Goal: Task Accomplishment & Management: Use online tool/utility

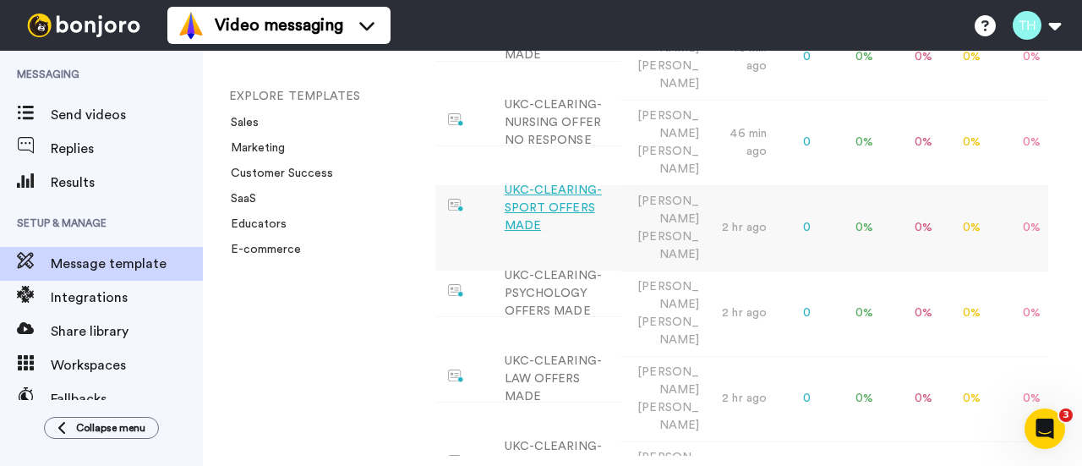
scroll to position [85, 0]
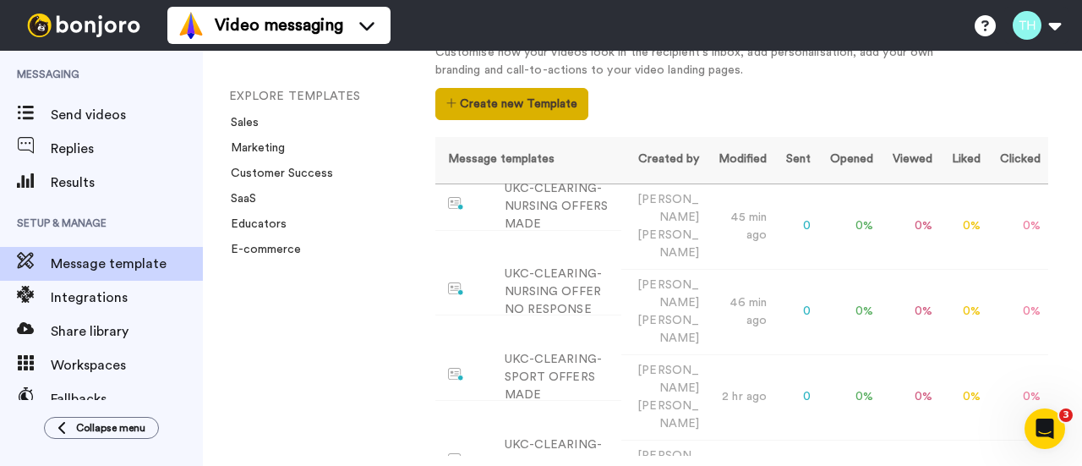
click at [501, 104] on button "Create new Template" at bounding box center [511, 104] width 153 height 32
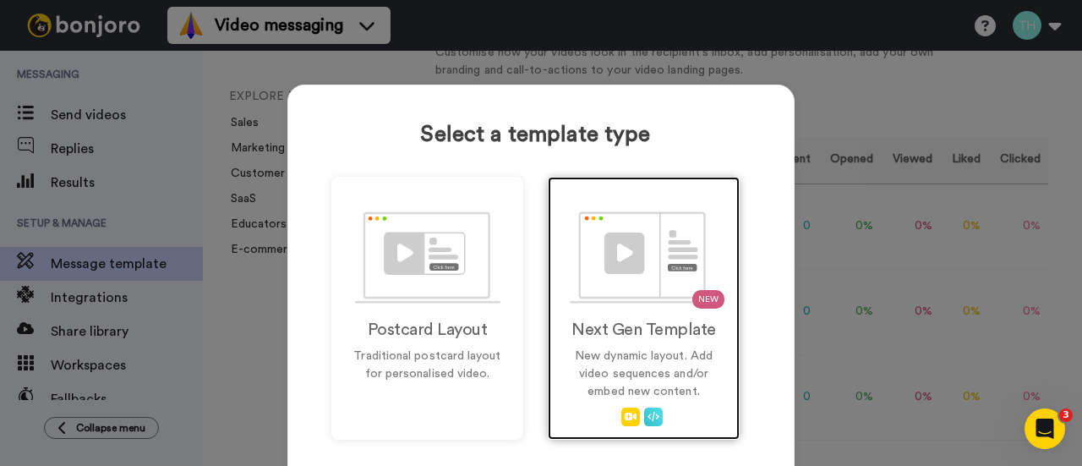
click at [602, 293] on img at bounding box center [644, 257] width 149 height 92
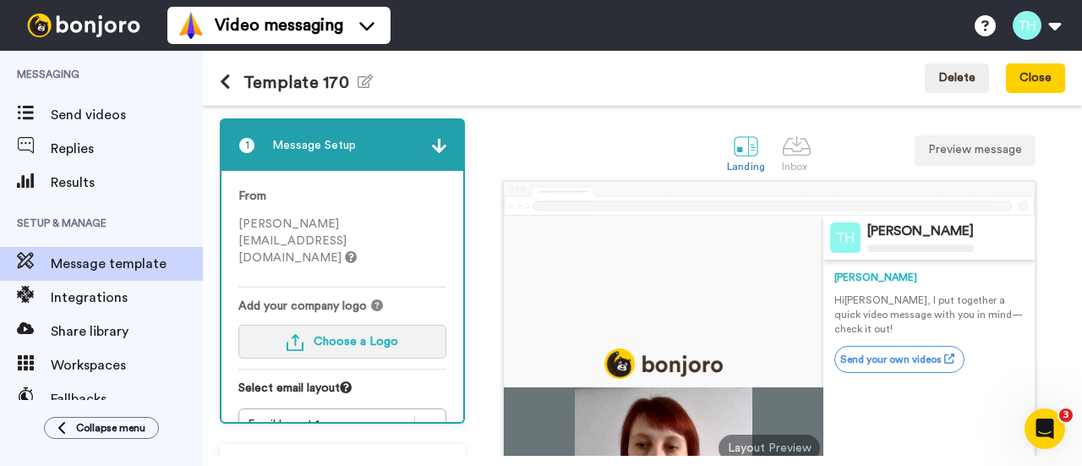
click at [329, 336] on span "Choose a Logo" at bounding box center [356, 342] width 85 height 12
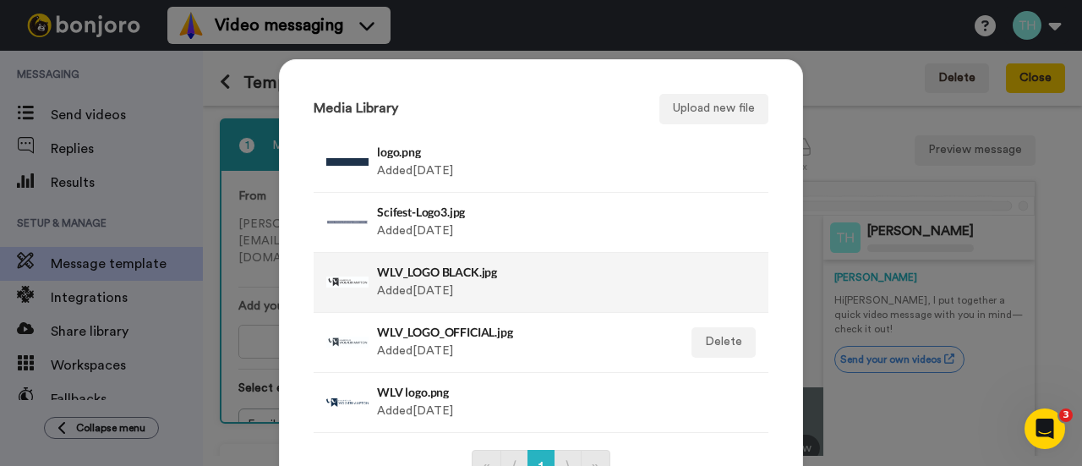
click at [452, 293] on div "WLV_LOGO BLACK.jpg Added 3 yr ago" at bounding box center [523, 282] width 292 height 42
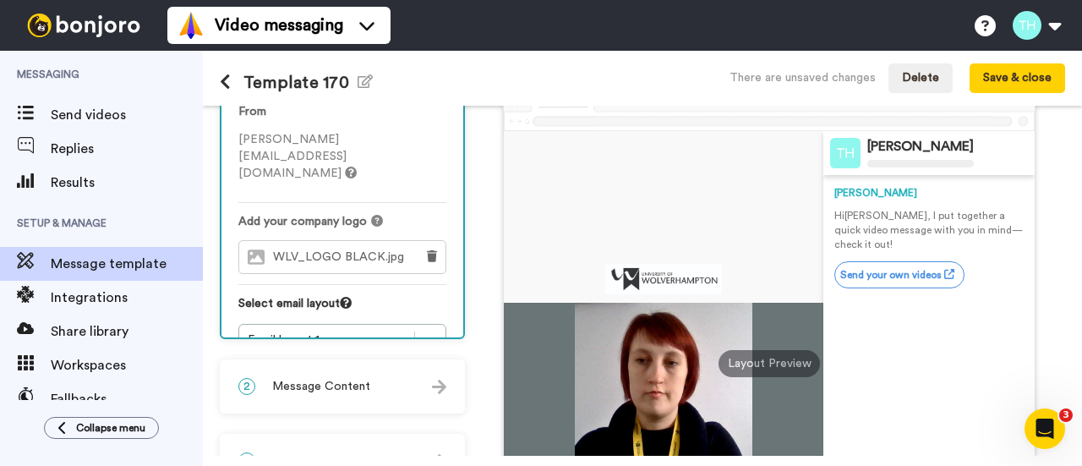
scroll to position [169, 0]
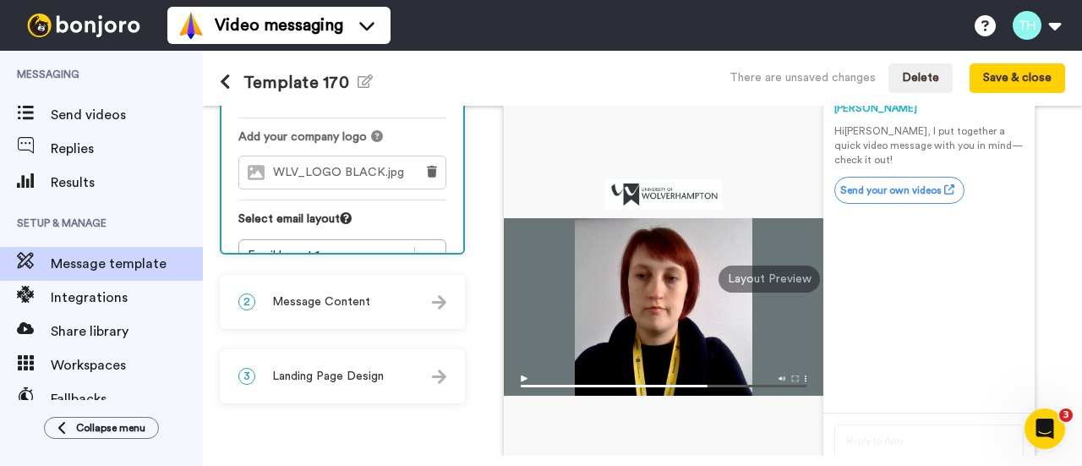
click at [326, 316] on div "2 Message Content" at bounding box center [343, 302] width 242 height 51
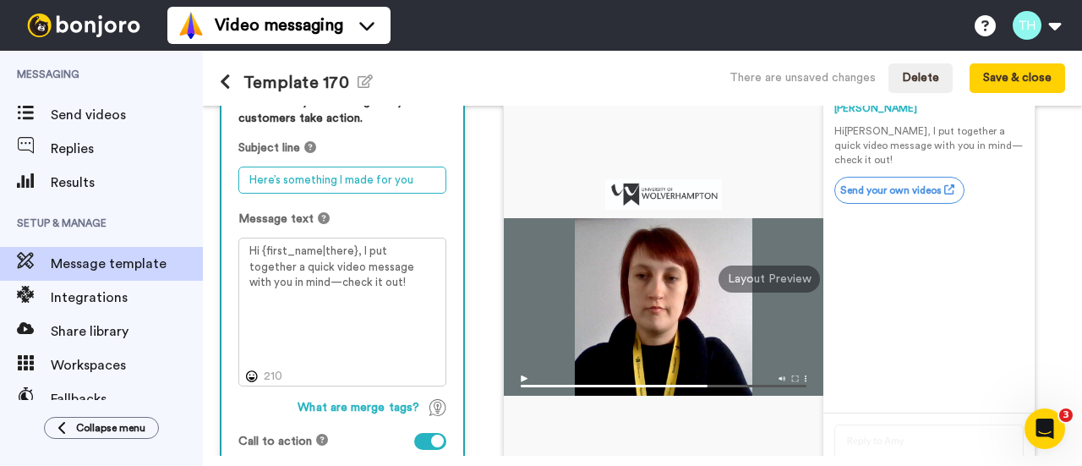
click at [333, 177] on textarea "Here’s something I made for you" at bounding box center [342, 180] width 208 height 27
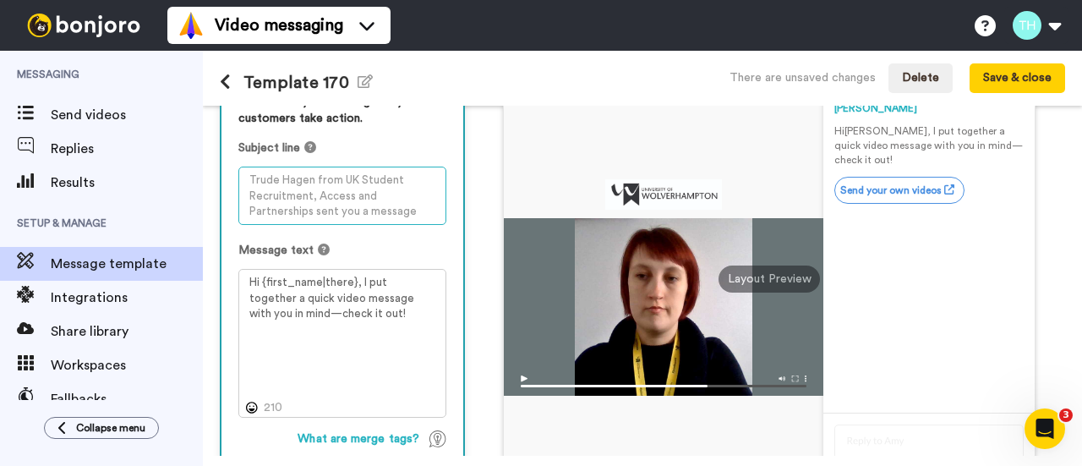
click at [278, 200] on textarea at bounding box center [342, 196] width 208 height 58
paste textarea "Congratulations on your offer!"
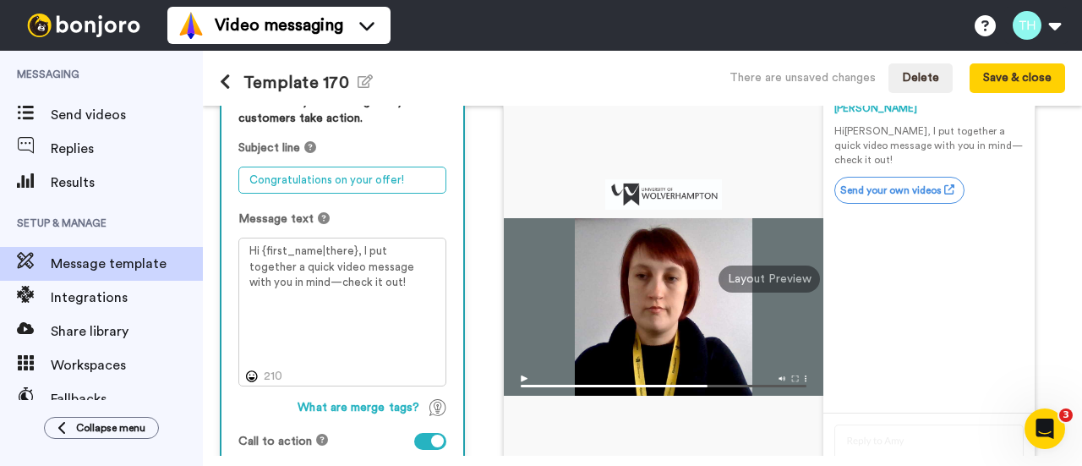
click at [383, 175] on textarea "Congratulations on your offer!" at bounding box center [342, 180] width 208 height 27
paste textarea "from WLV School of Pharmacy."
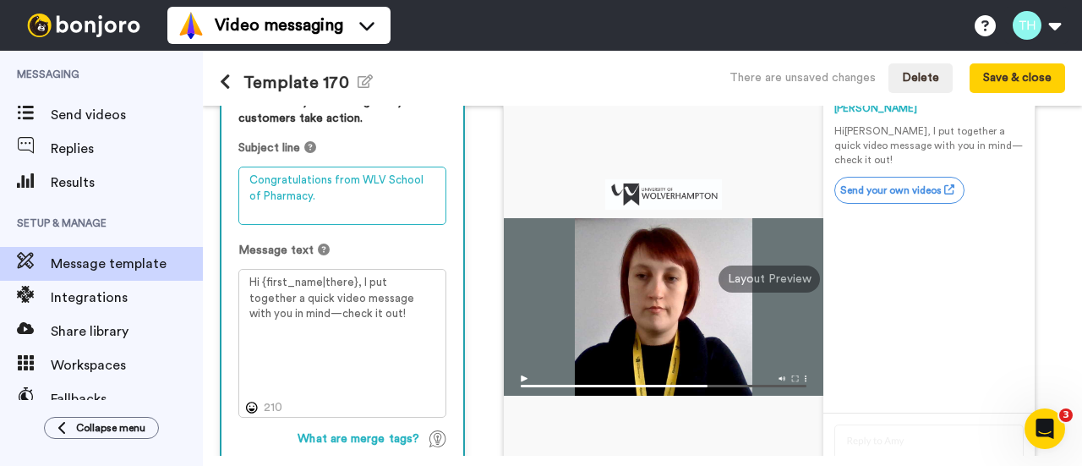
click at [291, 197] on textarea "Congratulations from WLV School of Pharmacy." at bounding box center [342, 196] width 208 height 58
type textarea "Congratulations from WLV Pharmacy!"
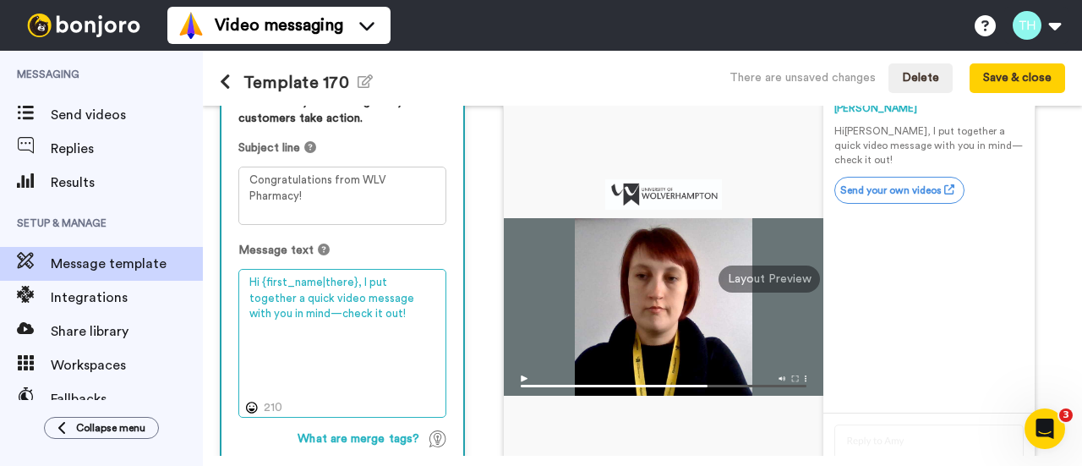
click at [340, 295] on textarea "Hi {first_name|there}, I put together a quick video message with you in mind—ch…" at bounding box center [342, 343] width 208 height 148
paste textarea "Congratulations on your provisional offer for one of our nursing courses. See y…"
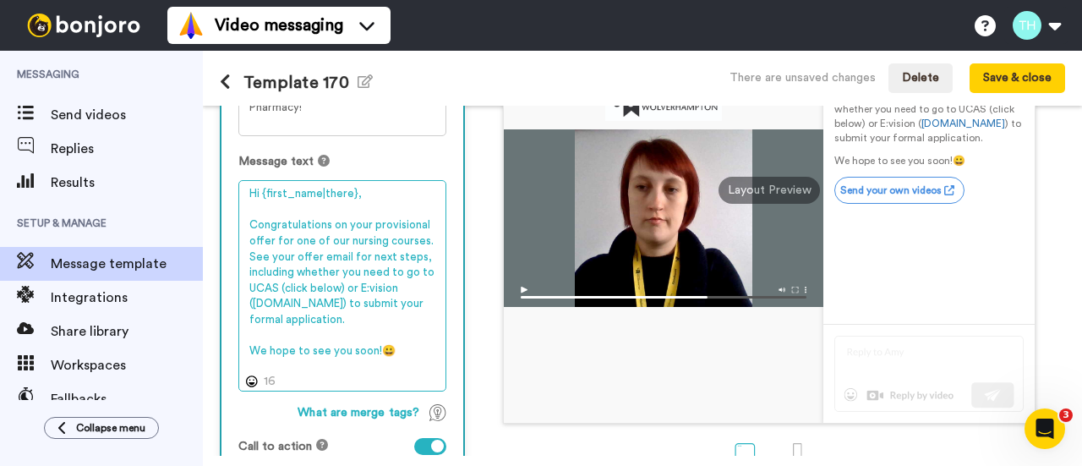
scroll to position [342, 0]
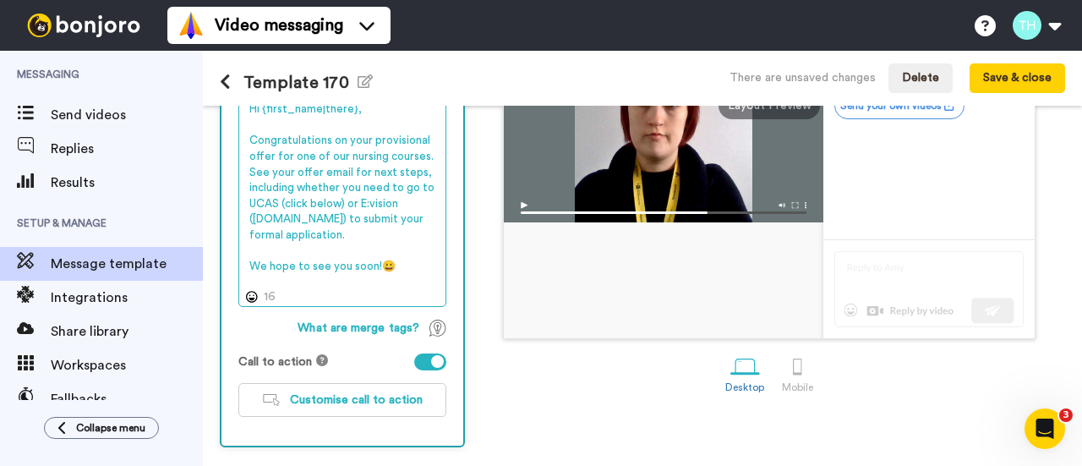
click at [364, 158] on textarea "Hi {first_name|there}, Congratulations on your provisional offer for one of our…" at bounding box center [342, 201] width 208 height 211
click at [400, 151] on textarea "Hi {first_name|there}, Congratulations on your provisional offer for our pharma…" at bounding box center [342, 201] width 208 height 211
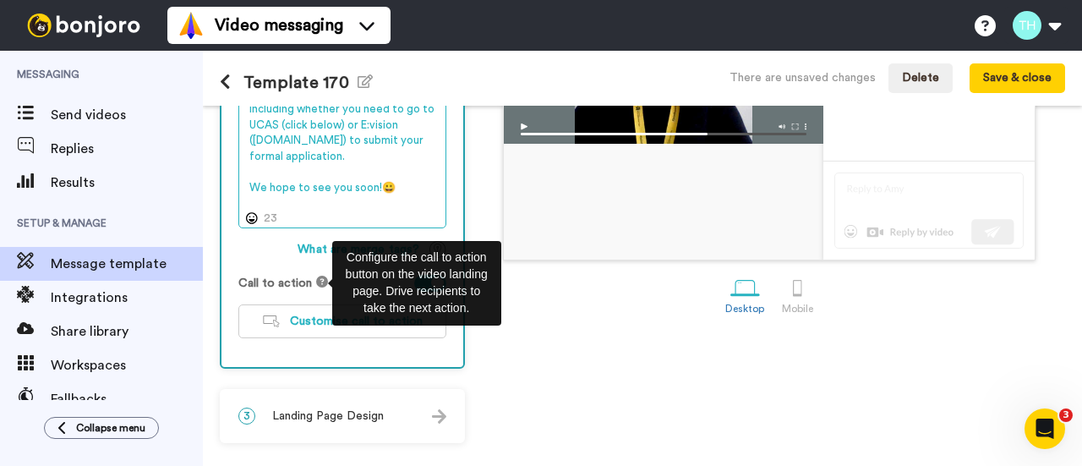
scroll to position [252, 0]
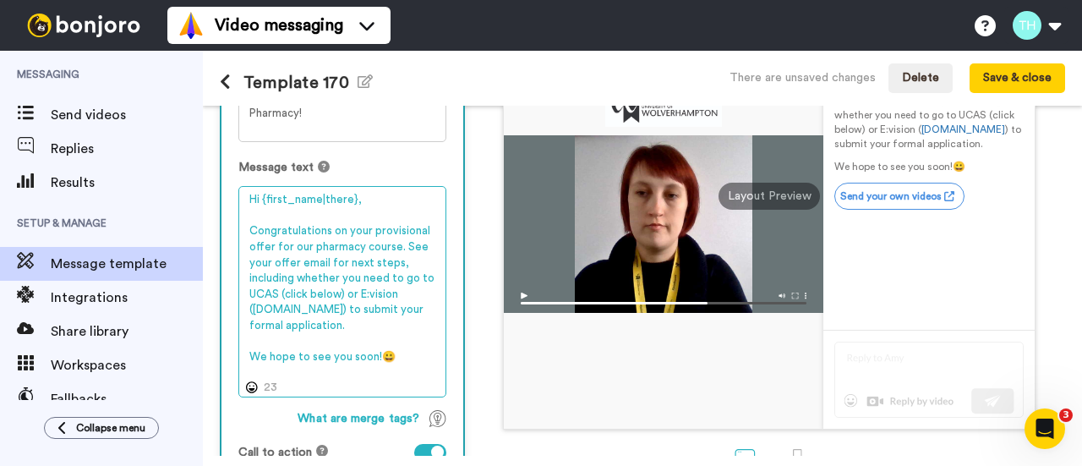
drag, startPoint x: 343, startPoint y: 310, endPoint x: 345, endPoint y: 296, distance: 14.5
click at [345, 296] on textarea "Hi {first_name|there}, Congratulations on your provisional offer for our pharma…" at bounding box center [342, 291] width 208 height 211
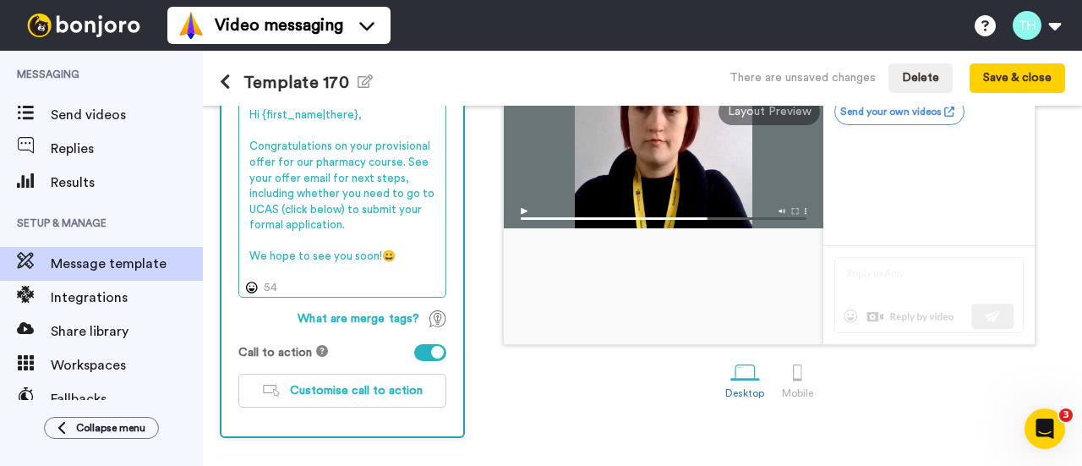
scroll to position [406, 0]
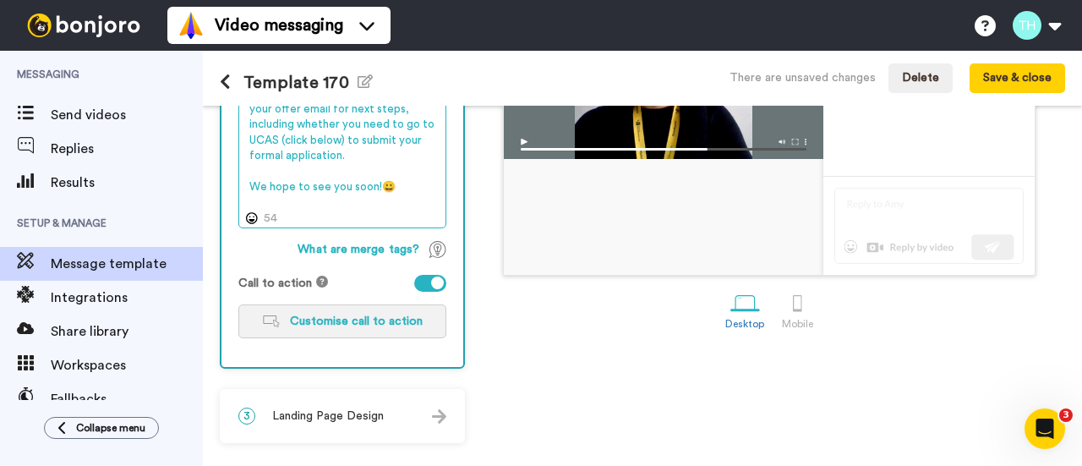
type textarea "Hi {first_name|there}, Congratulations on your provisional offer for our pharma…"
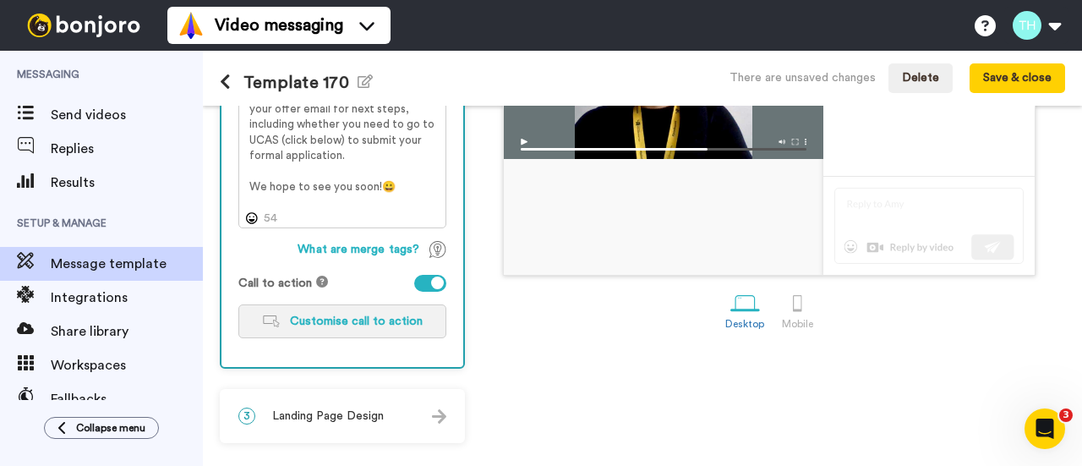
click at [378, 324] on span "Customise call to action" at bounding box center [356, 321] width 133 height 12
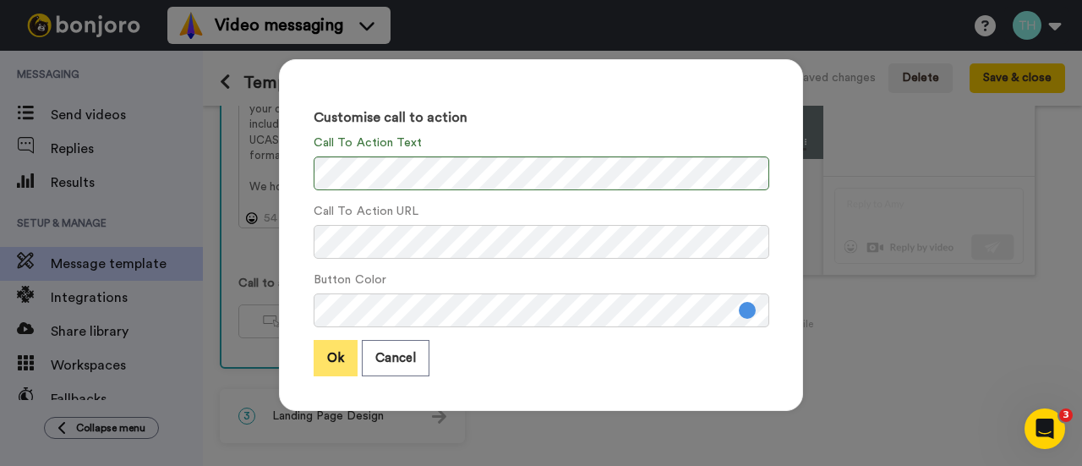
click at [346, 346] on button "Ok" at bounding box center [336, 358] width 44 height 36
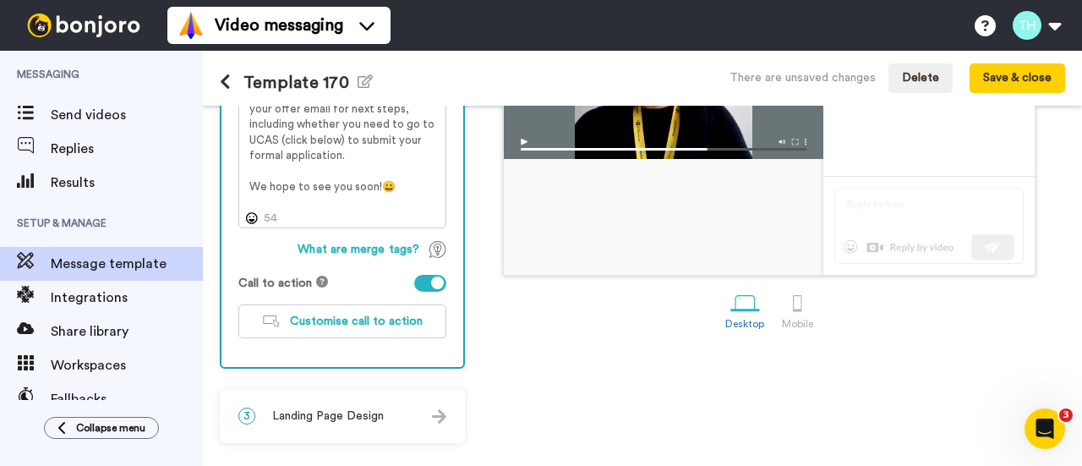
click at [365, 408] on span "Landing Page Design" at bounding box center [328, 416] width 112 height 17
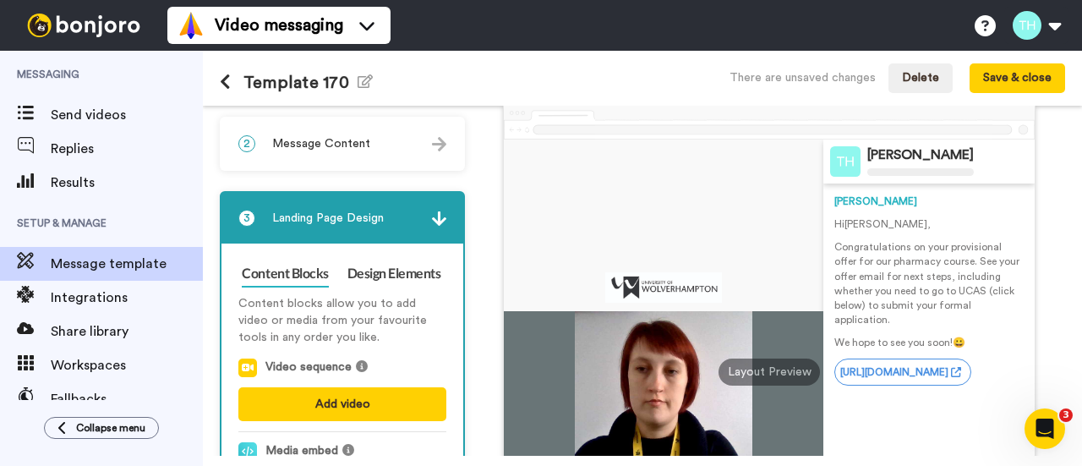
scroll to position [161, 0]
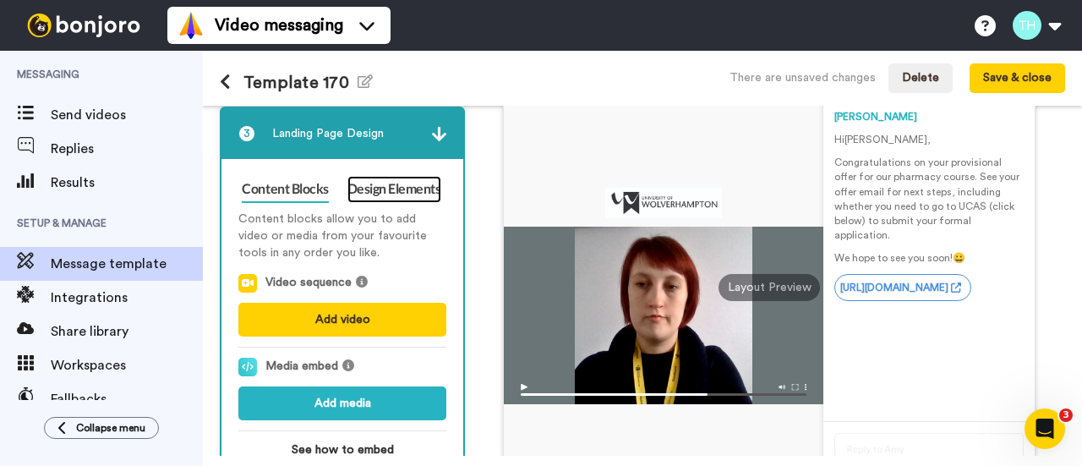
click at [402, 185] on link "Design Elements" at bounding box center [395, 189] width 94 height 27
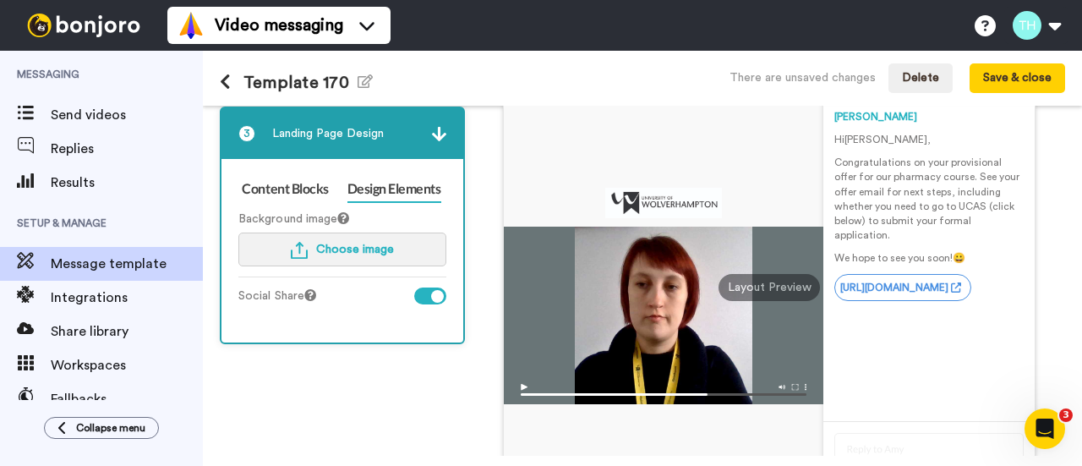
click at [326, 255] on span "Choose image" at bounding box center [355, 250] width 78 height 12
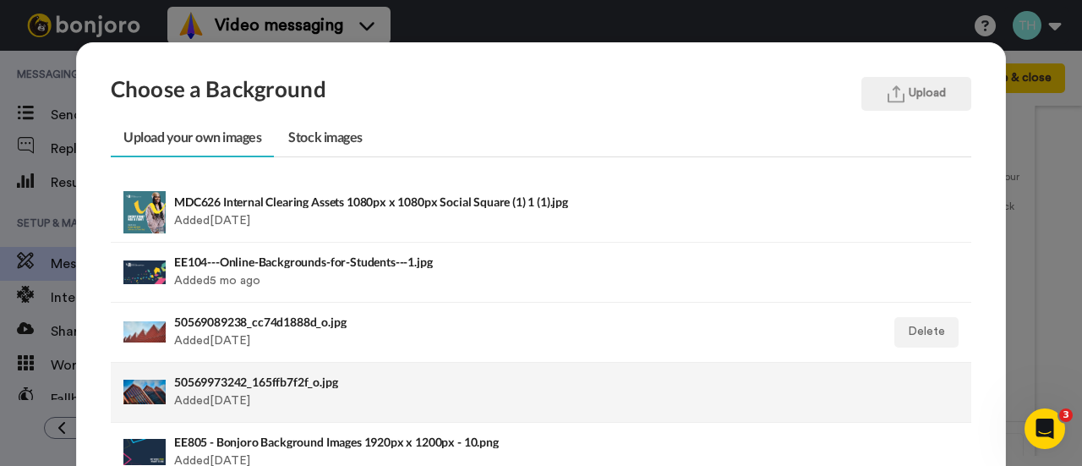
scroll to position [85, 0]
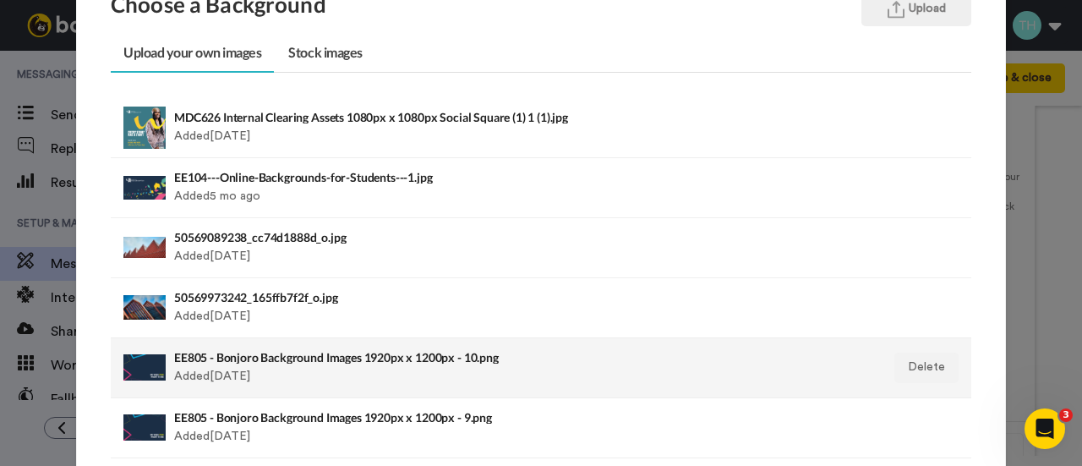
click at [174, 368] on div "EE805 - Bonjoro Background Images 1920px x 1200px - 10.png Added [DATE]" at bounding box center [458, 368] width 568 height 42
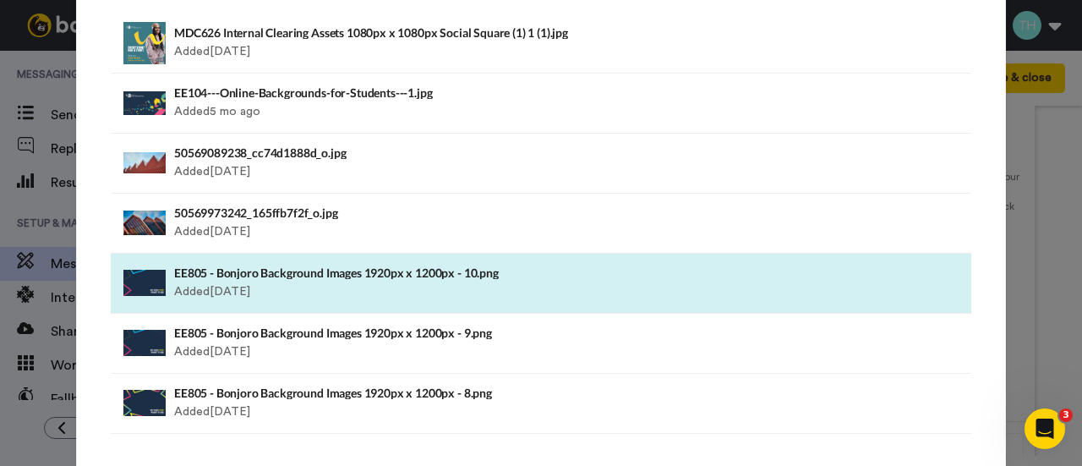
scroll to position [333, 0]
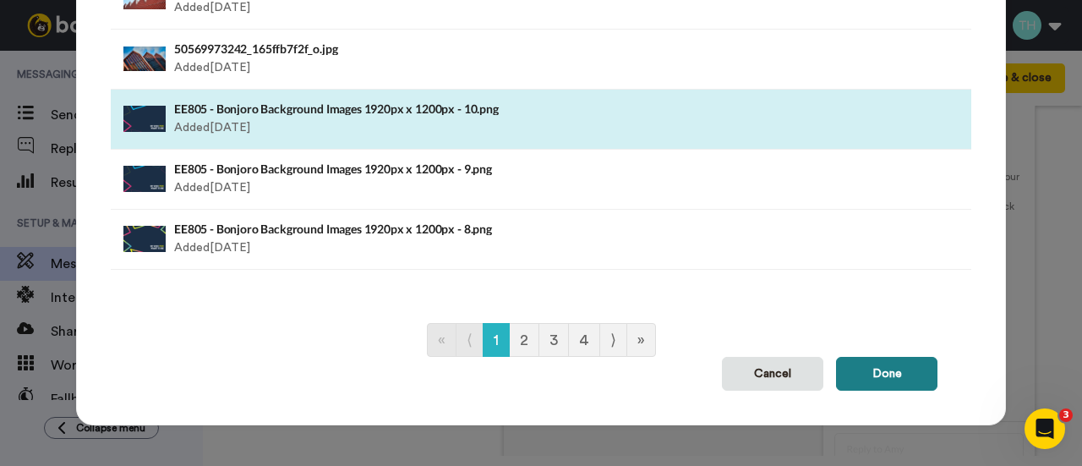
click at [906, 382] on button "Done" at bounding box center [886, 374] width 101 height 34
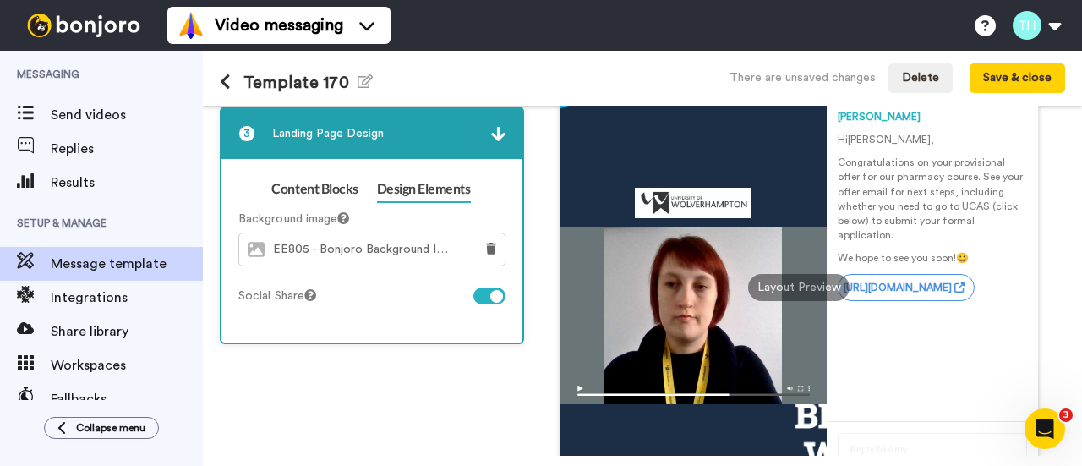
scroll to position [0, 0]
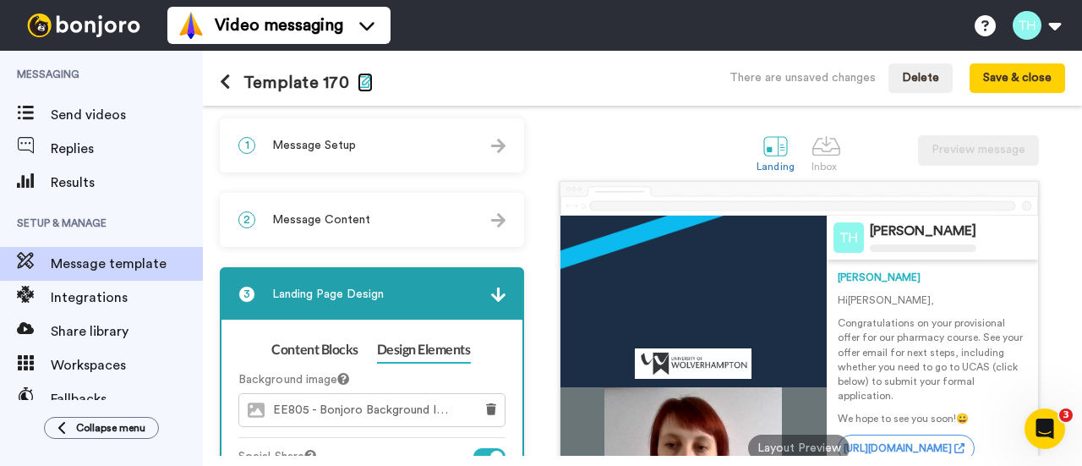
click at [358, 79] on icon "button" at bounding box center [365, 81] width 15 height 14
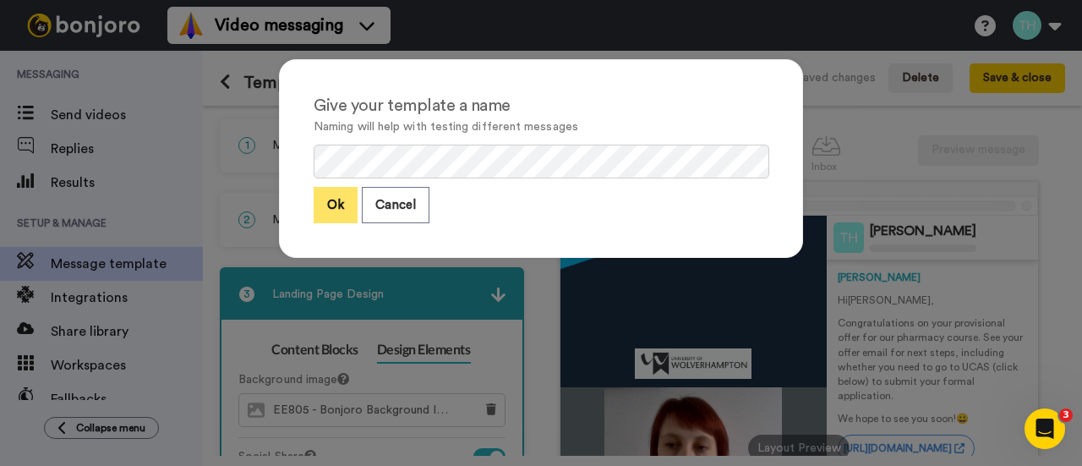
click at [328, 200] on button "Ok" at bounding box center [336, 205] width 44 height 36
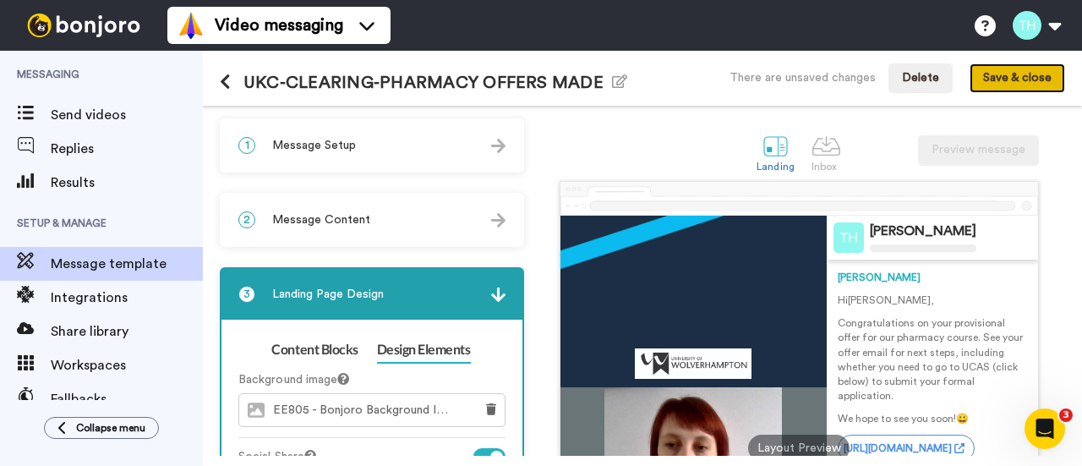
click at [1039, 75] on button "Save & close" at bounding box center [1018, 78] width 96 height 30
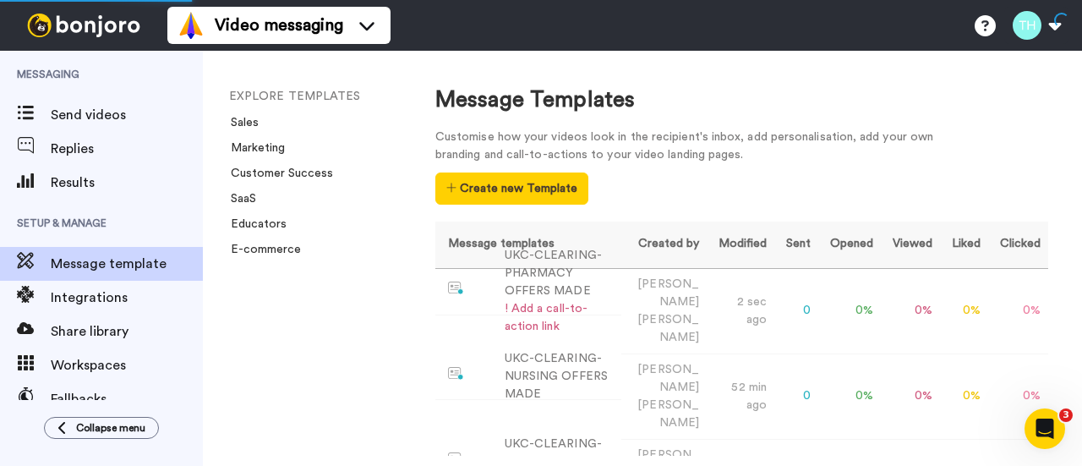
click at [360, 329] on div "EXPLORE TEMPLATES Sales Marketing Customer Success SaaS Educators E-commerce" at bounding box center [302, 258] width 199 height 415
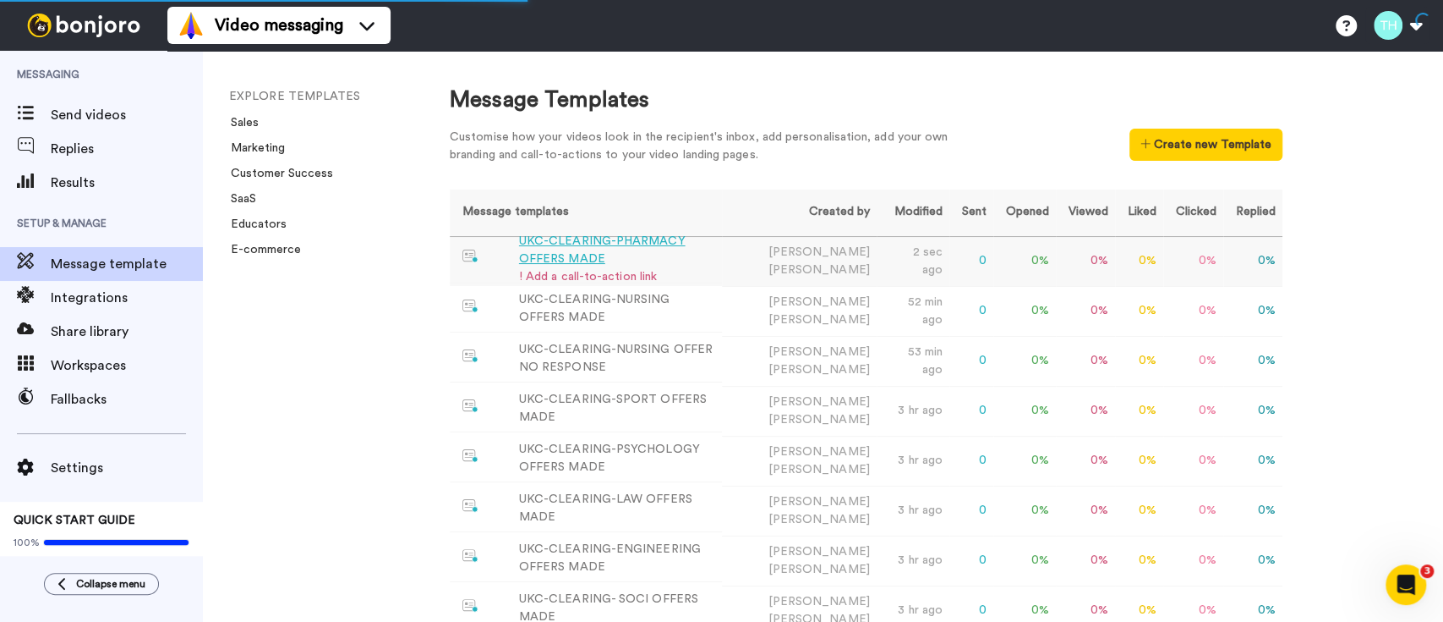
click at [540, 259] on div "UKC-CLEARING-PHARMACY OFFERS MADE" at bounding box center [617, 251] width 196 height 36
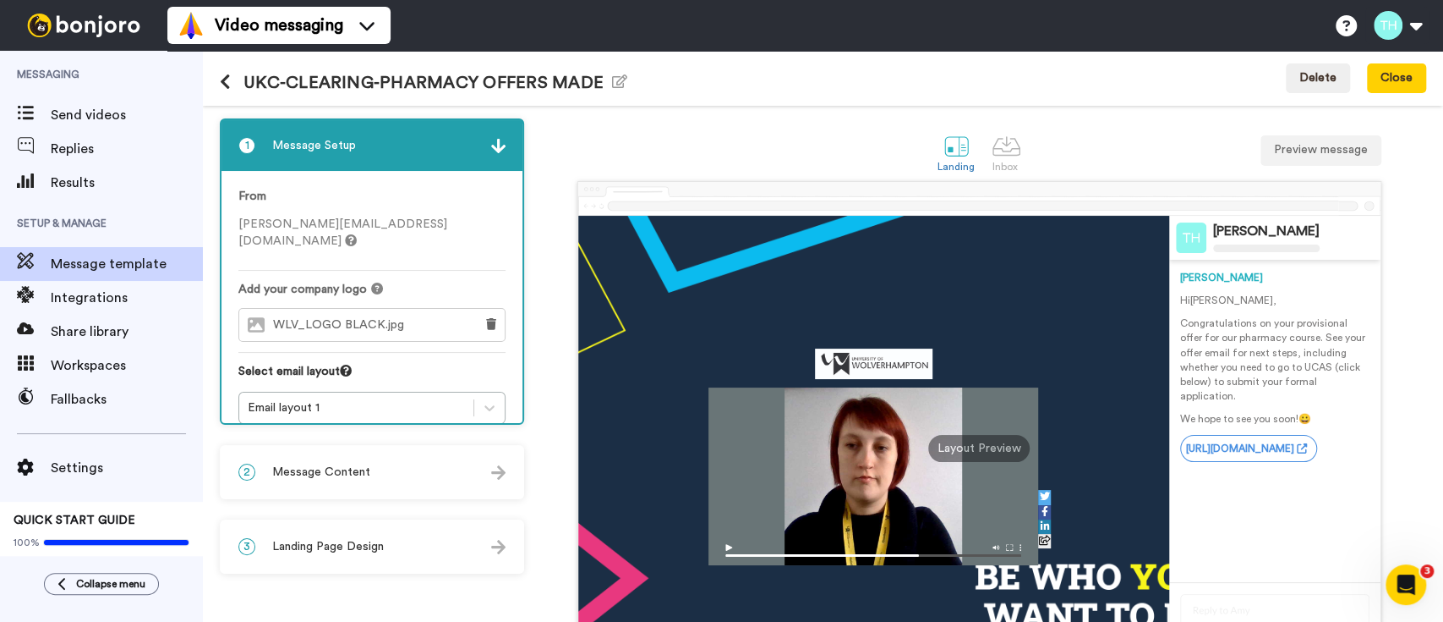
scroll to position [112, 0]
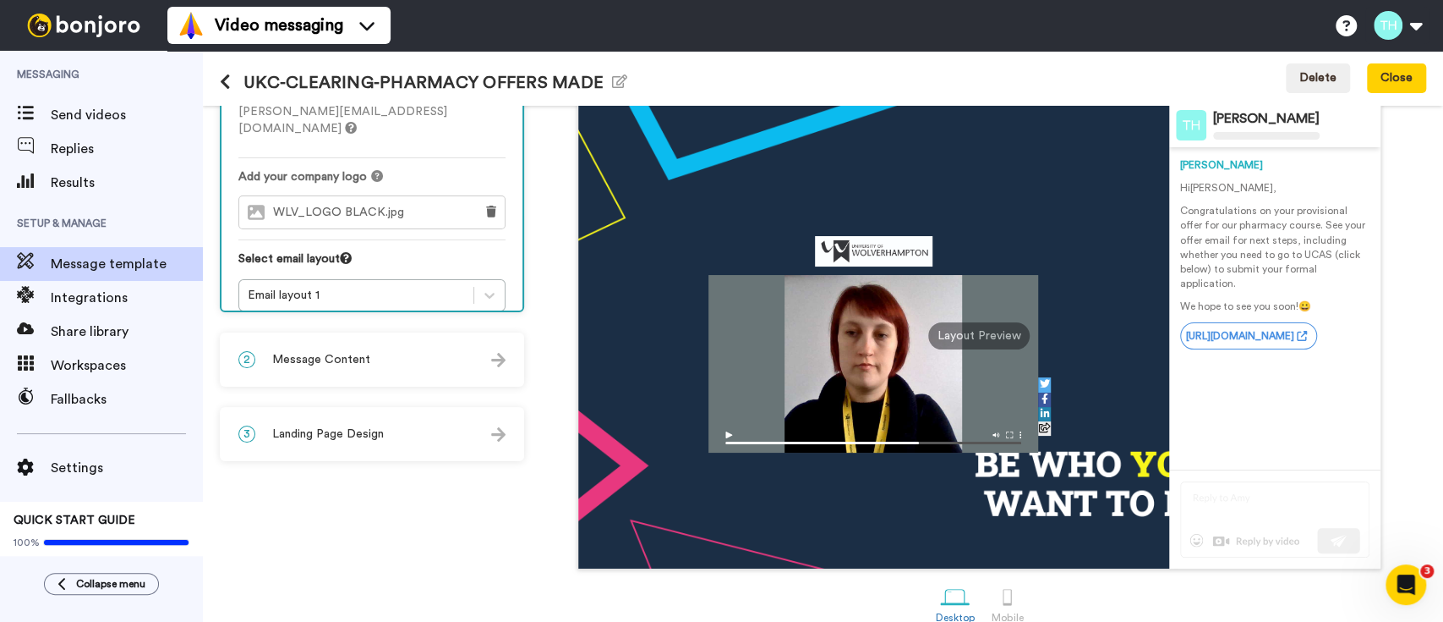
click at [338, 367] on span "Message Content" at bounding box center [321, 359] width 98 height 17
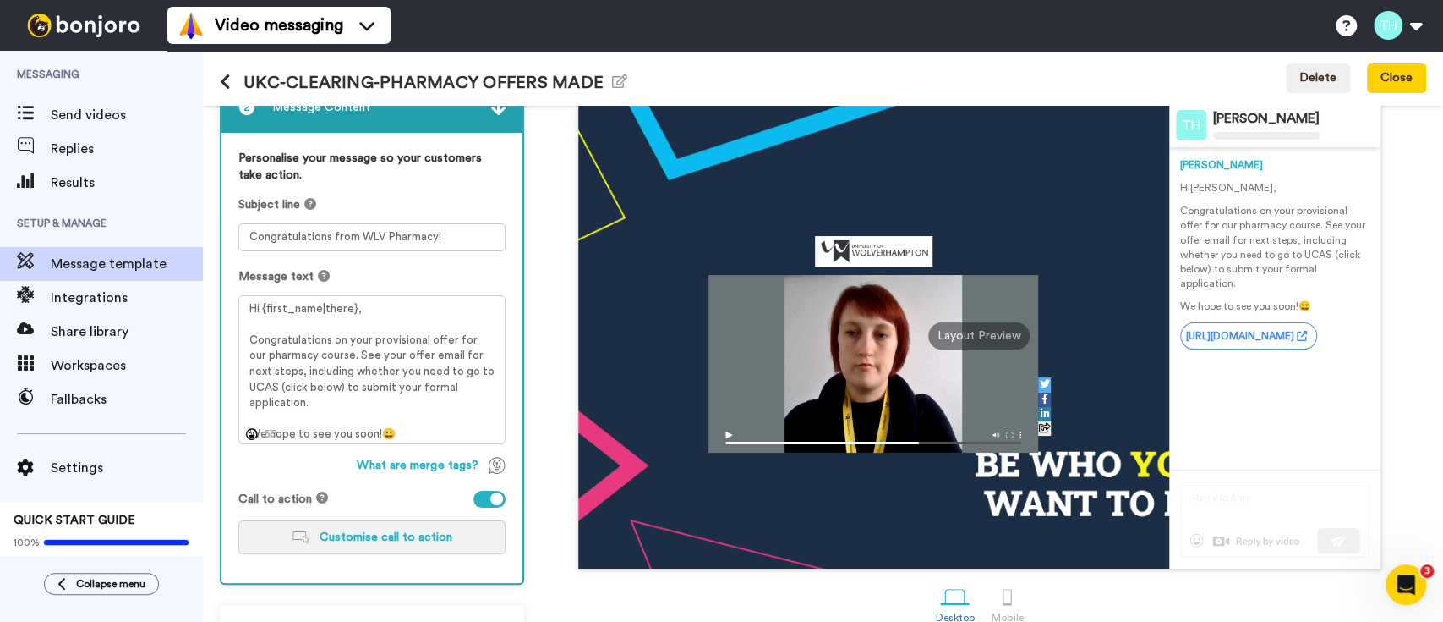
click at [372, 465] on span "Customise call to action" at bounding box center [386, 537] width 133 height 12
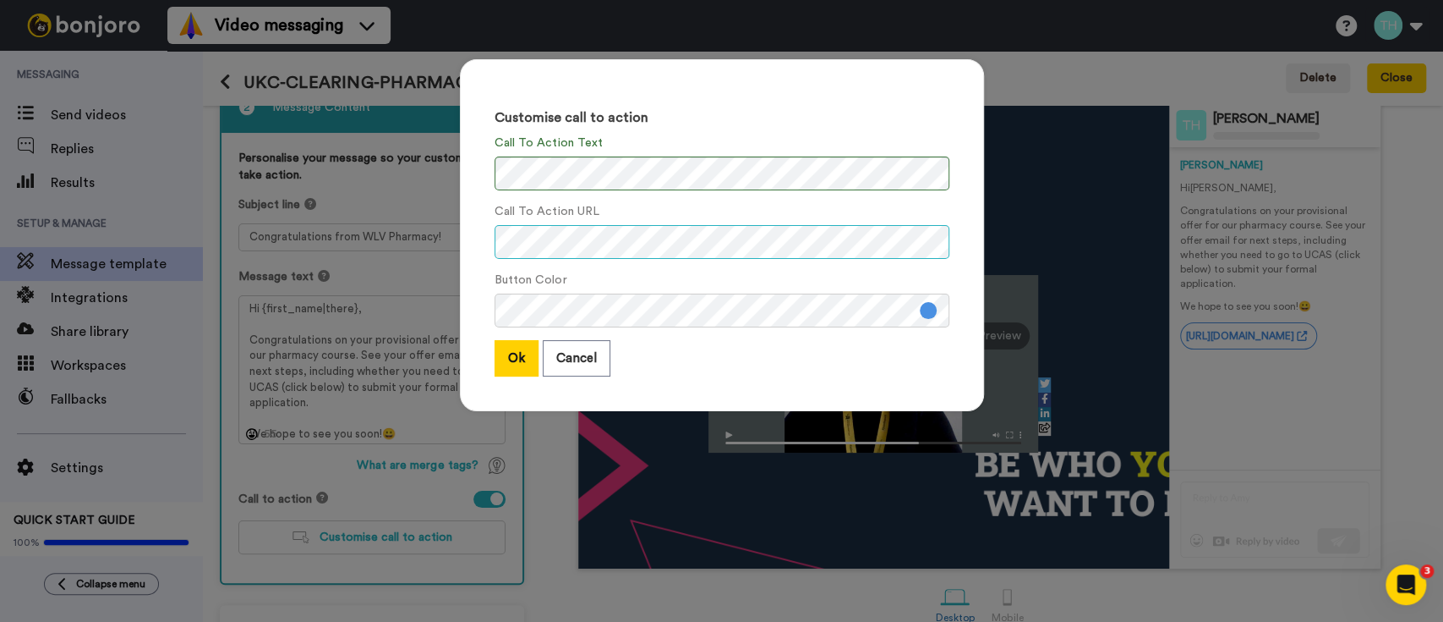
scroll to position [0, 38]
click at [518, 360] on button "Ok" at bounding box center [517, 358] width 44 height 36
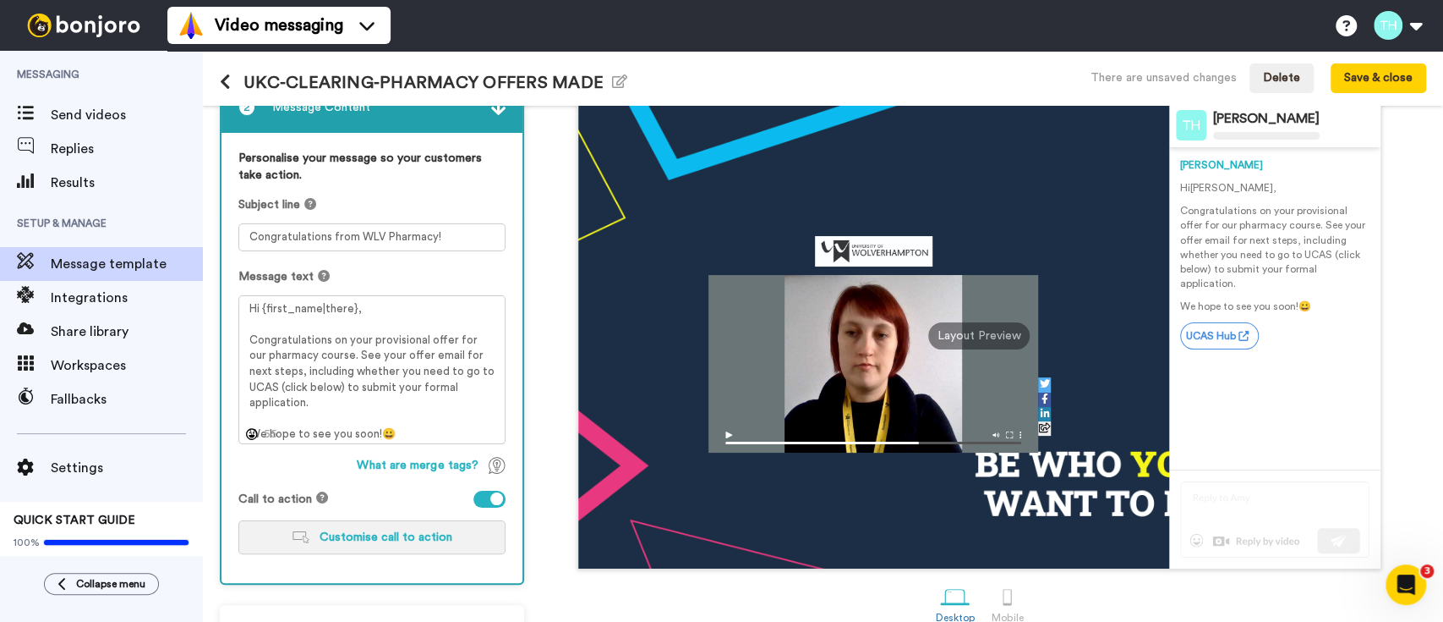
scroll to position [162, 0]
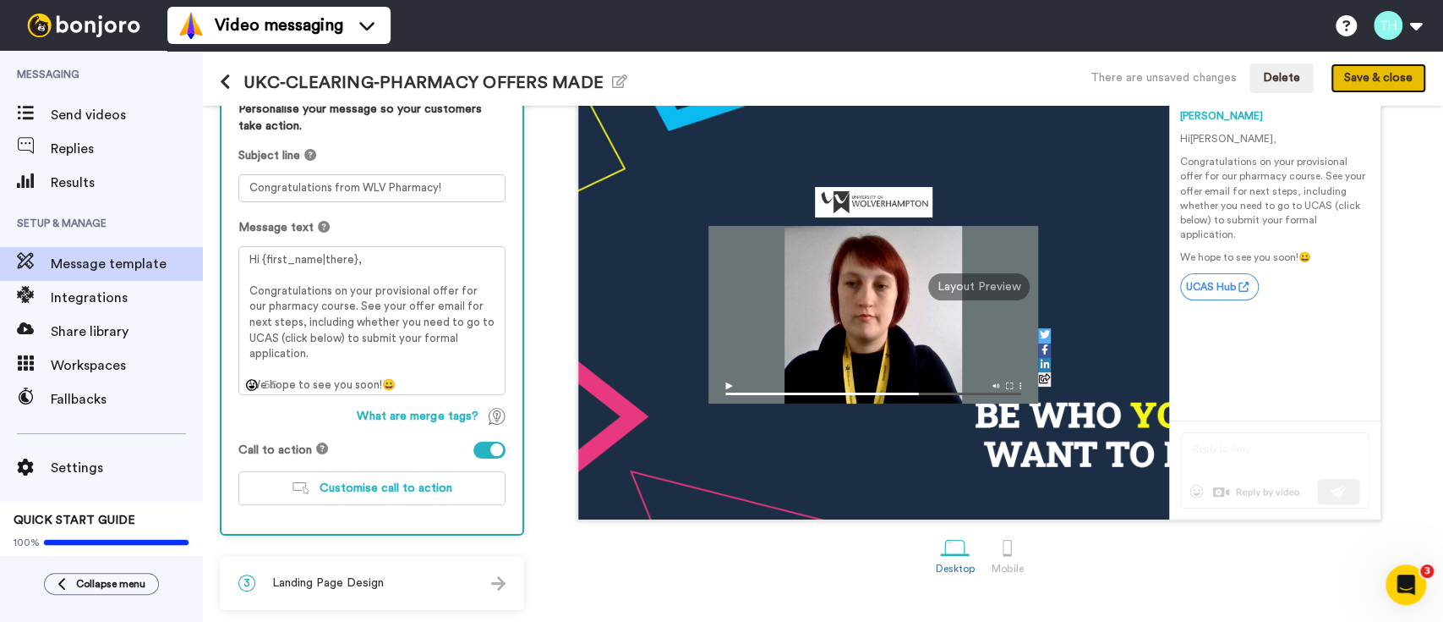
click at [1082, 85] on button "Save & close" at bounding box center [1379, 78] width 96 height 30
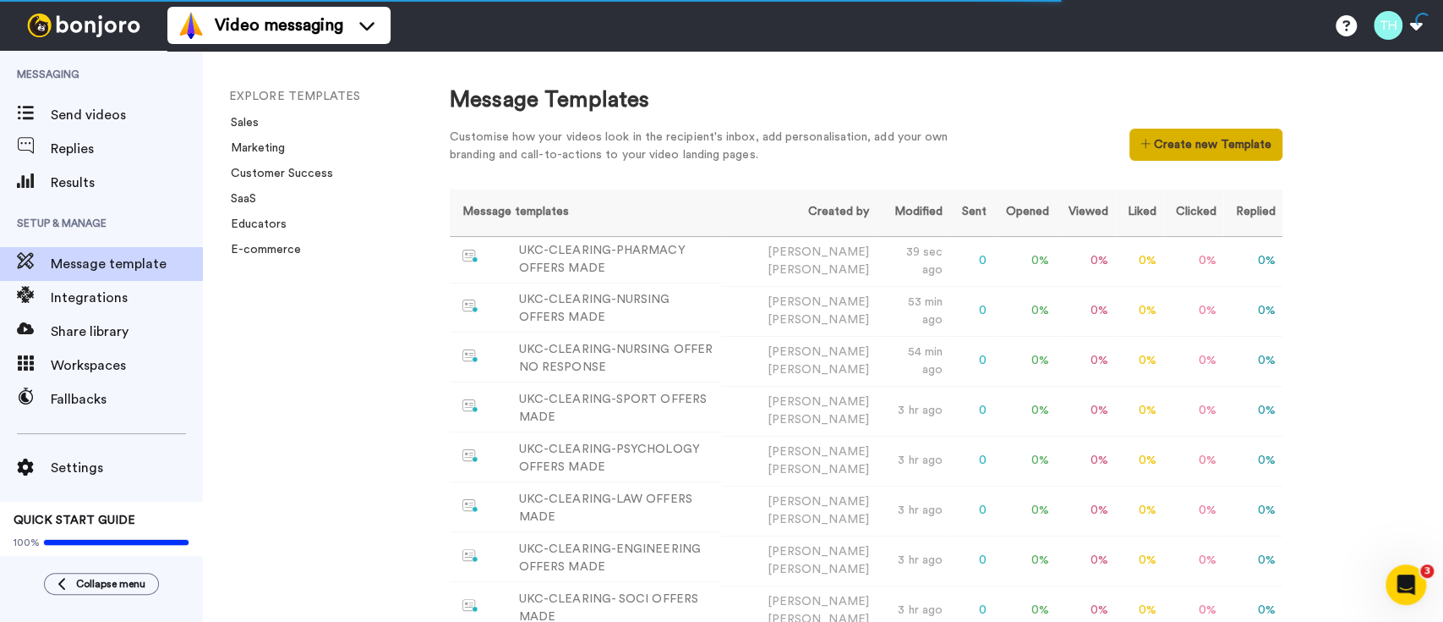
click at [1082, 132] on button "Create new Template" at bounding box center [1206, 145] width 153 height 32
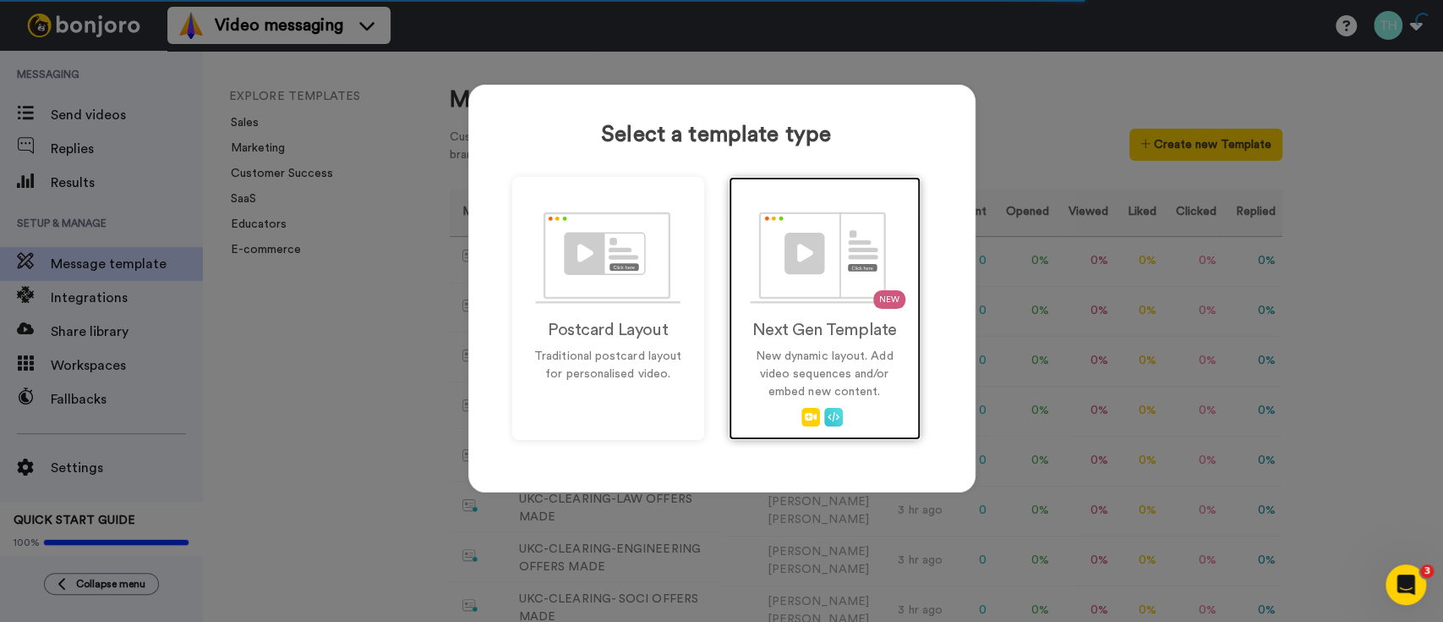
click at [798, 312] on div "NEW Next Gen Template New dynamic layout. Add video sequences and/or embed new …" at bounding box center [825, 308] width 192 height 263
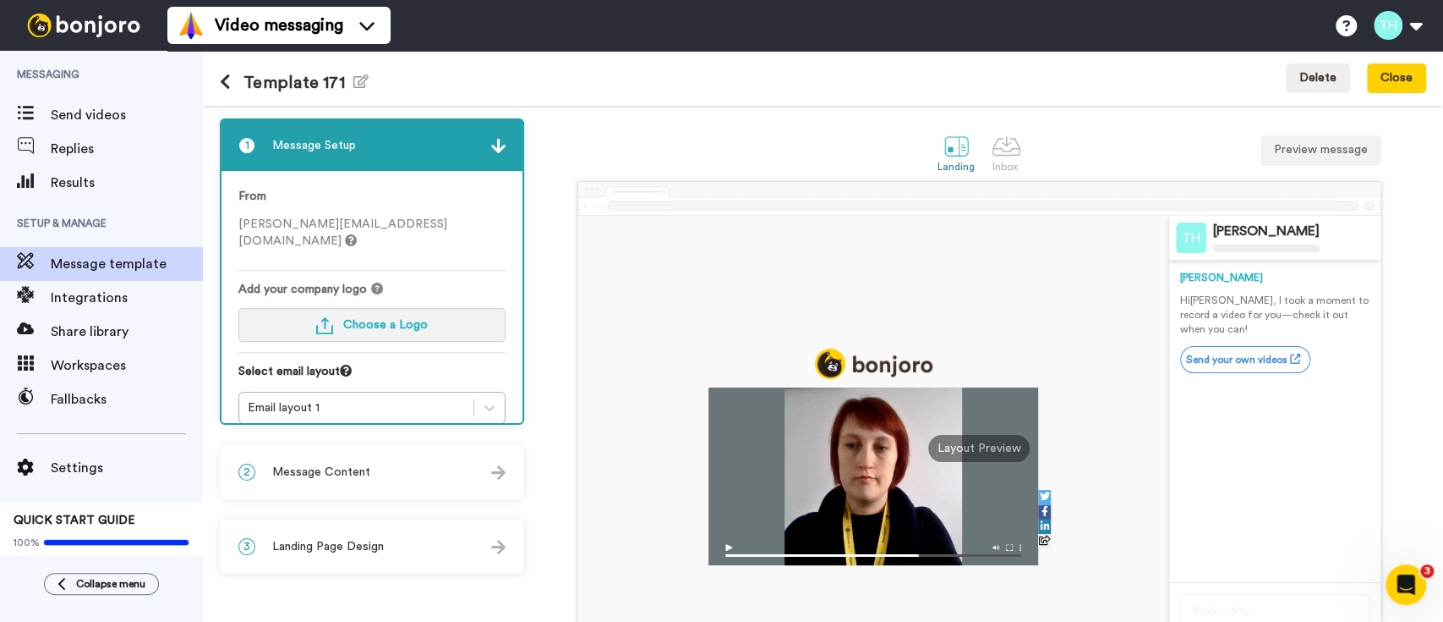
click at [367, 319] on span "Choose a Logo" at bounding box center [385, 325] width 85 height 12
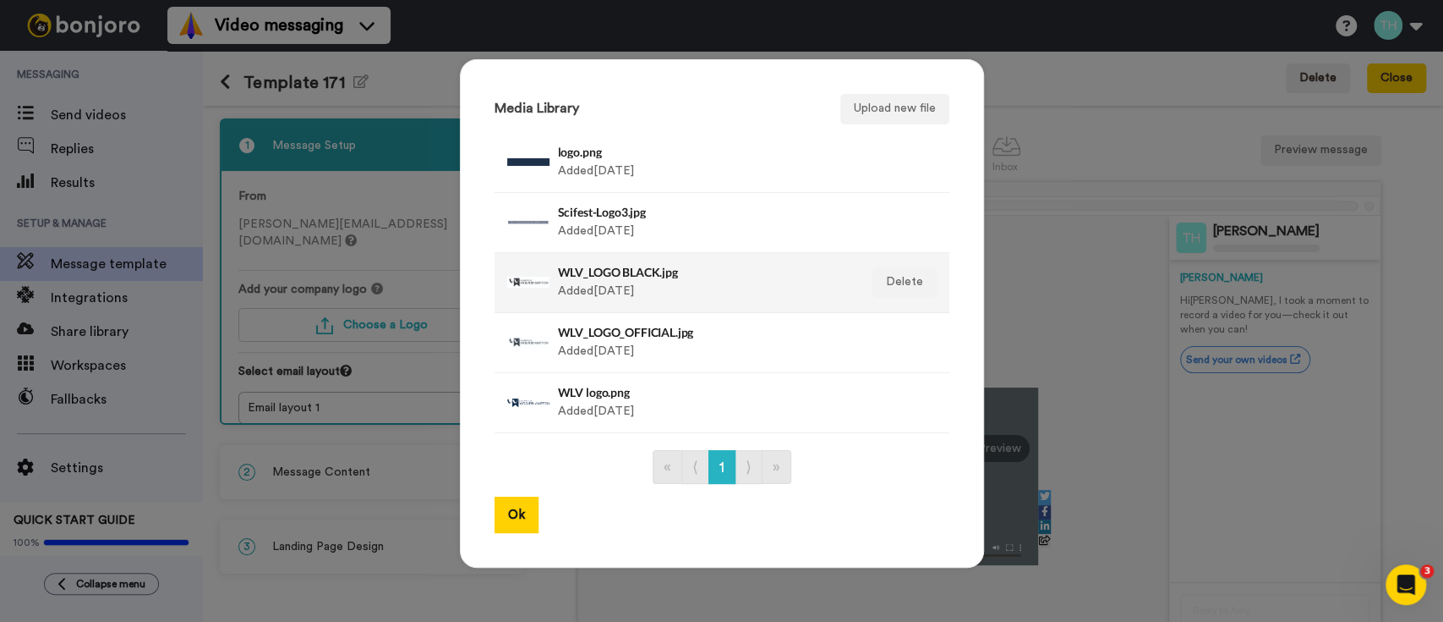
click at [634, 297] on div "WLV_LOGO BLACK.jpg Added 3 yr ago" at bounding box center [704, 282] width 292 height 42
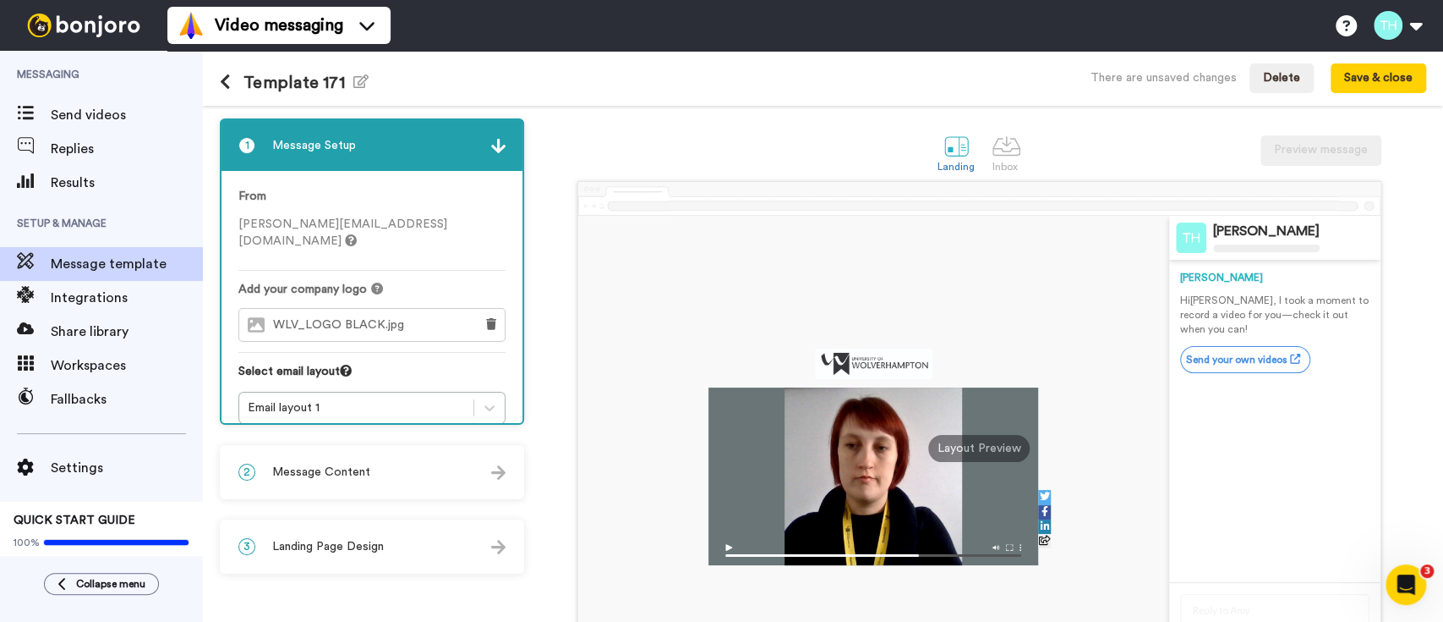
click at [366, 476] on div "2 Message Content" at bounding box center [372, 471] width 301 height 51
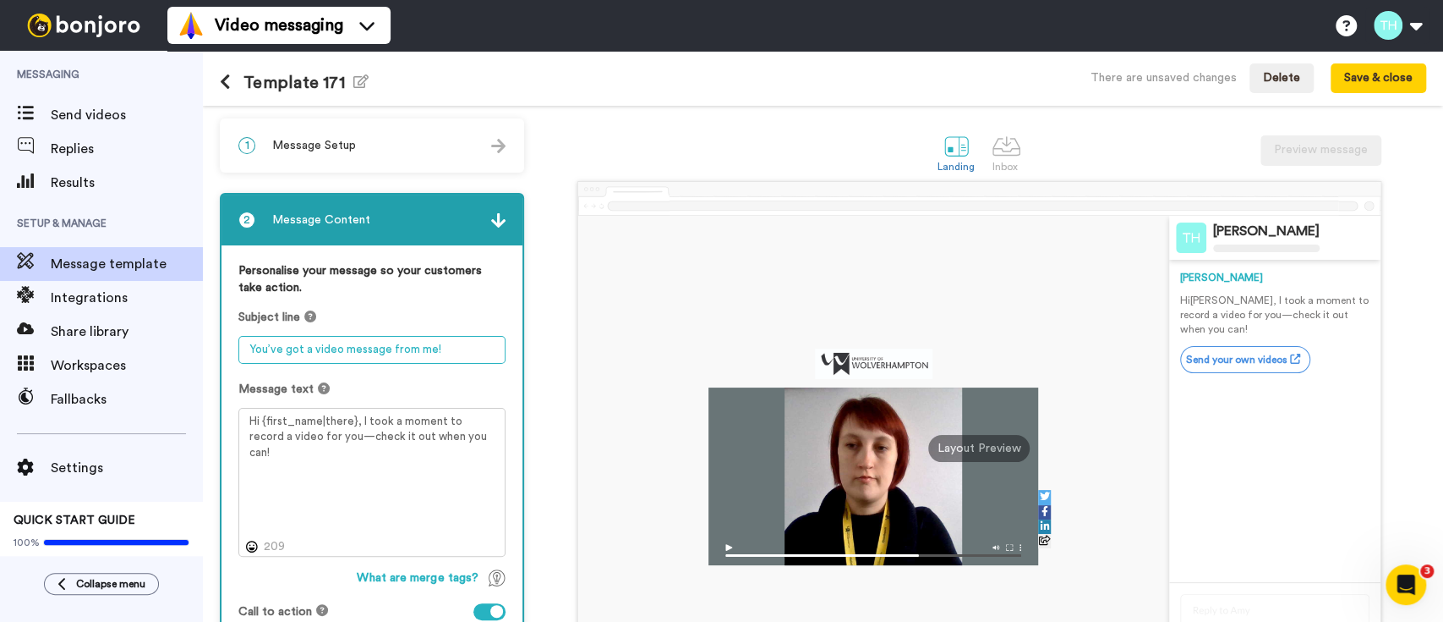
click at [326, 348] on textarea "You’ve got a video message from me!" at bounding box center [371, 350] width 267 height 28
paste textarea "Congratulations on your offer!"
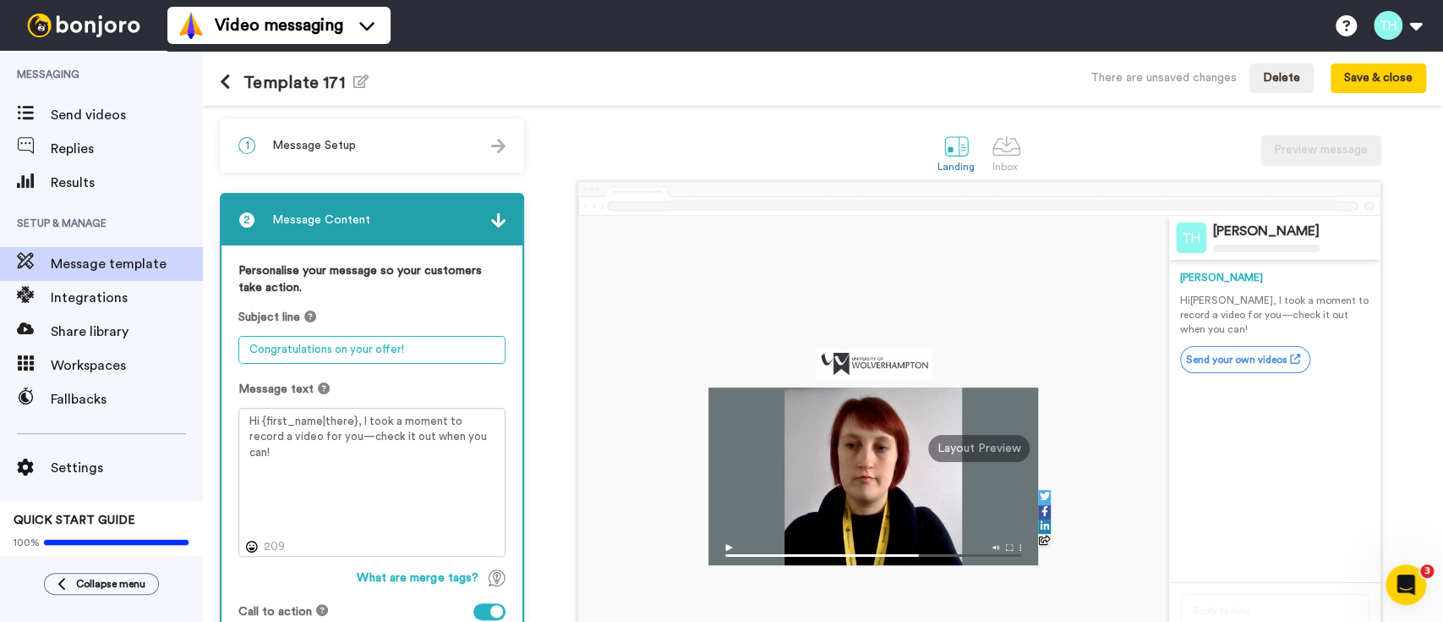
type textarea "Congratulations on your offer!"
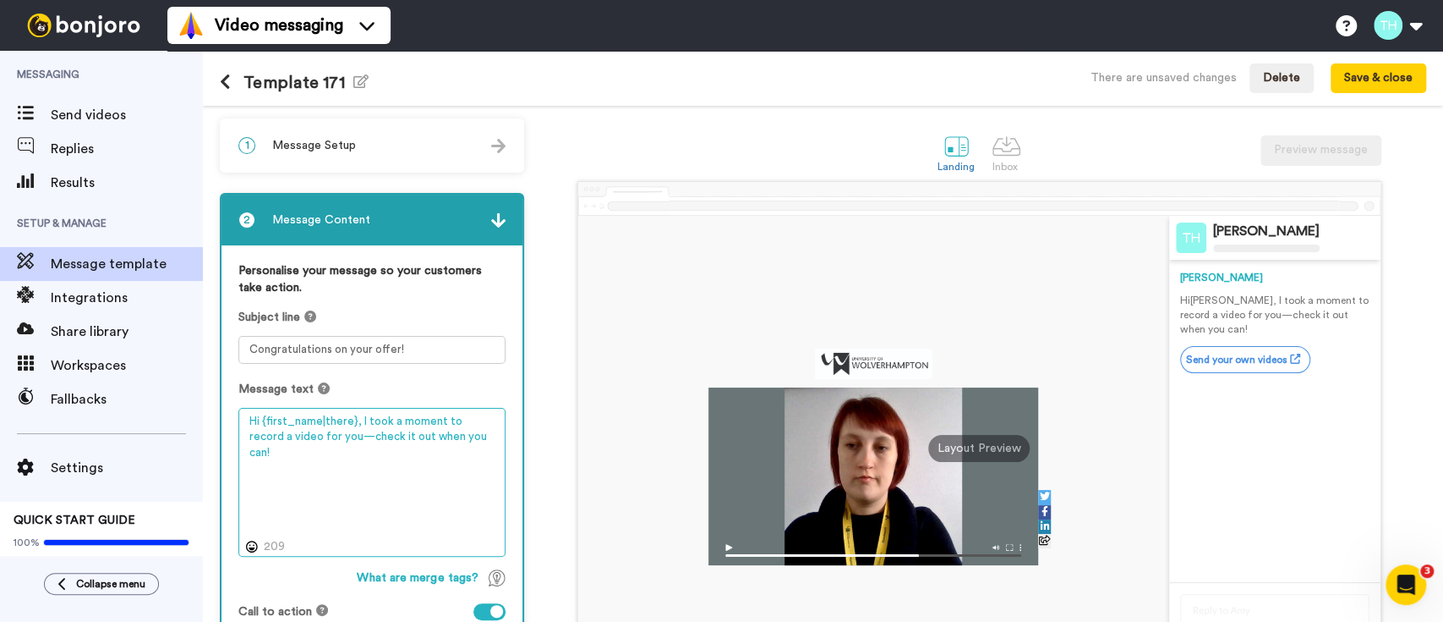
click at [318, 435] on textarea "Hi {first_name|there}, I took a moment to record a video for you—check it out w…" at bounding box center [371, 482] width 267 height 149
click at [396, 440] on textarea "Hi {first_name|there}, I took a moment to record a video for you—check it out w…" at bounding box center [371, 482] width 267 height 149
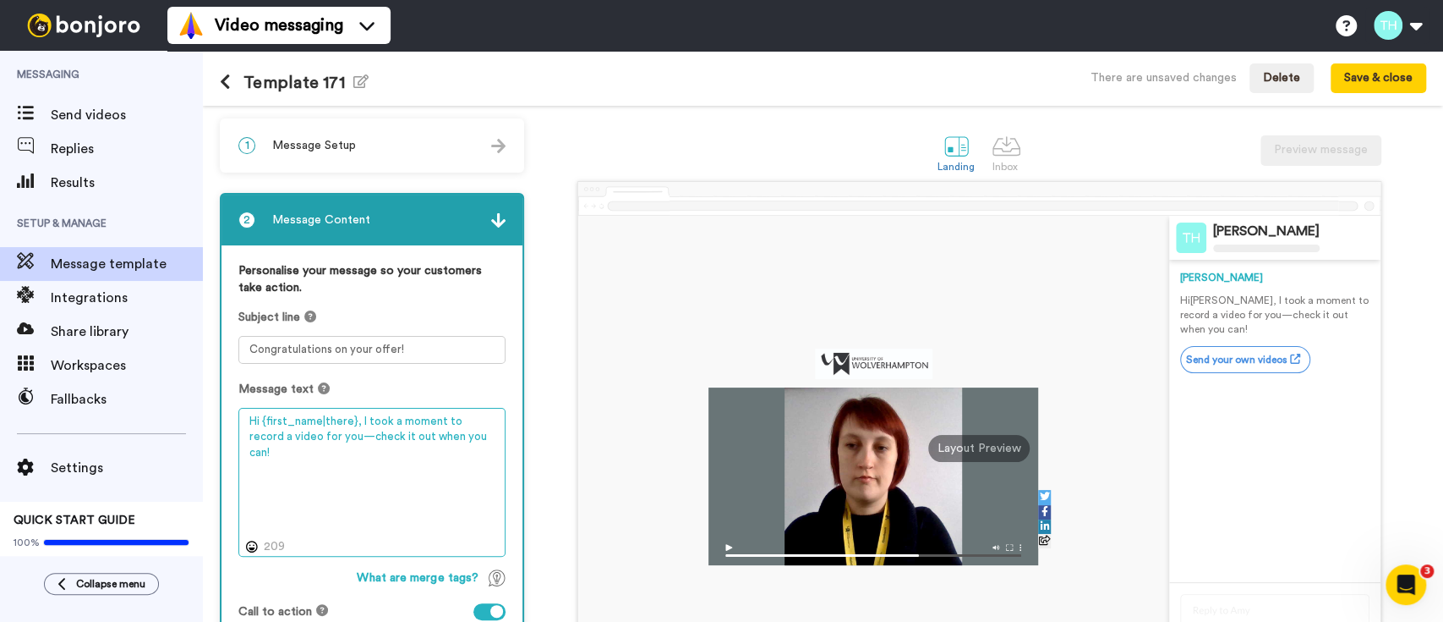
click at [396, 440] on textarea "Hi {first_name|there}, I took a moment to record a video for you—check it out w…" at bounding box center [371, 482] width 267 height 149
paste textarea "Congratulations on your offer for one of our nursing courses. You can respond t…"
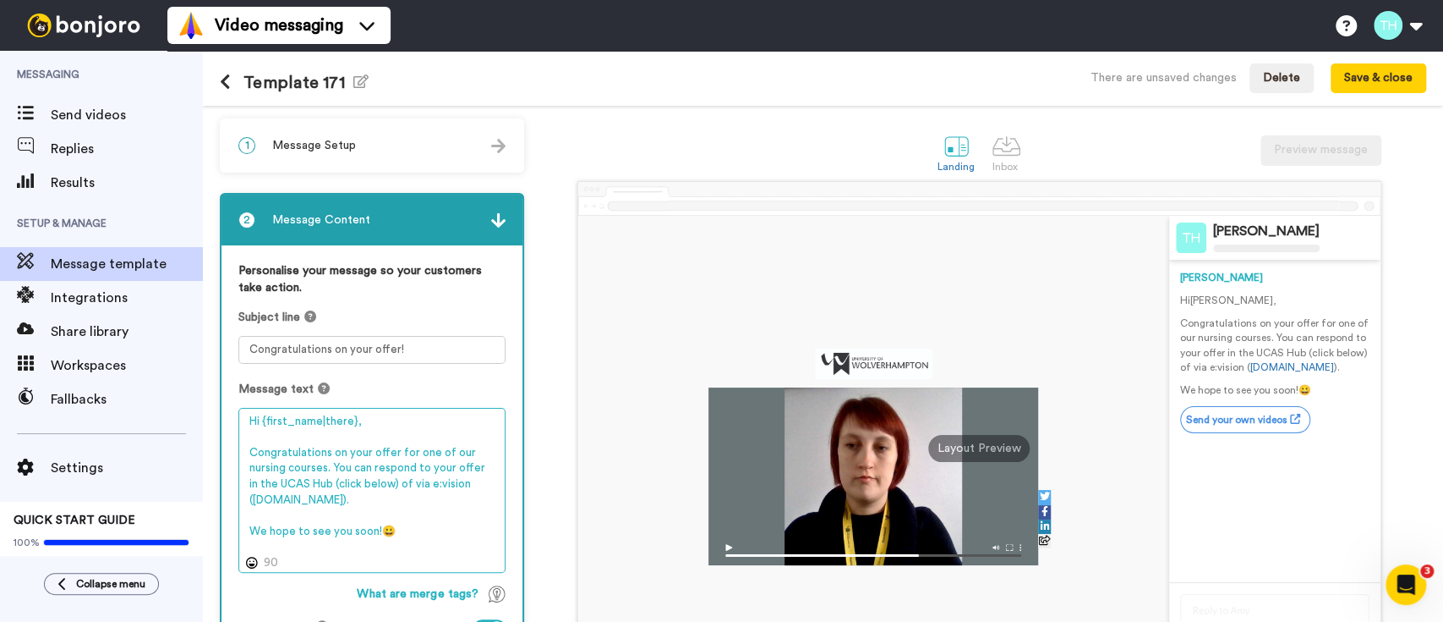
click at [407, 508] on textarea "Hi {first_name|there}, Congratulations on your offer for one of our nursing cou…" at bounding box center [371, 490] width 267 height 165
click at [412, 497] on textarea "Hi {first_name|there}, Congratulations on your offer for one of our nursing cou…" at bounding box center [371, 490] width 267 height 165
click at [271, 465] on textarea "Hi {first_name|there}, Congratulations on your offer for one of our nursing cou…" at bounding box center [371, 490] width 267 height 165
click at [368, 477] on textarea "Hi {first_name|there}, Congratulations on your offer for one of our business co…" at bounding box center [371, 490] width 267 height 165
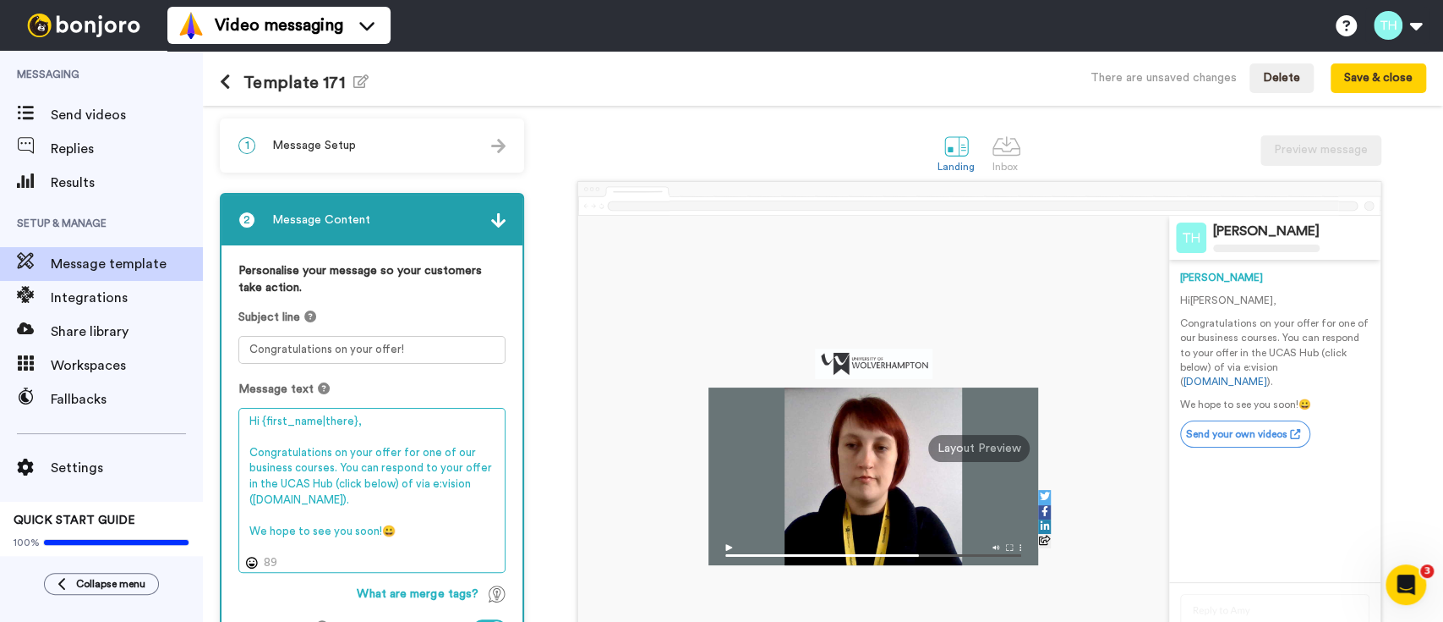
scroll to position [112, 0]
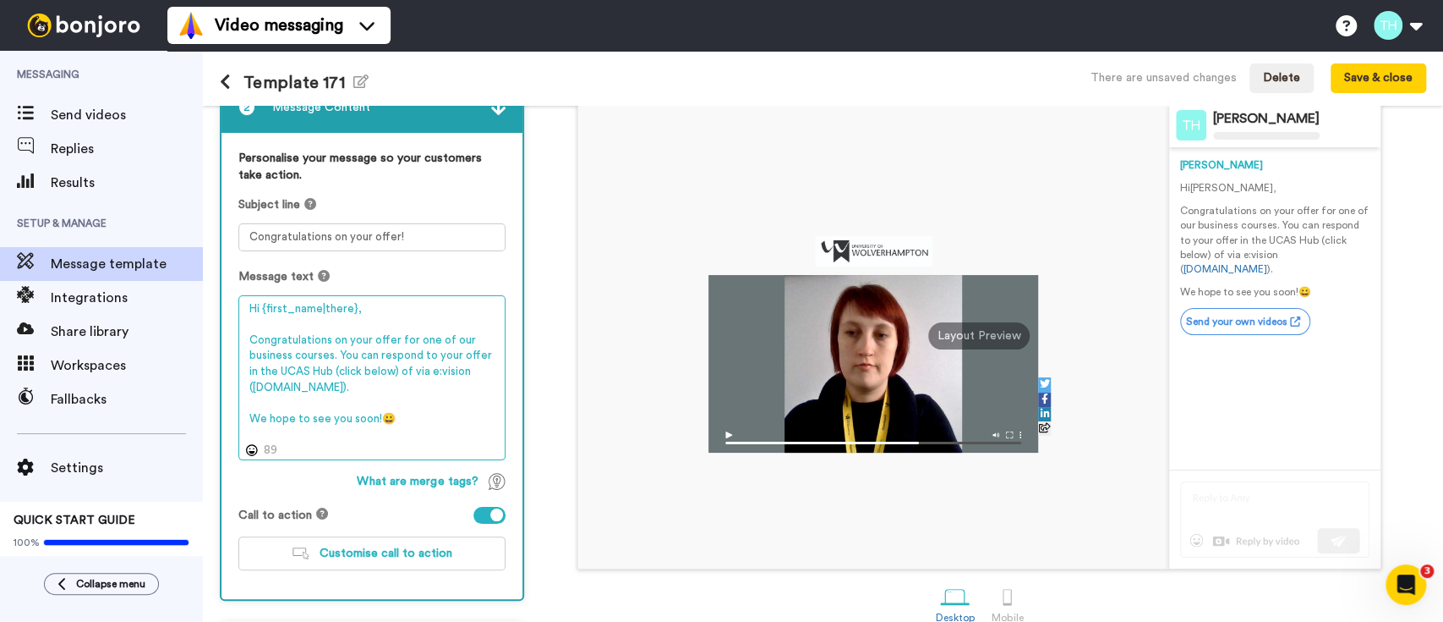
click at [392, 393] on textarea "Hi {first_name|there}, Congratulations on your offer for one of our business co…" at bounding box center [371, 377] width 267 height 165
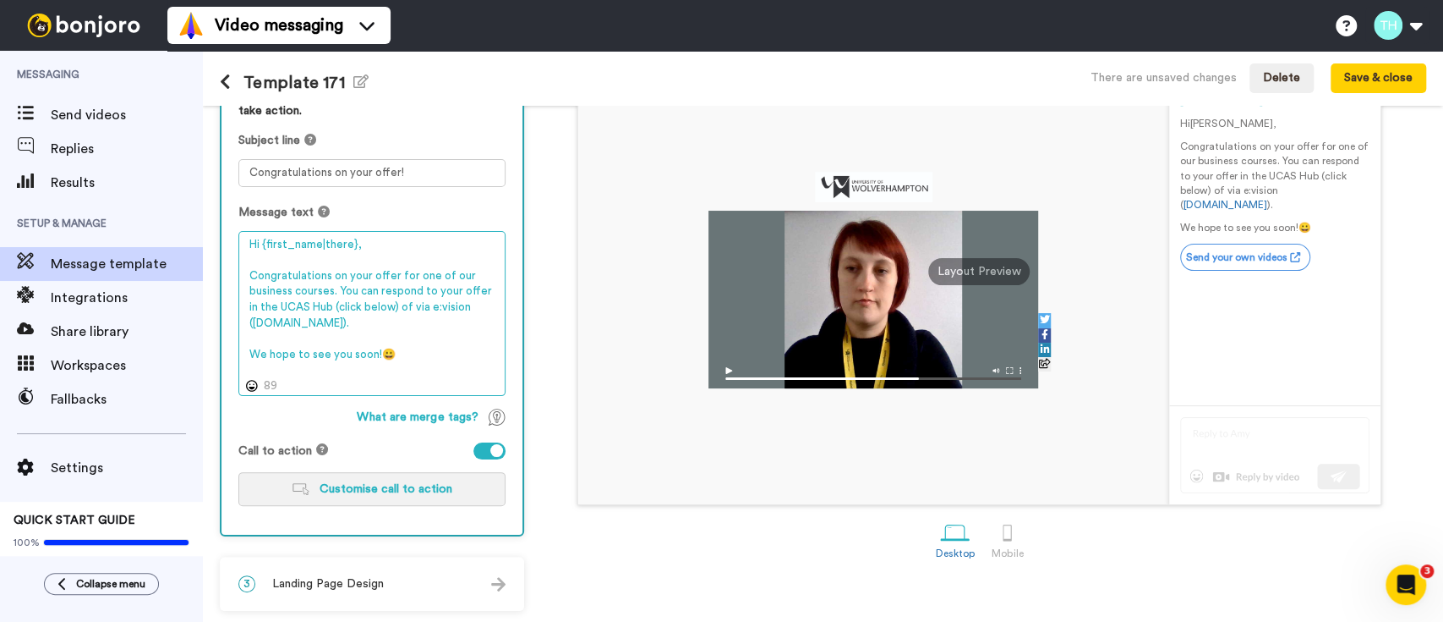
type textarea "Hi {first_name|there}, Congratulations on your offer for one of our business co…"
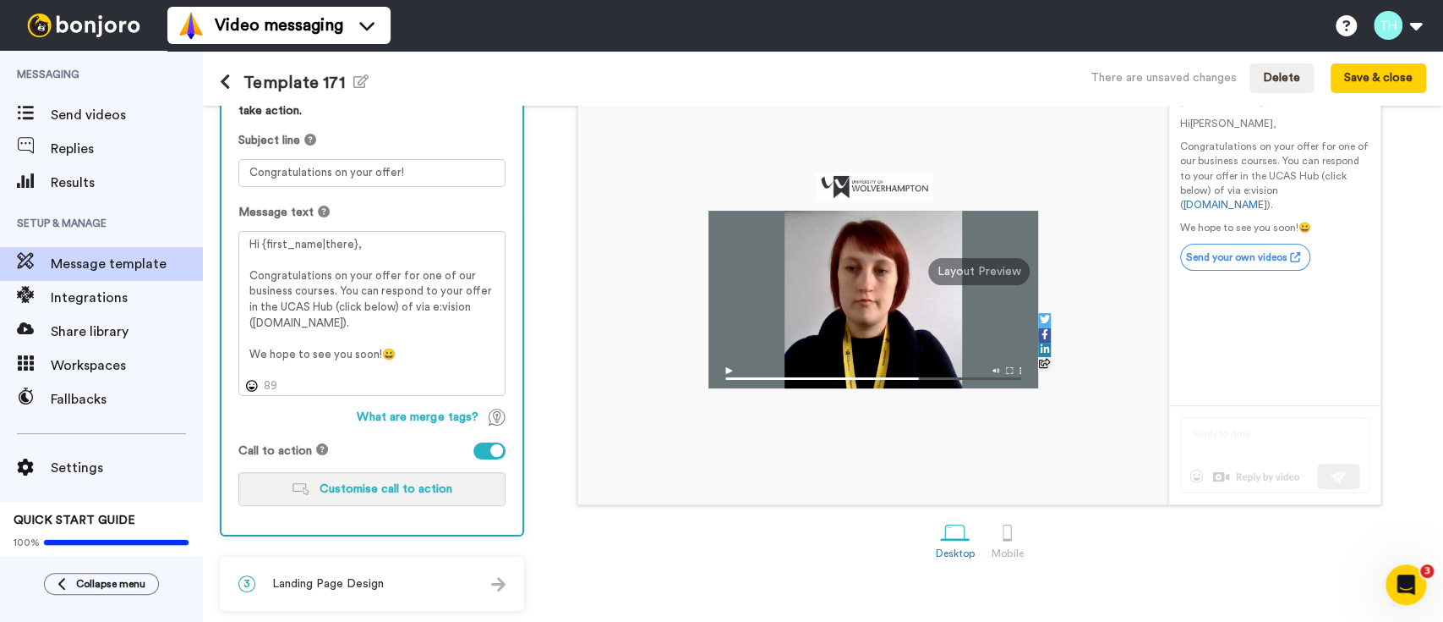
click at [374, 484] on span "Customise call to action" at bounding box center [386, 489] width 133 height 12
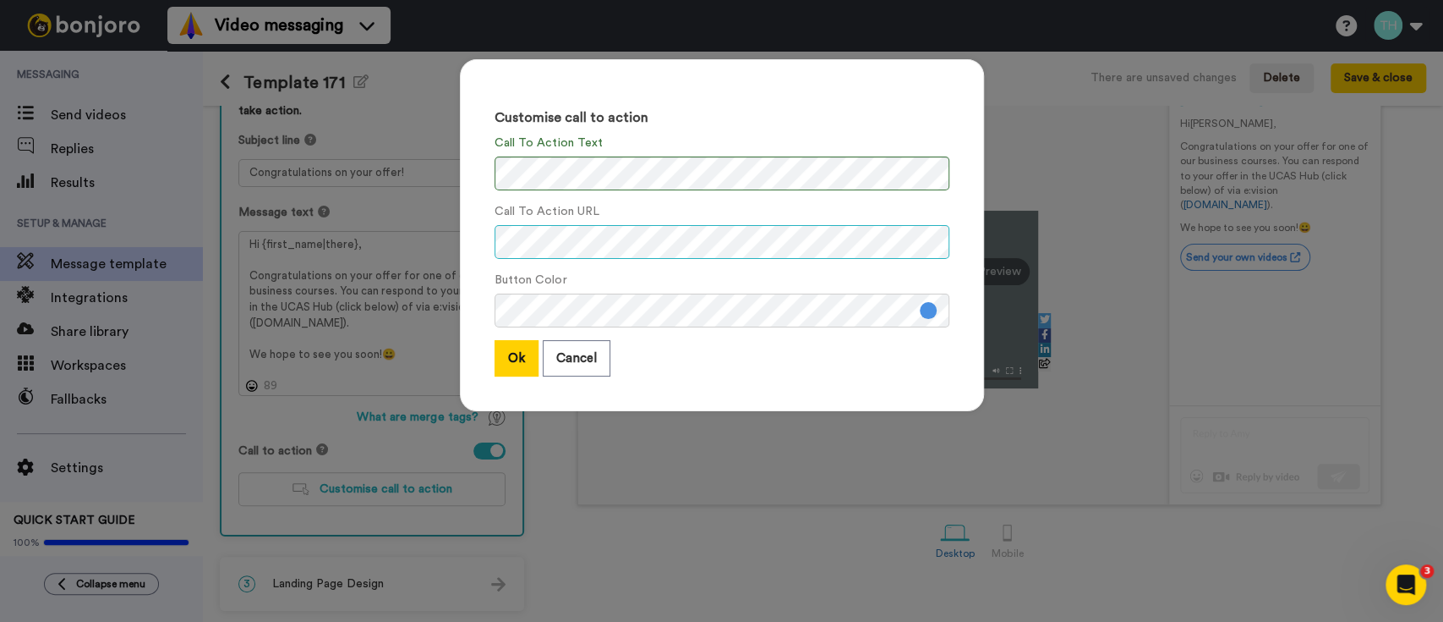
scroll to position [0, 38]
click at [507, 370] on button "Ok" at bounding box center [517, 358] width 44 height 36
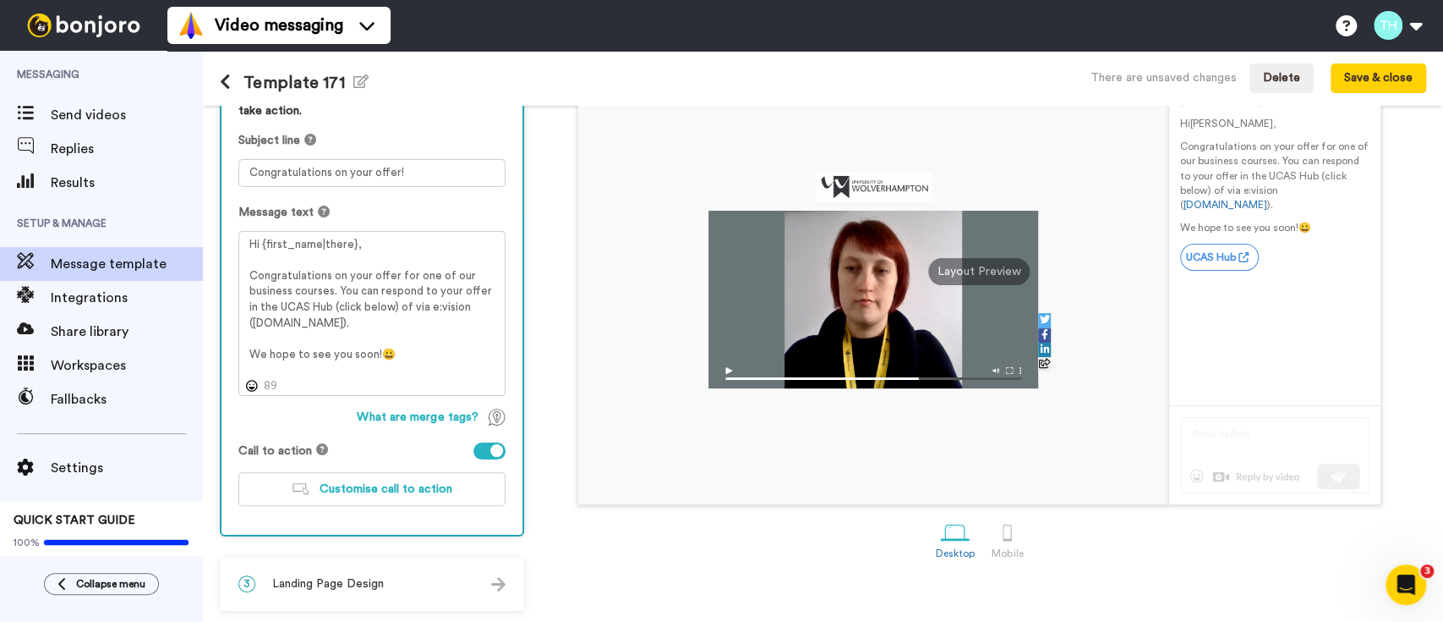
scroll to position [0, 0]
click at [421, 594] on div "3 Landing Page Design" at bounding box center [372, 583] width 301 height 51
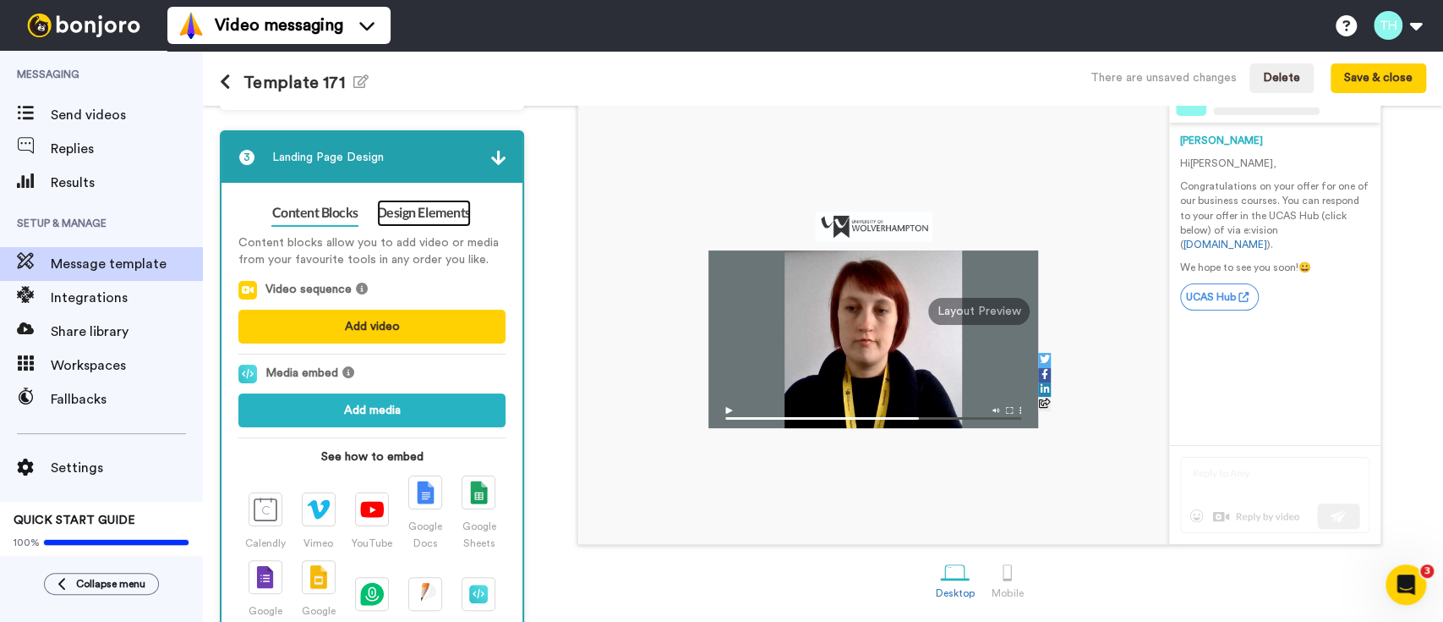
click at [405, 208] on link "Design Elements" at bounding box center [424, 213] width 94 height 27
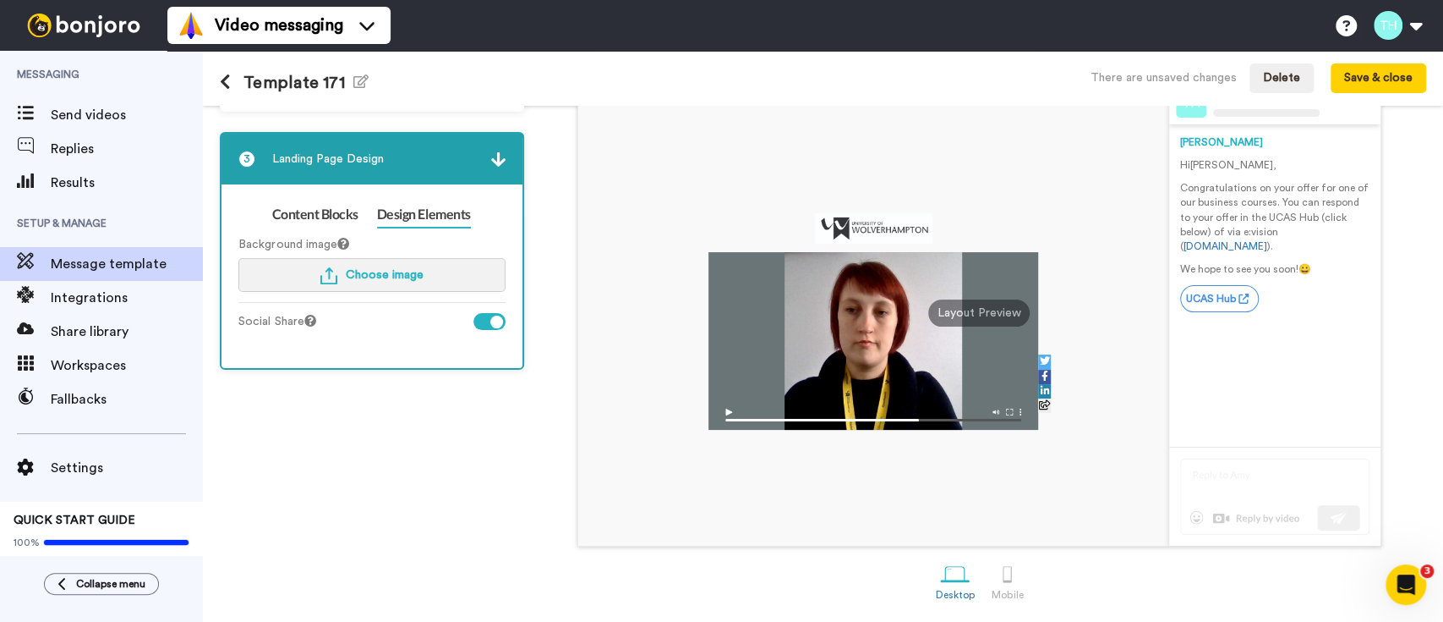
click at [324, 267] on img "button" at bounding box center [328, 275] width 17 height 17
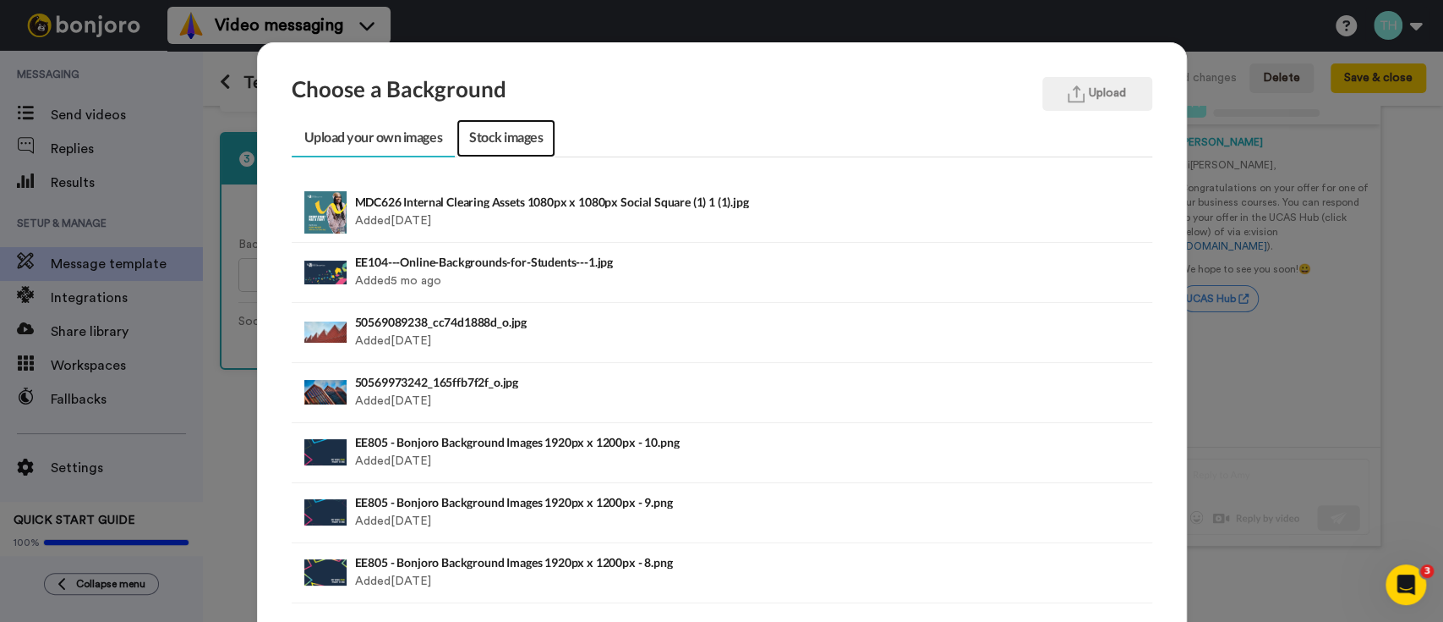
click at [487, 142] on link "Stock images" at bounding box center [506, 138] width 99 height 38
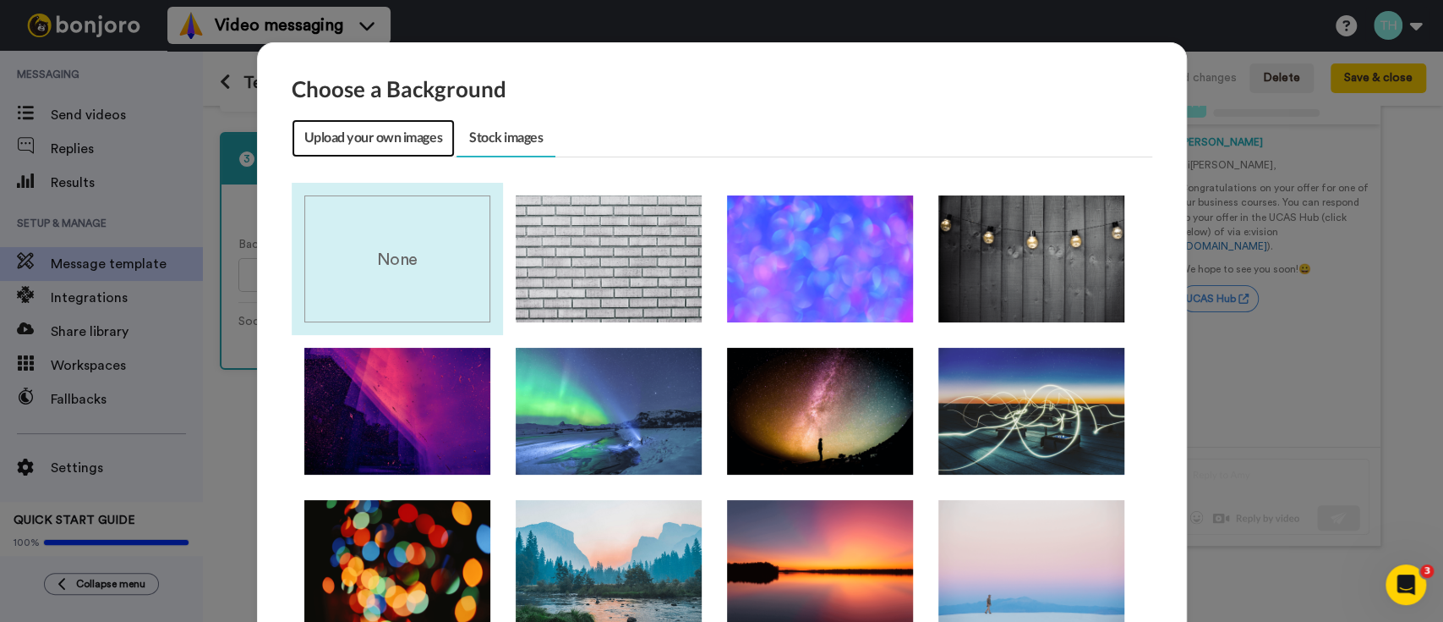
click at [356, 145] on link "Upload your own images" at bounding box center [373, 138] width 163 height 38
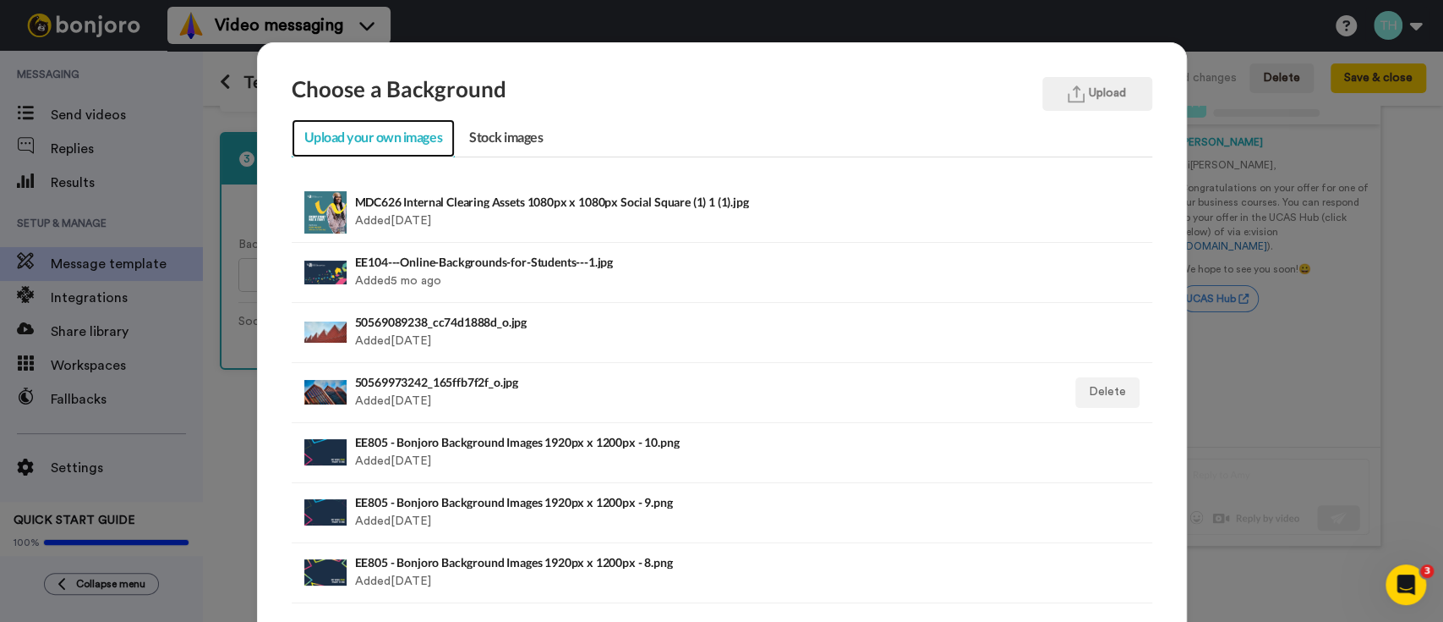
scroll to position [178, 0]
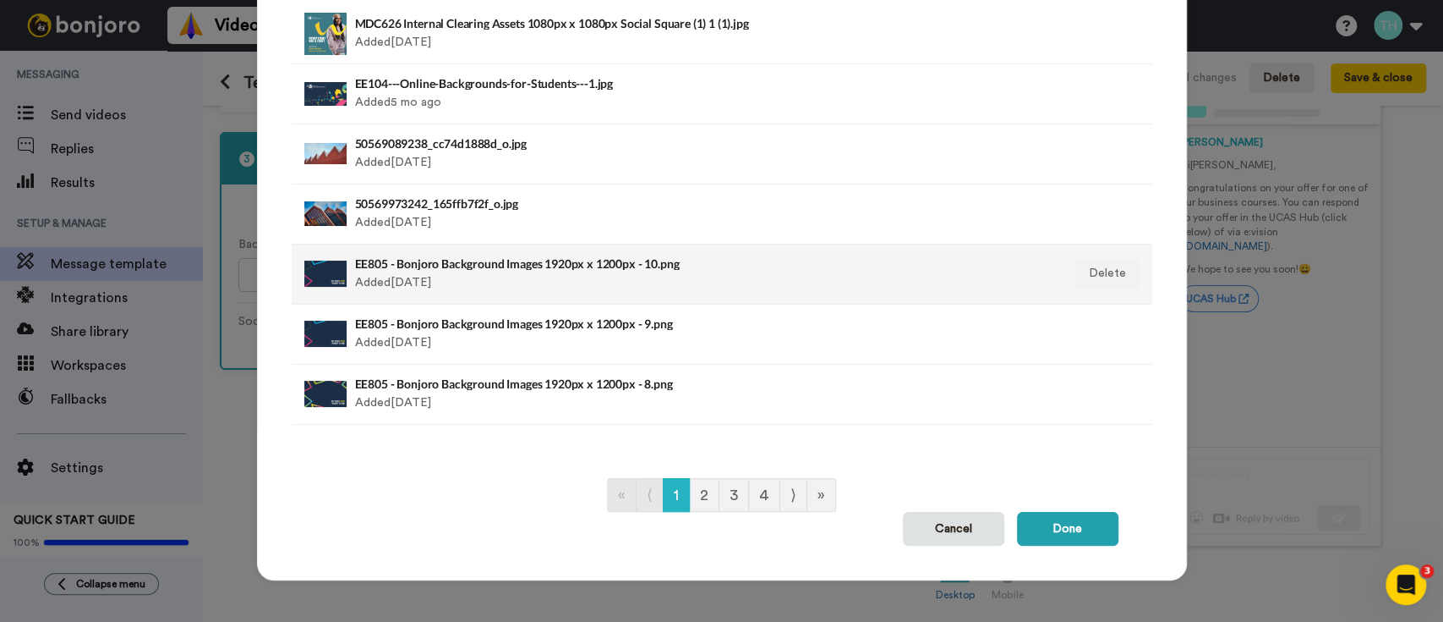
click at [445, 280] on div "EE805 - Bonjoro Background Images 1920px x 1200px - 10.png Added [DATE]" at bounding box center [639, 274] width 568 height 42
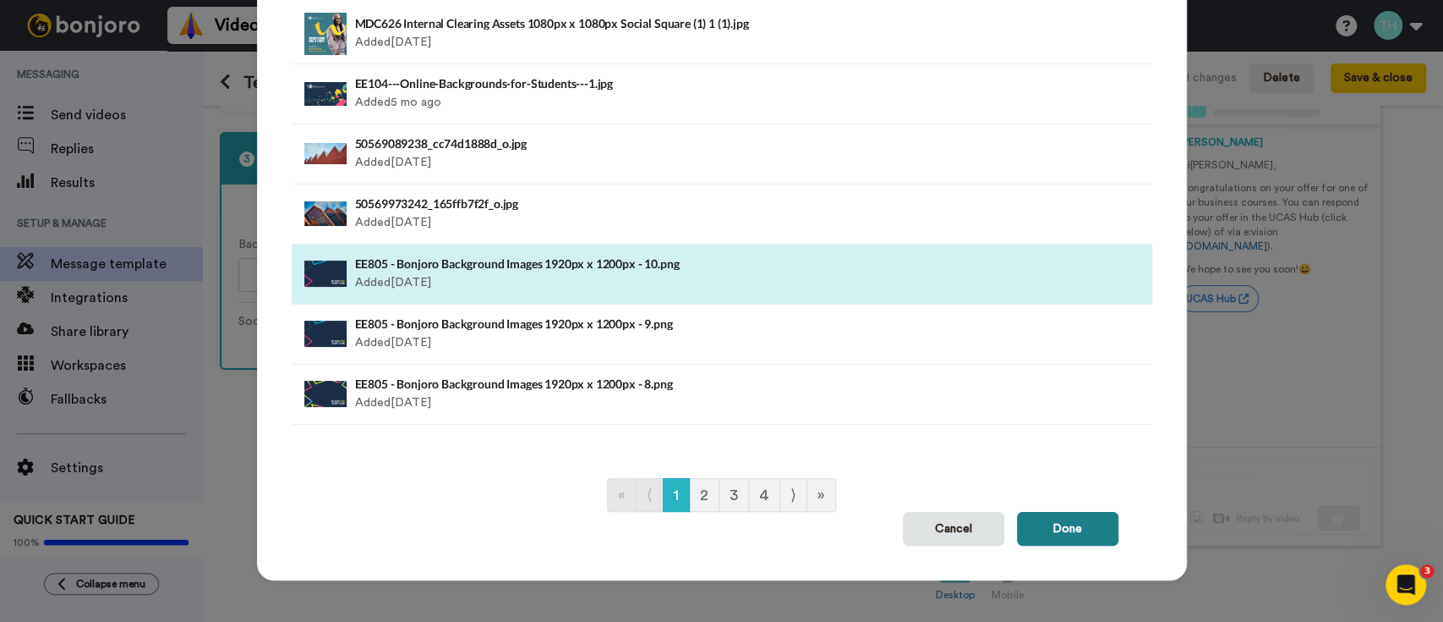
click at [1091, 531] on button "Done" at bounding box center [1067, 529] width 101 height 34
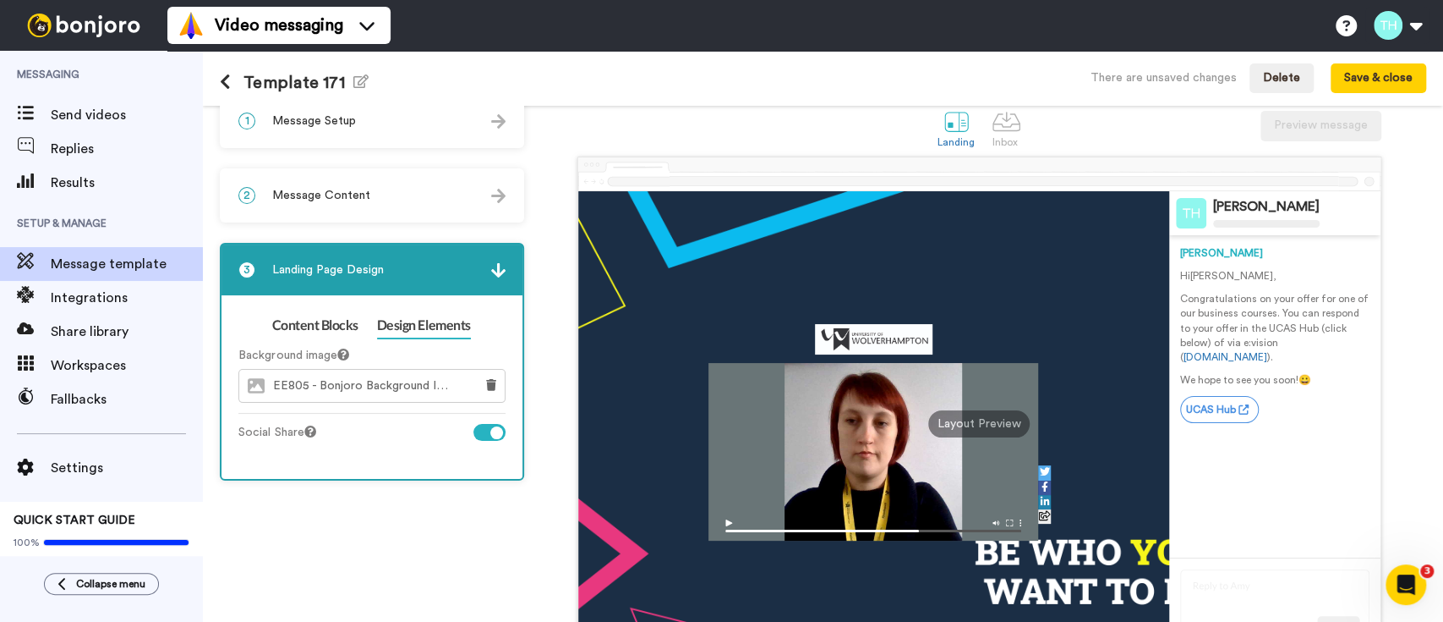
scroll to position [0, 0]
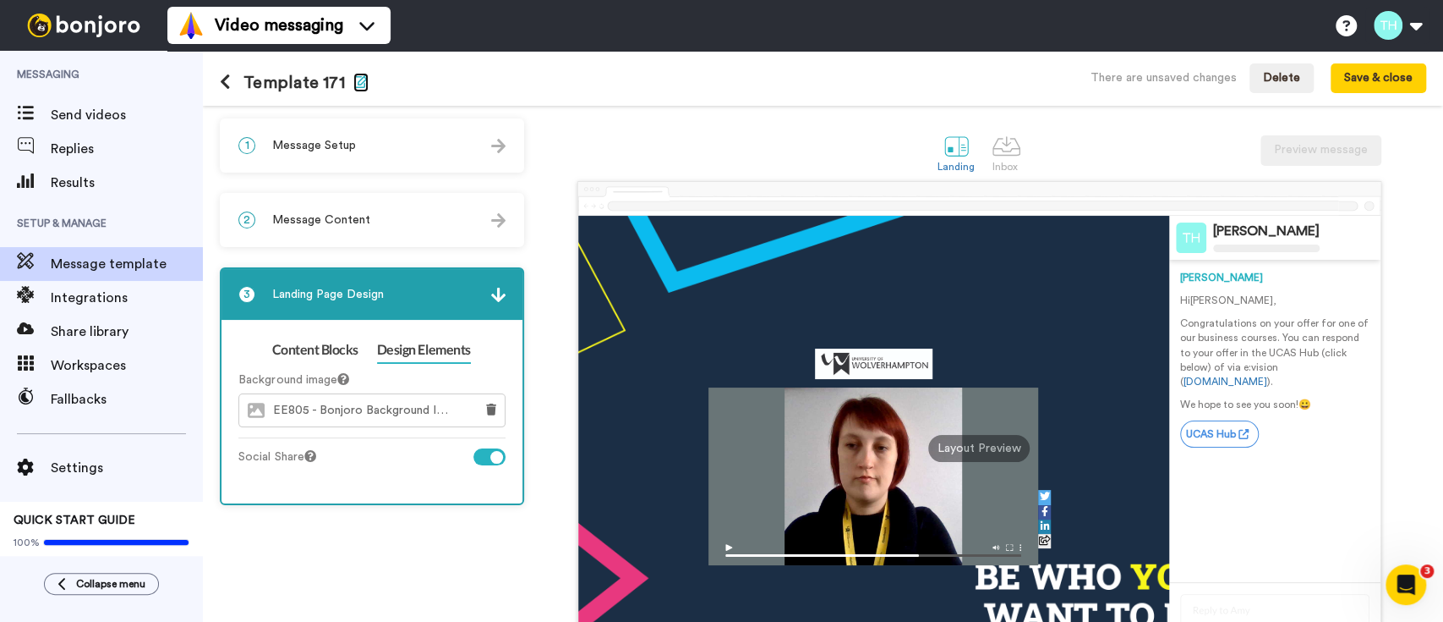
click at [357, 77] on icon "button" at bounding box center [360, 81] width 15 height 14
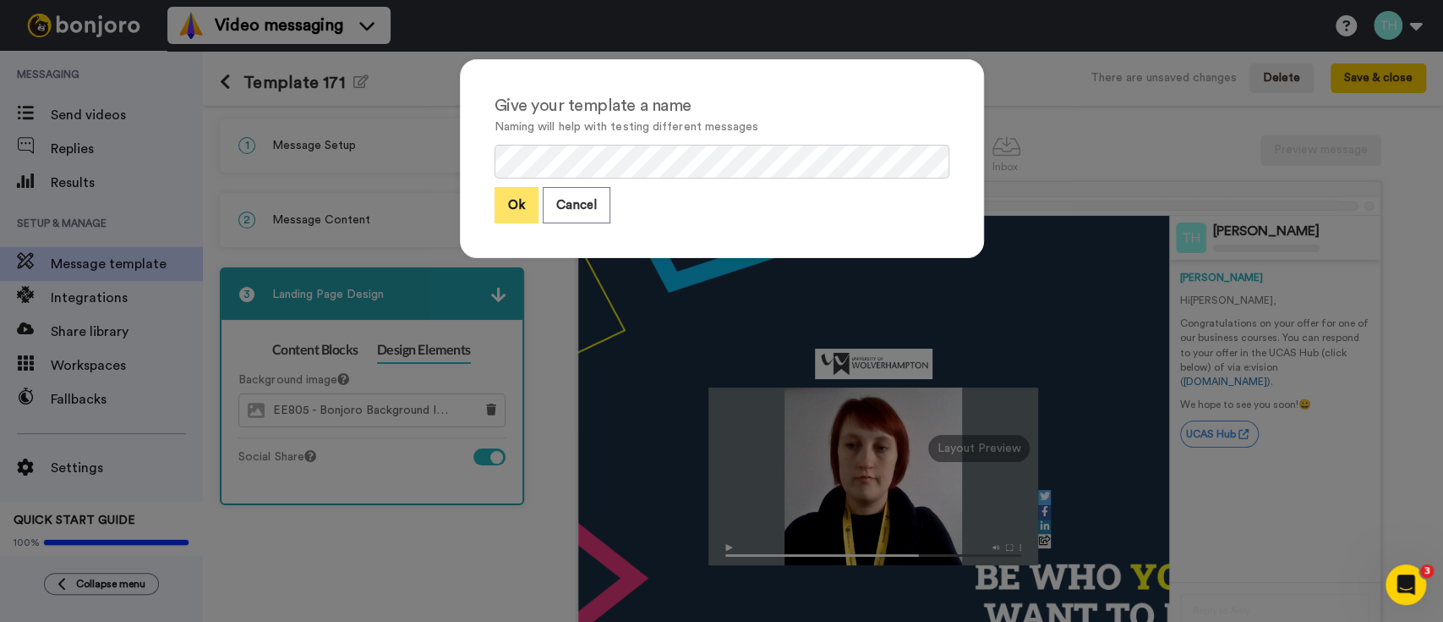
click at [495, 200] on button "Ok" at bounding box center [517, 205] width 44 height 36
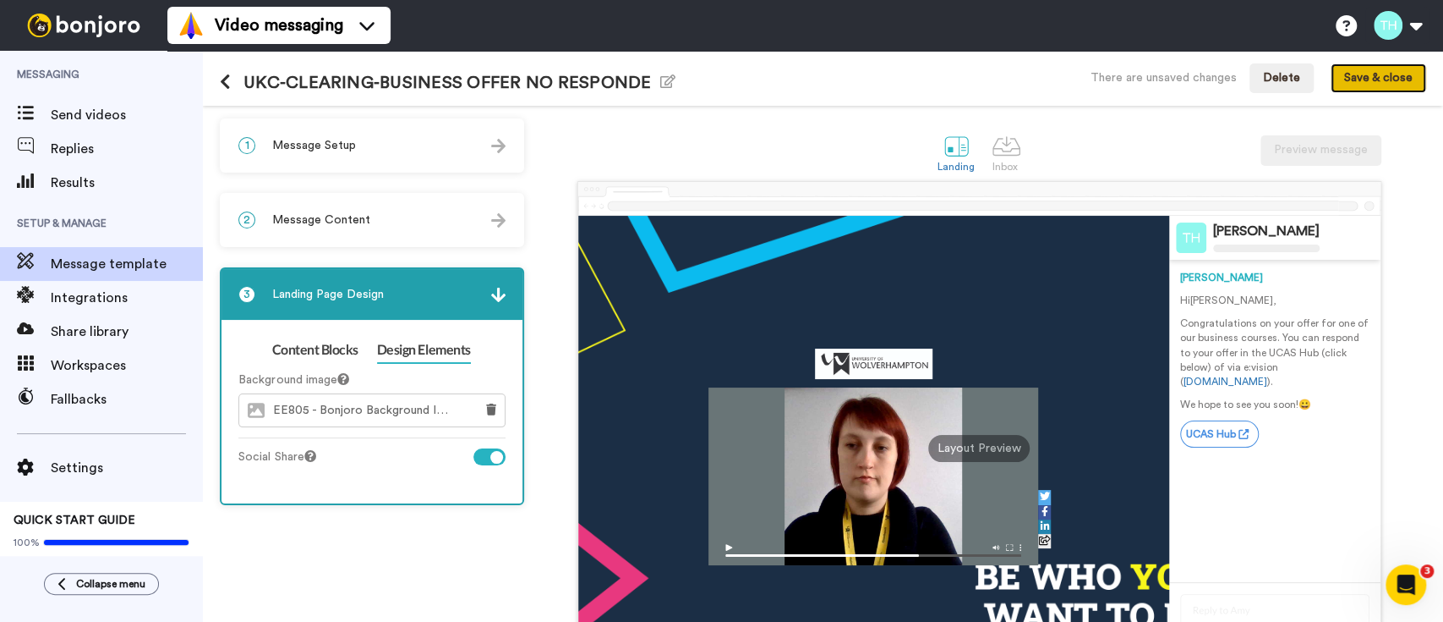
click at [1343, 87] on button "Save & close" at bounding box center [1379, 78] width 96 height 30
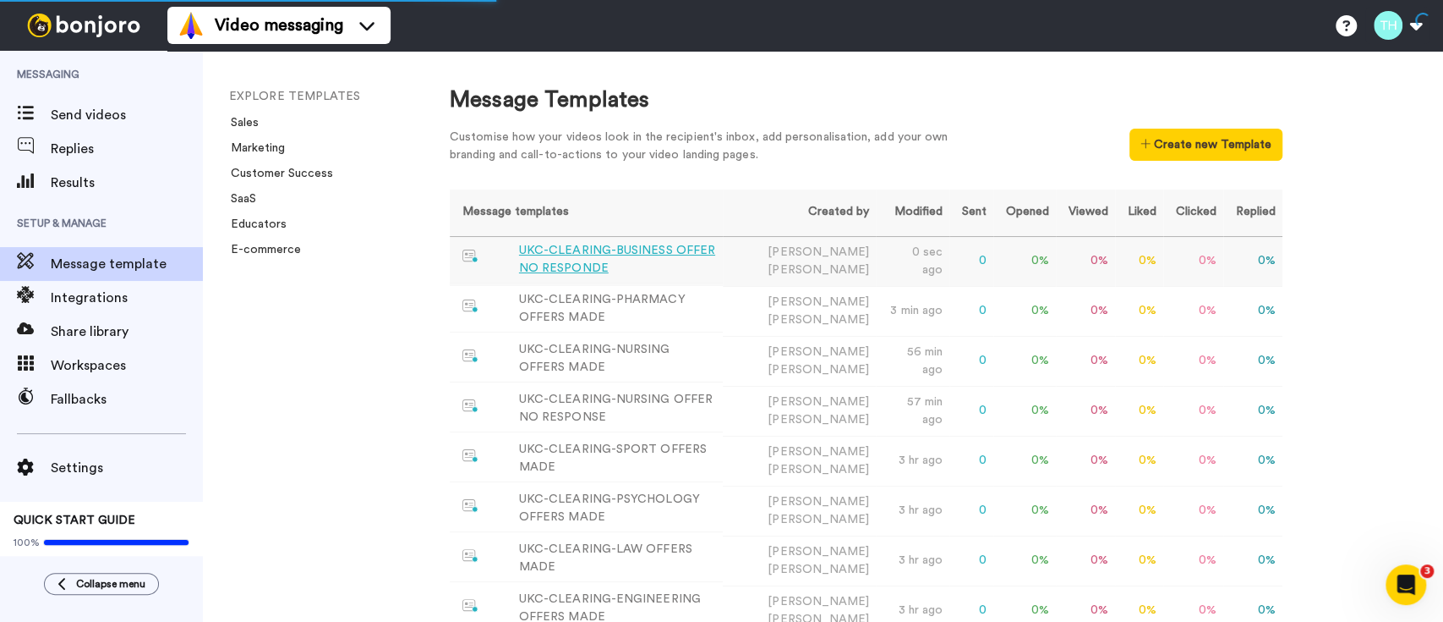
click at [682, 249] on div "UKC-CLEARING-BUSINESS OFFER NO RESPONDE" at bounding box center [617, 260] width 197 height 36
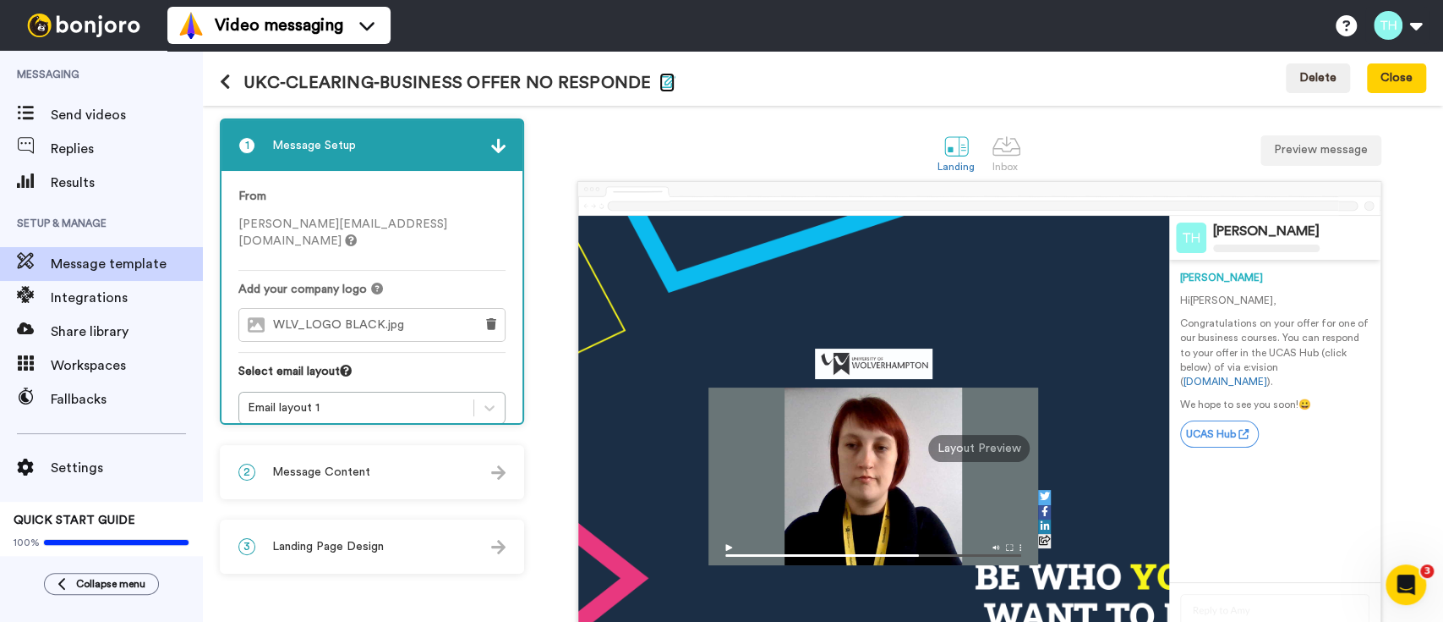
click at [660, 74] on icon "button" at bounding box center [667, 81] width 15 height 14
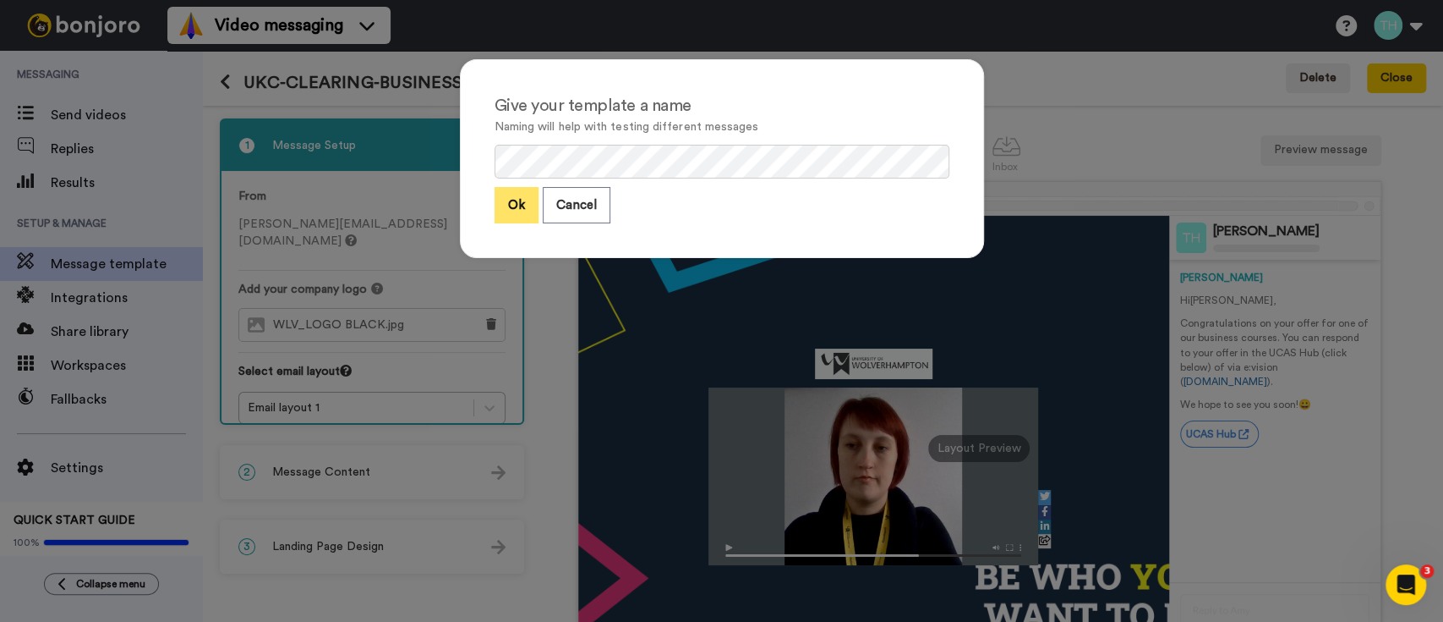
click at [513, 210] on button "Ok" at bounding box center [517, 205] width 44 height 36
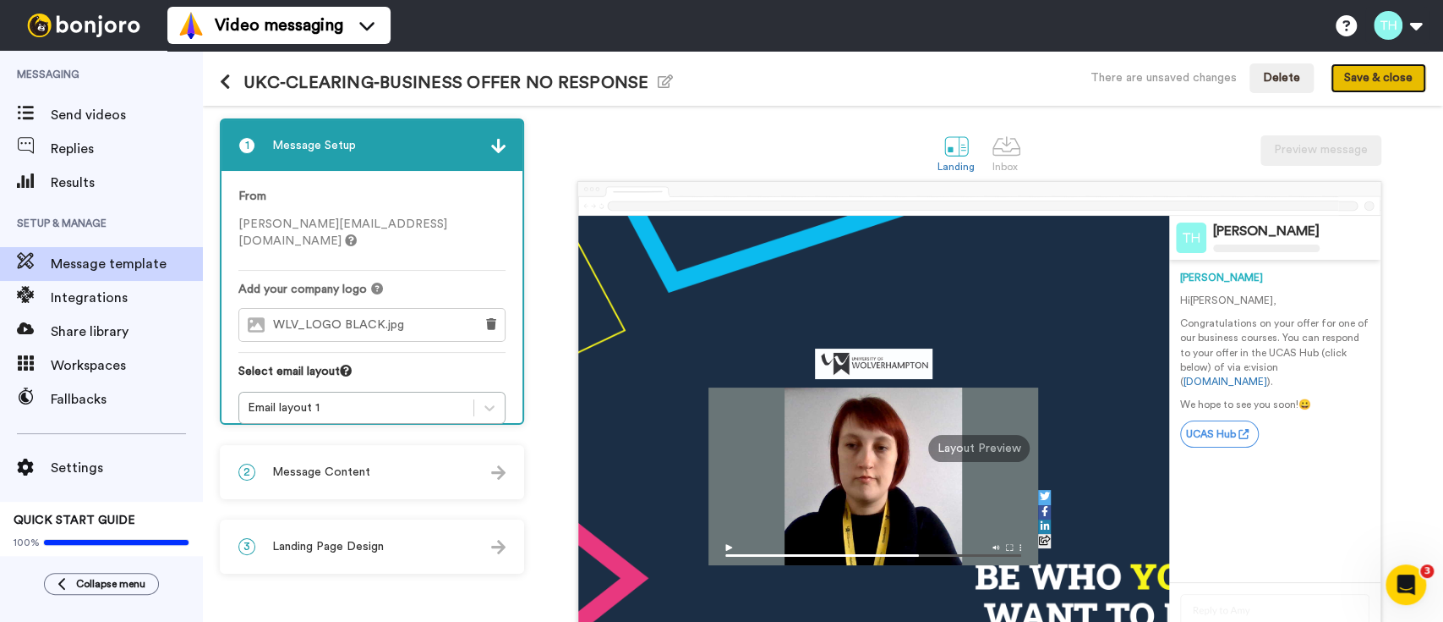
click at [1368, 75] on button "Save & close" at bounding box center [1379, 78] width 96 height 30
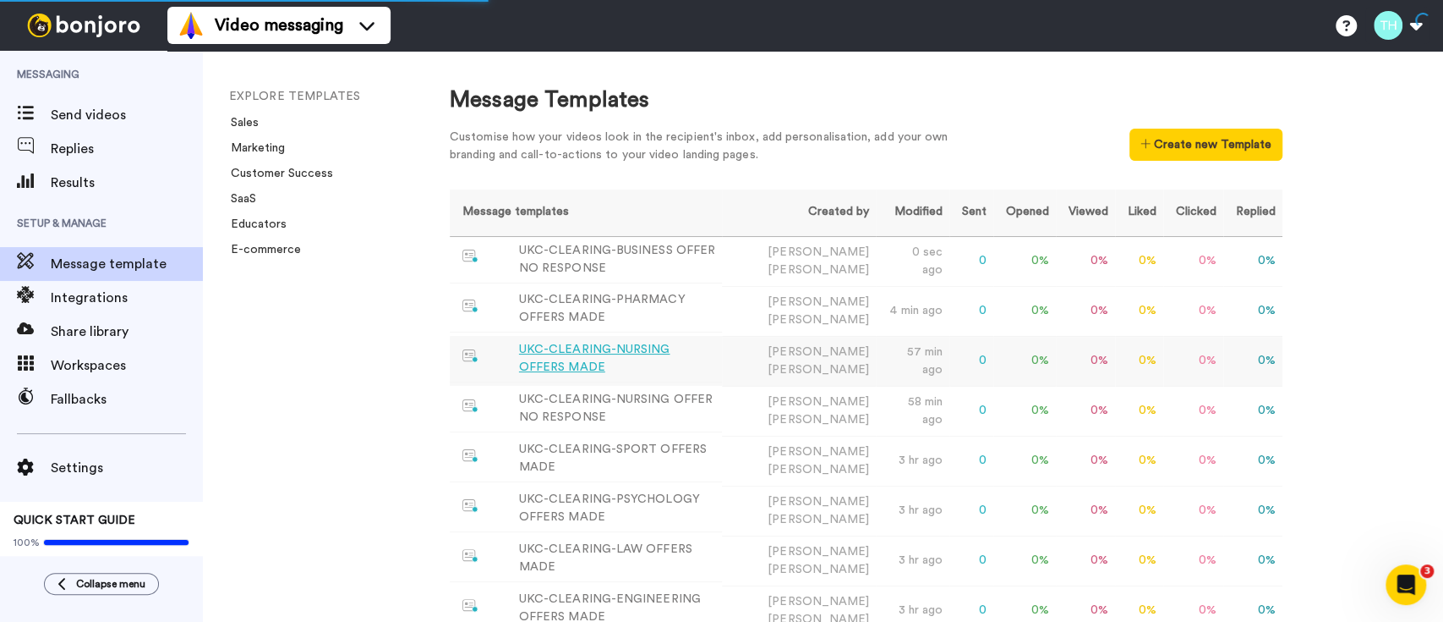
click at [687, 359] on div "UKC-CLEARING-NURSING OFFERS MADE" at bounding box center [617, 359] width 197 height 36
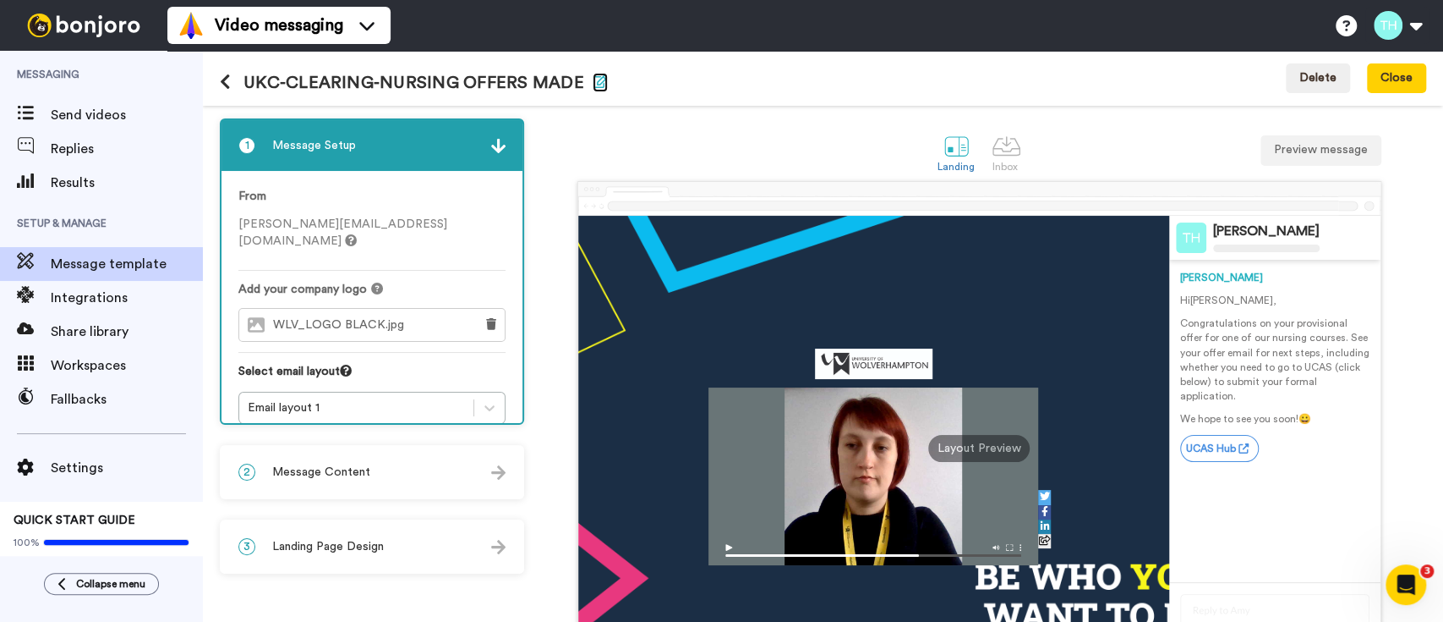
click at [598, 76] on icon "button" at bounding box center [600, 81] width 15 height 14
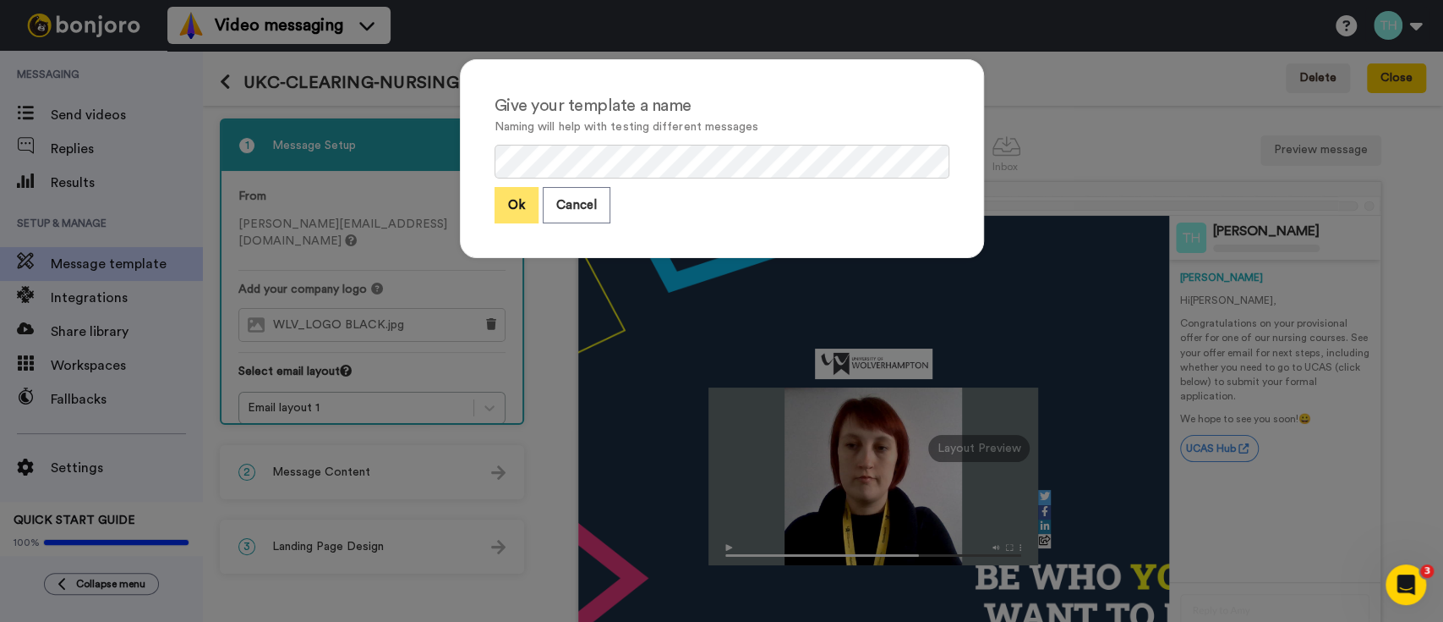
click at [505, 193] on button "Ok" at bounding box center [517, 205] width 44 height 36
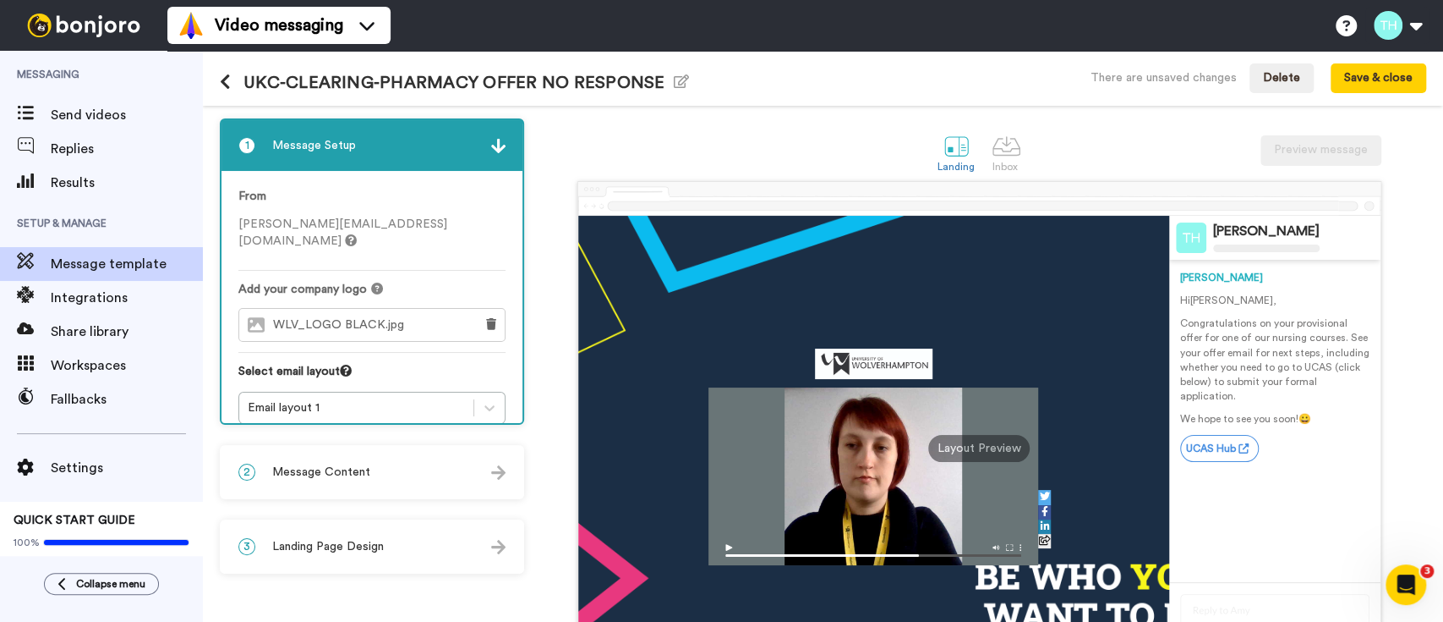
click at [348, 470] on span "Message Content" at bounding box center [321, 471] width 98 height 17
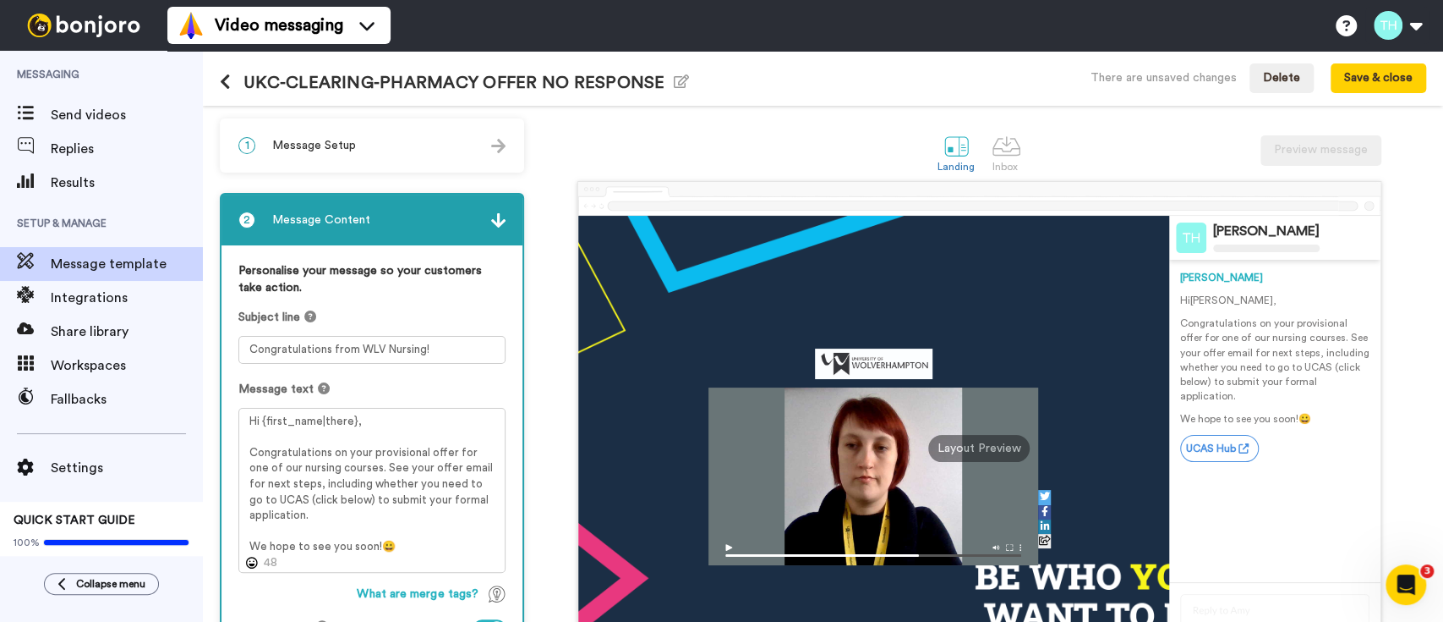
scroll to position [112, 0]
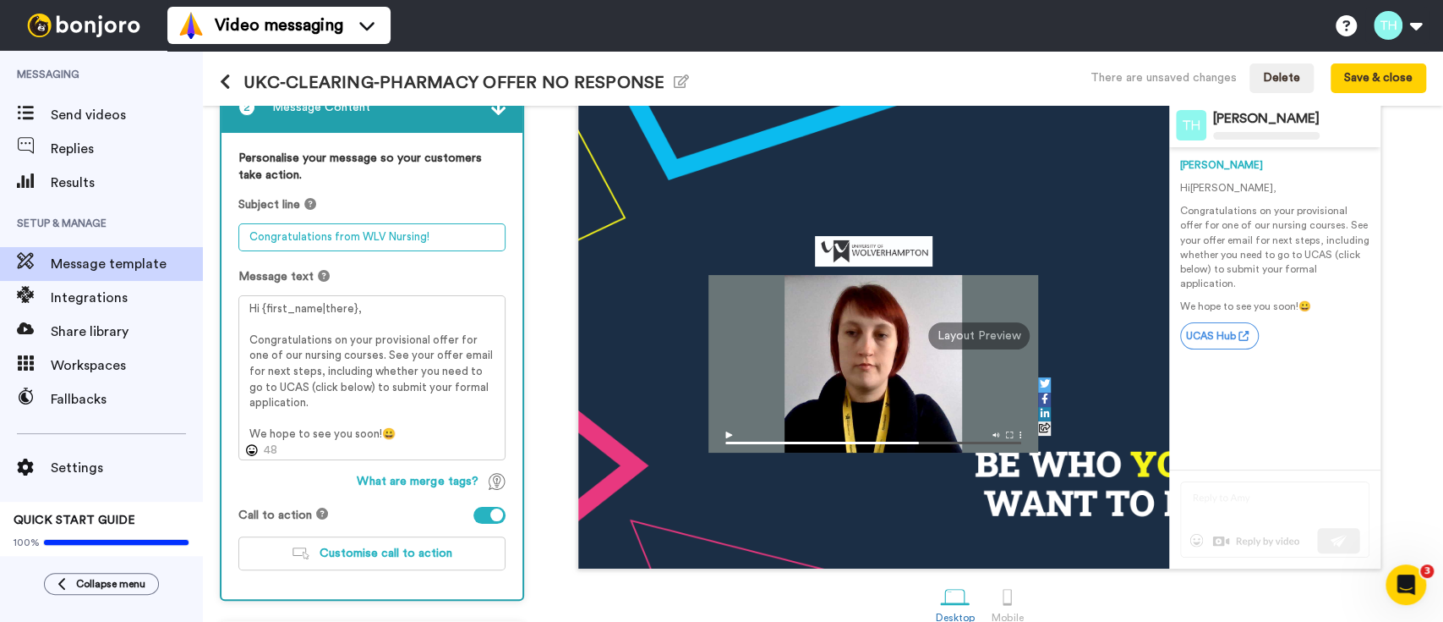
click at [399, 230] on textarea "Congratulations from WLV Nursing!" at bounding box center [371, 237] width 267 height 28
type textarea "Congratulations from WLV Pharmacy!"
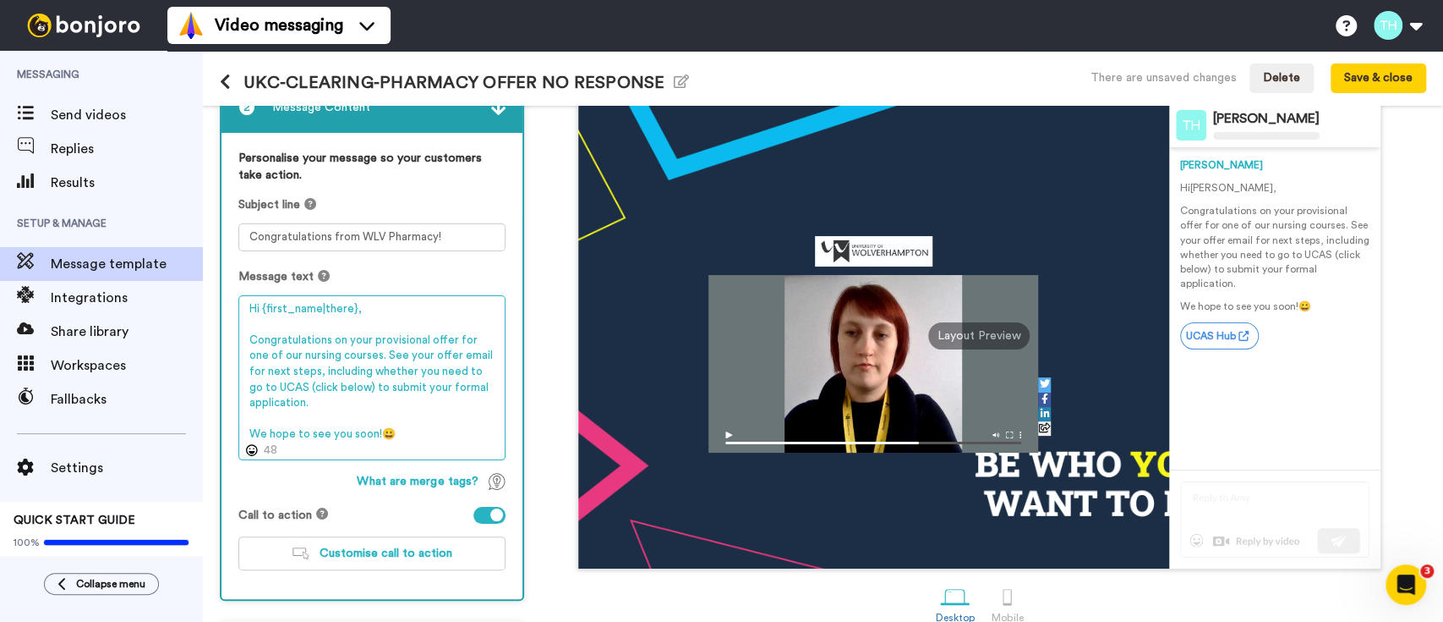
drag, startPoint x: 249, startPoint y: 309, endPoint x: 406, endPoint y: 441, distance: 205.8
click at [406, 441] on textarea "Hi {first_name|there}, Congratulations on your provisional offer for one of our…" at bounding box center [371, 377] width 267 height 165
paste textarea "offer for one of our nursing courses. You can respond to your offer in the UCAS…"
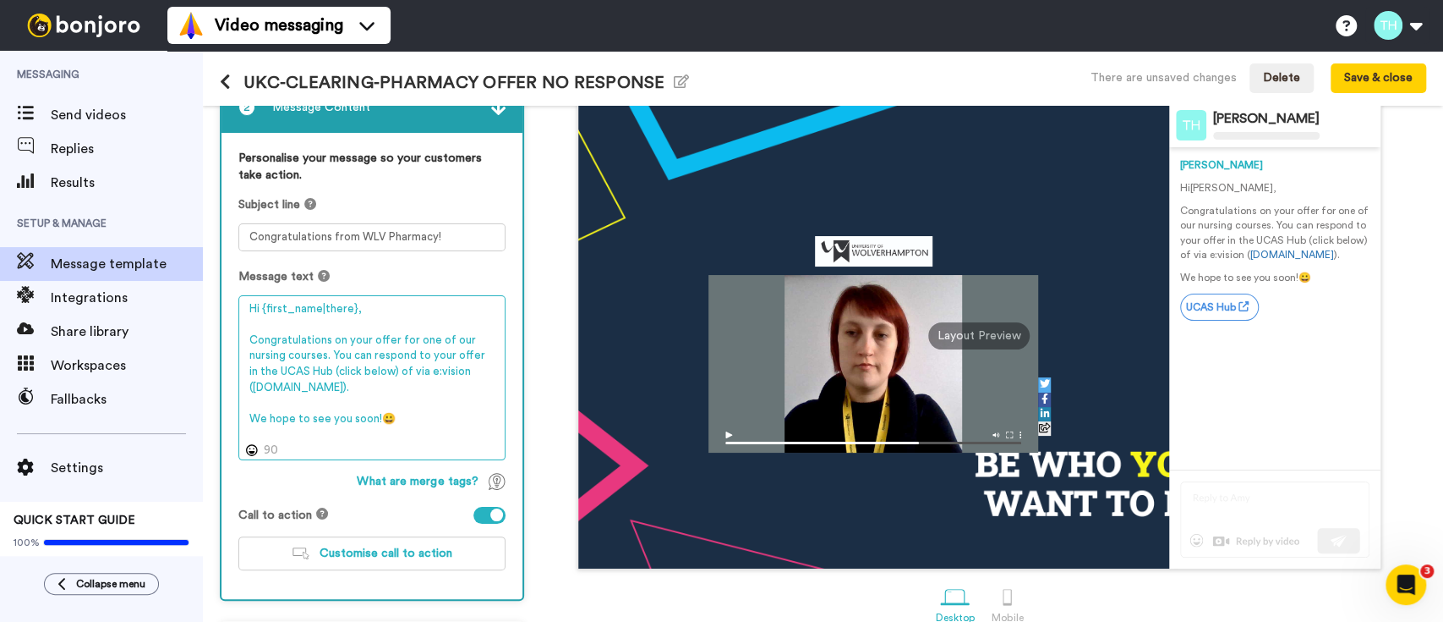
type textarea "Hi {first_name|there}, Congratulations on your offer for one of our nursing cou…"
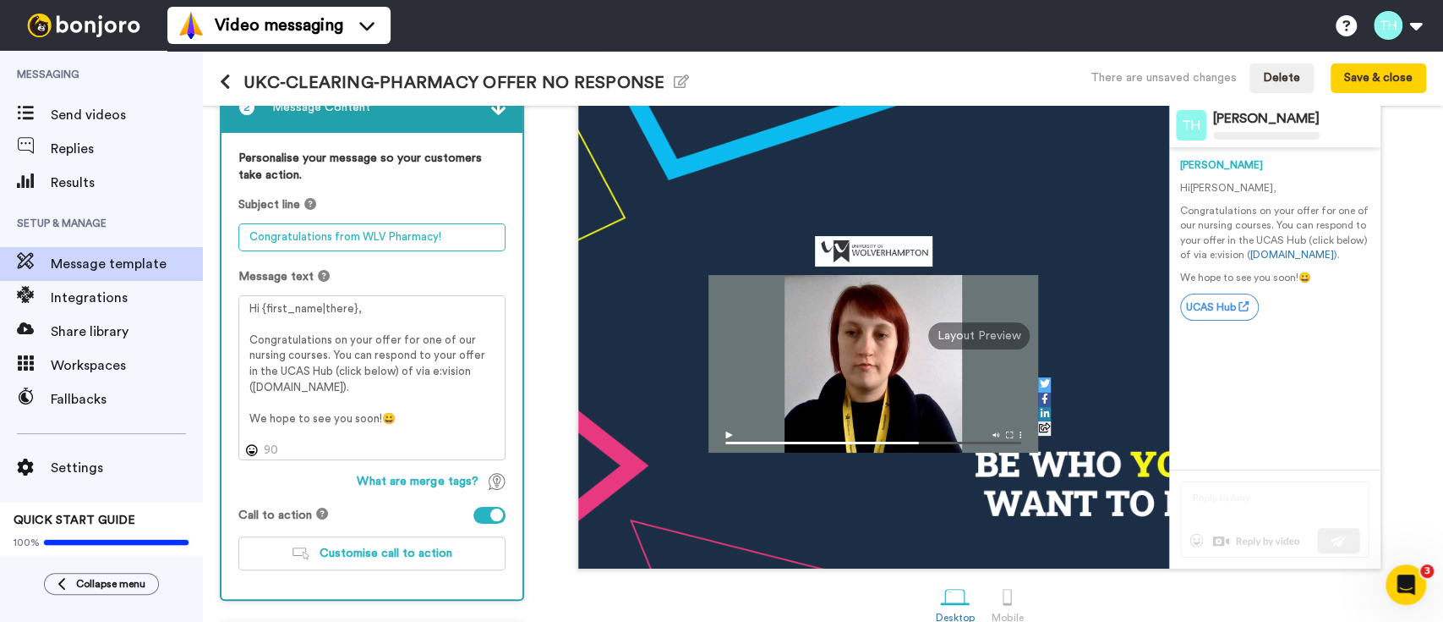
click at [326, 231] on textarea "Congratulations from WLV Pharmacy!" at bounding box center [371, 237] width 267 height 28
paste textarea "on your offer!"
type textarea "Congratulations on your offer!"
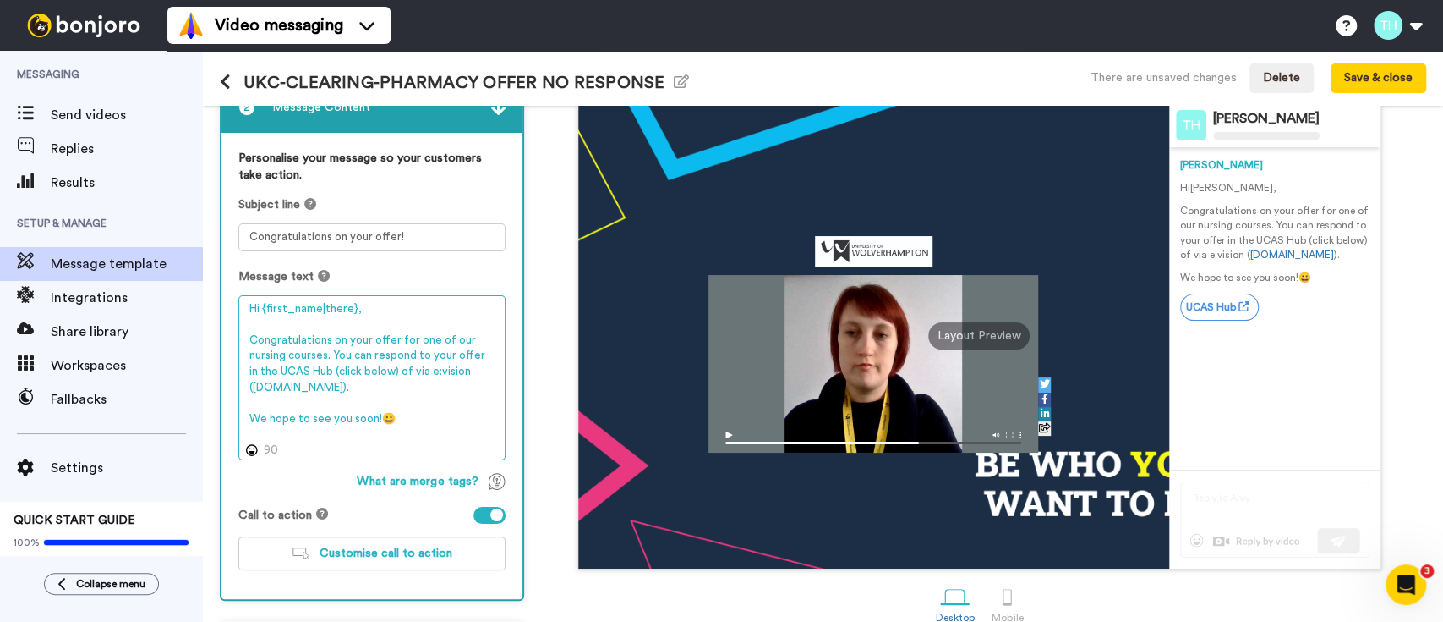
click at [270, 353] on textarea "Hi {first_name|there}, Congratulations on your offer for one of our nursing cou…" at bounding box center [371, 377] width 267 height 165
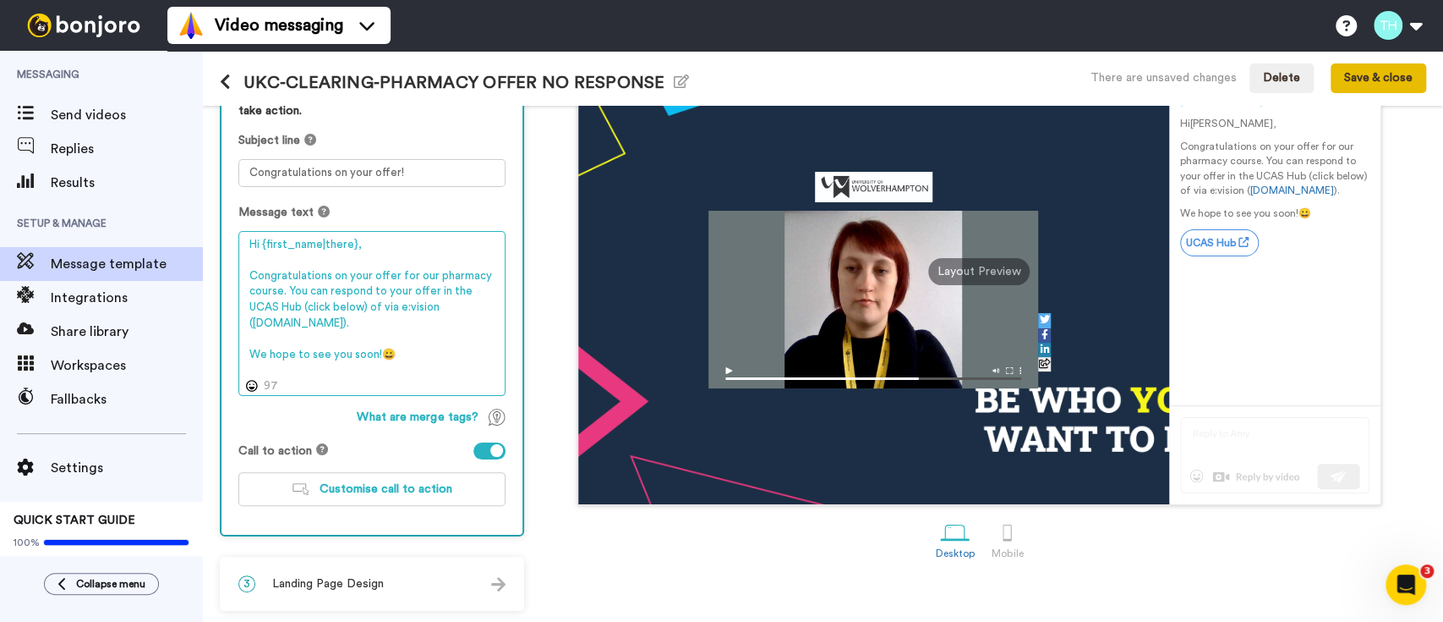
type textarea "Hi {first_name|there}, Congratulations on your offer for our pharmacy course. Y…"
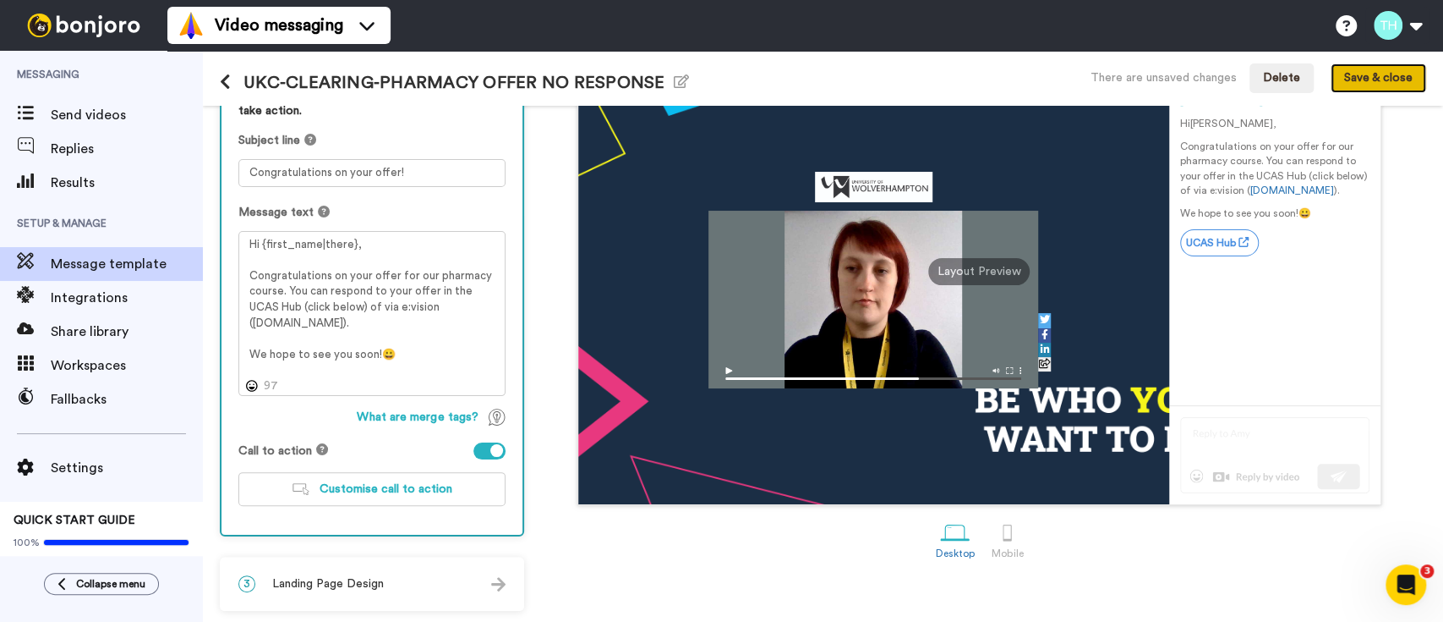
click at [1387, 79] on button "Save & close" at bounding box center [1379, 78] width 96 height 30
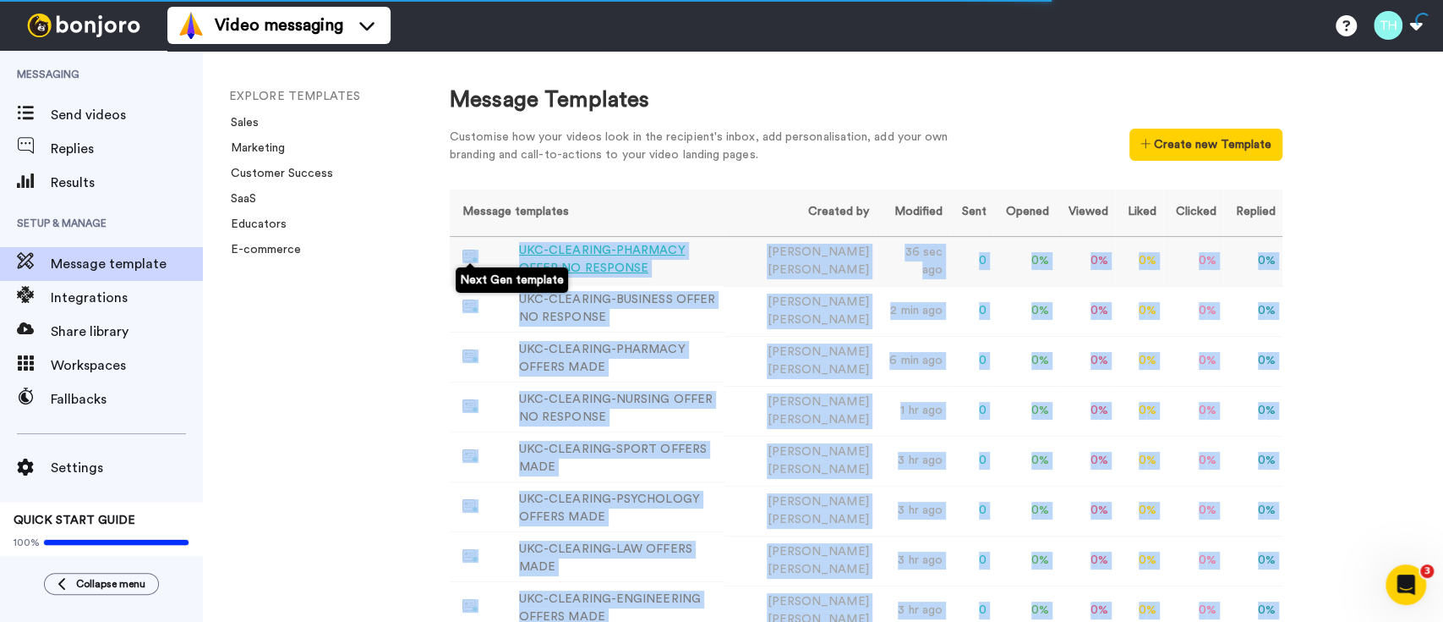
drag, startPoint x: 768, startPoint y: 457, endPoint x: 512, endPoint y: 254, distance: 326.8
click at [512, 254] on tbody "UKC-CLEARING-PHARMACY OFFER NO RESPONSE Trude Hagen 36 sec ago 0 0 % 0 % 0 % 0 …" at bounding box center [866, 605] width 833 height 738
copy tbody "UKC-CLEARING-PHARMACY OFFER NO RESPONSE Trude Hagen 36 sec ago 0 0 % 0 % 0 % 0 …"
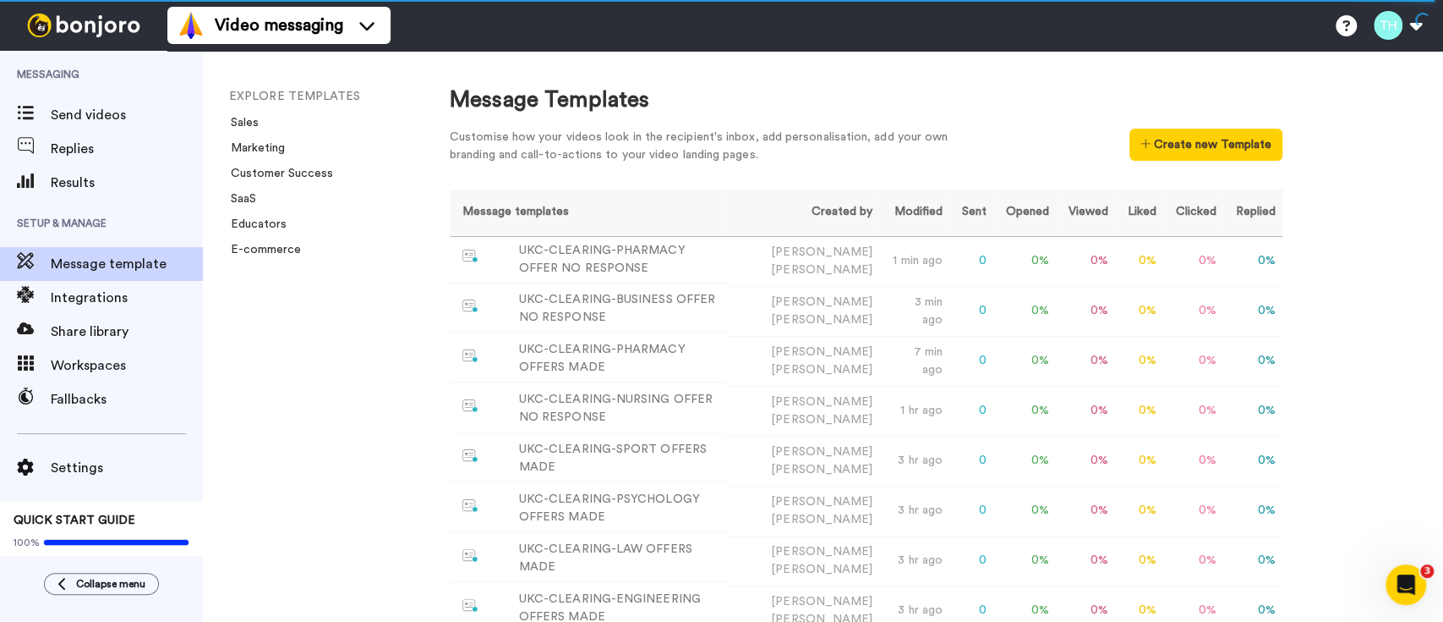
click at [633, 120] on div "Message Templates Customise how your videos look in the recipient's inbox, add …" at bounding box center [866, 129] width 833 height 88
click at [1151, 151] on button "Create new Template" at bounding box center [1206, 145] width 153 height 32
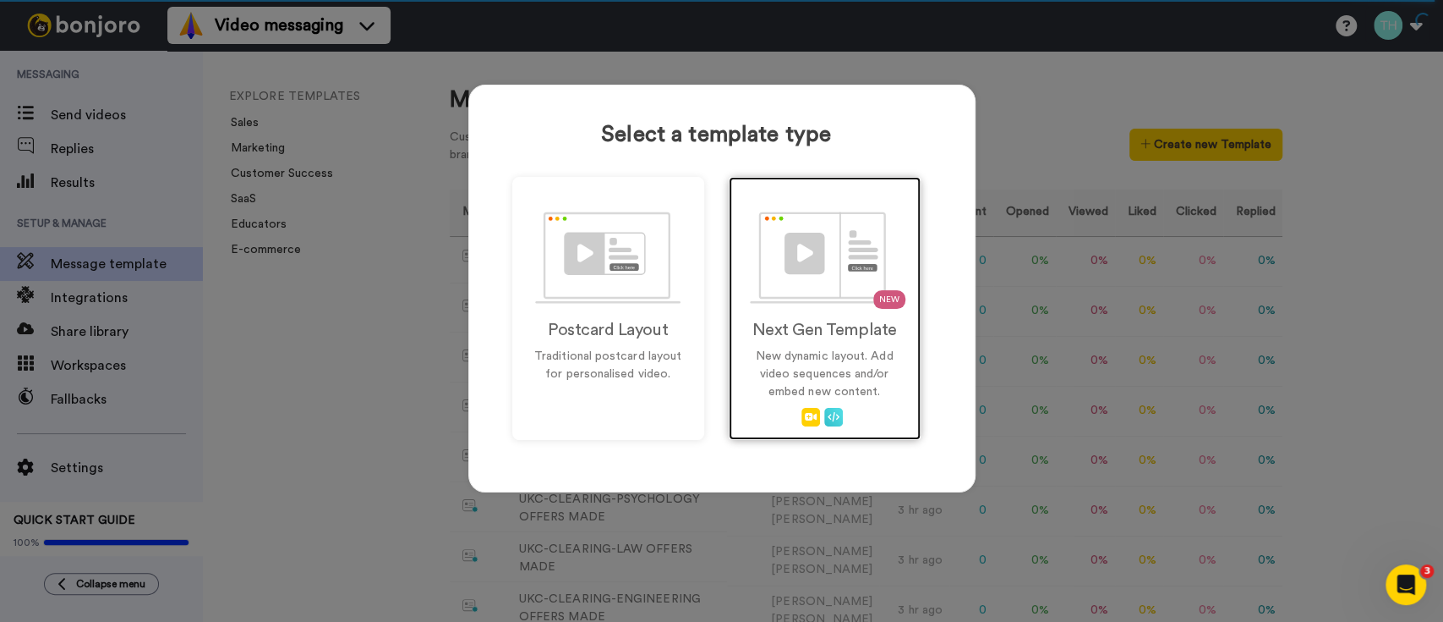
click at [791, 299] on img at bounding box center [824, 257] width 149 height 92
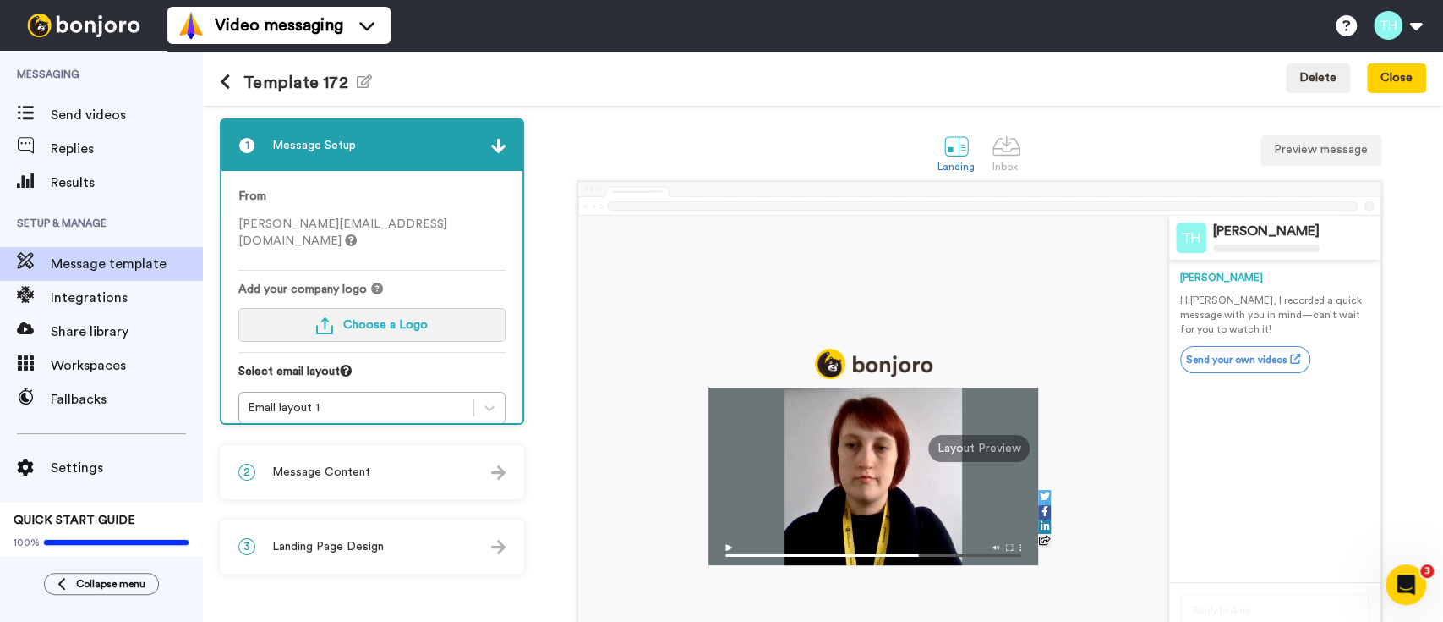
click at [339, 312] on button "Choose a Logo" at bounding box center [371, 325] width 267 height 34
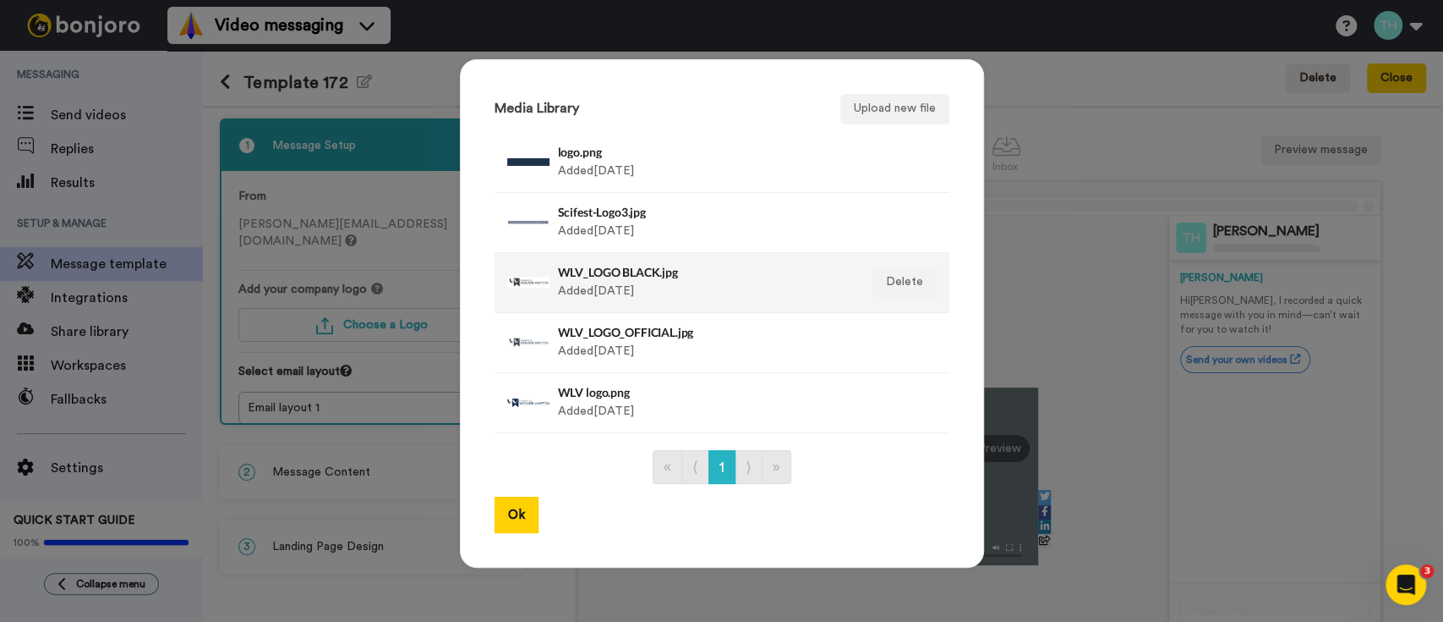
click at [595, 288] on div "WLV_LOGO BLACK.jpg Added 3 yr ago" at bounding box center [704, 282] width 292 height 42
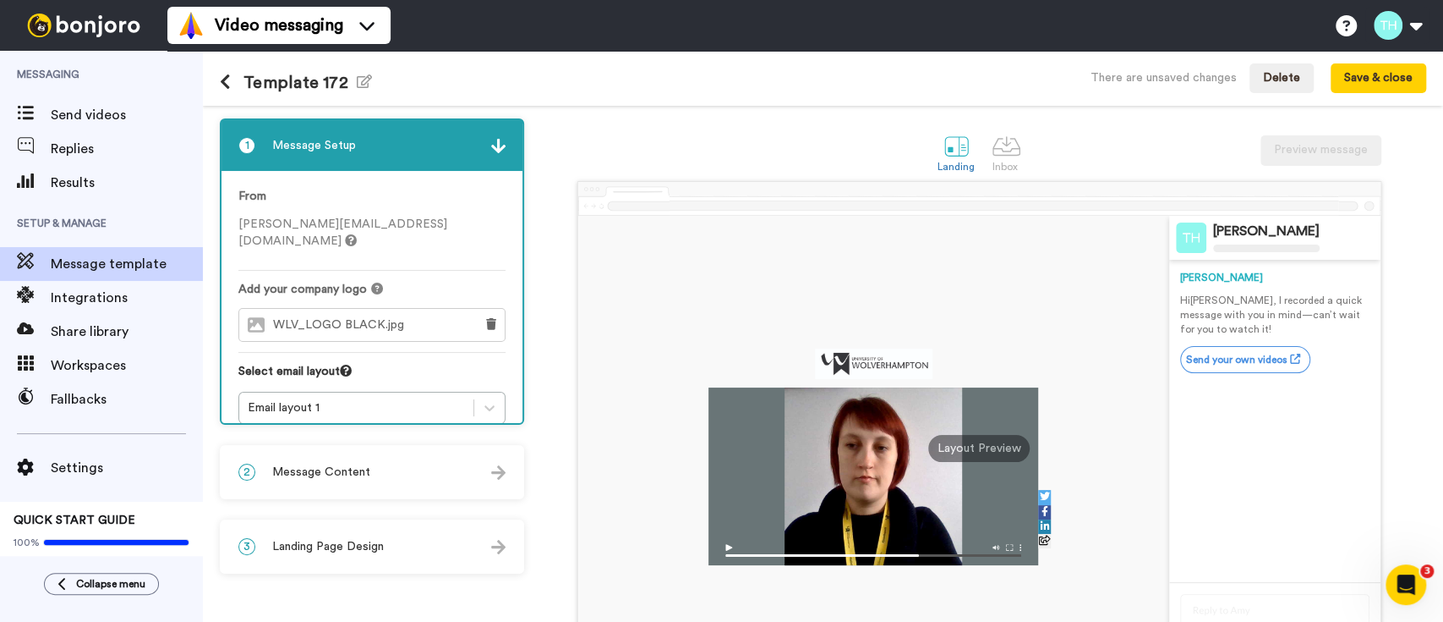
scroll to position [112, 0]
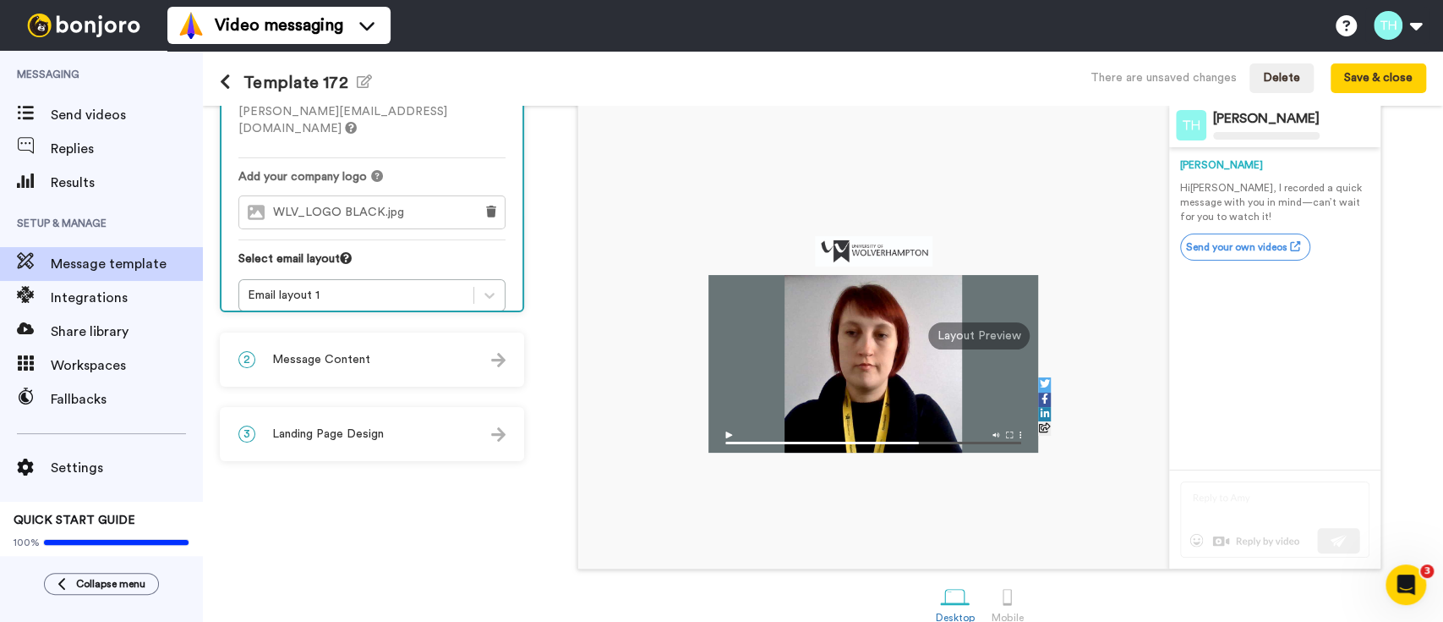
click at [362, 339] on div "2 Message Content" at bounding box center [372, 359] width 301 height 51
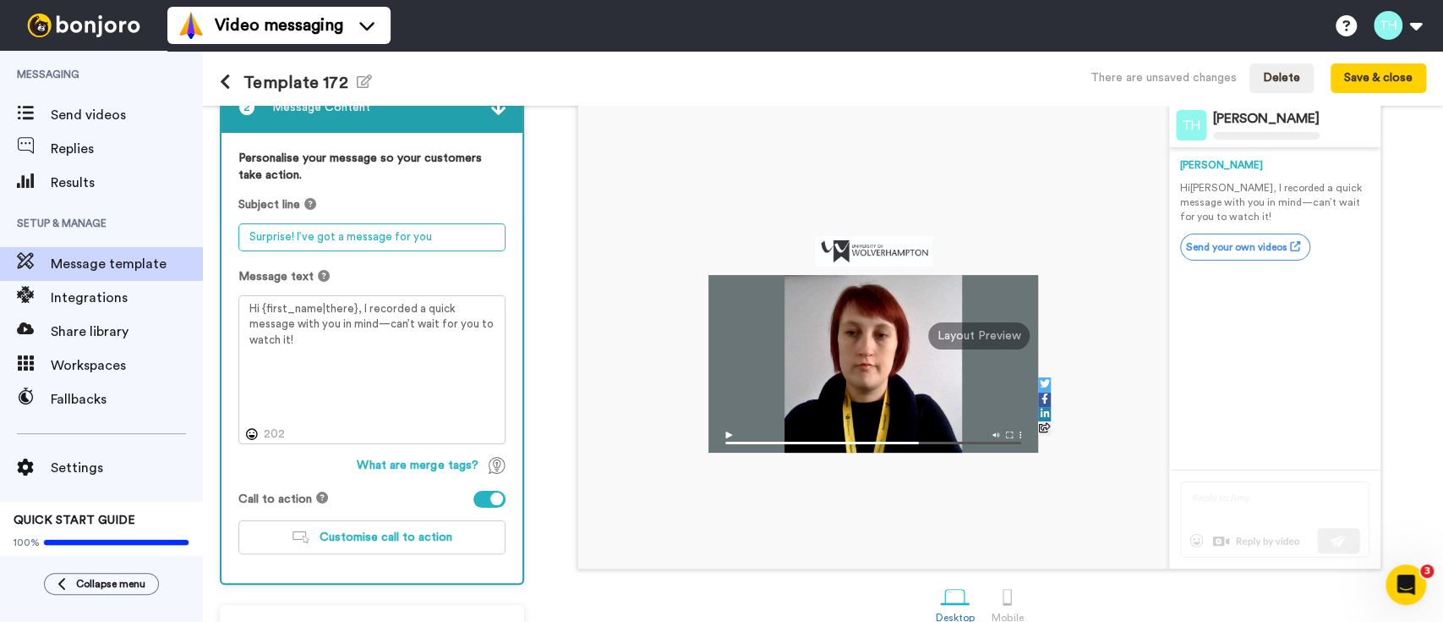
click at [364, 233] on textarea "Surprise! I’ve got a message for you" at bounding box center [371, 237] width 267 height 28
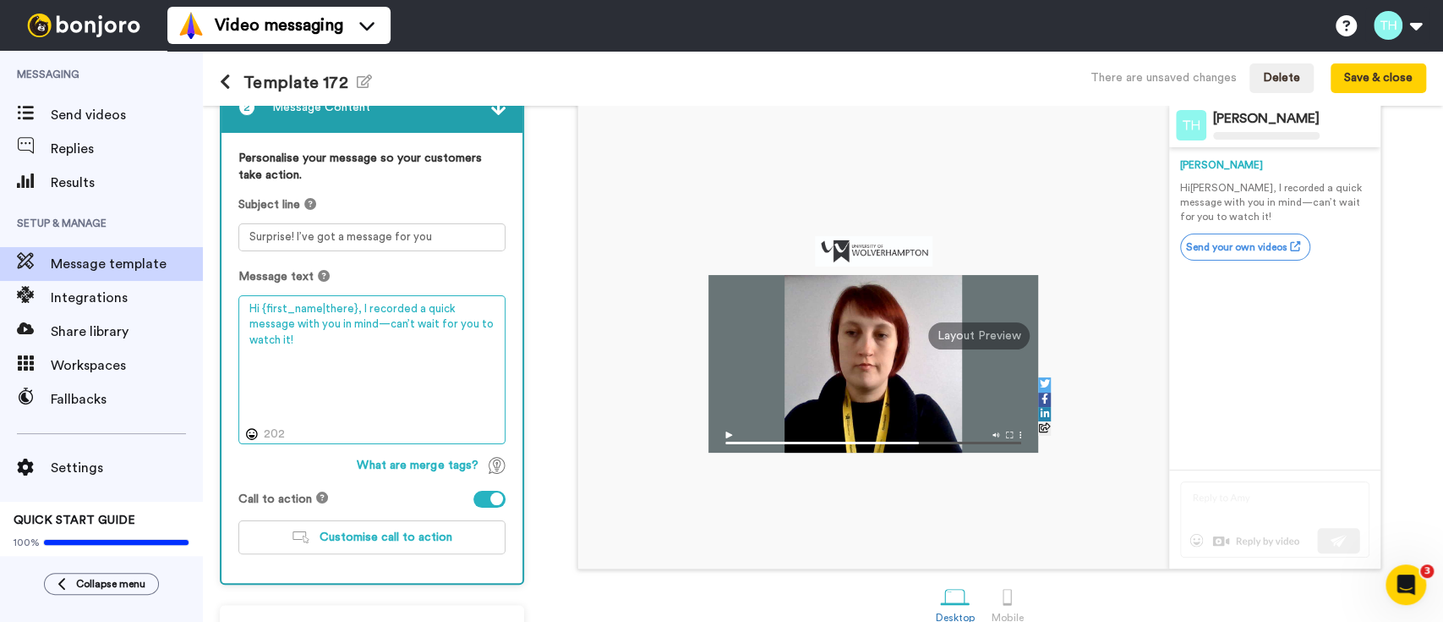
click at [320, 351] on textarea "Hi {first_name|there}, I recorded a quick message with you in mind—can’t wait f…" at bounding box center [371, 369] width 267 height 149
paste textarea "Congratulations on your offer! Hi {first_name|there}, Congratulations on your o…"
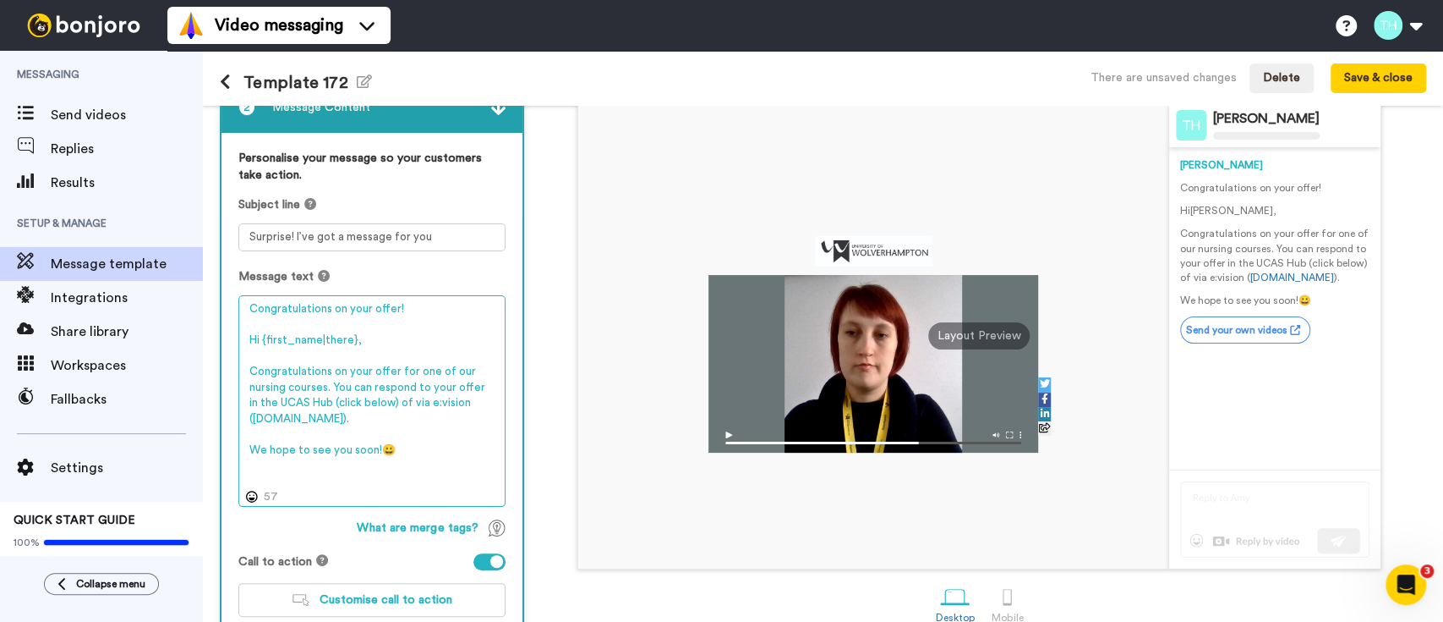
click at [377, 321] on textarea "Congratulations on your offer! Hi {first_name|there}, Congratulations on your o…" at bounding box center [371, 400] width 267 height 211
click at [370, 308] on textarea "Congratulations on your offer! Hi {first_name|there}, Congratulations on your o…" at bounding box center [371, 400] width 267 height 211
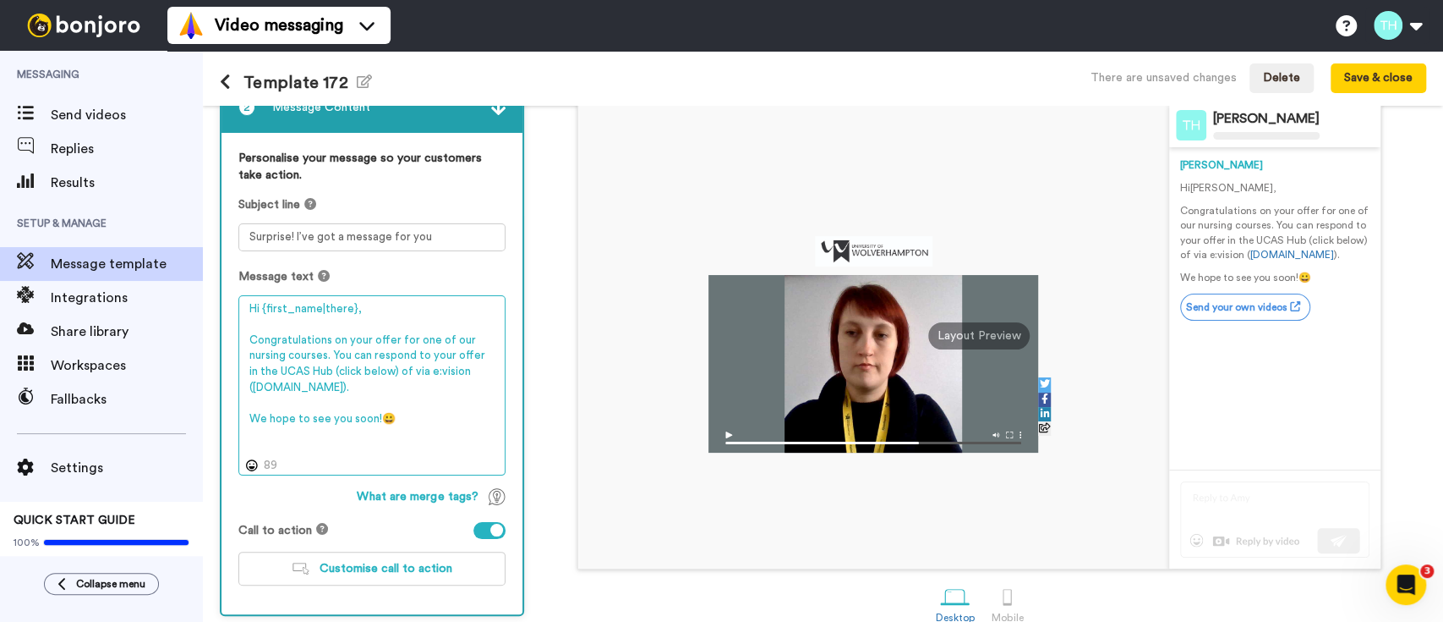
type textarea "Hi {first_name|there}, Congratulations on your offer for one of our nursing cou…"
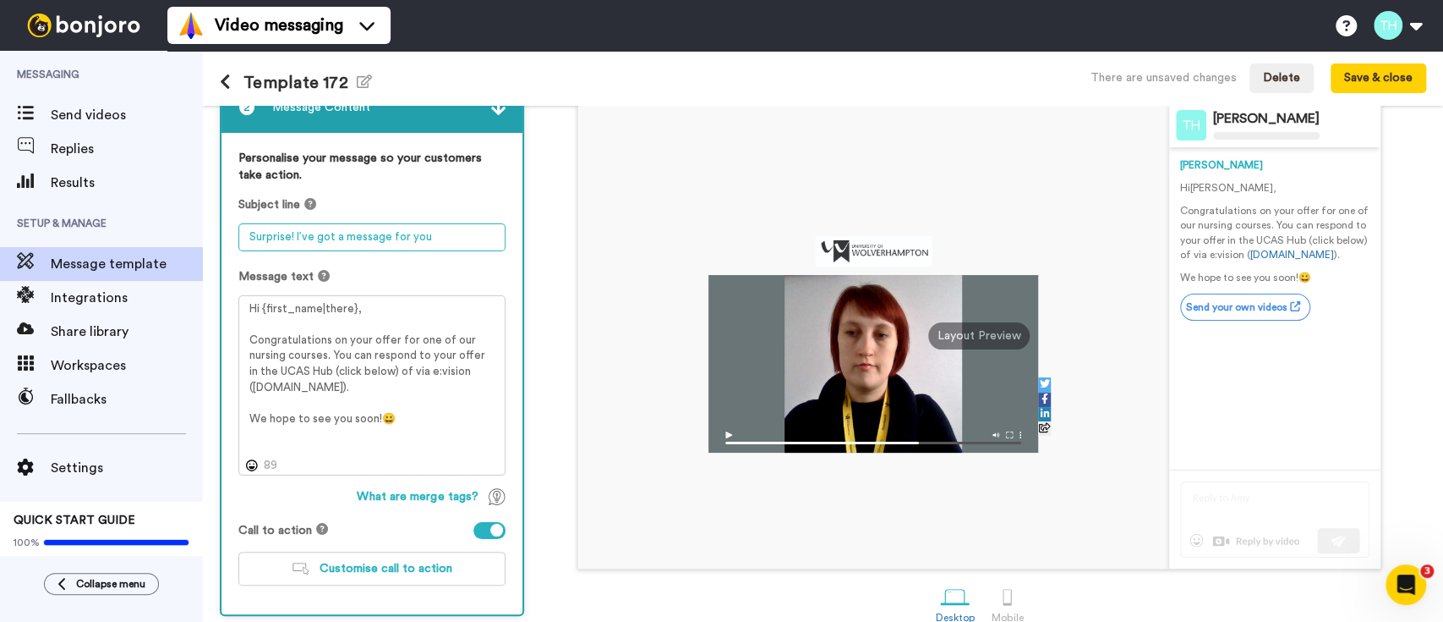
click at [326, 233] on textarea "Surprise! I’ve got a message for you" at bounding box center [371, 237] width 267 height 28
paste textarea "Congratulations on your offer!"
type textarea "Congratulations on your offer!"
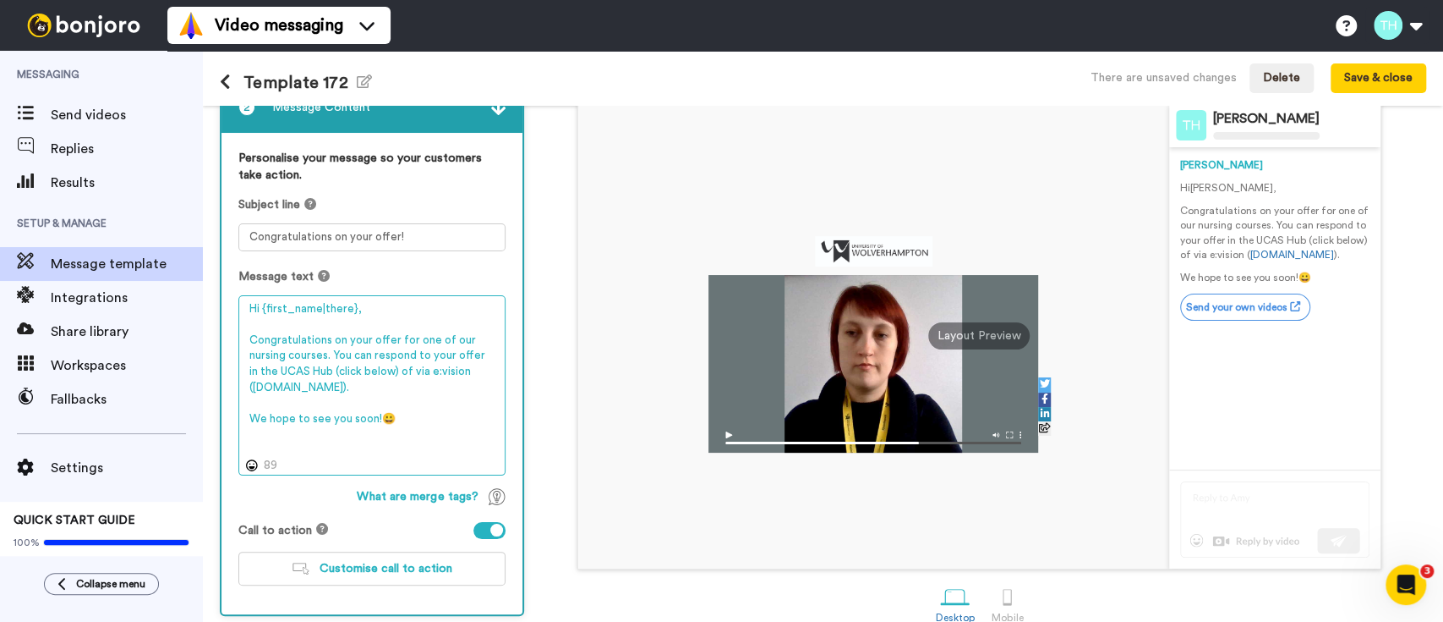
click at [278, 358] on textarea "Hi {first_name|there}, Congratulations on your offer for one of our nursing cou…" at bounding box center [371, 385] width 267 height 180
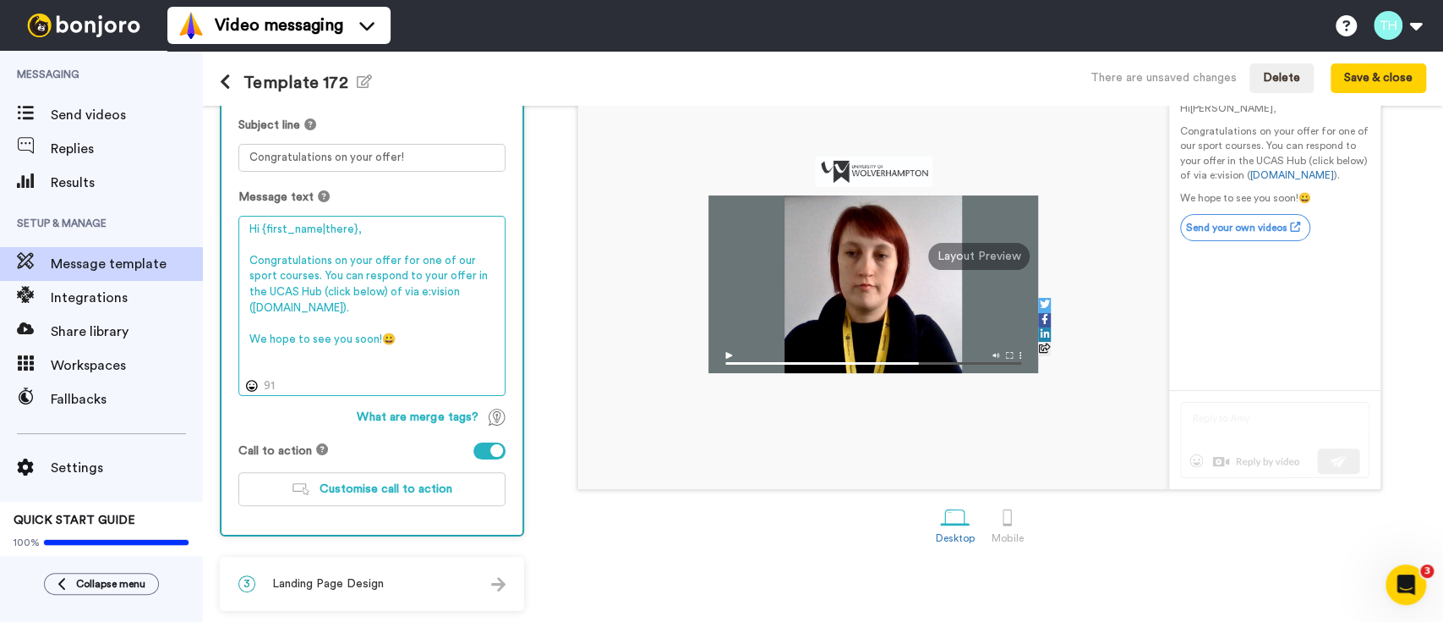
click at [320, 339] on textarea "Hi {first_name|there}, Congratulations on your offer for one of our sport cours…" at bounding box center [371, 306] width 267 height 180
type textarea "Hi {first_name|there}, Congratulations on your offer for one of our sport cours…"
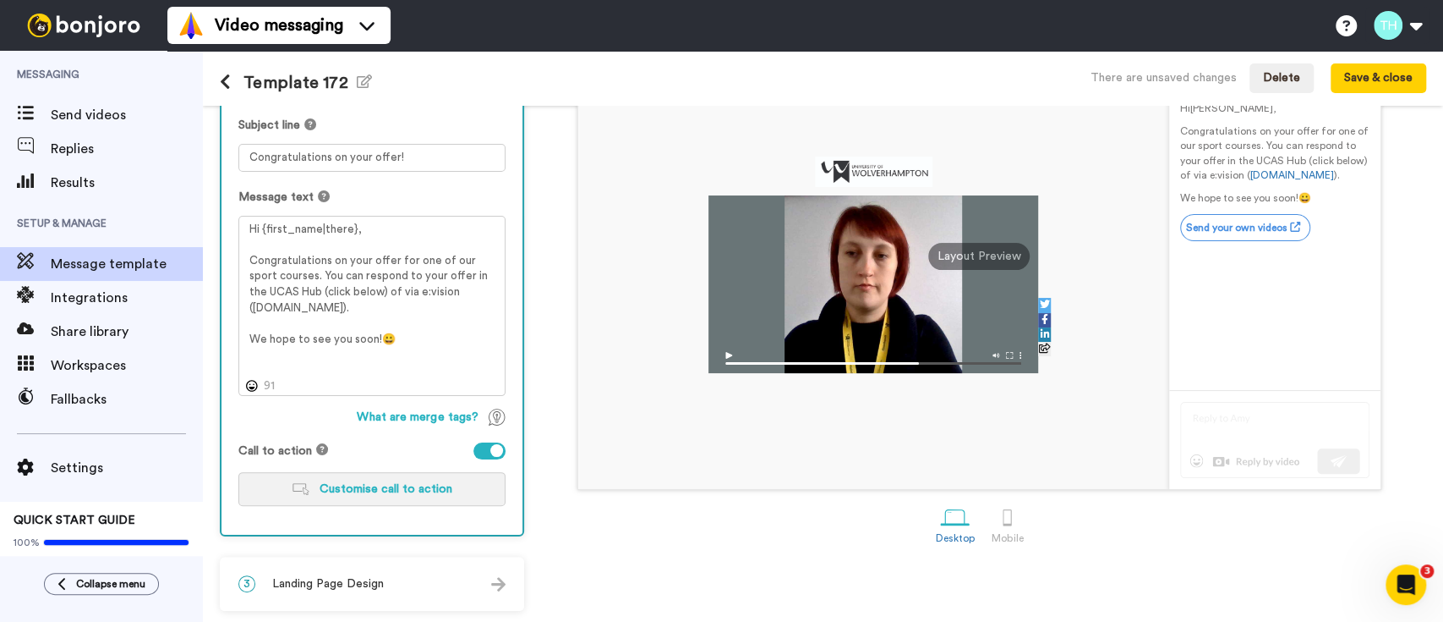
click at [406, 483] on span "Customise call to action" at bounding box center [386, 489] width 133 height 12
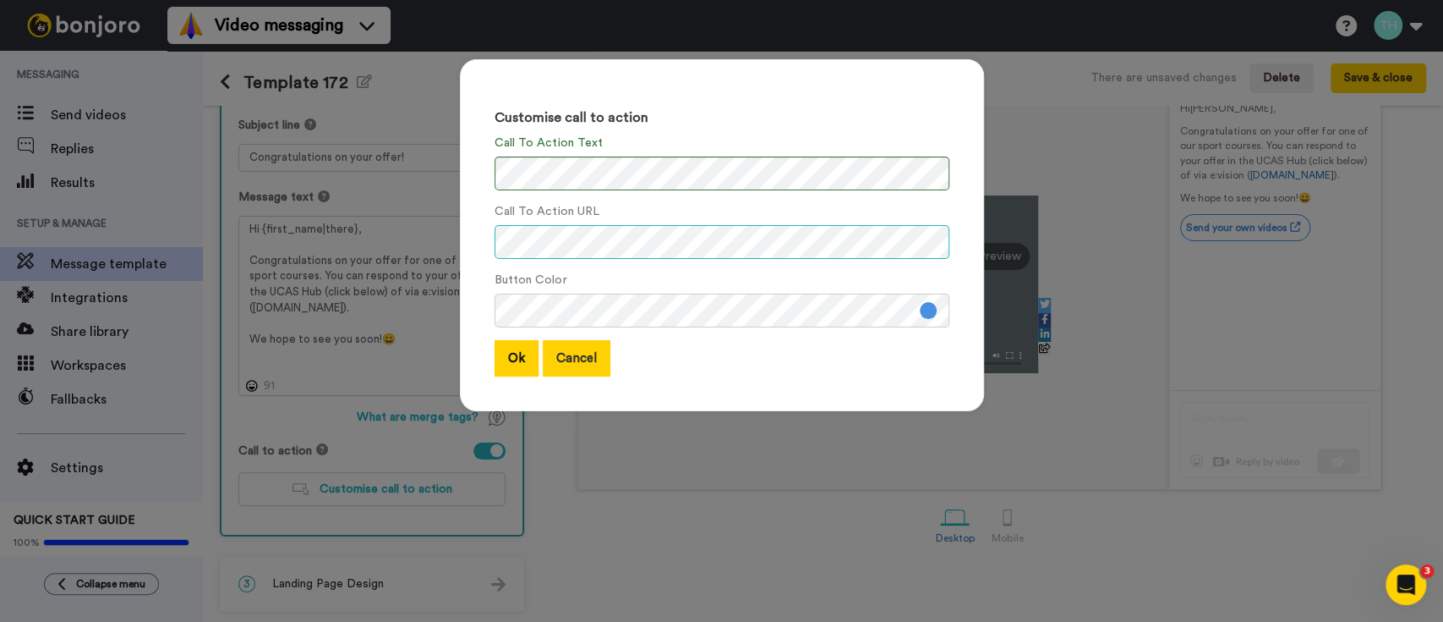
scroll to position [0, 38]
click at [516, 348] on button "Ok" at bounding box center [517, 358] width 44 height 36
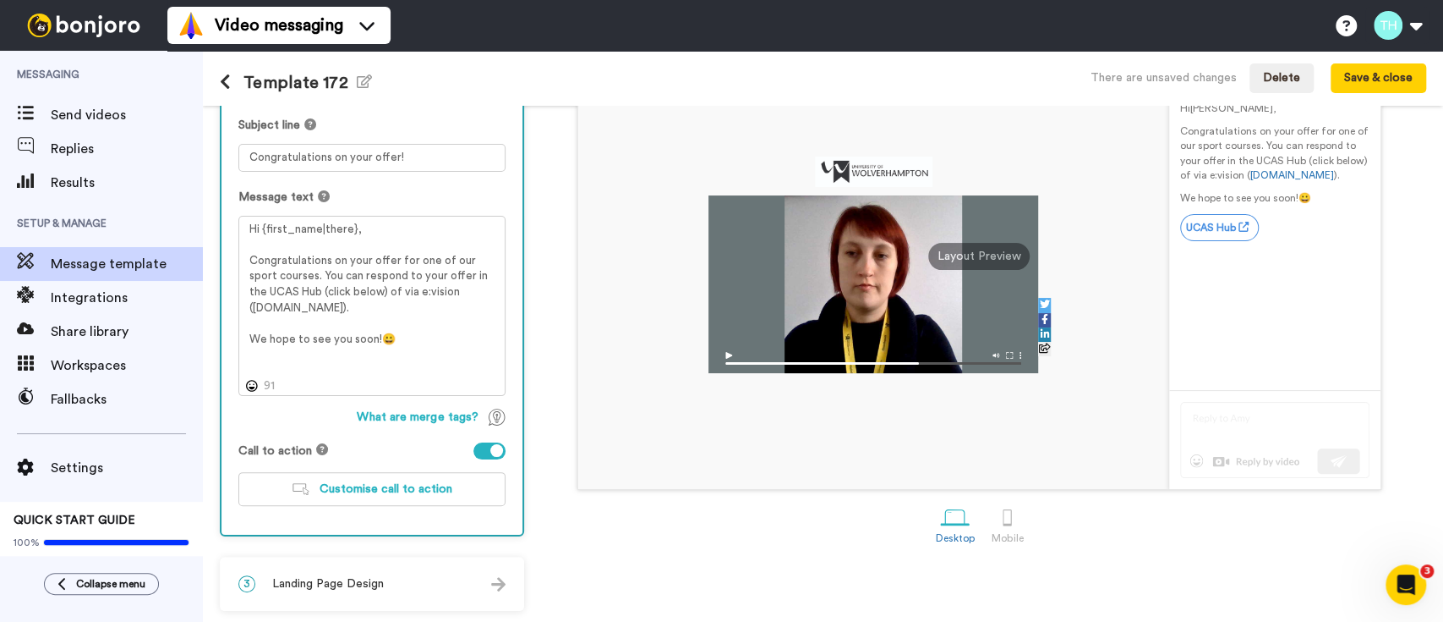
click at [343, 576] on span "Landing Page Design" at bounding box center [328, 583] width 112 height 17
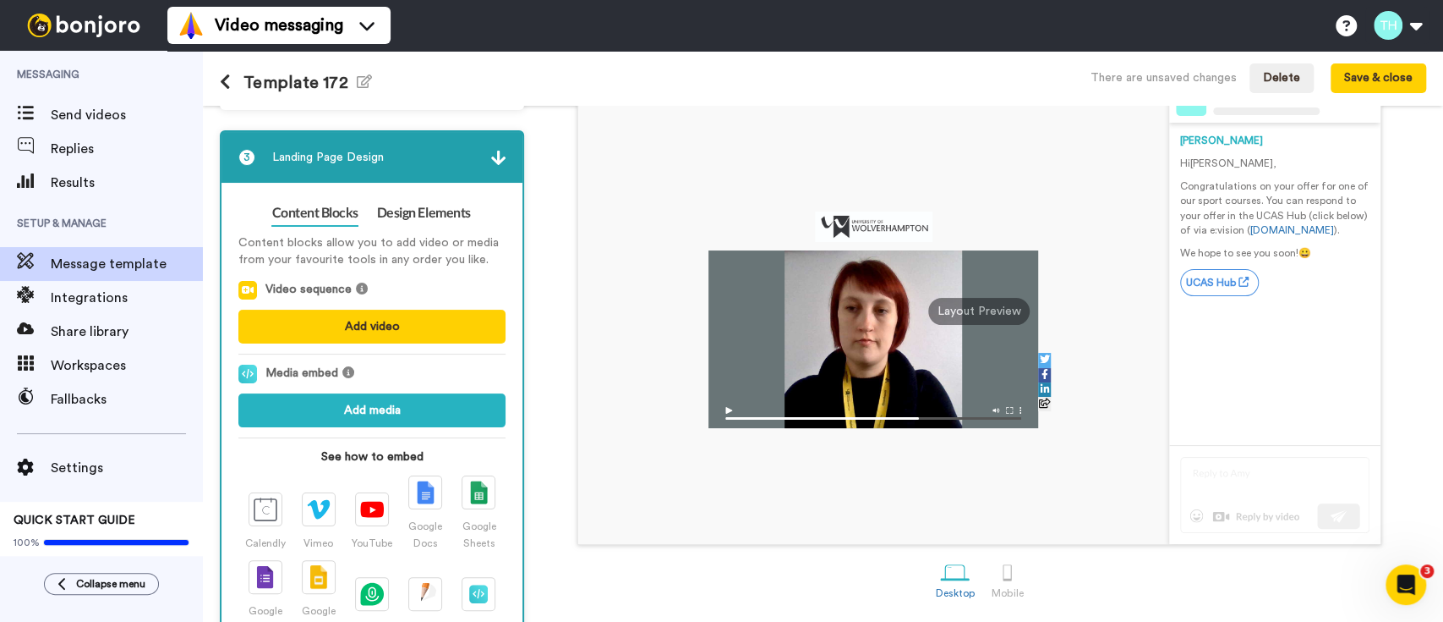
click at [416, 227] on div "Content blocks allow you to add video or media from your favourite tools in any…" at bounding box center [371, 443] width 267 height 435
click at [414, 219] on link "Design Elements" at bounding box center [424, 213] width 94 height 27
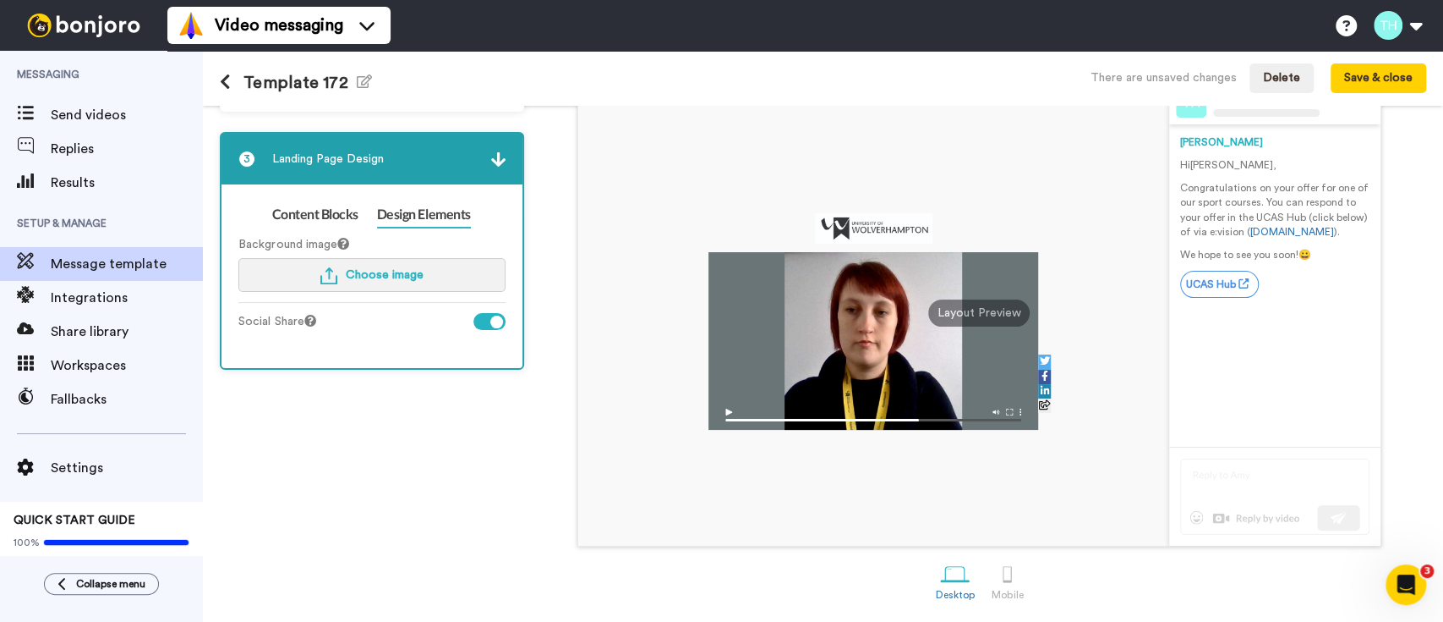
click at [347, 283] on button "Choose image" at bounding box center [371, 275] width 267 height 34
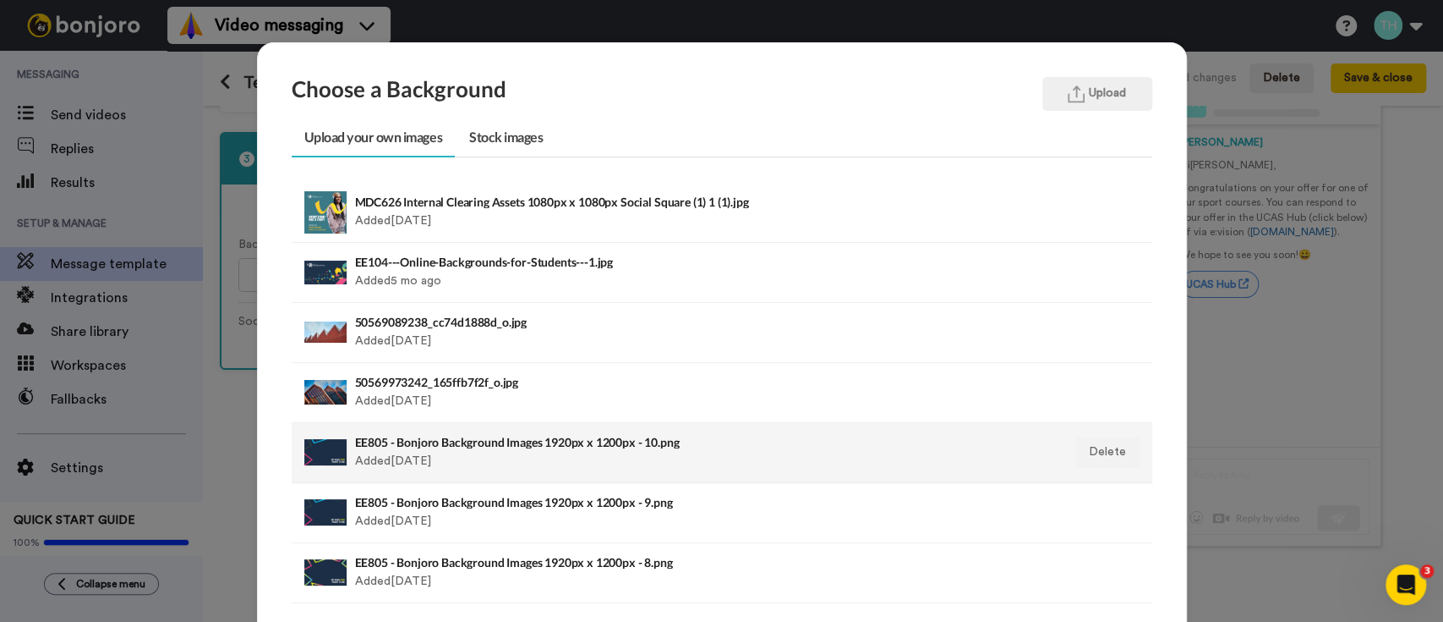
click at [407, 440] on h4 "EE805 - Bonjoro Background Images 1920px x 1200px - 10.png" at bounding box center [639, 441] width 568 height 13
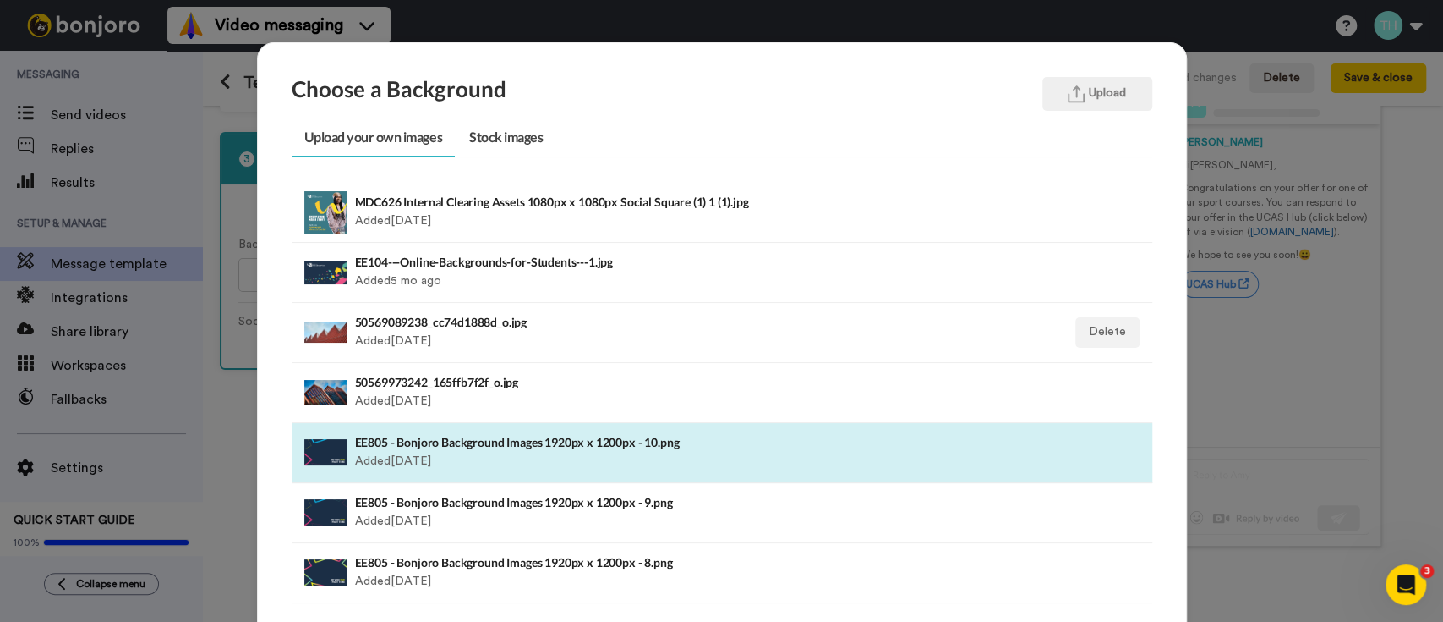
scroll to position [178, 0]
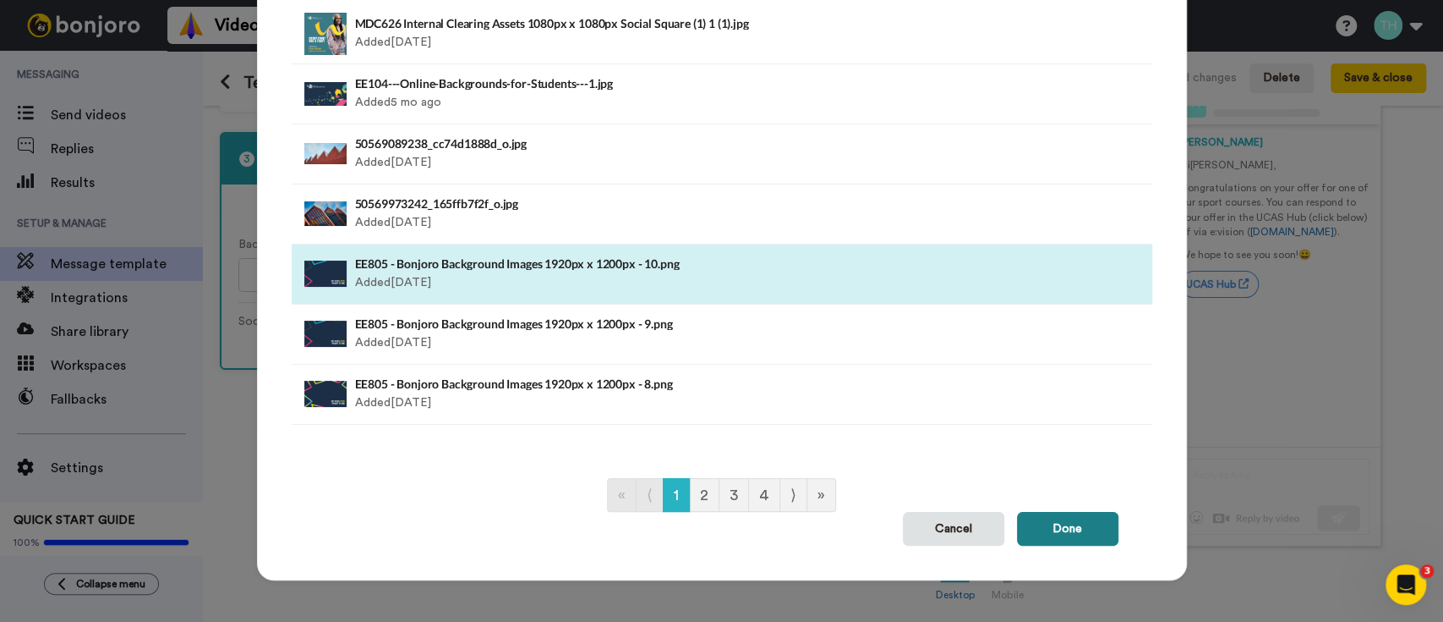
click at [1042, 533] on button "Done" at bounding box center [1067, 529] width 101 height 34
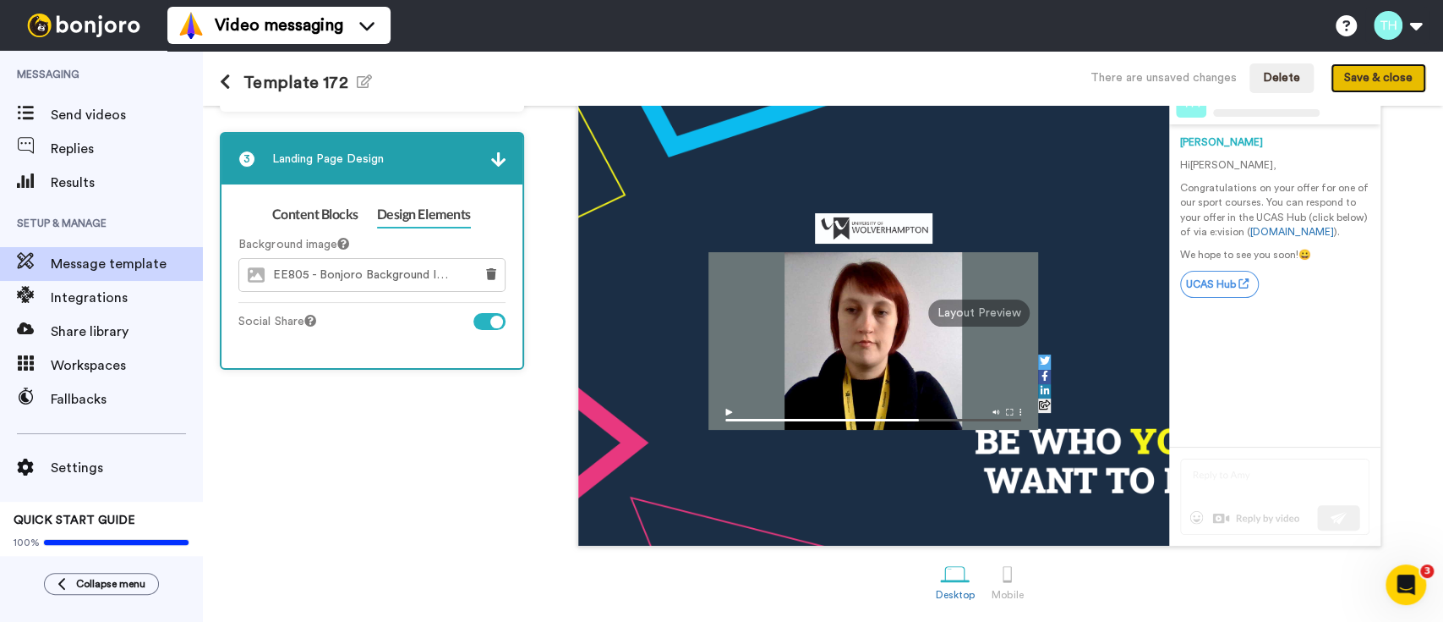
drag, startPoint x: 1370, startPoint y: 84, endPoint x: 1280, endPoint y: 328, distance: 260.3
click at [1285, 325] on div "Template 172 Edit name There are unsaved changes Delete Save & close 1 Message …" at bounding box center [823, 336] width 1240 height 571
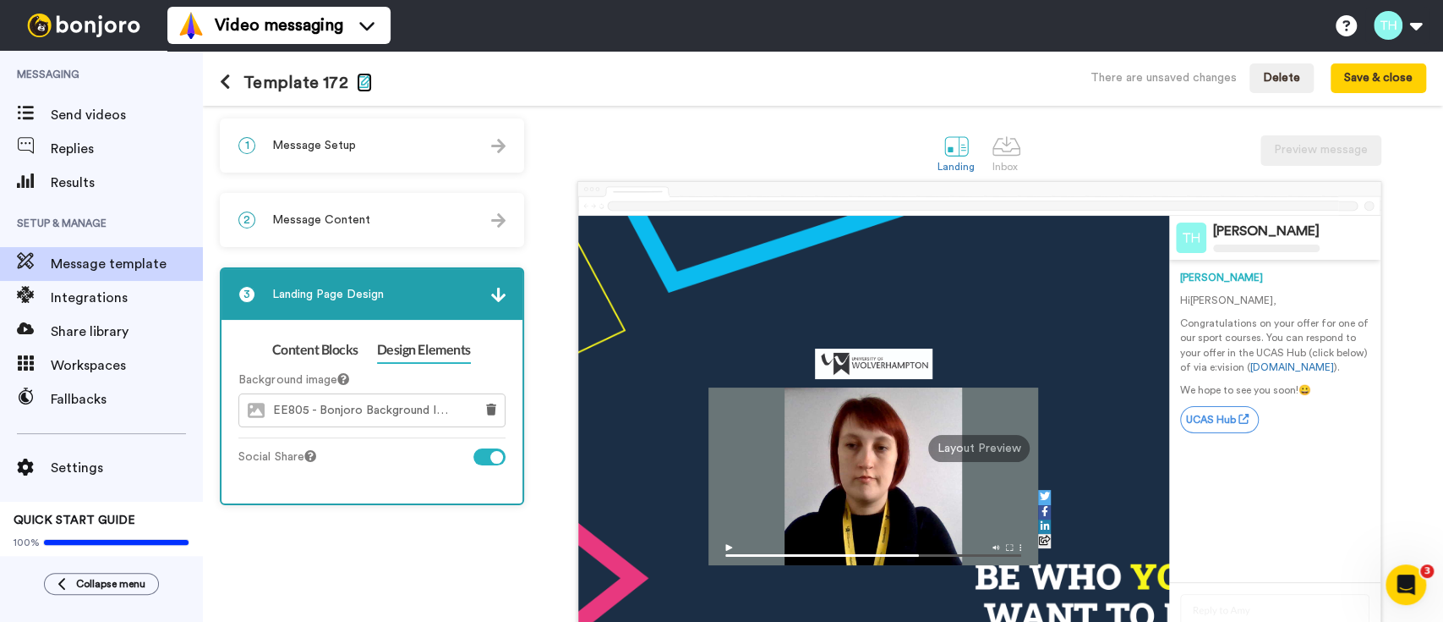
click at [357, 87] on icon "button" at bounding box center [364, 81] width 15 height 14
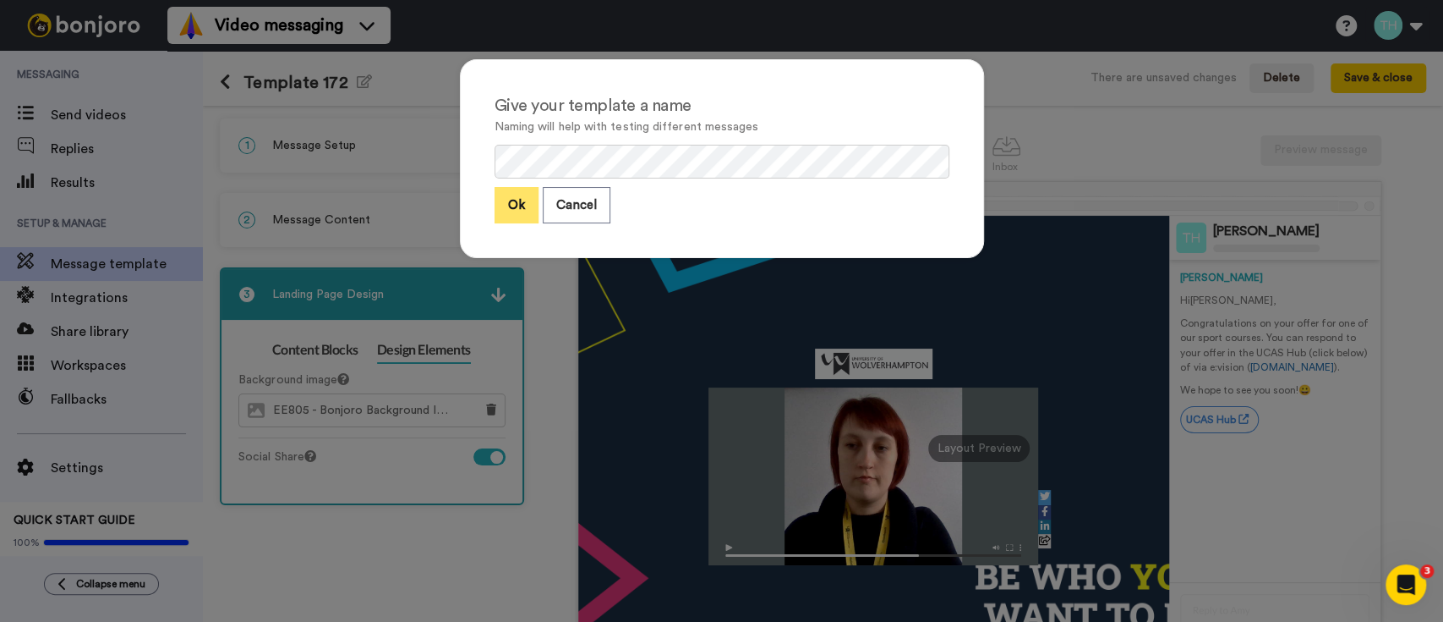
click at [496, 210] on button "Ok" at bounding box center [517, 205] width 44 height 36
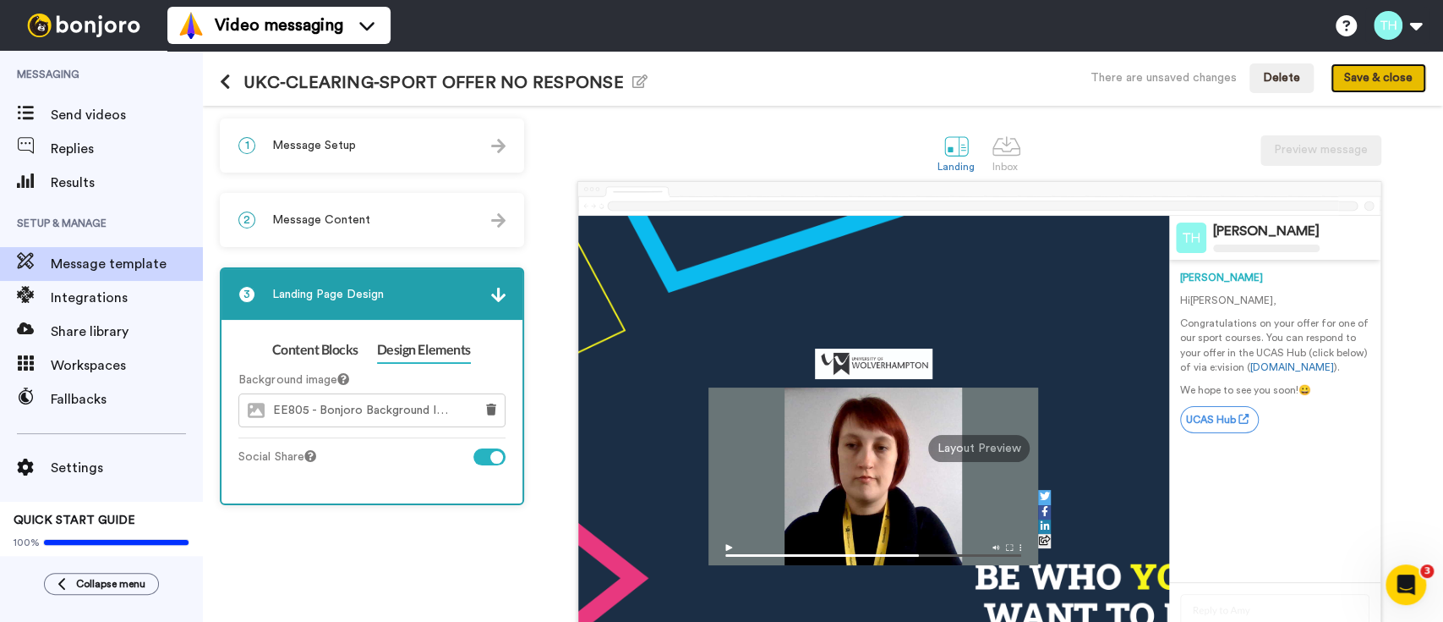
click at [1406, 65] on button "Save & close" at bounding box center [1379, 78] width 96 height 30
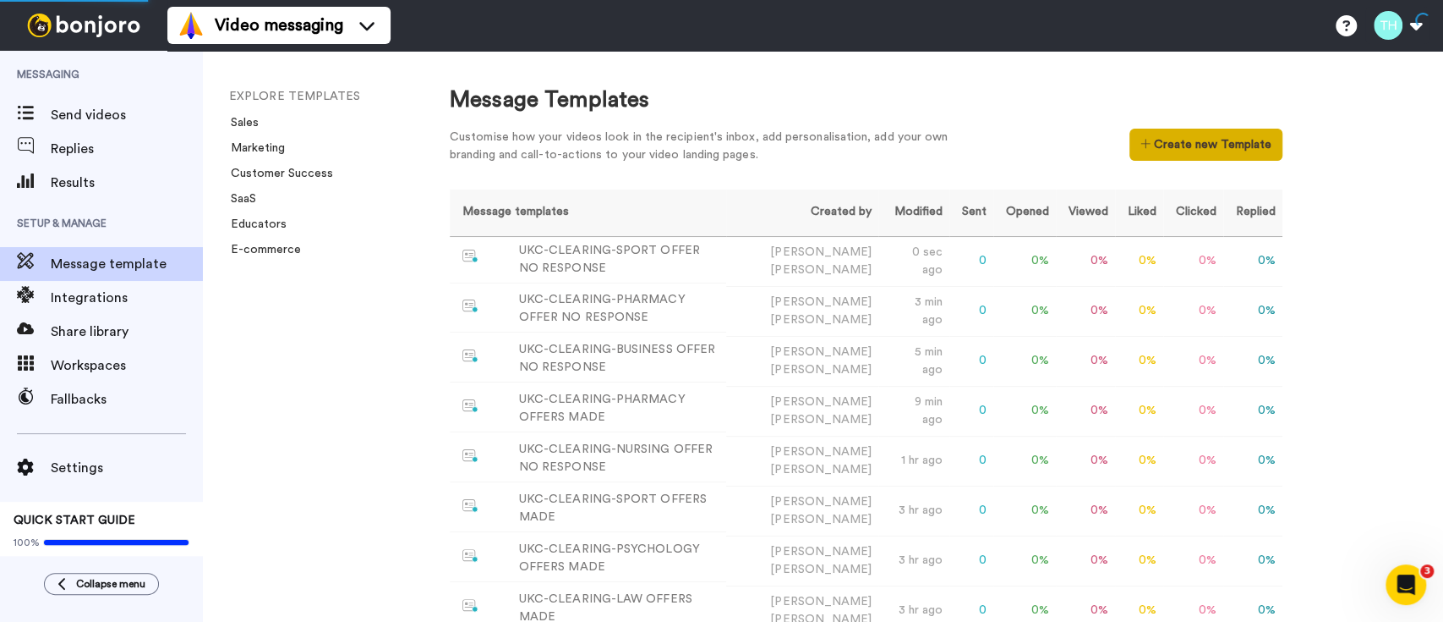
click at [1202, 134] on button "Create new Template" at bounding box center [1206, 145] width 153 height 32
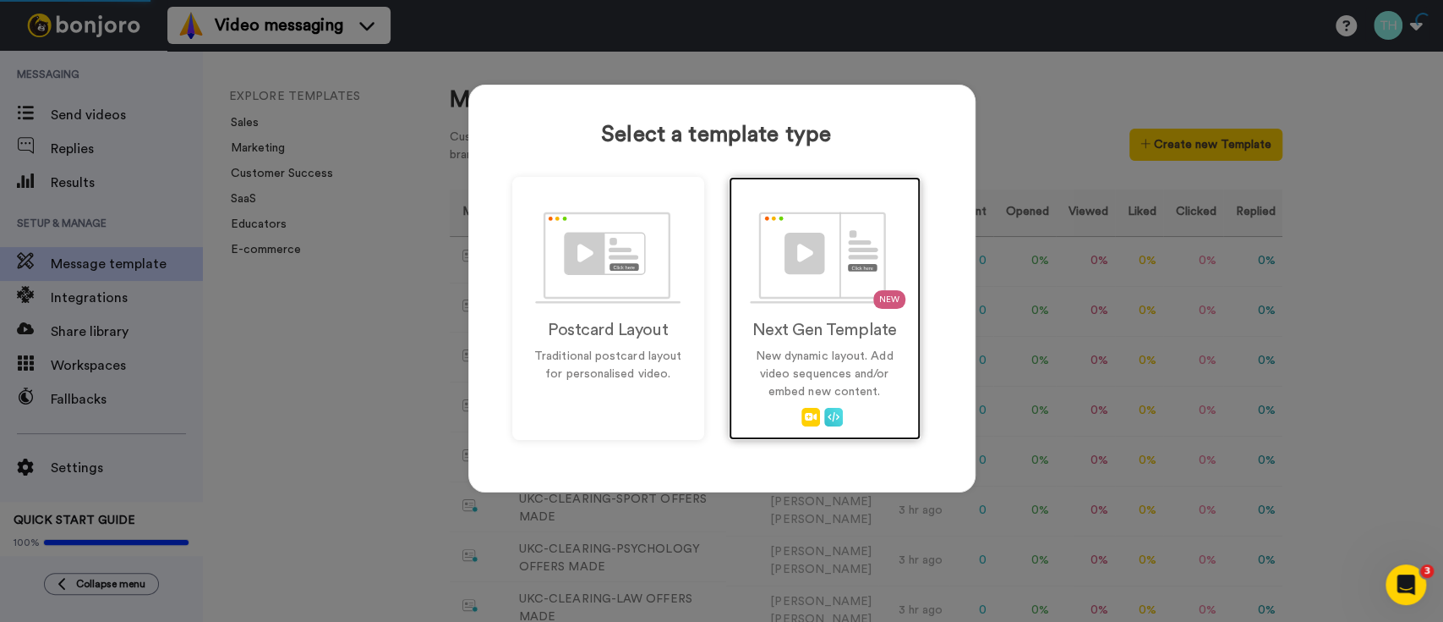
click at [781, 292] on img at bounding box center [824, 257] width 149 height 92
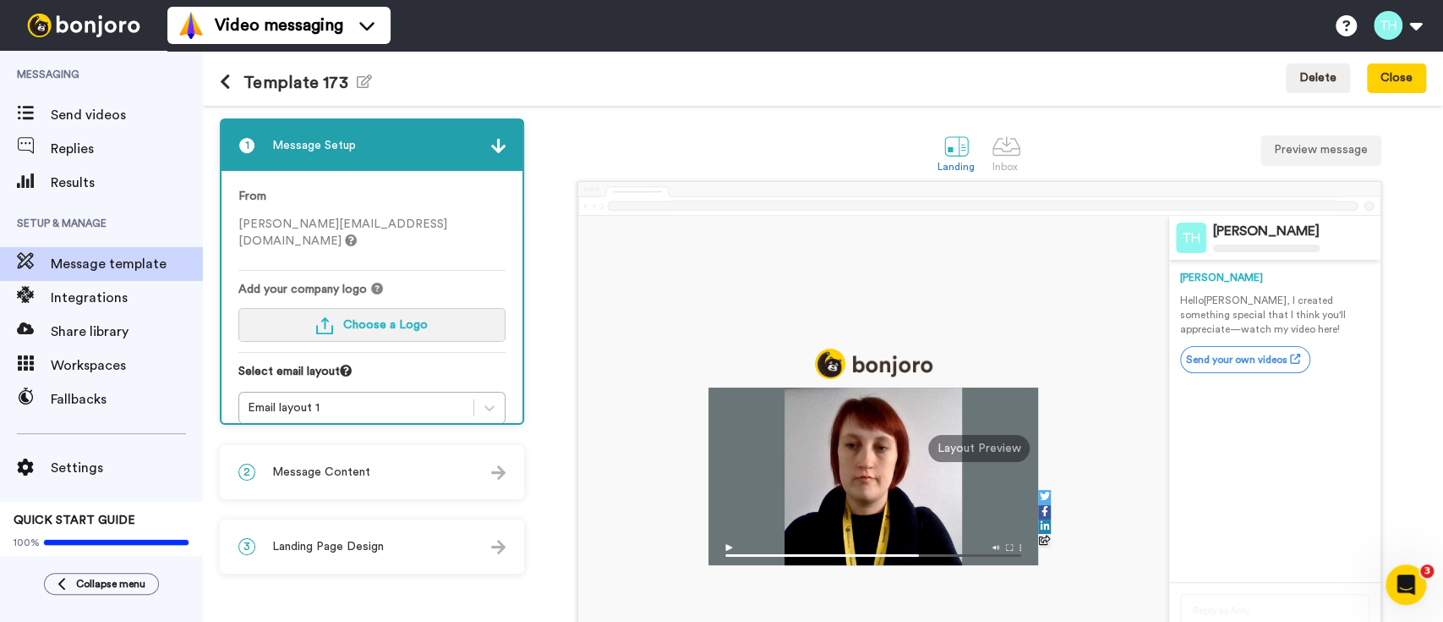
click at [339, 315] on button "Choose a Logo" at bounding box center [371, 325] width 267 height 34
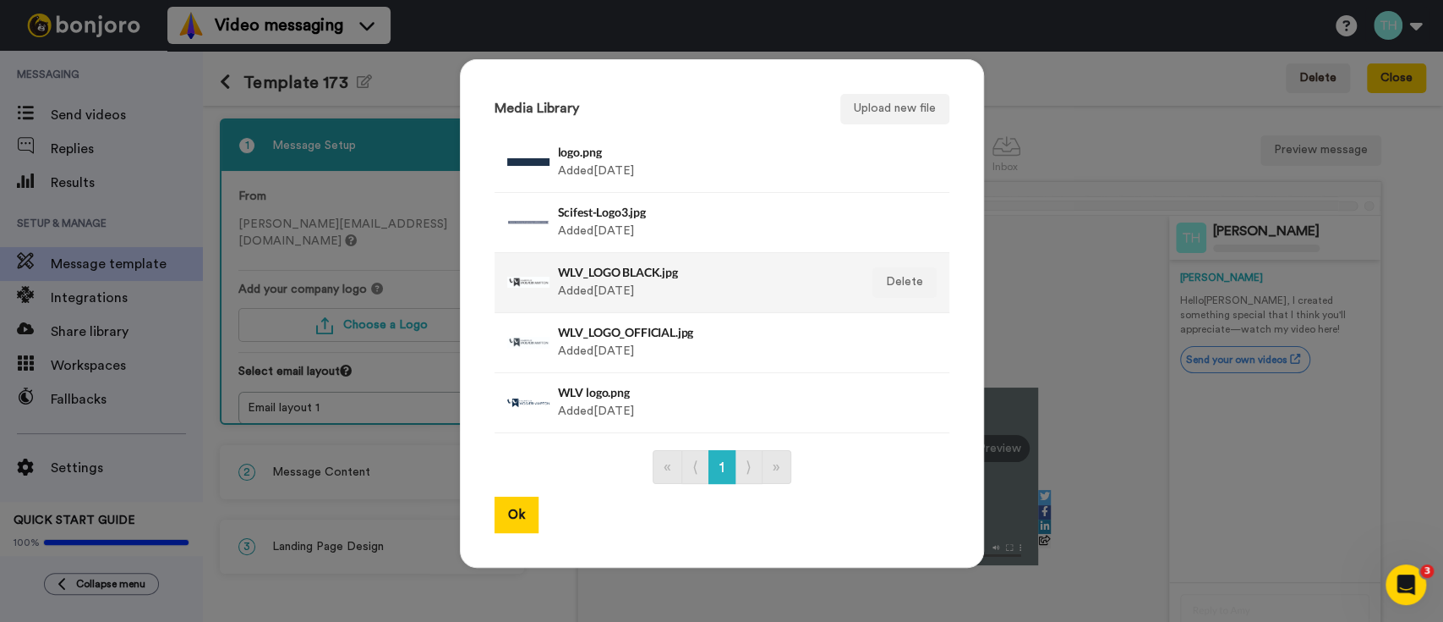
click at [616, 273] on h4 "WLV_LOGO BLACK.jpg" at bounding box center [704, 272] width 292 height 13
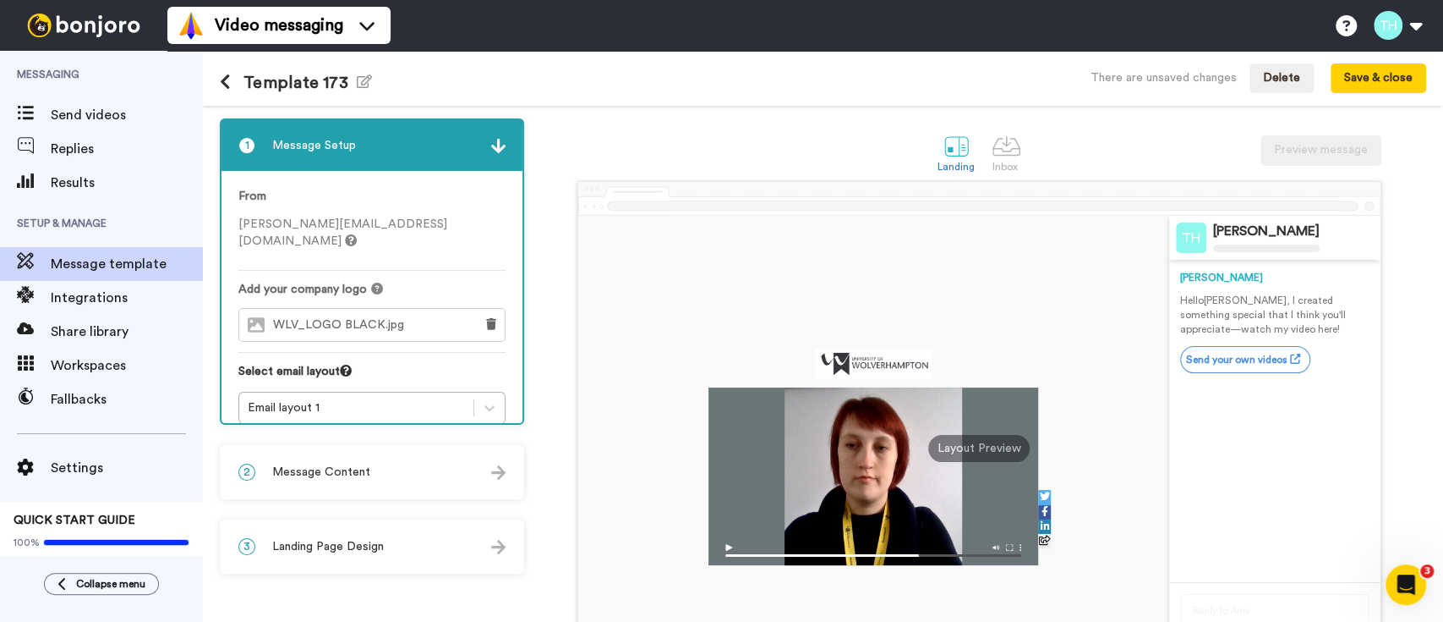
drag, startPoint x: 365, startPoint y: 466, endPoint x: 337, endPoint y: 467, distance: 28.8
click at [357, 467] on span "Message Content" at bounding box center [321, 471] width 98 height 17
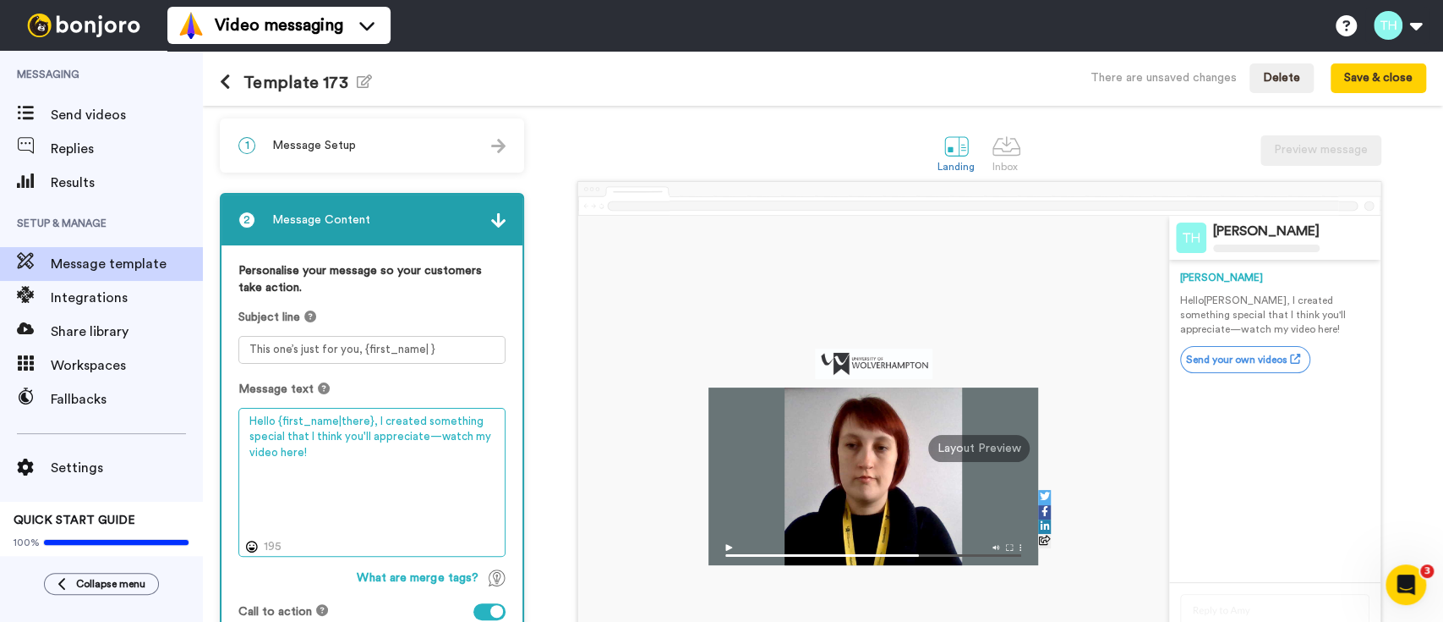
click at [315, 435] on textarea "Hello {first_name|there}, I created something special that I think you'll appre…" at bounding box center [371, 482] width 267 height 149
paste textarea "Congratulations on your offer! Hi {first_name|there}, Congratulations on your o…"
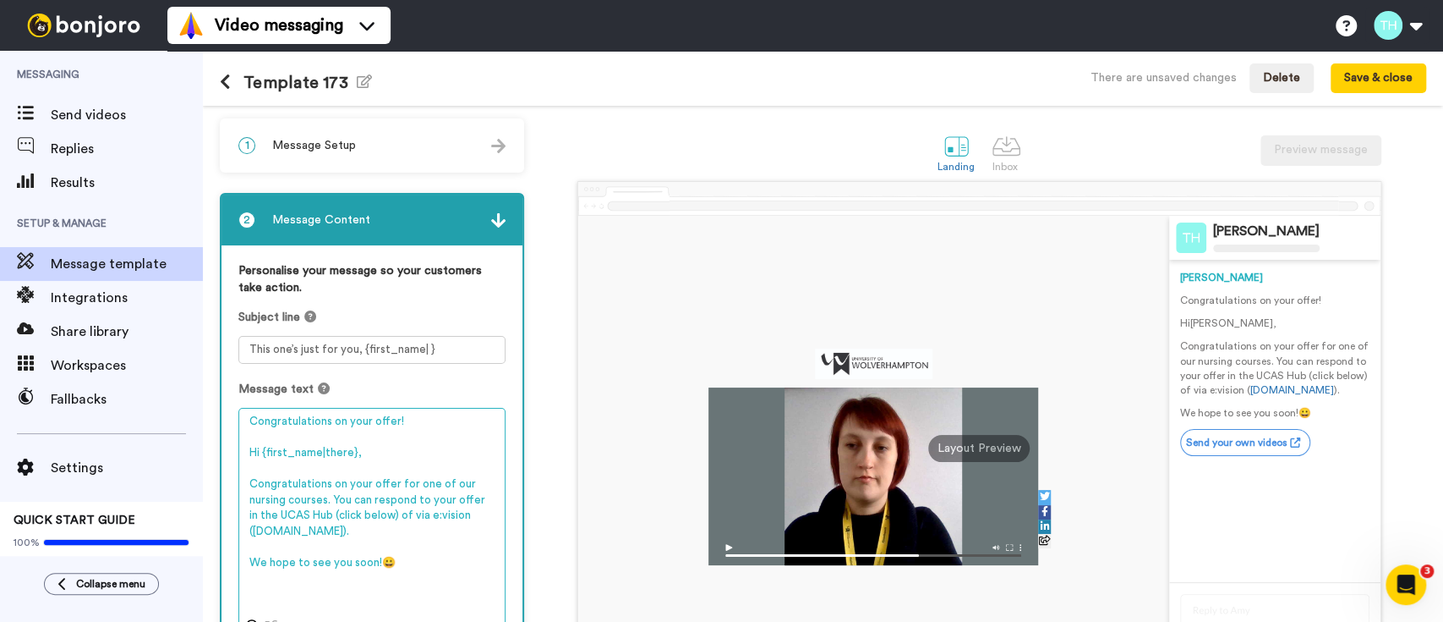
drag, startPoint x: 413, startPoint y: 427, endPoint x: 169, endPoint y: 424, distance: 243.6
click at [169, 424] on div "Messaging Send videos Replies Results Setup & Manage Message template Integrati…" at bounding box center [721, 336] width 1443 height 571
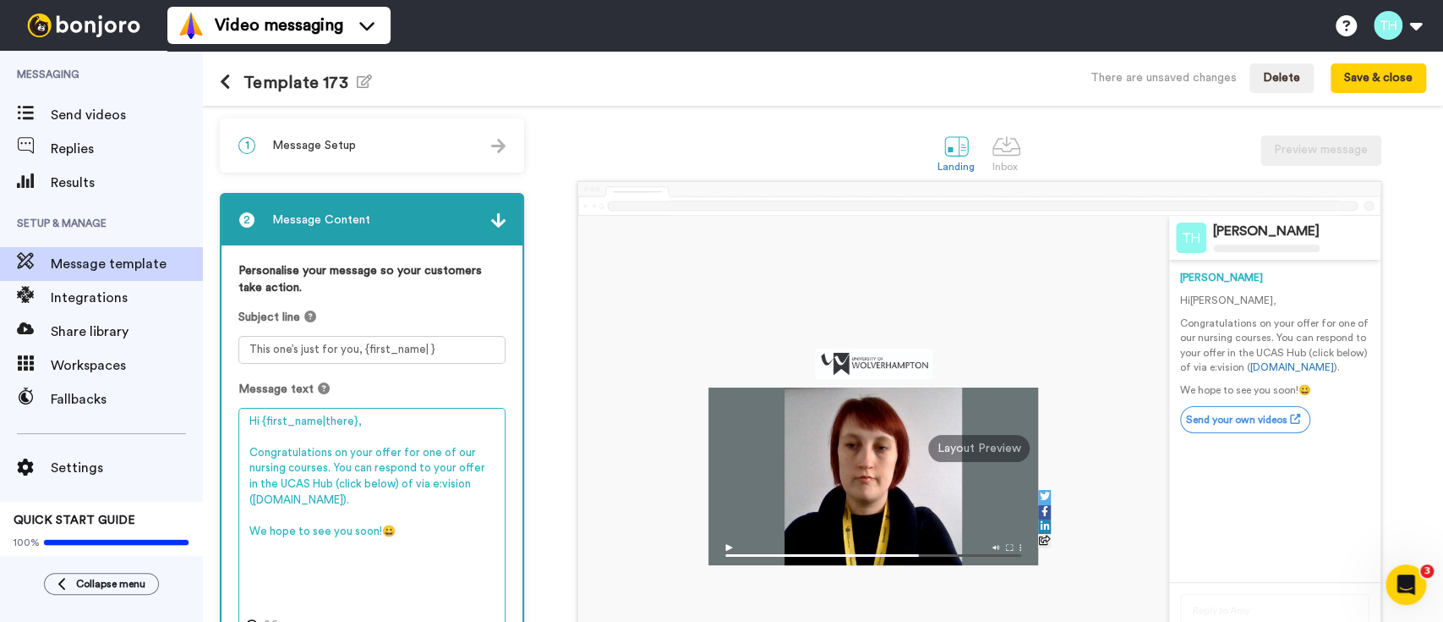
type textarea "Hi {first_name|there}, Congratulations on your offer for one of our nursing cou…"
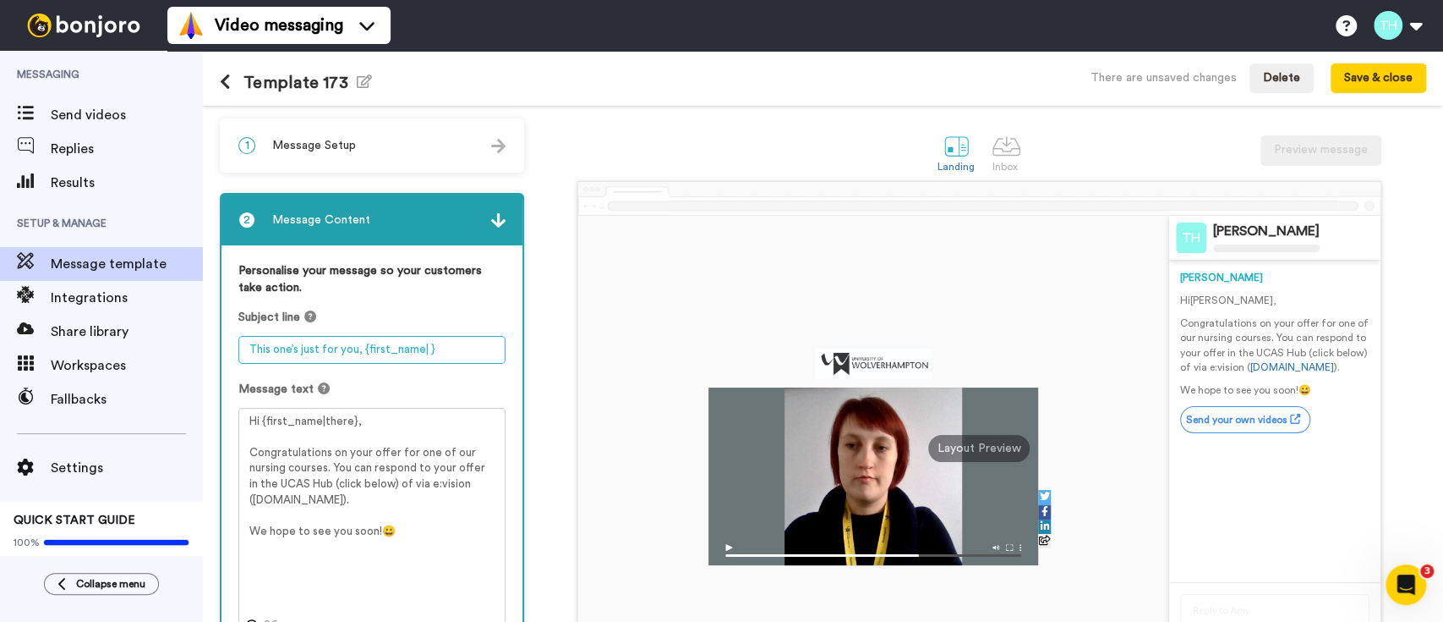
click at [271, 353] on textarea "This one’s just for you, {first_name| }" at bounding box center [371, 350] width 267 height 28
paste textarea "Congratulations on your offer!"
type textarea "Congratulations on your offer!"
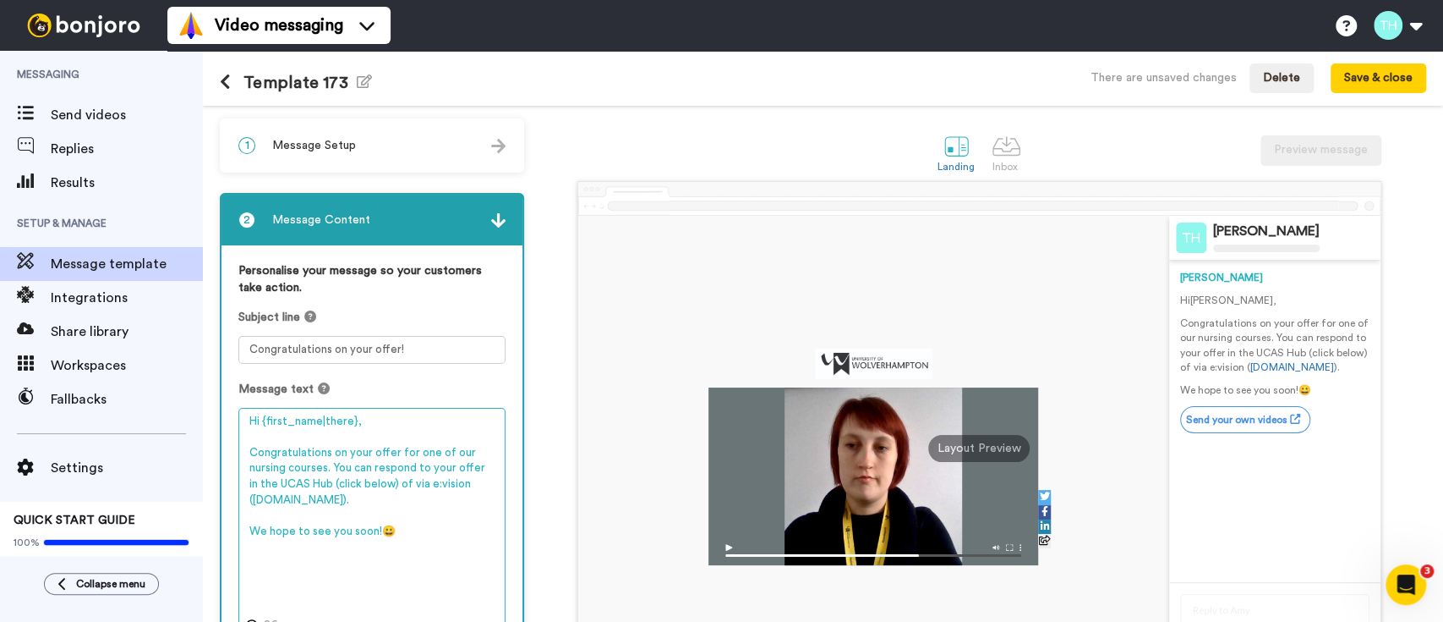
click at [298, 430] on textarea "Hi {first_name|there}, Congratulations on your offer for one of our nursing cou…" at bounding box center [371, 521] width 267 height 227
click at [404, 488] on textarea "Hi {first_name|there}, Congratulations on your offer for one of our nursing cou…" at bounding box center [371, 506] width 267 height 196
click at [392, 486] on textarea "Hi {first_name|there}, Congratulations on your offer for one of our nursing cou…" at bounding box center [371, 506] width 267 height 196
click at [268, 469] on textarea "Hi {first_name|there}, Congratulations on your offer for one of our nursing cou…" at bounding box center [371, 506] width 267 height 196
click at [266, 469] on textarea "Hi {first_name|there}, Congratulations on your offer for one of our nursing cou…" at bounding box center [371, 506] width 267 height 196
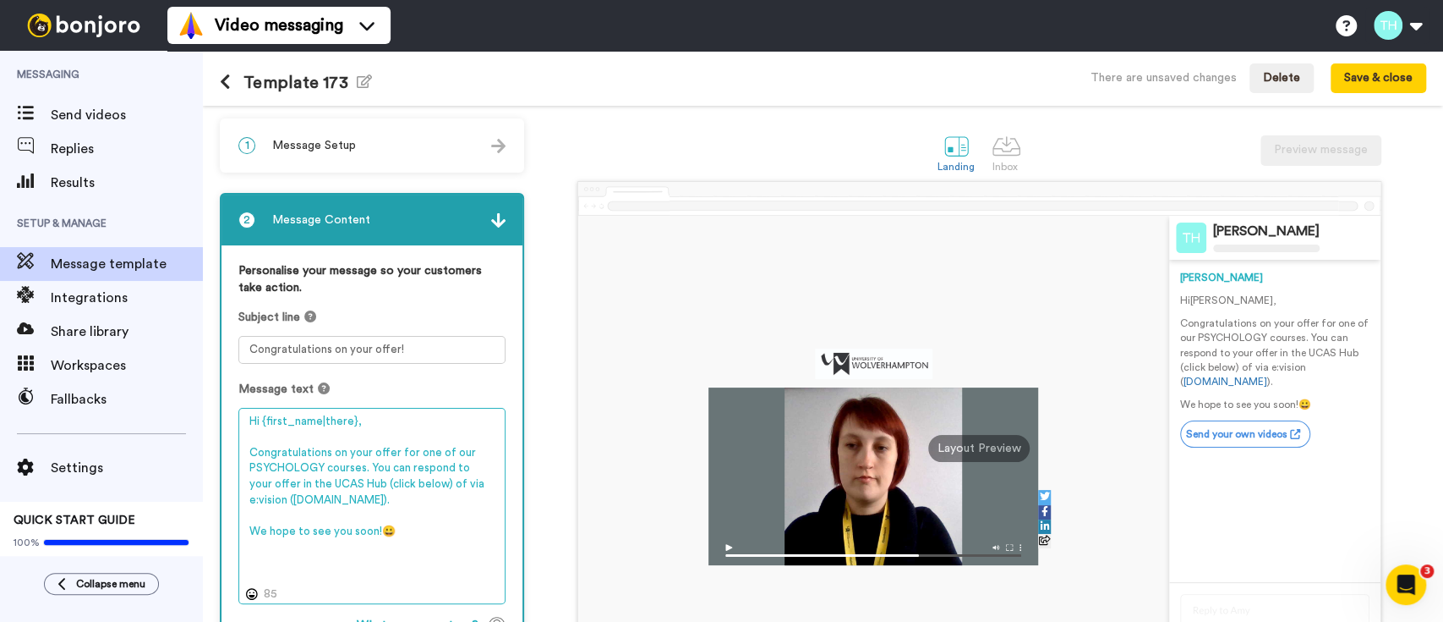
click at [295, 470] on textarea "Hi {first_name|there}, Congratulations on your offer for one of our PSYCHOLOGY …" at bounding box center [371, 506] width 267 height 196
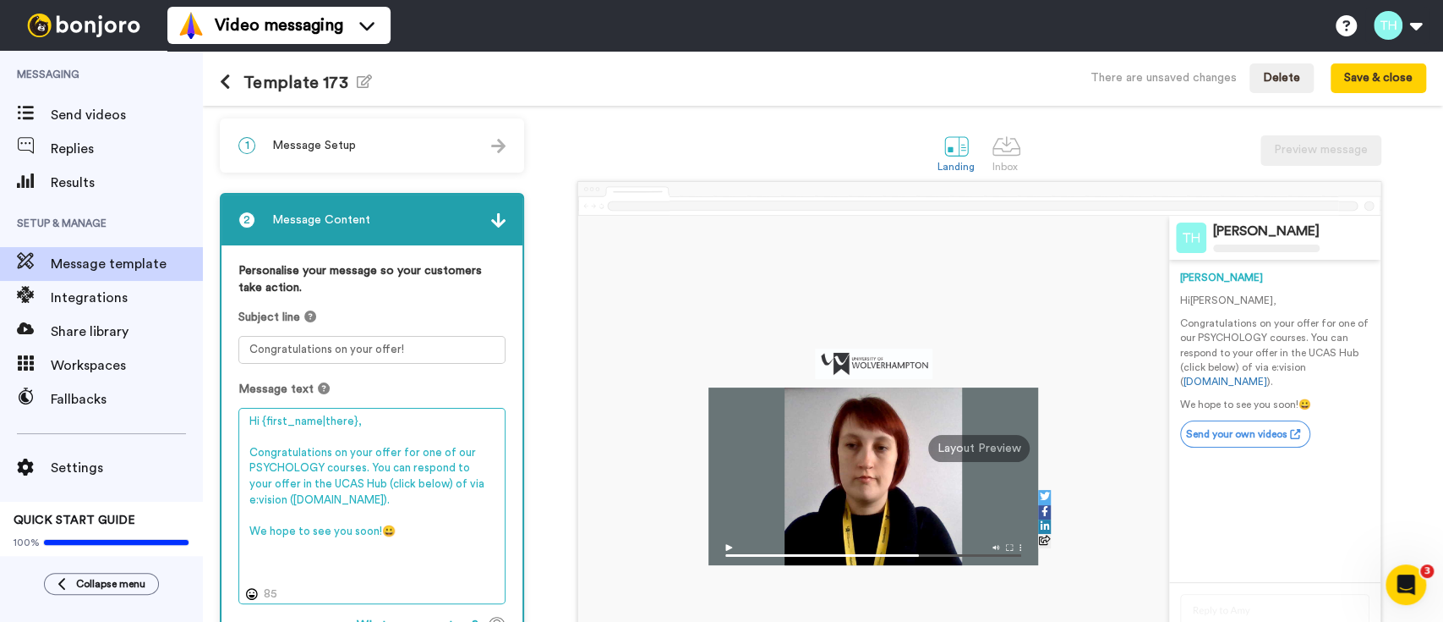
click at [295, 470] on textarea "Hi {first_name|there}, Congratulations on your offer for one of our PSYCHOLOGY …" at bounding box center [371, 506] width 267 height 196
click at [315, 468] on textarea "Hi {first_name|there}, Congratulations on your offer for one of our PSYCHOLOGY …" at bounding box center [371, 506] width 267 height 196
click at [295, 465] on textarea "Hi {first_name|there}, Congratulations on your offer for one of our PSYCHOLOGY …" at bounding box center [371, 506] width 267 height 196
type textarea "Hi {first_name|there}, Congratulations on your offer for one of our psychology …"
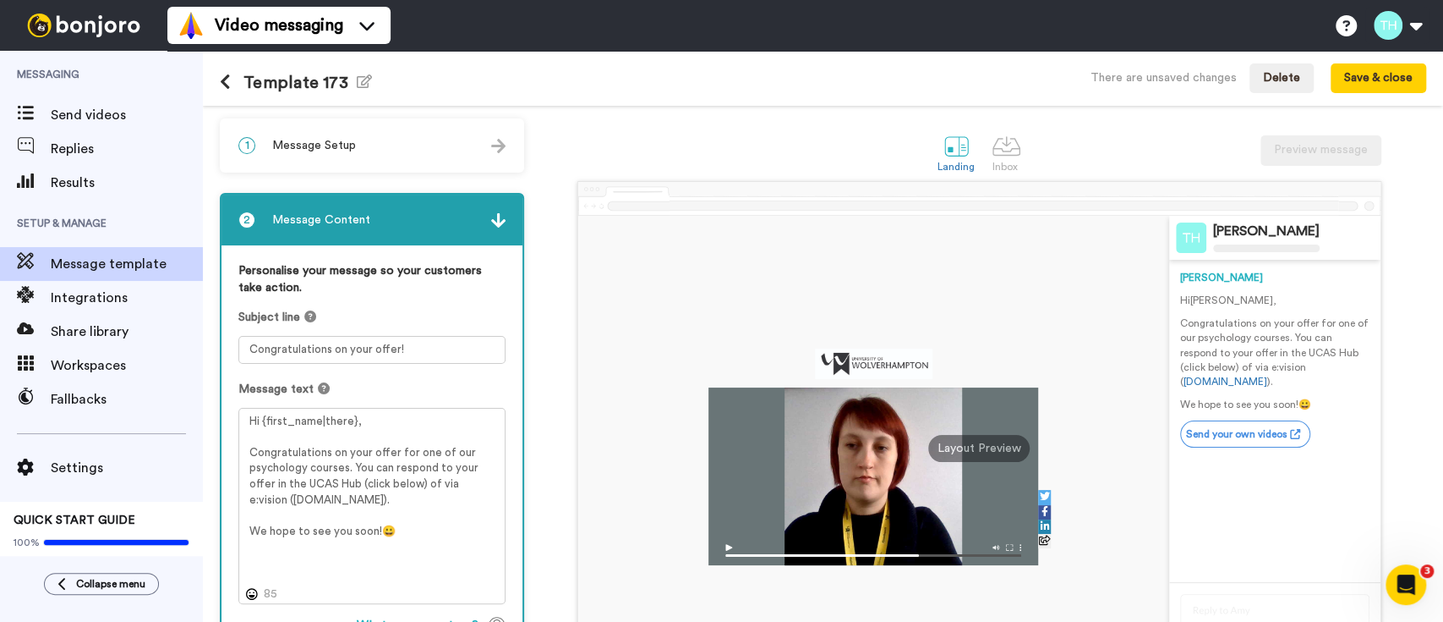
click at [350, 78] on h1 "Template 173 Edit name" at bounding box center [296, 82] width 152 height 19
click at [357, 75] on icon "button" at bounding box center [364, 81] width 15 height 14
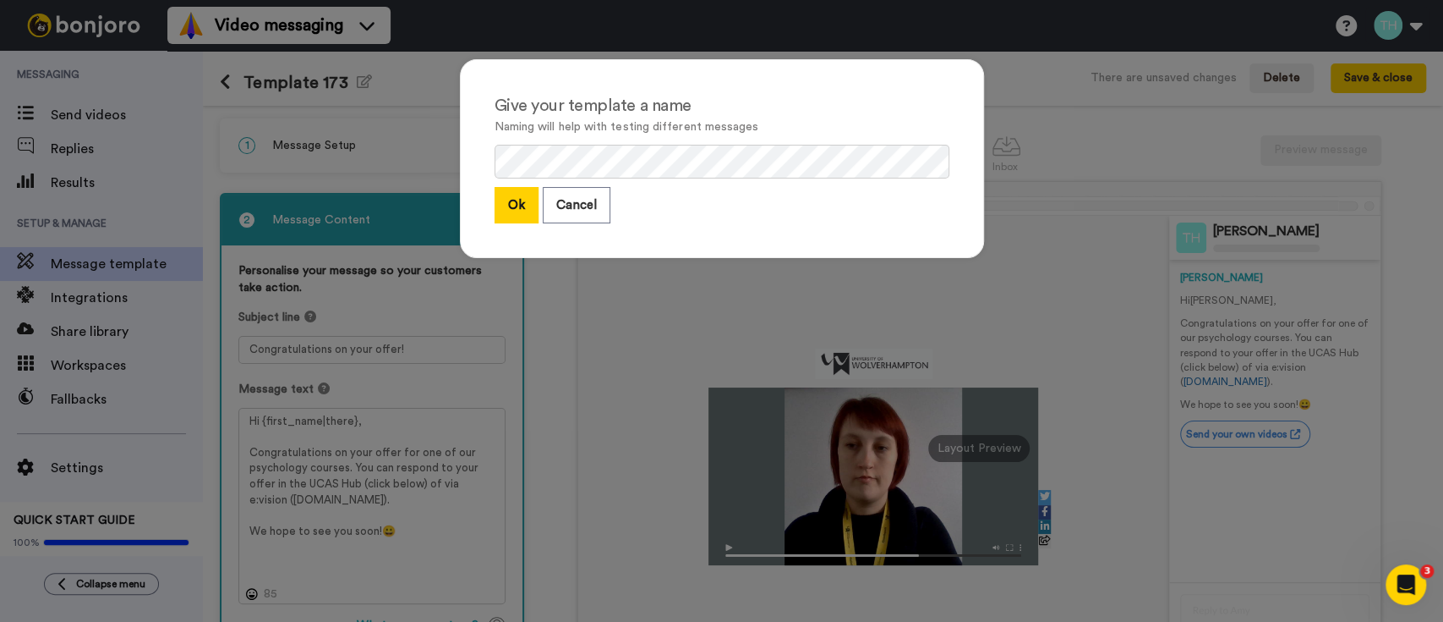
click at [553, 139] on div "Give your template a name Naming will help with testing different messages Ok C…" at bounding box center [722, 158] width 524 height 199
click at [525, 193] on button "Ok" at bounding box center [517, 205] width 44 height 36
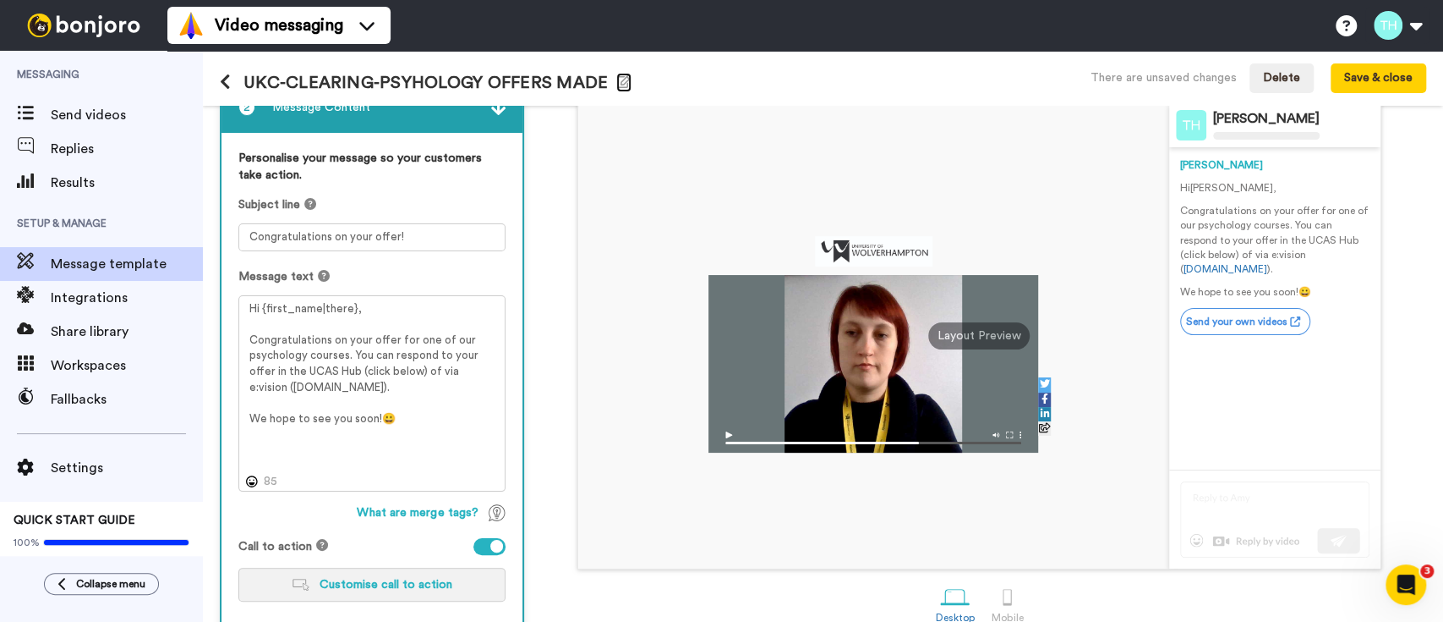
scroll to position [209, 0]
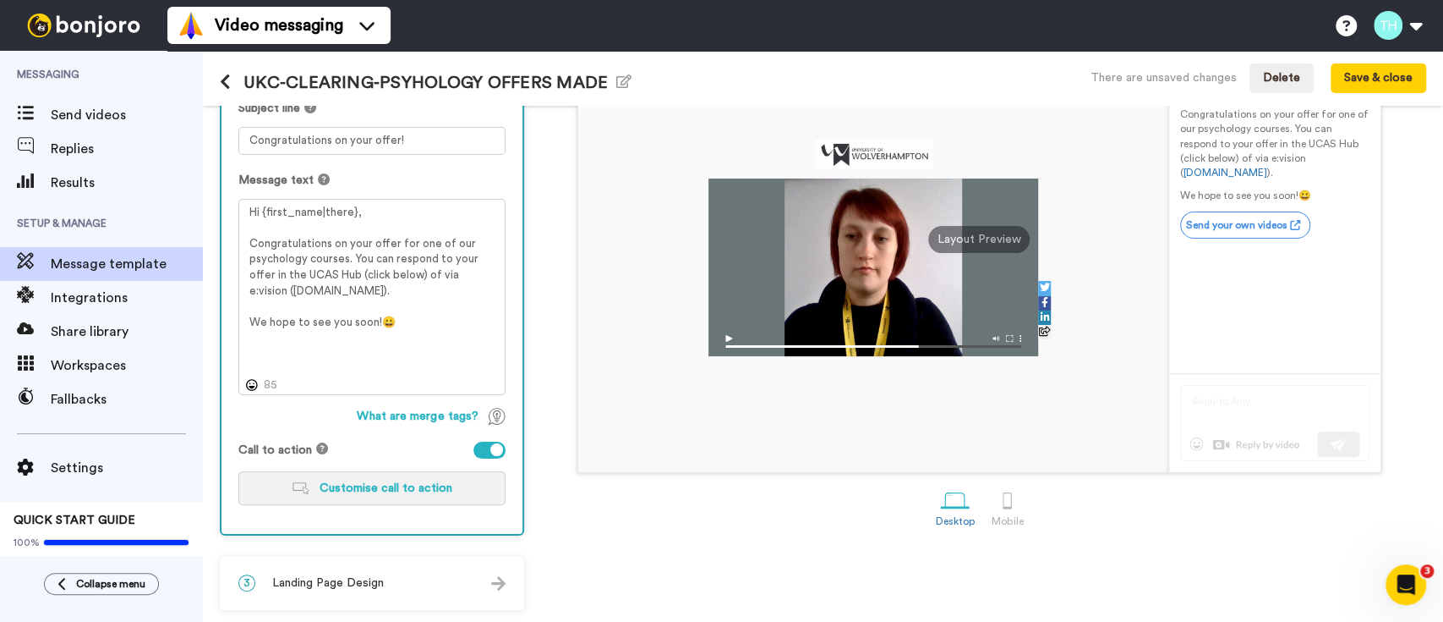
click at [368, 486] on span "Customise call to action" at bounding box center [386, 488] width 133 height 12
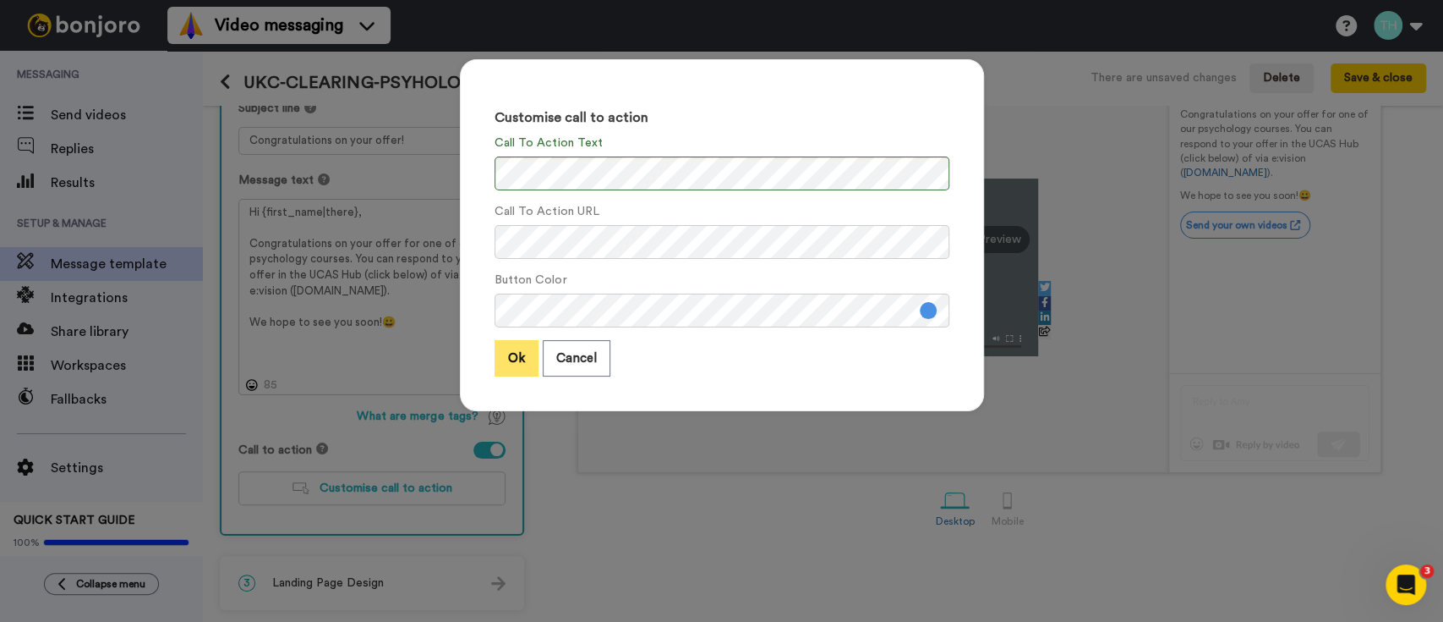
click at [514, 355] on button "Ok" at bounding box center [517, 358] width 44 height 36
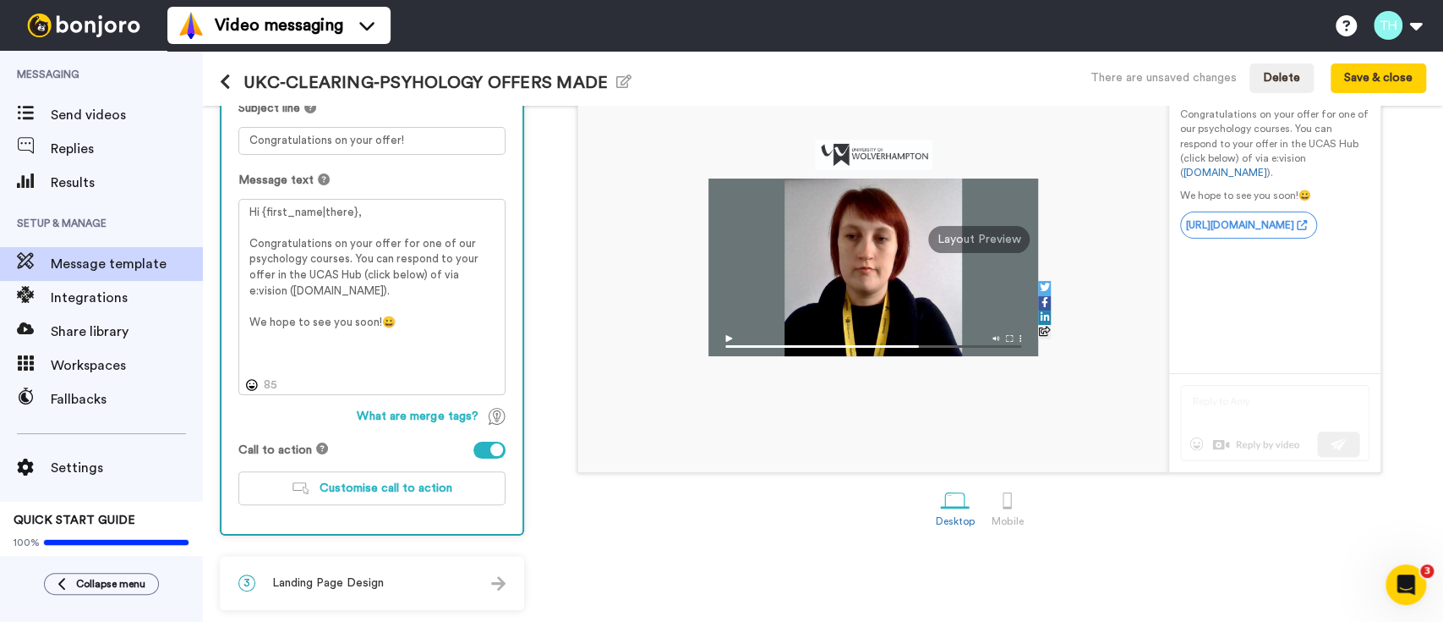
click at [371, 585] on span "Landing Page Design" at bounding box center [328, 582] width 112 height 17
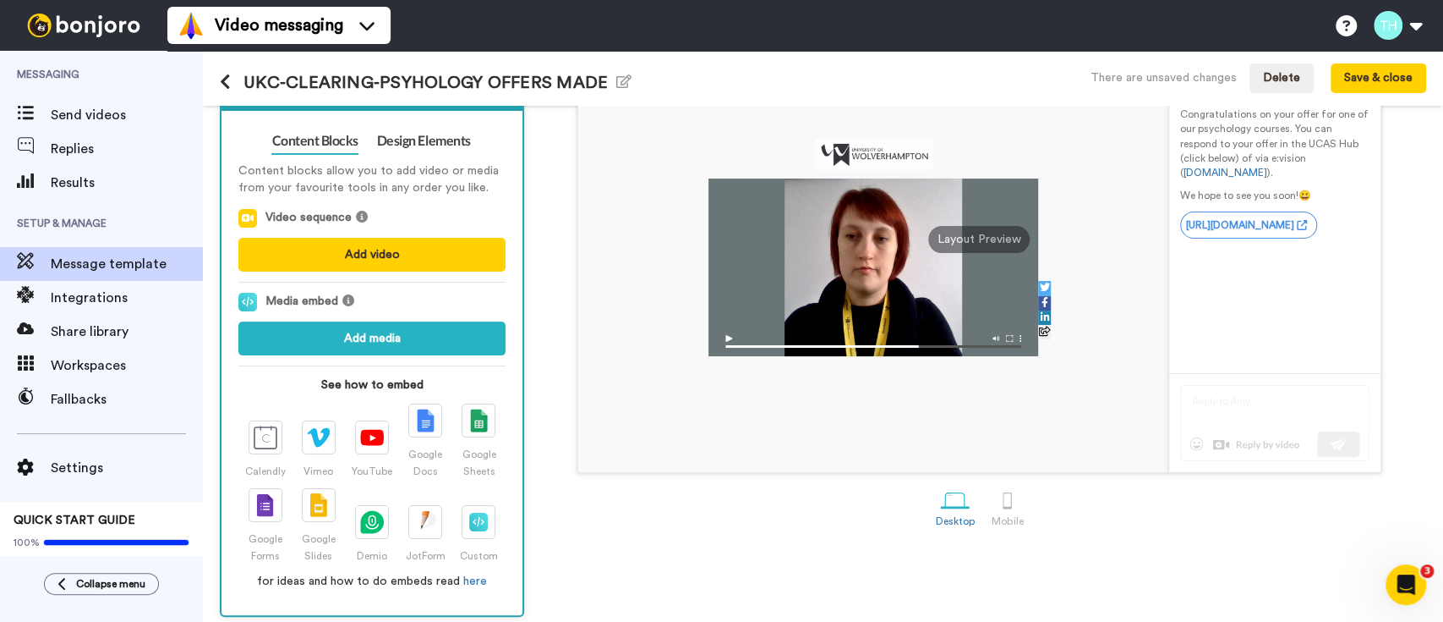
scroll to position [138, 0]
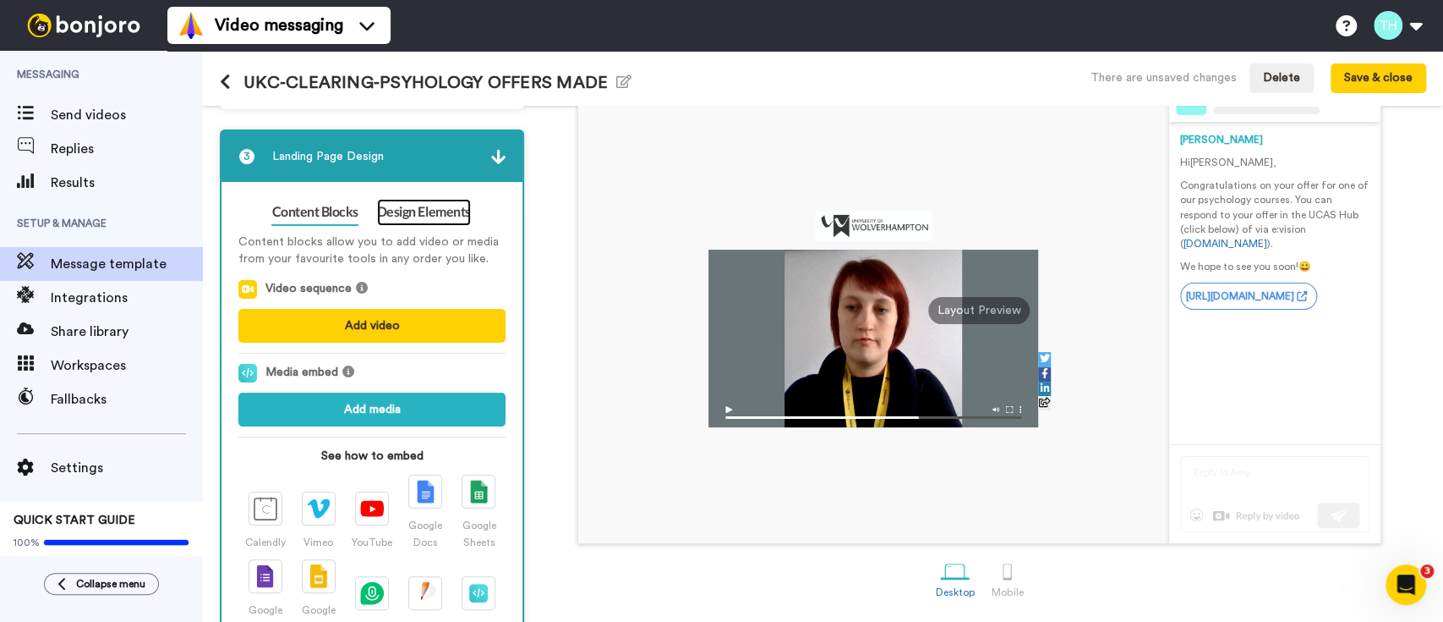
click at [422, 218] on link "Design Elements" at bounding box center [424, 212] width 94 height 27
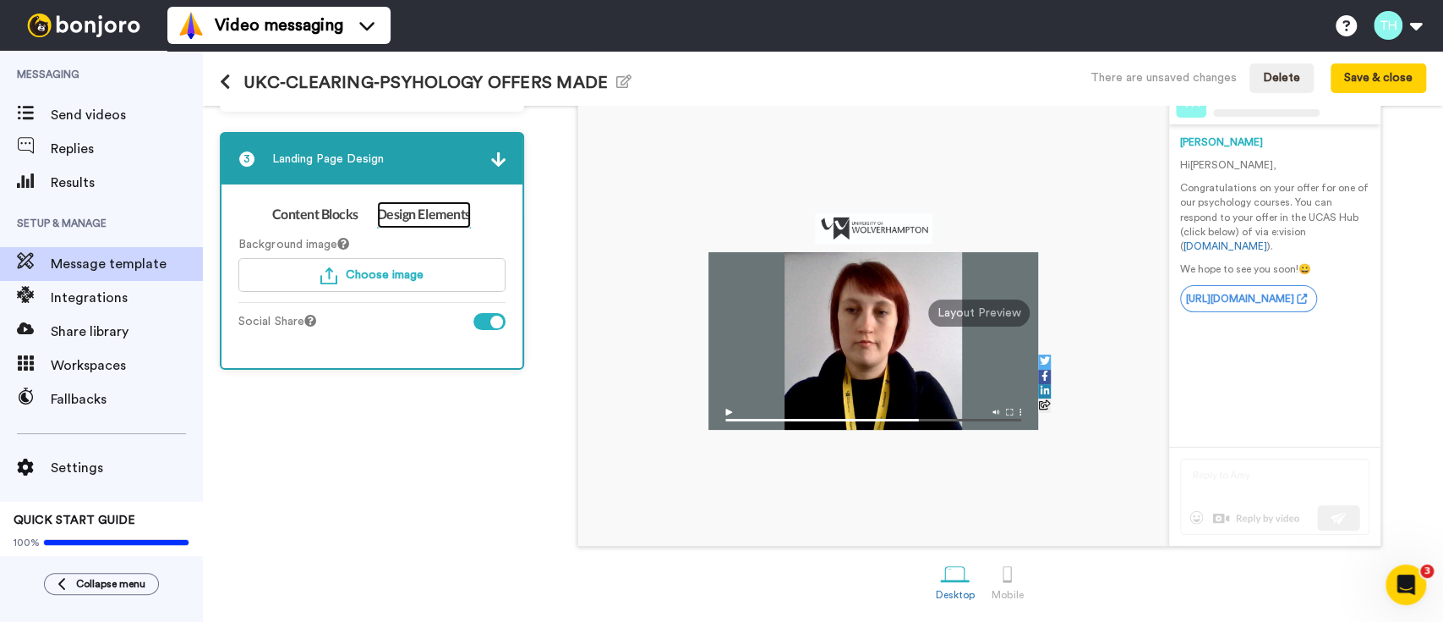
scroll to position [137, 0]
click at [358, 258] on button "Choose image" at bounding box center [371, 275] width 267 height 34
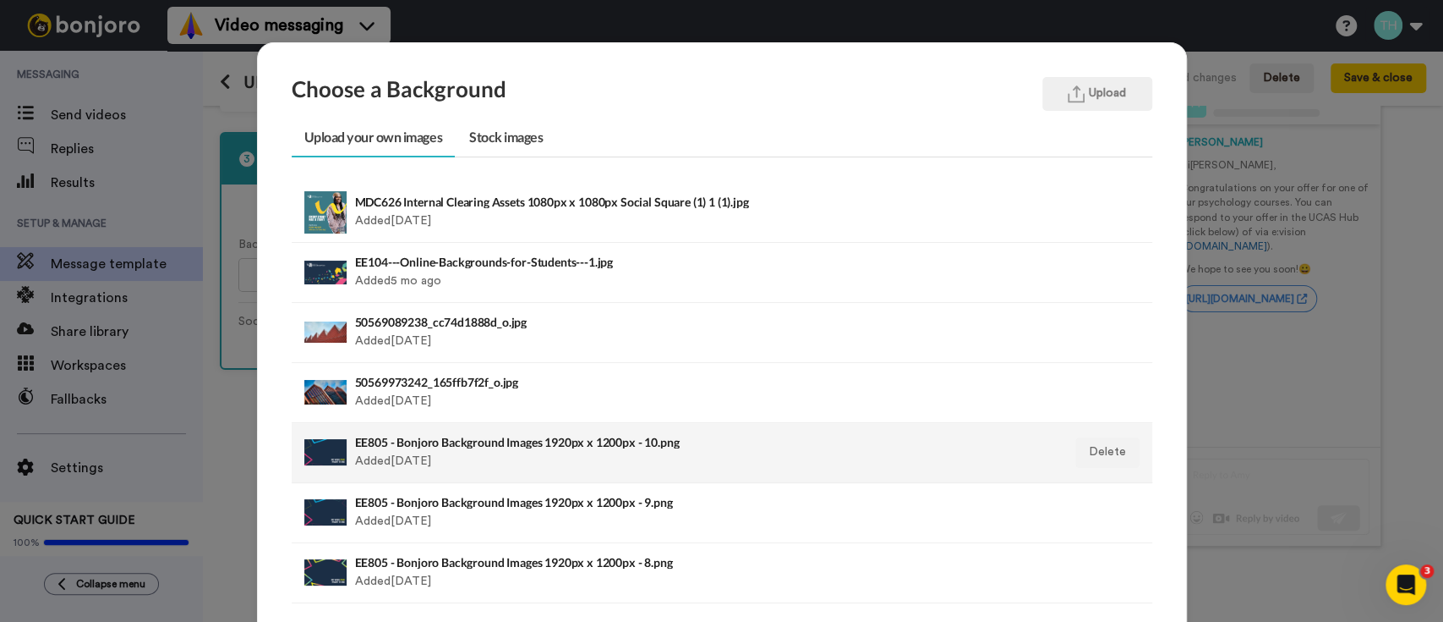
click at [413, 453] on div "EE805 - Bonjoro Background Images 1920px x 1200px - 10.png Added 2 yr ago" at bounding box center [639, 452] width 568 height 42
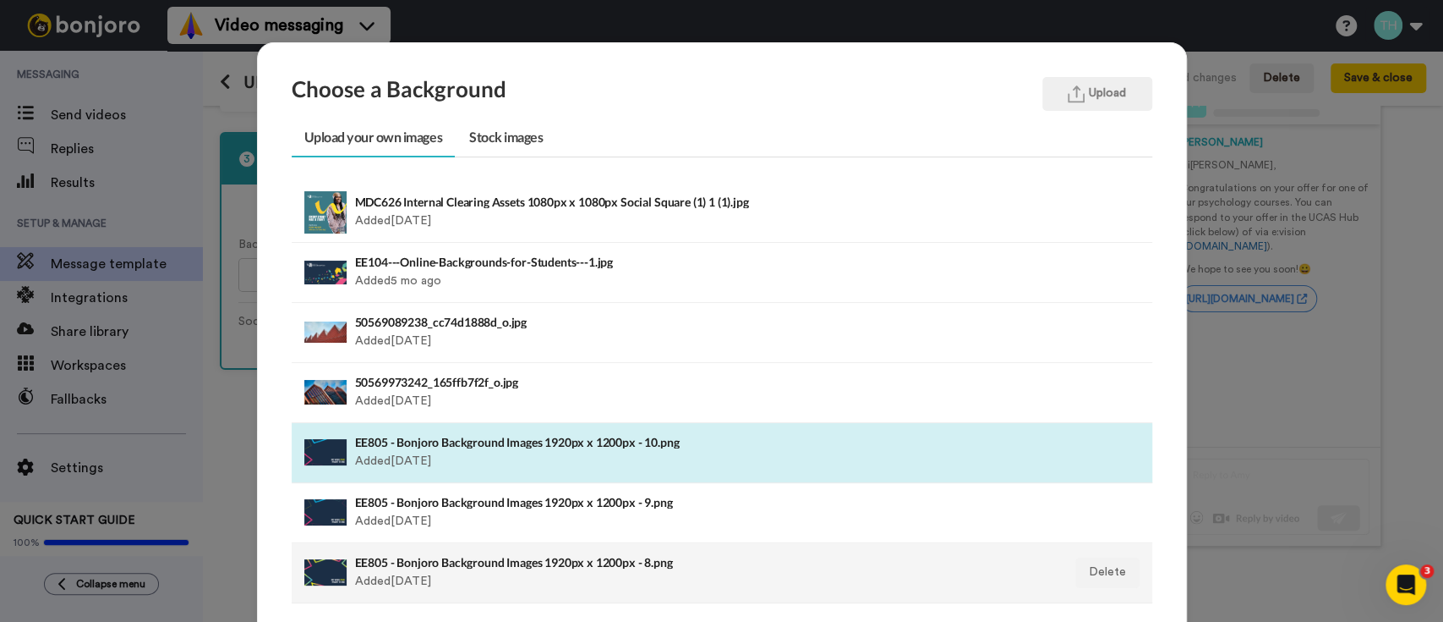
scroll to position [178, 0]
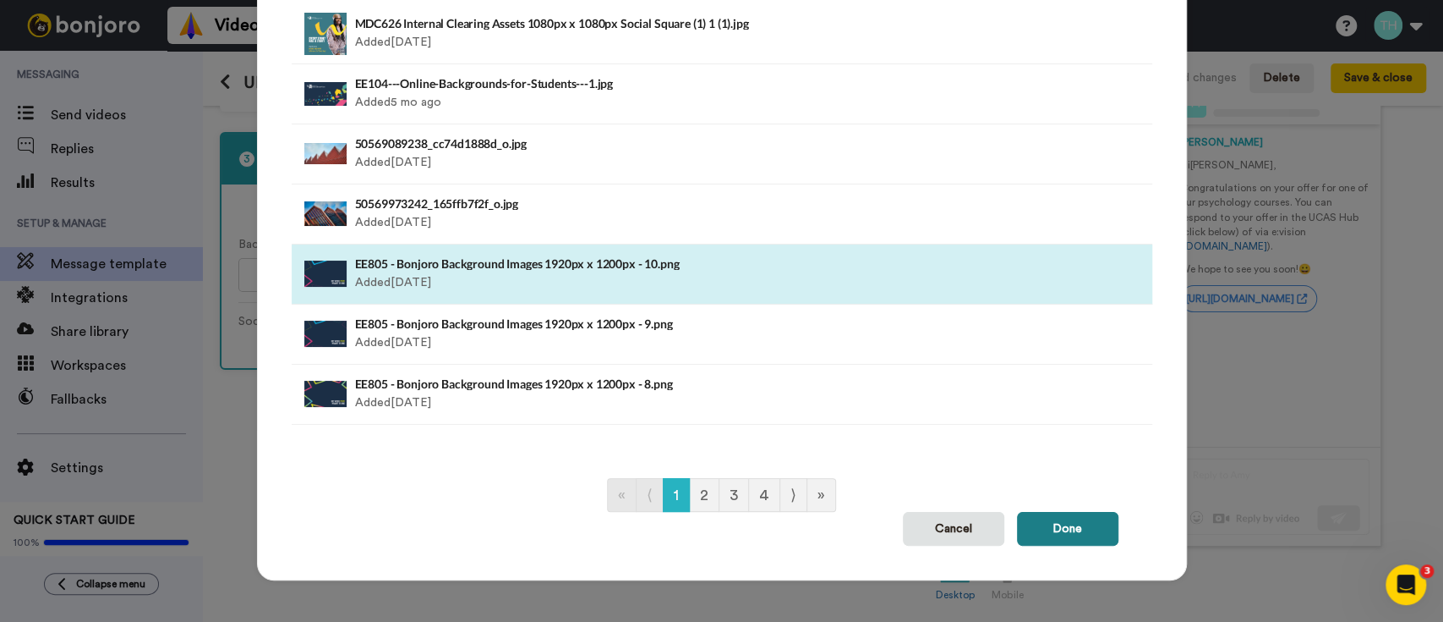
click at [1061, 518] on button "Done" at bounding box center [1067, 529] width 101 height 34
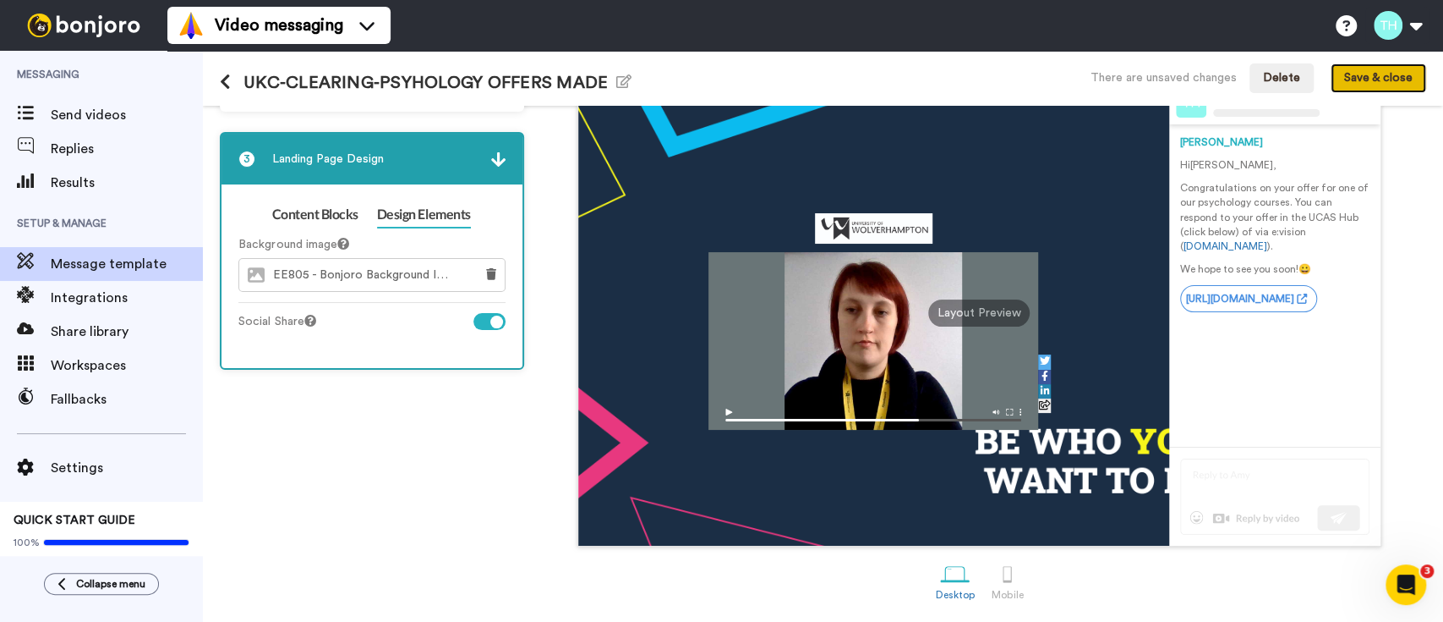
click at [1367, 82] on button "Save & close" at bounding box center [1379, 78] width 96 height 30
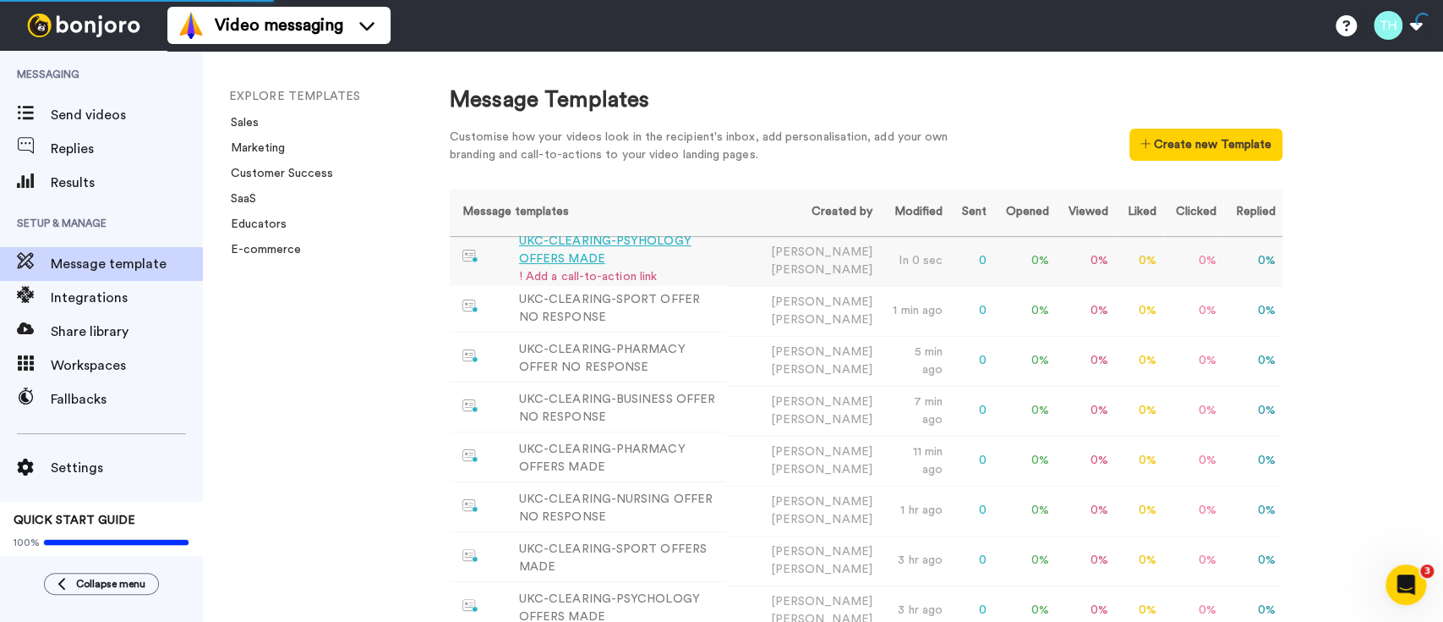
click at [627, 268] on div "! Add a call-to-action link" at bounding box center [619, 277] width 201 height 18
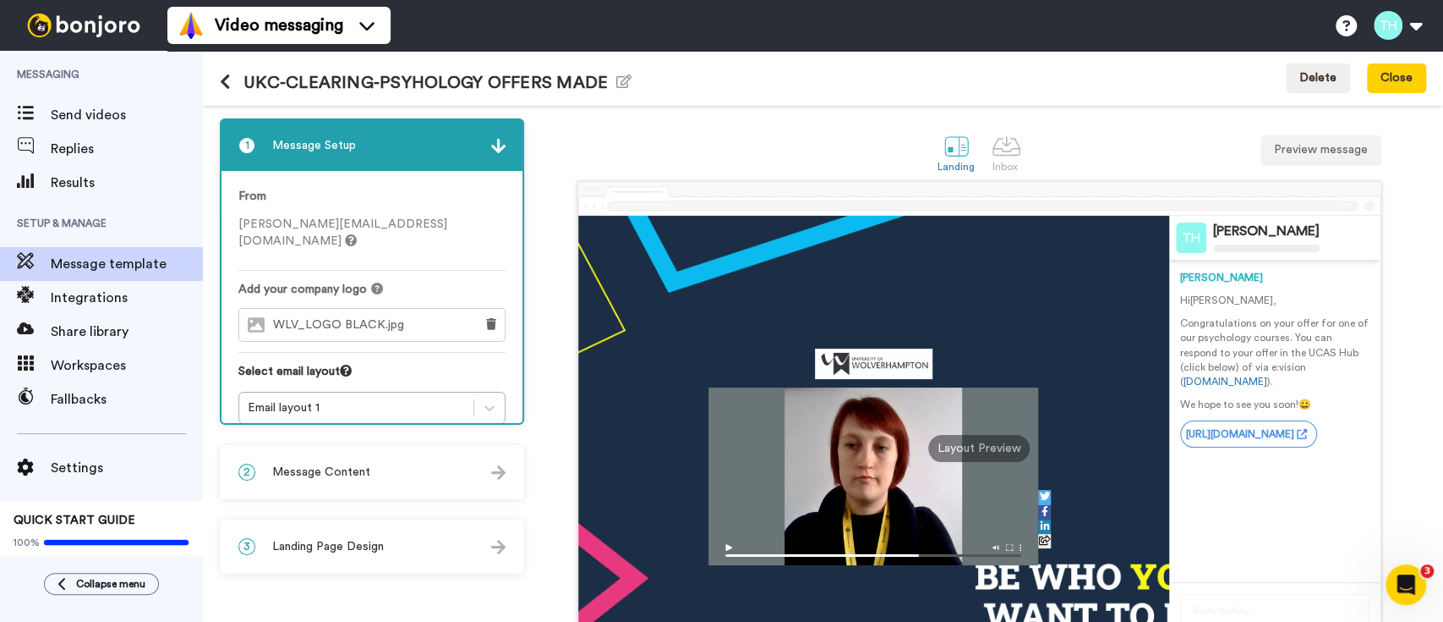
scroll to position [112, 0]
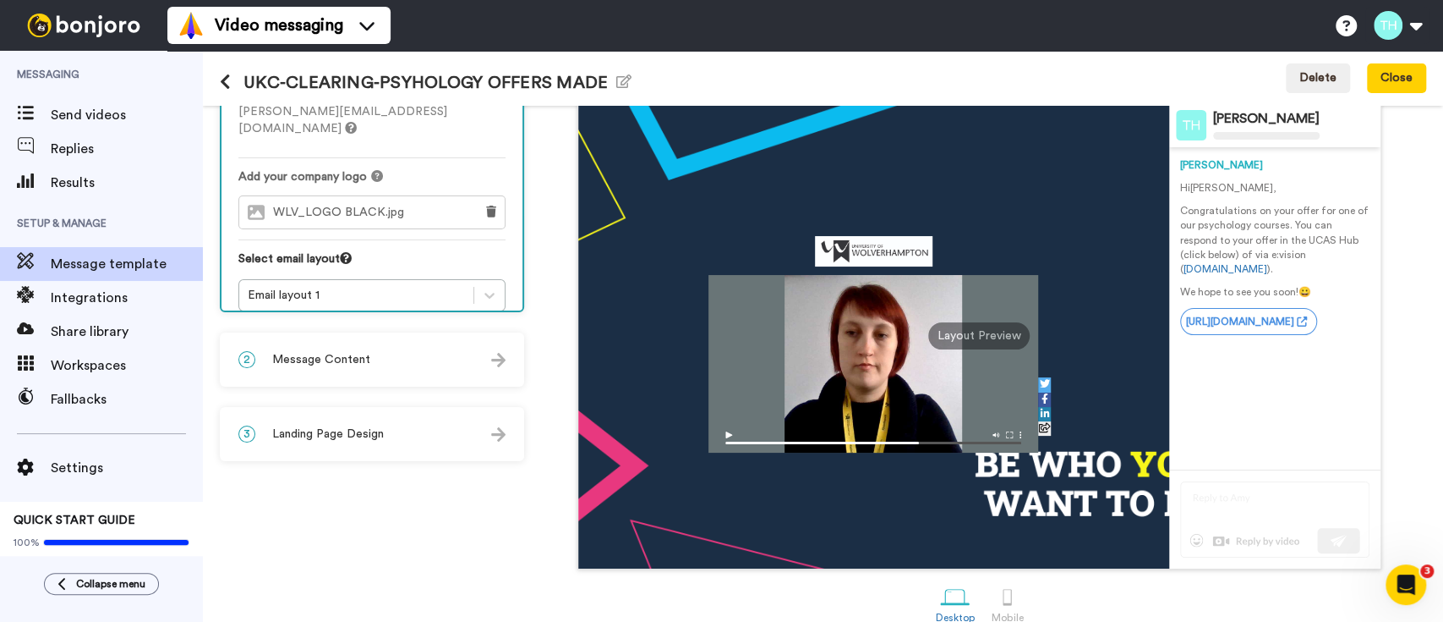
click at [338, 356] on span "Message Content" at bounding box center [321, 359] width 98 height 17
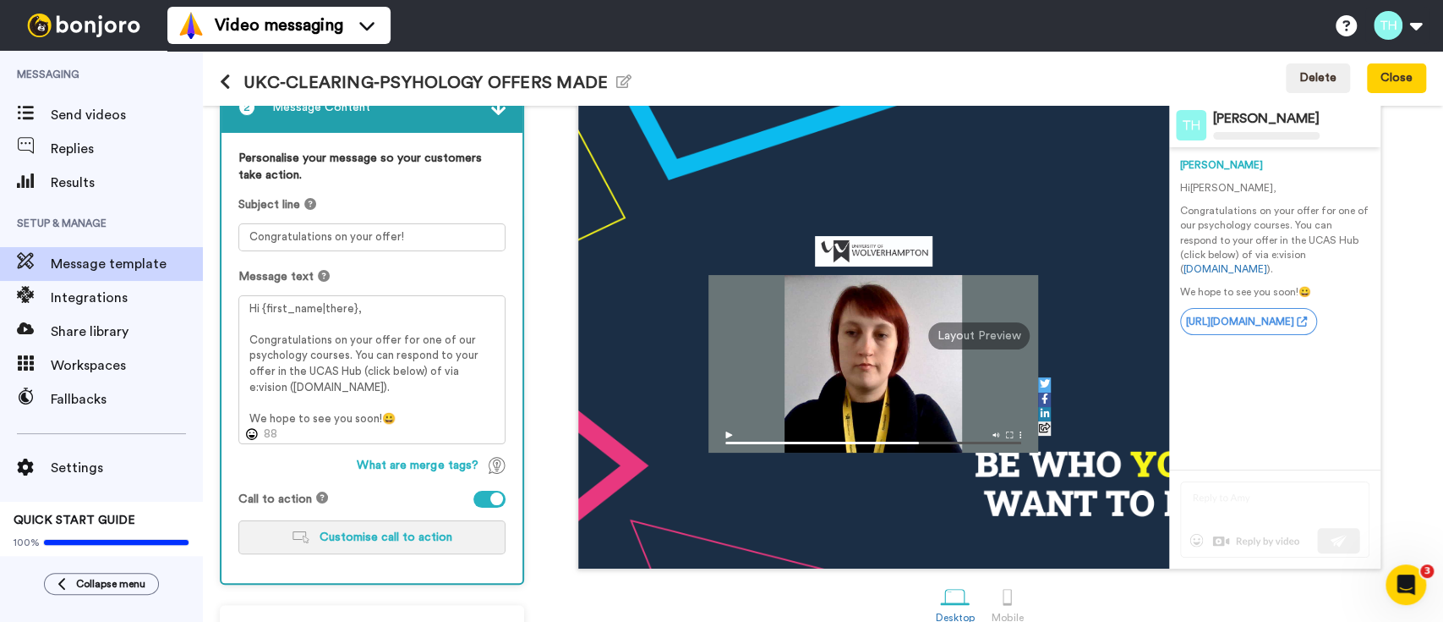
click at [391, 545] on button "Customise call to action" at bounding box center [371, 537] width 267 height 34
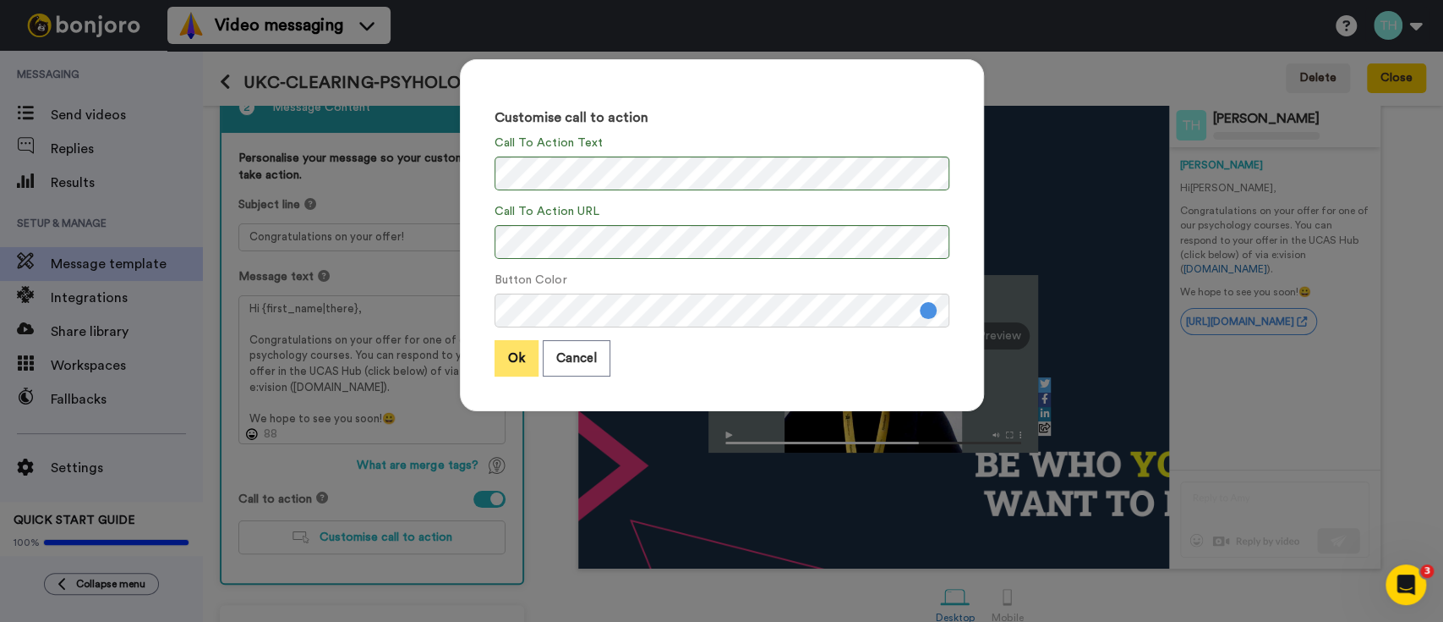
scroll to position [0, 0]
click at [514, 340] on button "Ok" at bounding box center [517, 358] width 44 height 36
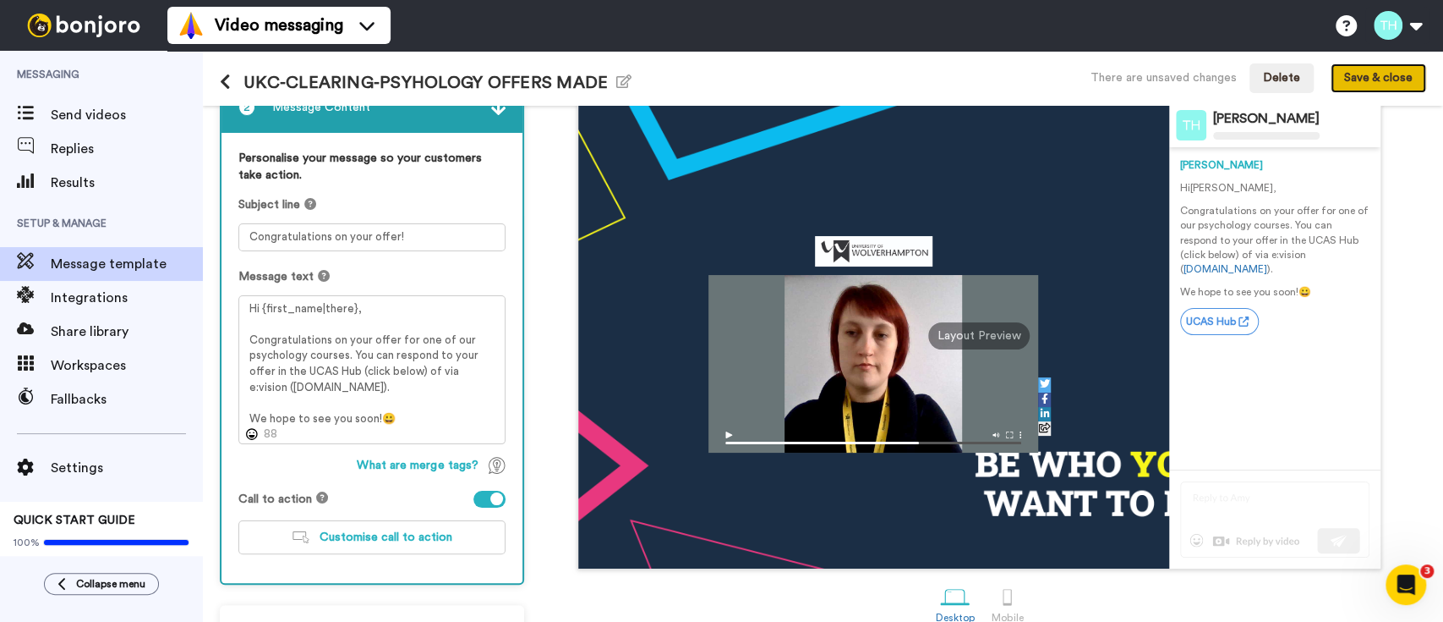
click at [1409, 85] on button "Save & close" at bounding box center [1379, 78] width 96 height 30
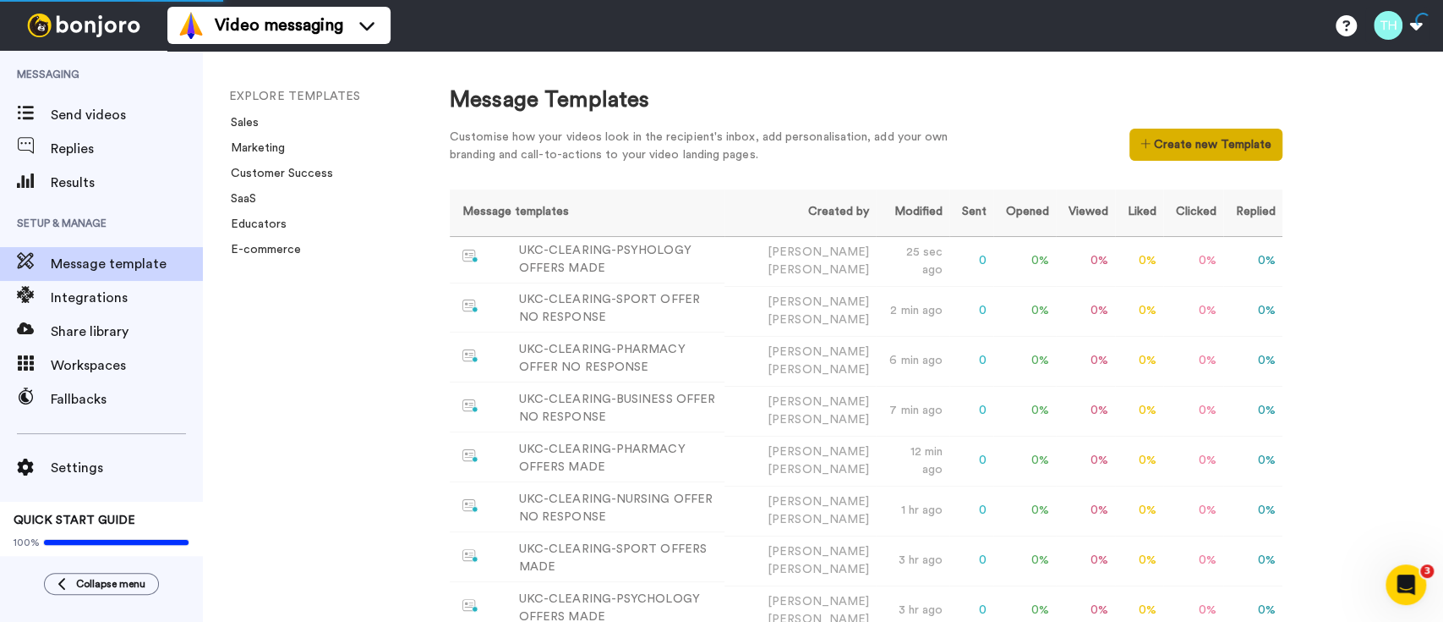
click at [1169, 129] on button "Create new Template" at bounding box center [1206, 145] width 153 height 32
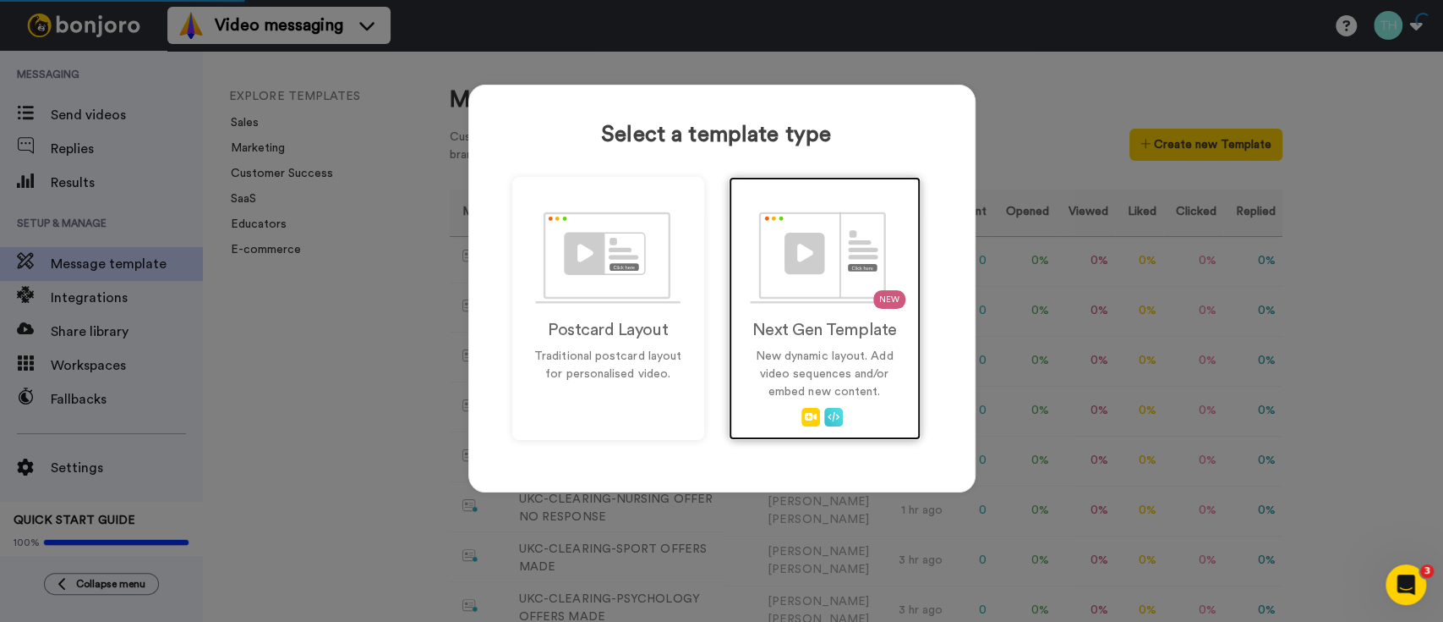
click at [836, 301] on img at bounding box center [824, 257] width 149 height 92
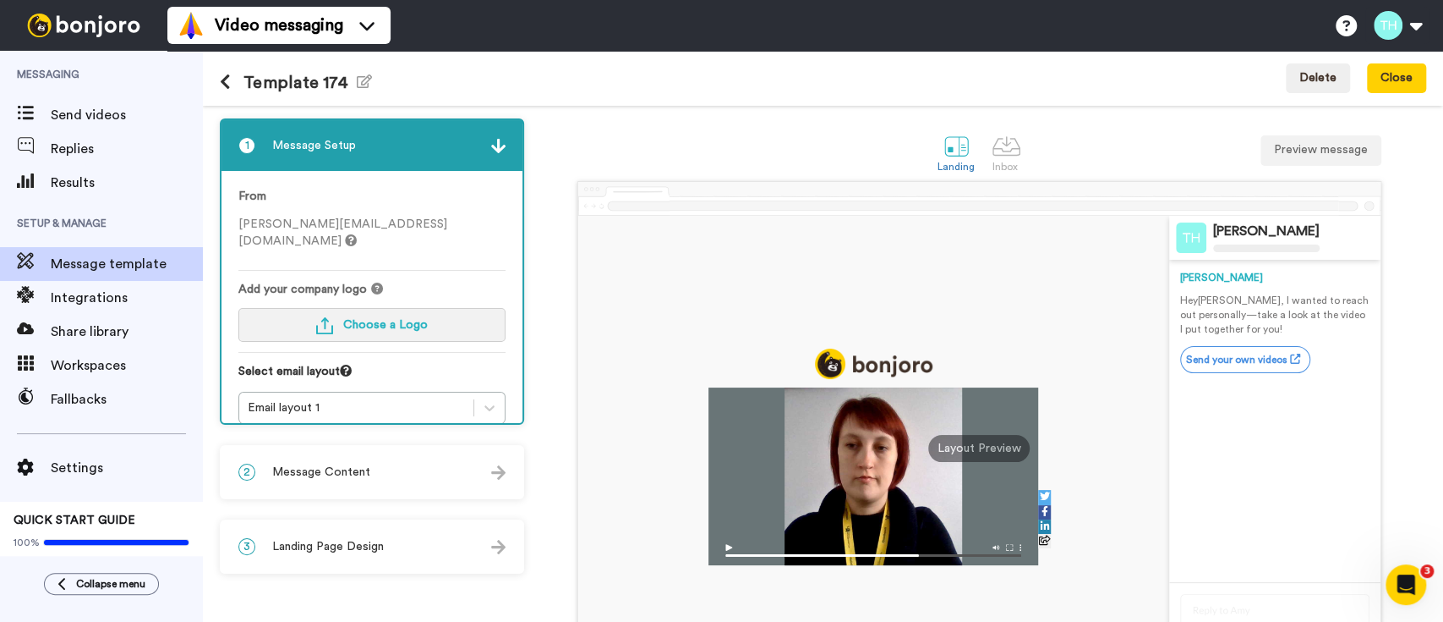
click at [330, 317] on img "button" at bounding box center [324, 325] width 17 height 17
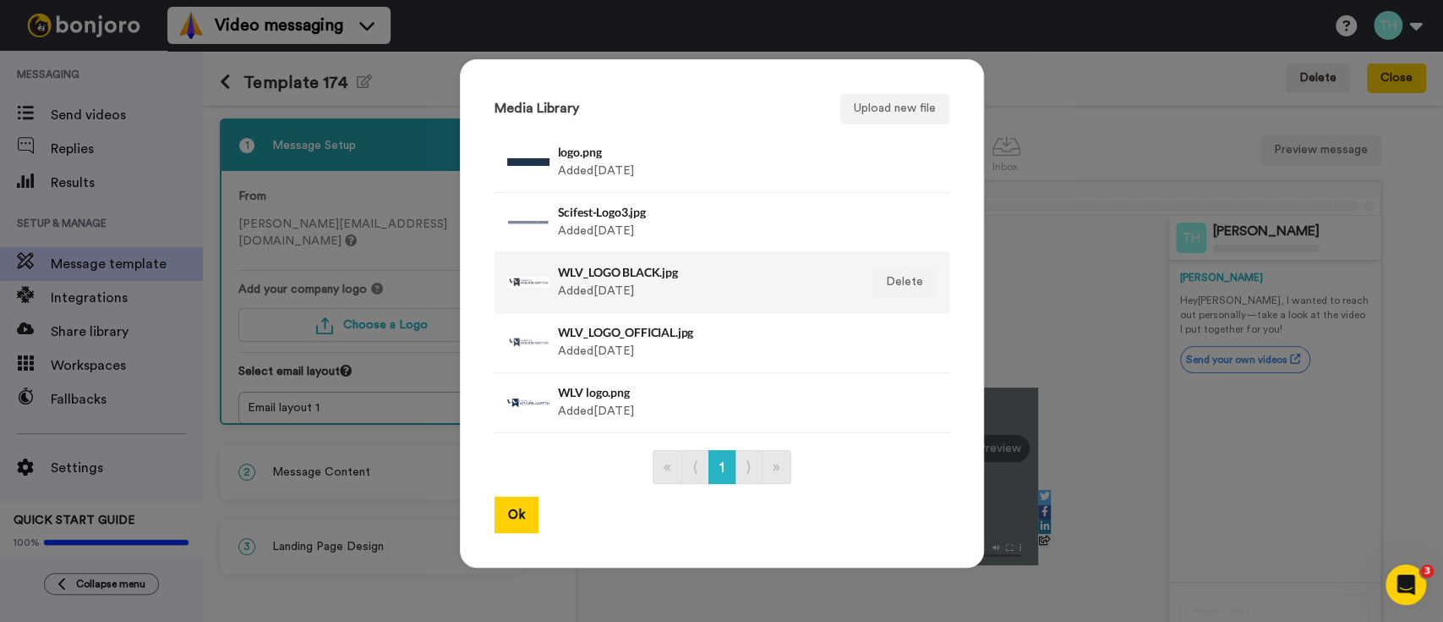
click at [596, 269] on h4 "WLV_LOGO BLACK.jpg" at bounding box center [704, 272] width 292 height 13
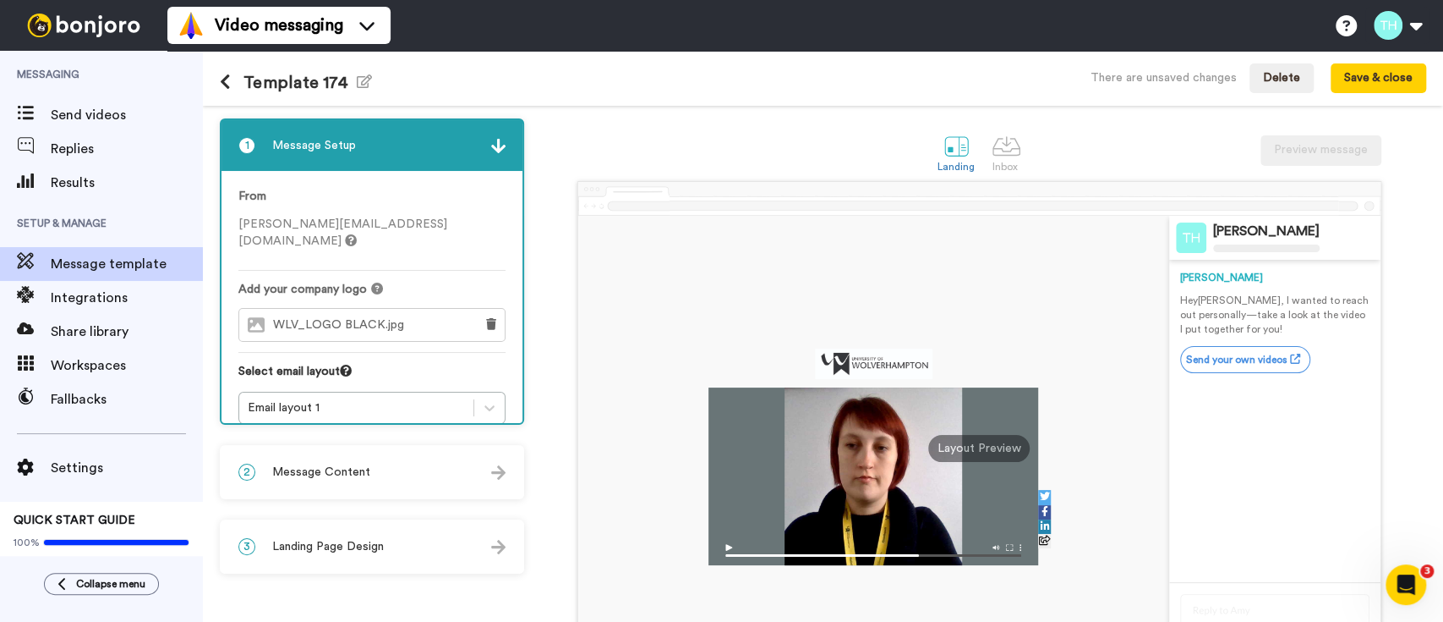
click at [398, 461] on div "2 Message Content" at bounding box center [372, 471] width 301 height 51
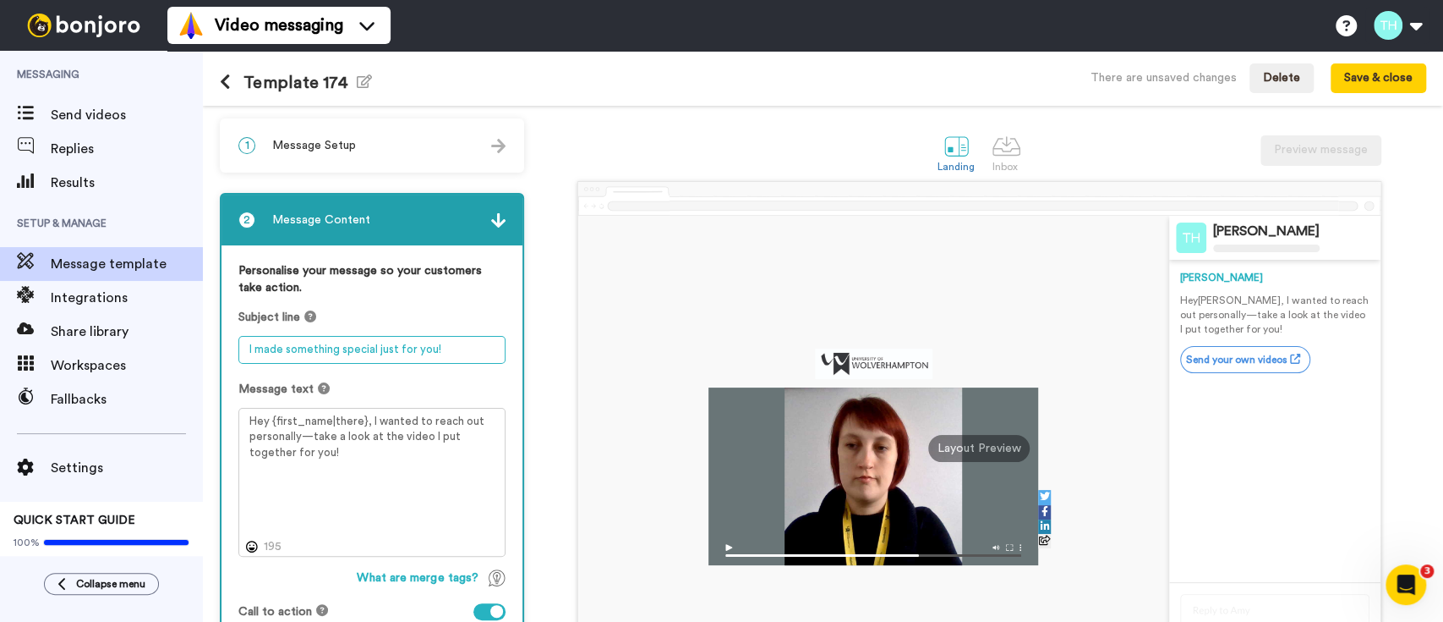
click at [397, 348] on textarea "I made something special just for you!" at bounding box center [371, 350] width 267 height 28
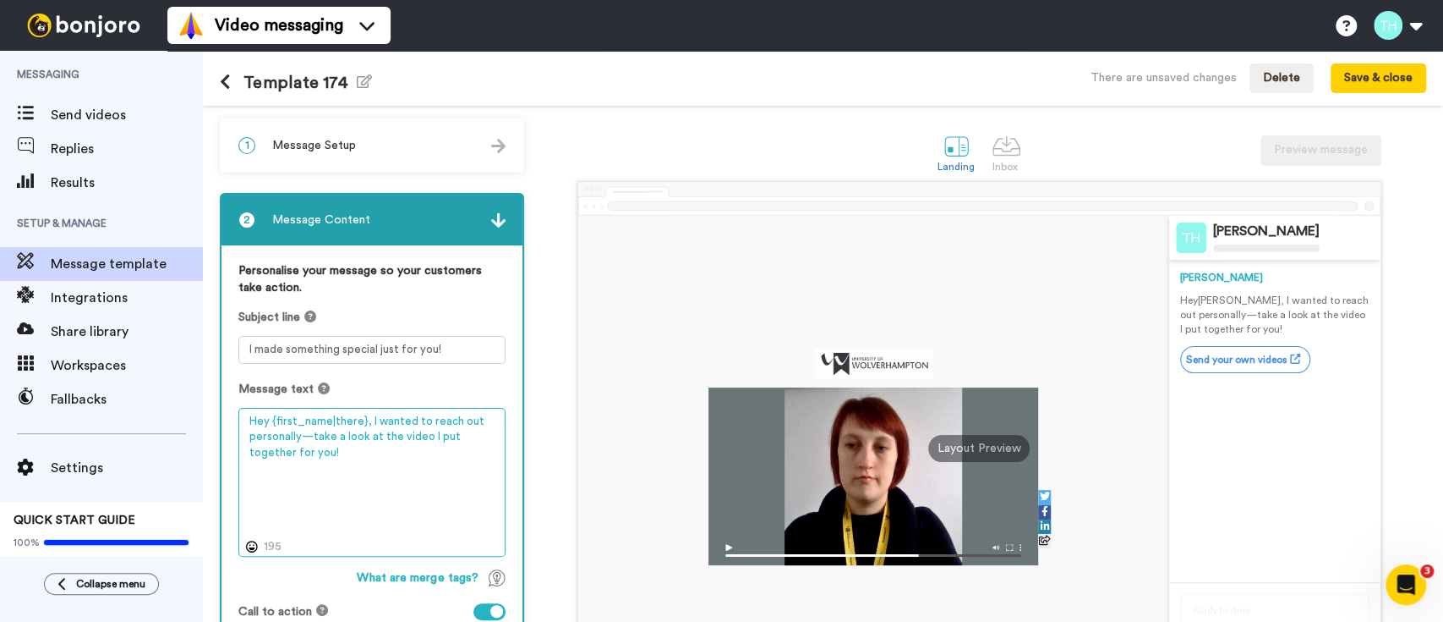
click at [305, 449] on textarea "Hey {first_name|there}, I wanted to reach out personally—take a look at the vid…" at bounding box center [371, 482] width 267 height 149
paste textarea "Congratulations on your offer! Hi {first_name|there}, Congratulations on your o…"
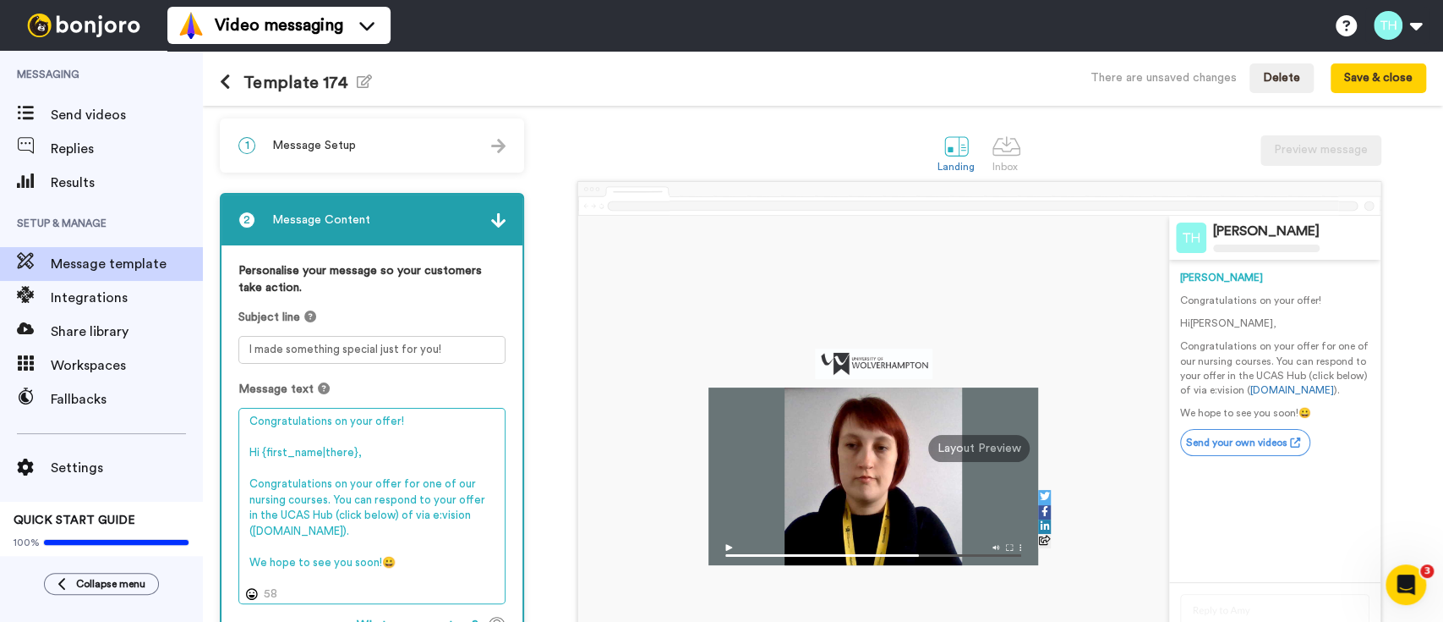
click at [297, 417] on textarea "Congratulations on your offer! Hi {first_name|there}, Congratulations on your o…" at bounding box center [371, 506] width 267 height 196
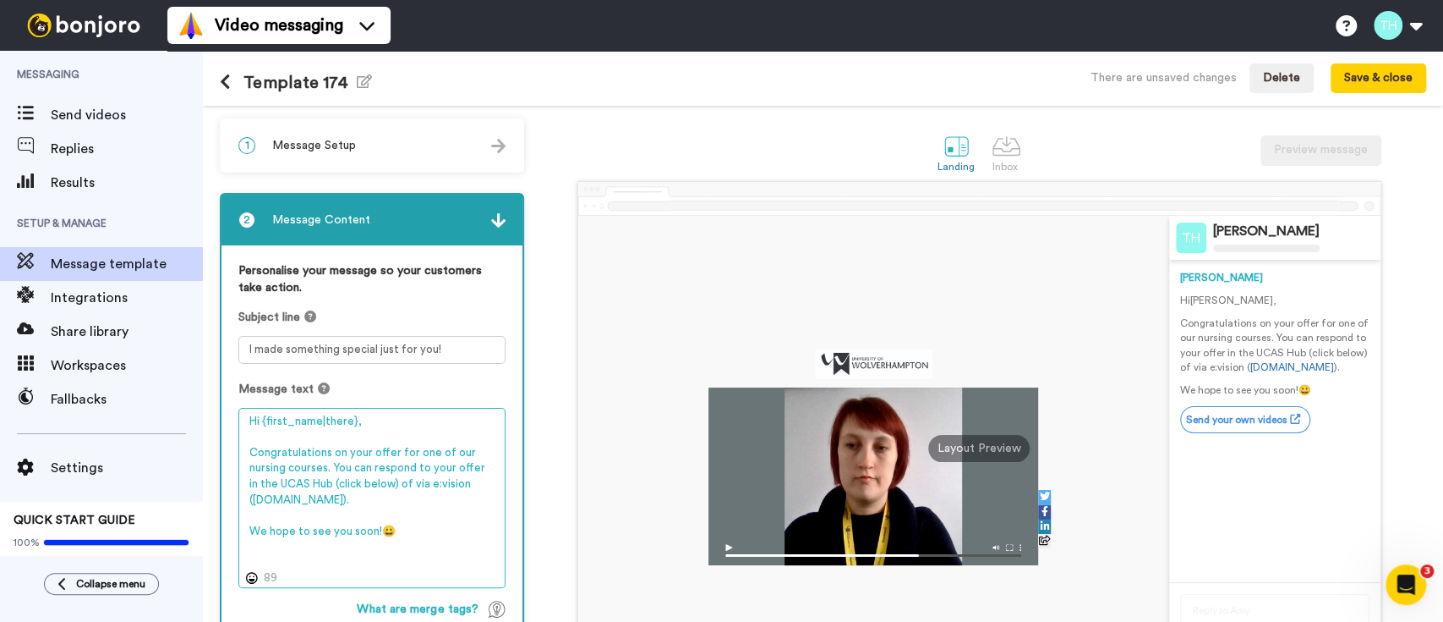
type textarea "Hi {first_name|there}, Congratulations on your offer for one of our nursing cou…"
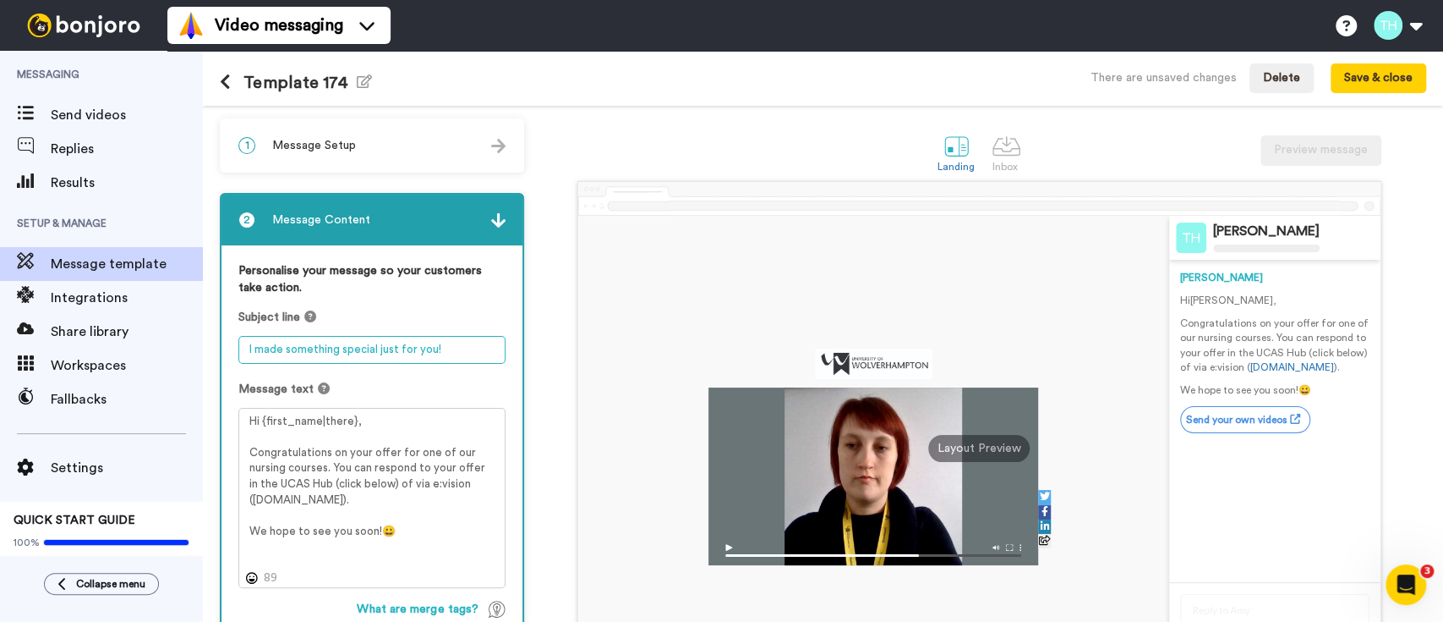
click at [322, 352] on textarea "I made something special just for you!" at bounding box center [371, 350] width 267 height 28
paste textarea "Congratulations on your offer!"
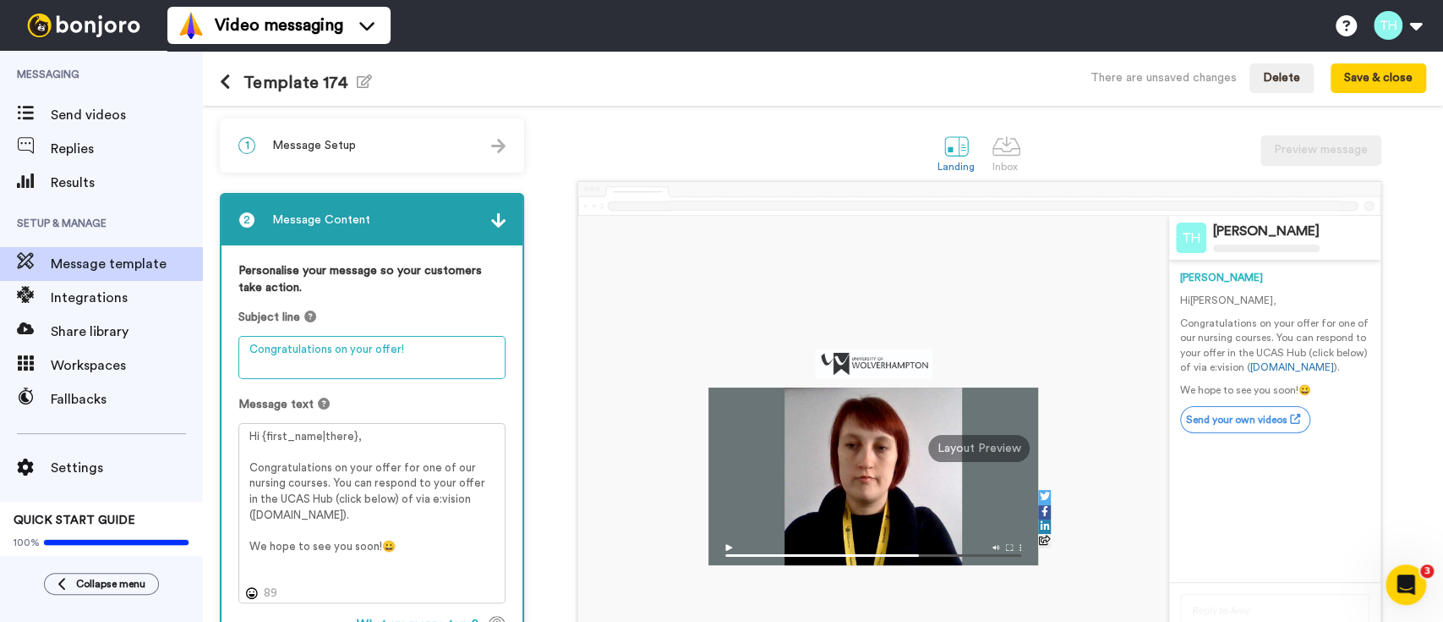
type textarea "Congratulations on your offer!"
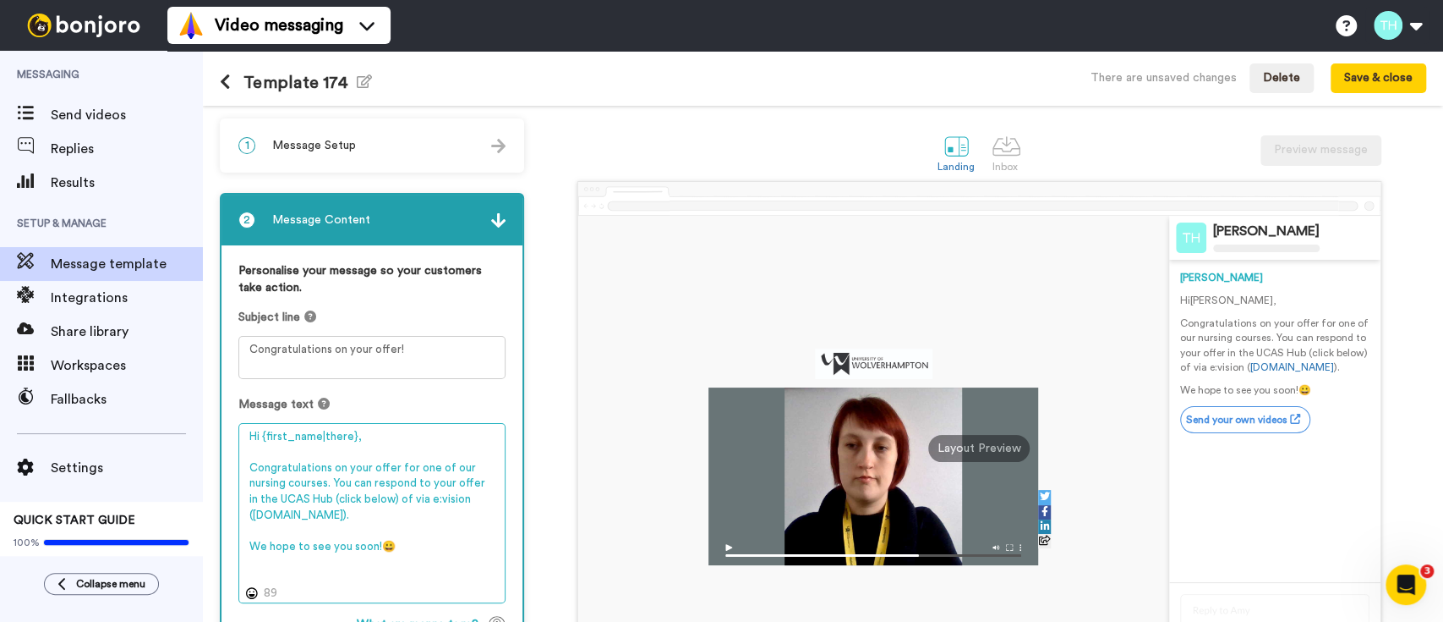
click at [279, 427] on textarea "Hi {first_name|there}, Congratulations on your offer for one of our nursing cou…" at bounding box center [371, 513] width 267 height 180
type textarea "Hi {first_name|there}, Congratulations on your offer for one of our nursing cou…"
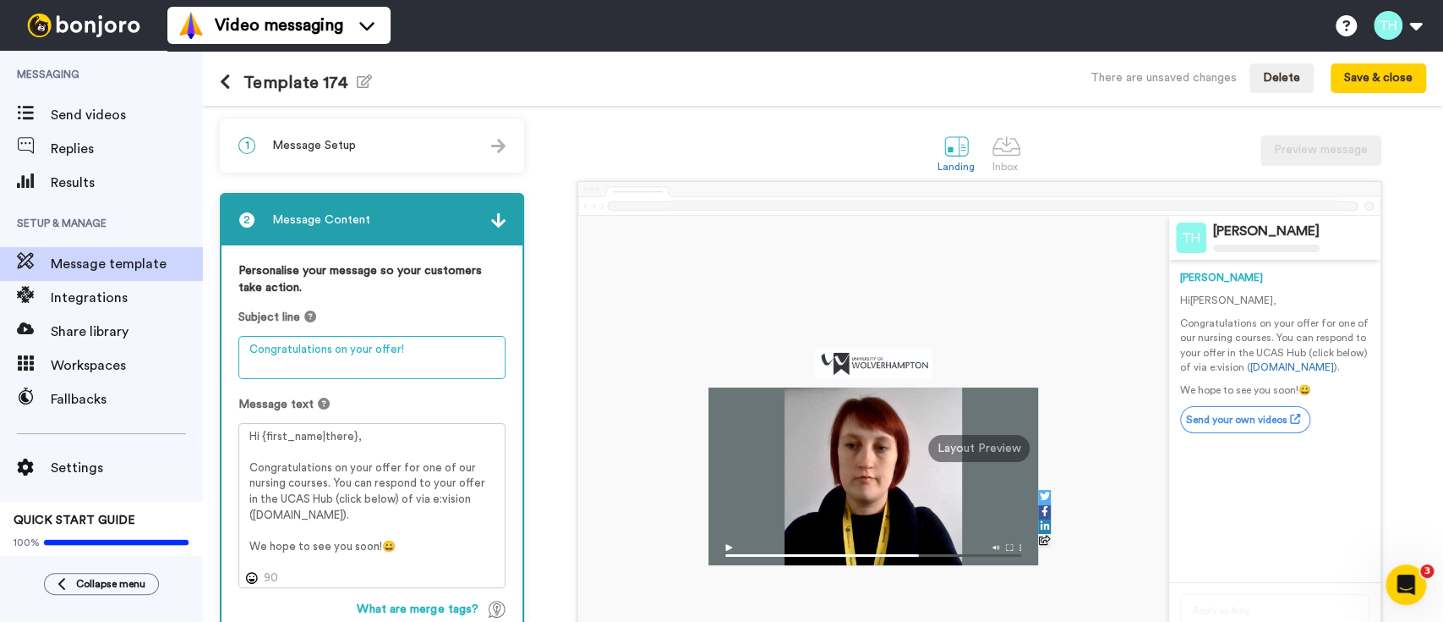
click at [267, 364] on textarea "Congratulations on your offer!" at bounding box center [371, 357] width 267 height 43
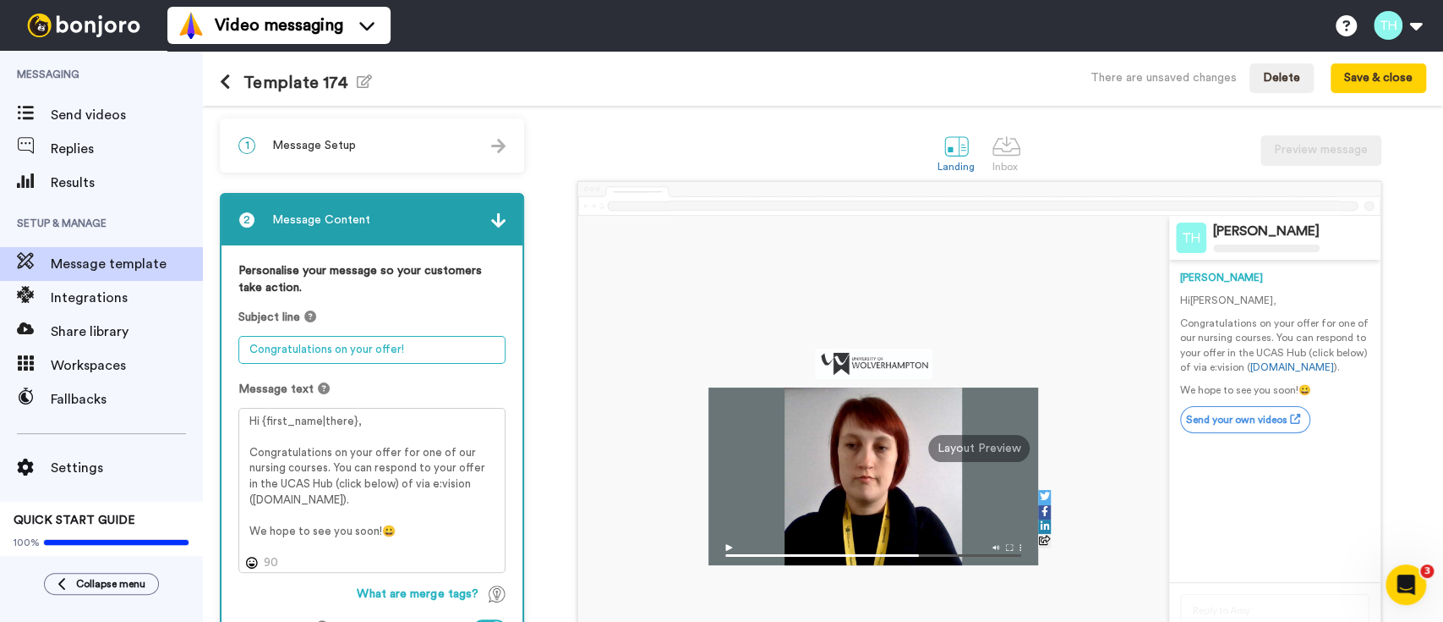
type textarea "Congratulations on your offer!"
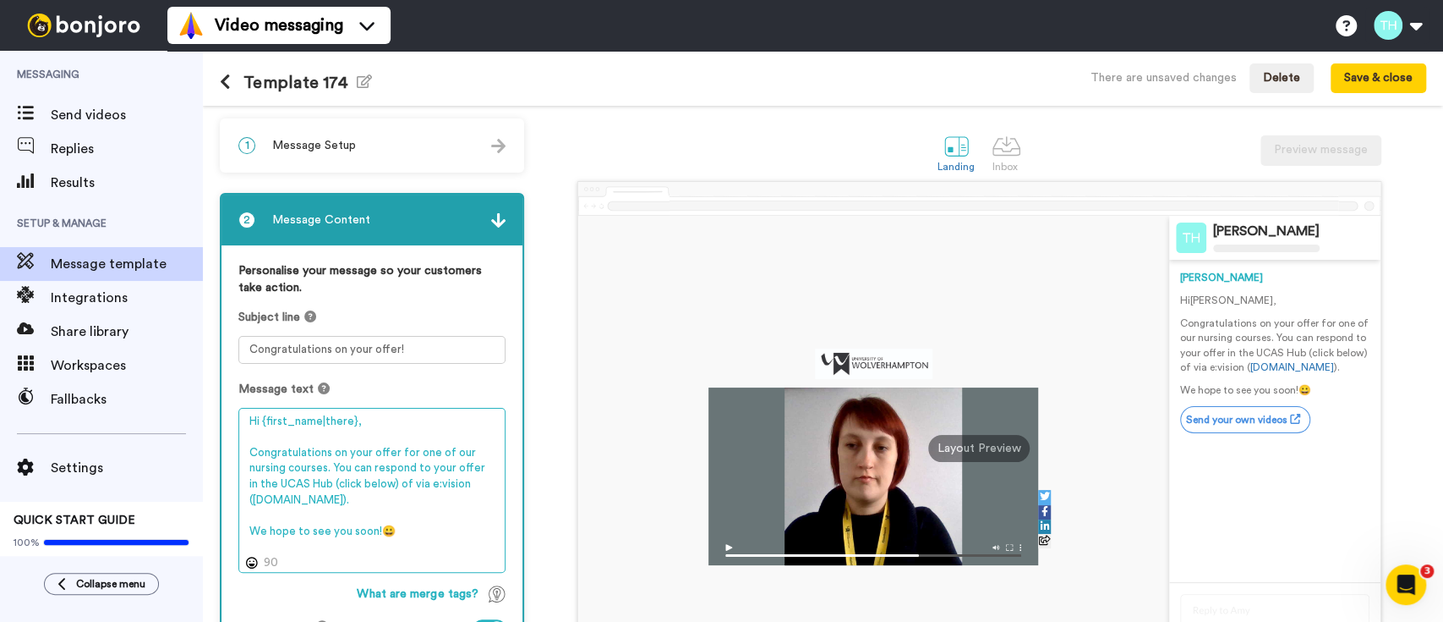
click at [277, 463] on textarea "Hi {first_name|there}, Congratulations on your offer for one of our nursing cou…" at bounding box center [371, 490] width 267 height 165
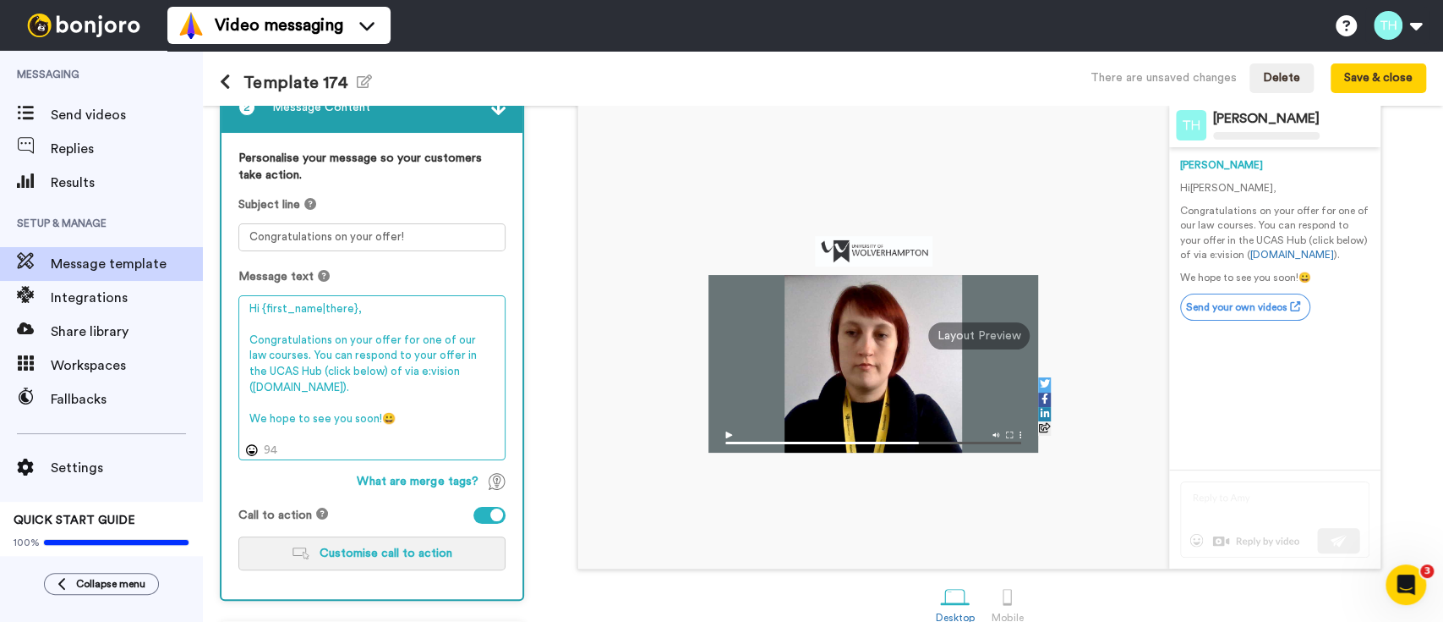
type textarea "Hi {first_name|there}, Congratulations on your offer for one of our law courses…"
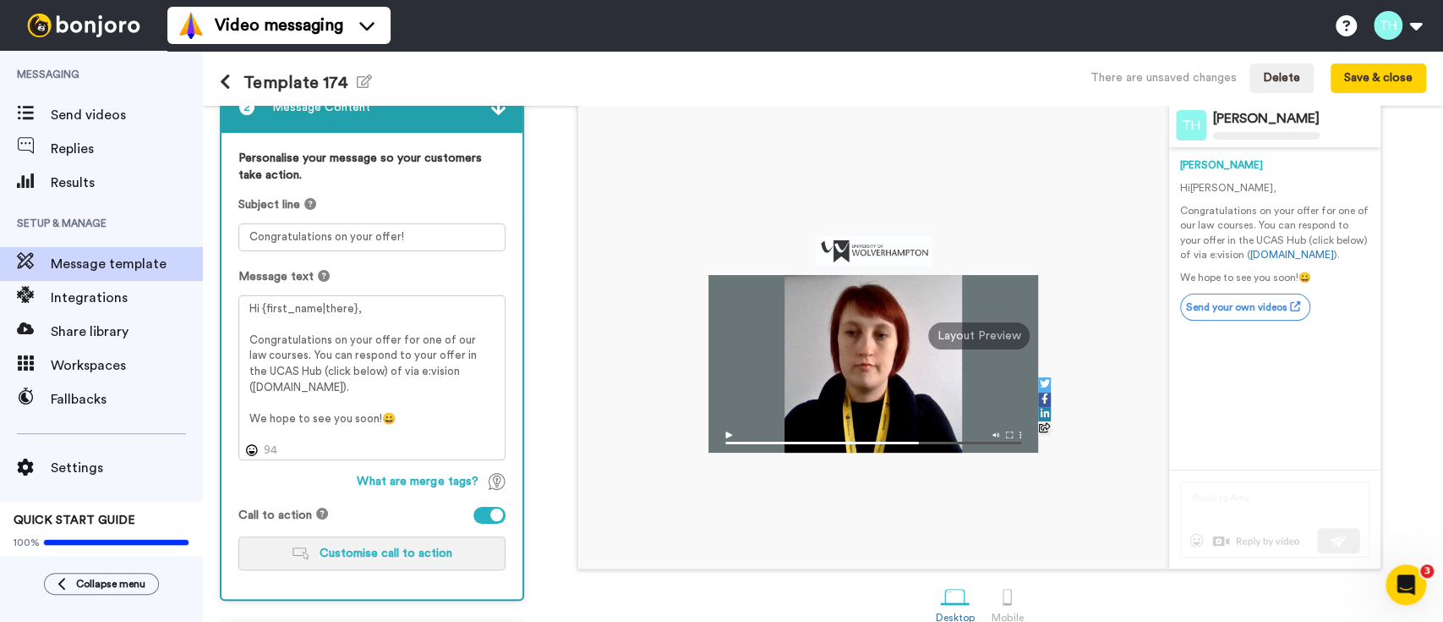
click at [426, 547] on span "Customise call to action" at bounding box center [386, 553] width 133 height 12
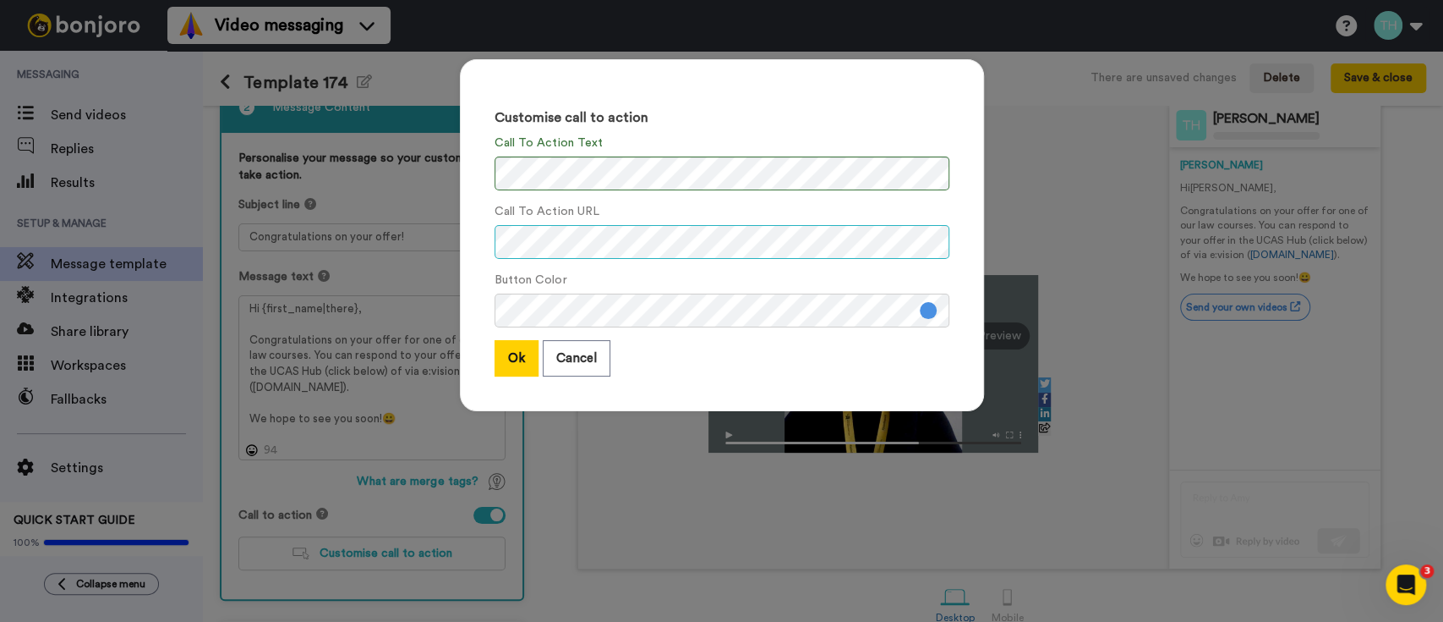
scroll to position [0, 38]
click at [506, 353] on button "Ok" at bounding box center [517, 358] width 44 height 36
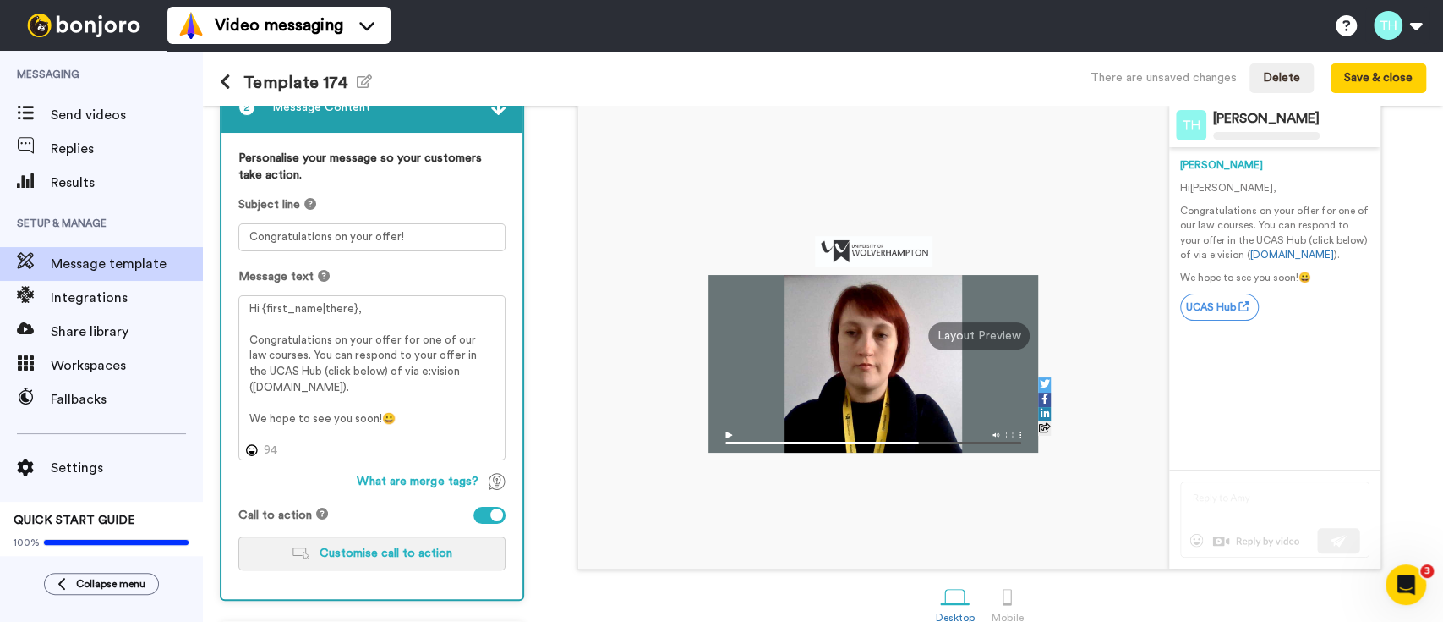
scroll to position [177, 0]
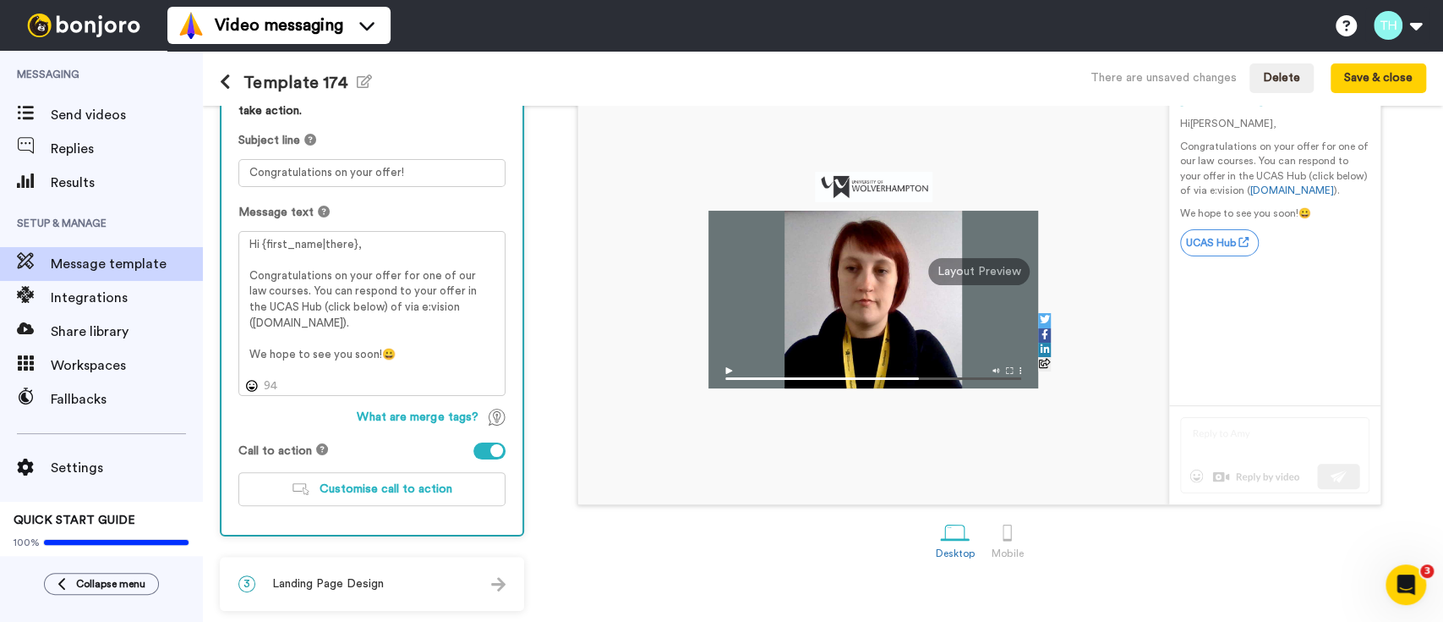
click at [368, 556] on div "3 Landing Page Design Content Blocks Design Elements Content blocks allow you t…" at bounding box center [372, 583] width 304 height 54
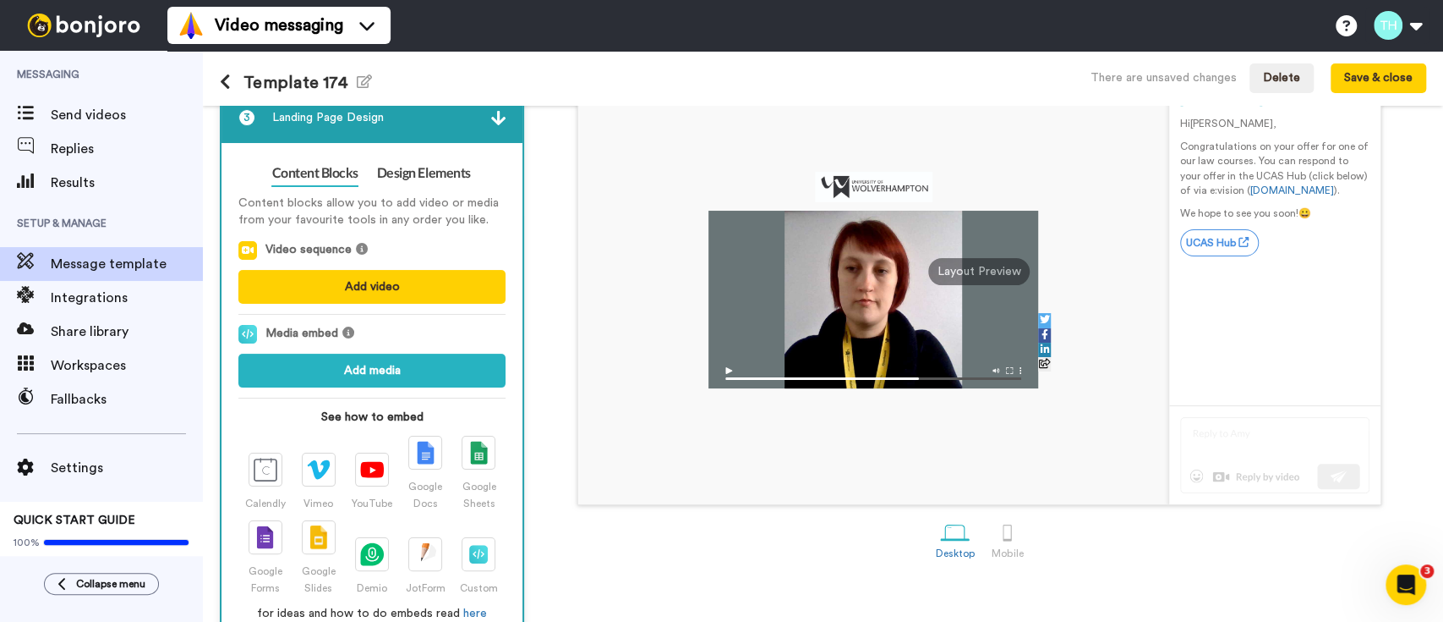
scroll to position [137, 0]
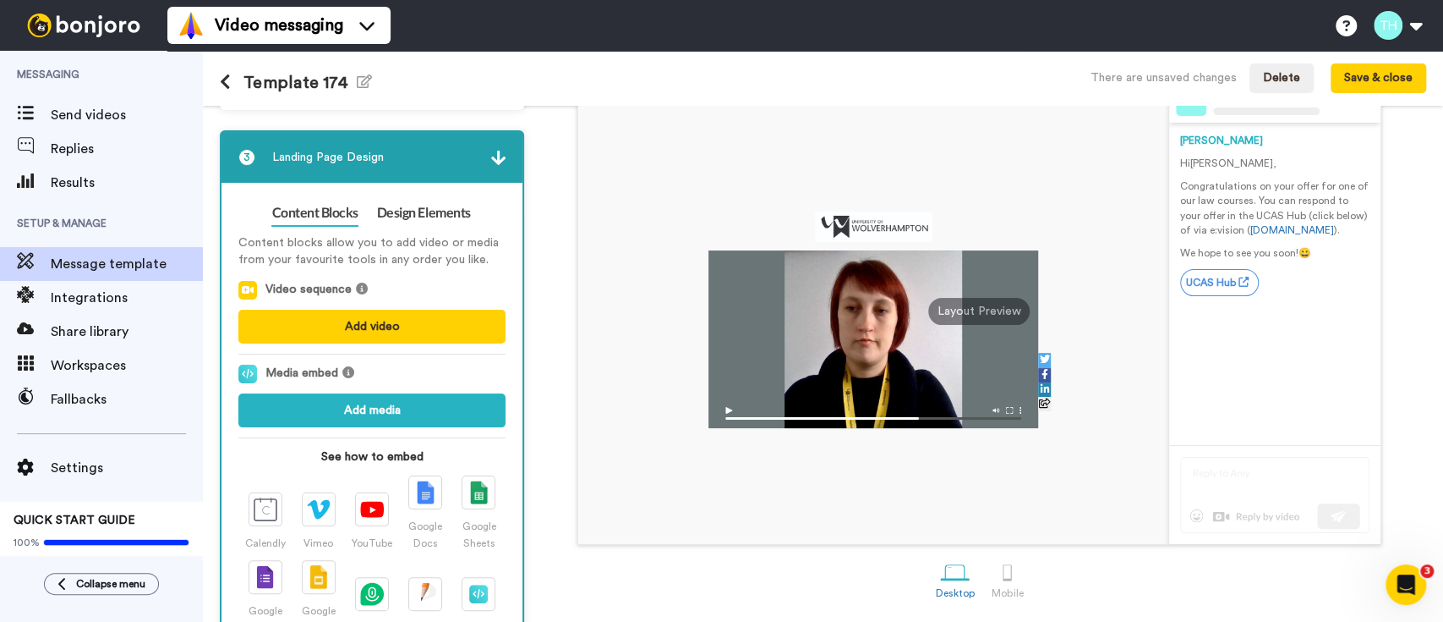
click at [419, 227] on div "Content blocks allow you to add video or media from your favourite tools in any…" at bounding box center [371, 443] width 267 height 435
click at [426, 208] on link "Design Elements" at bounding box center [424, 213] width 94 height 27
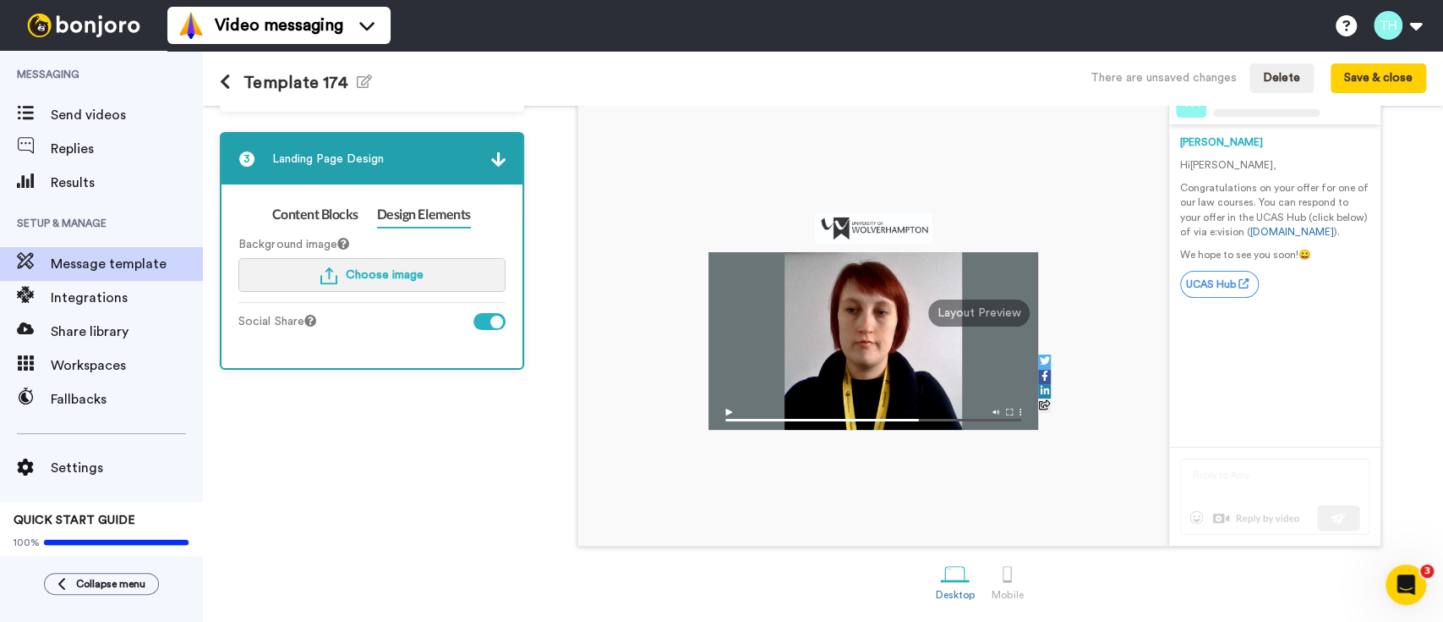
click at [375, 274] on span "Choose image" at bounding box center [385, 275] width 78 height 12
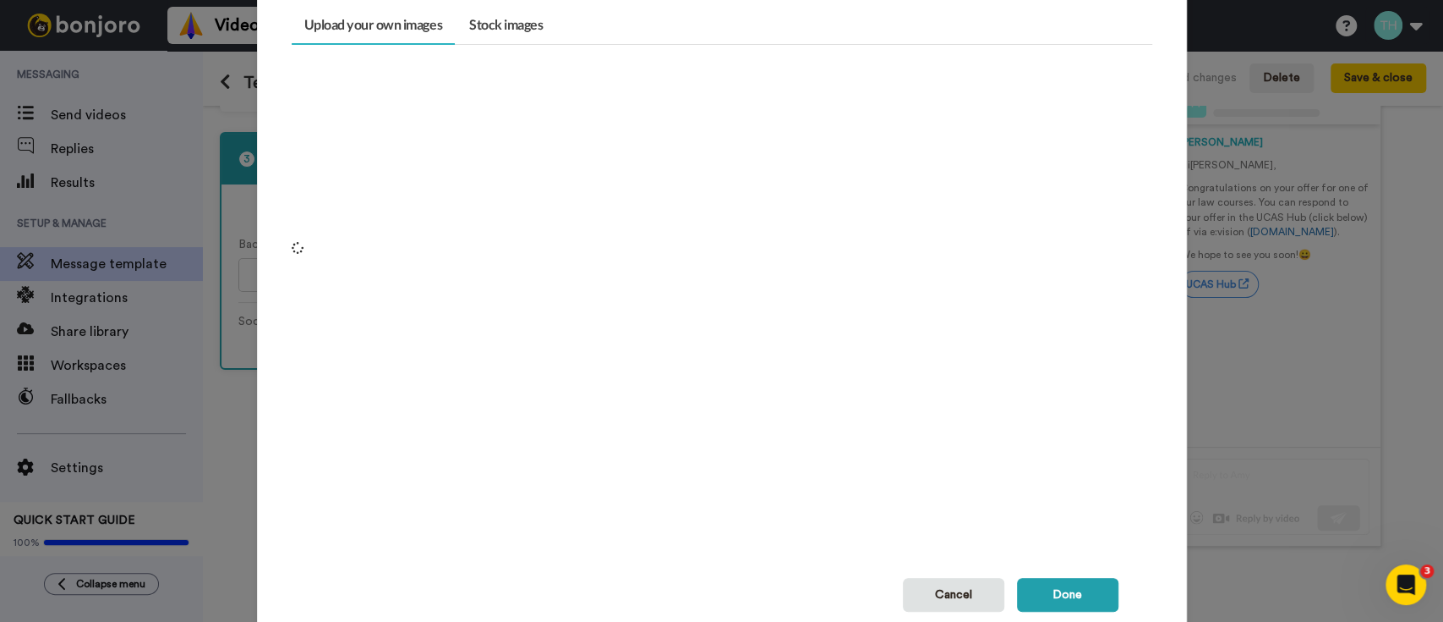
scroll to position [178, 0]
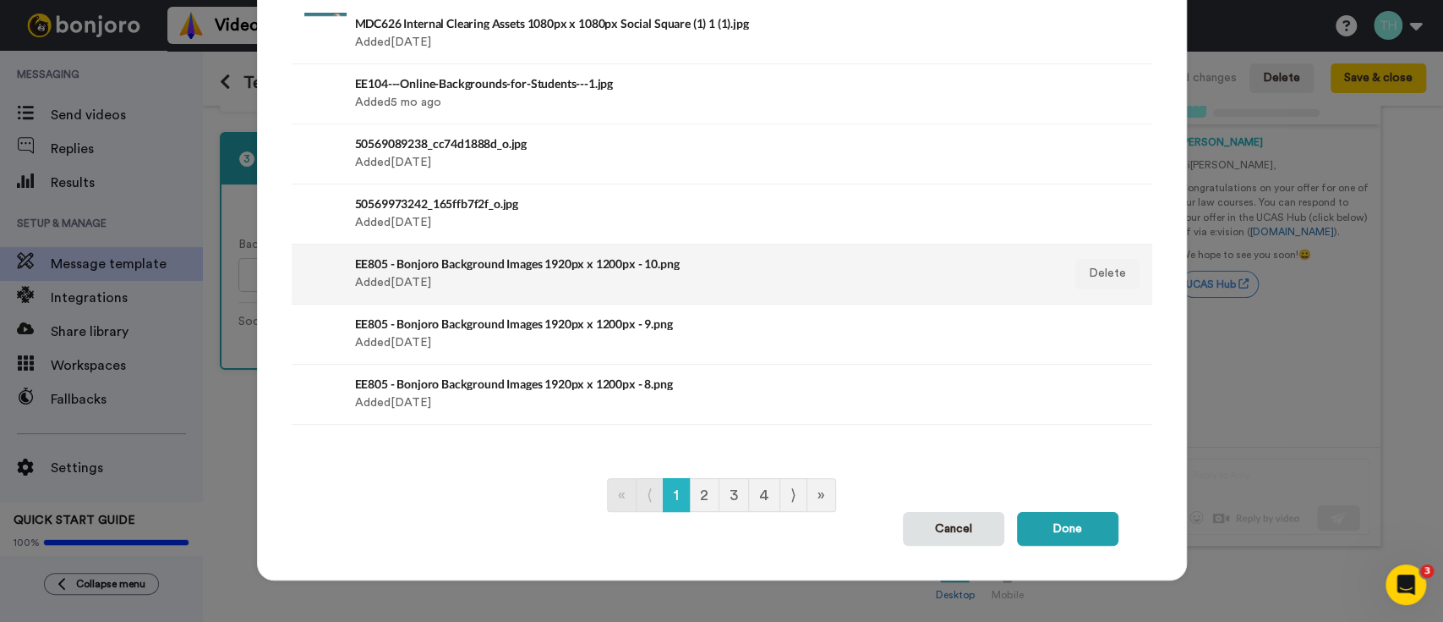
click at [549, 285] on div "EE805 - Bonjoro Background Images 1920px x 1200px - 10.png Added 2 yr ago" at bounding box center [639, 274] width 568 height 42
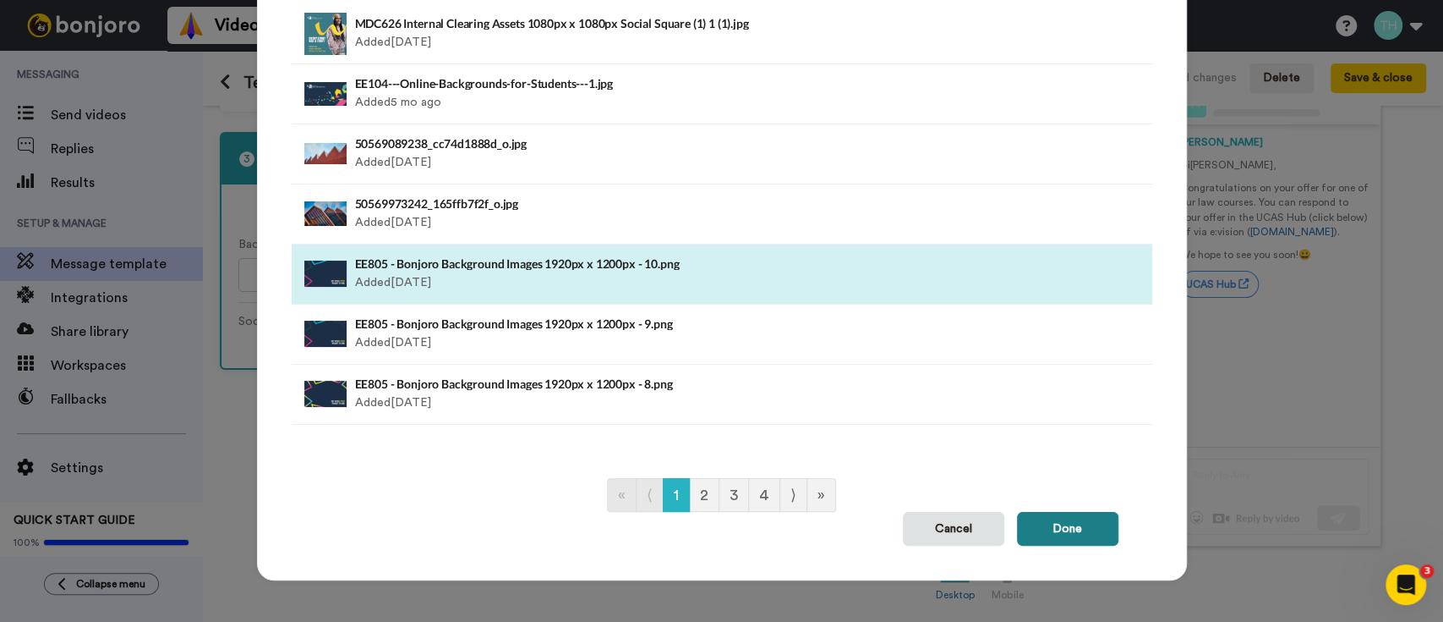
click at [1062, 530] on button "Done" at bounding box center [1067, 529] width 101 height 34
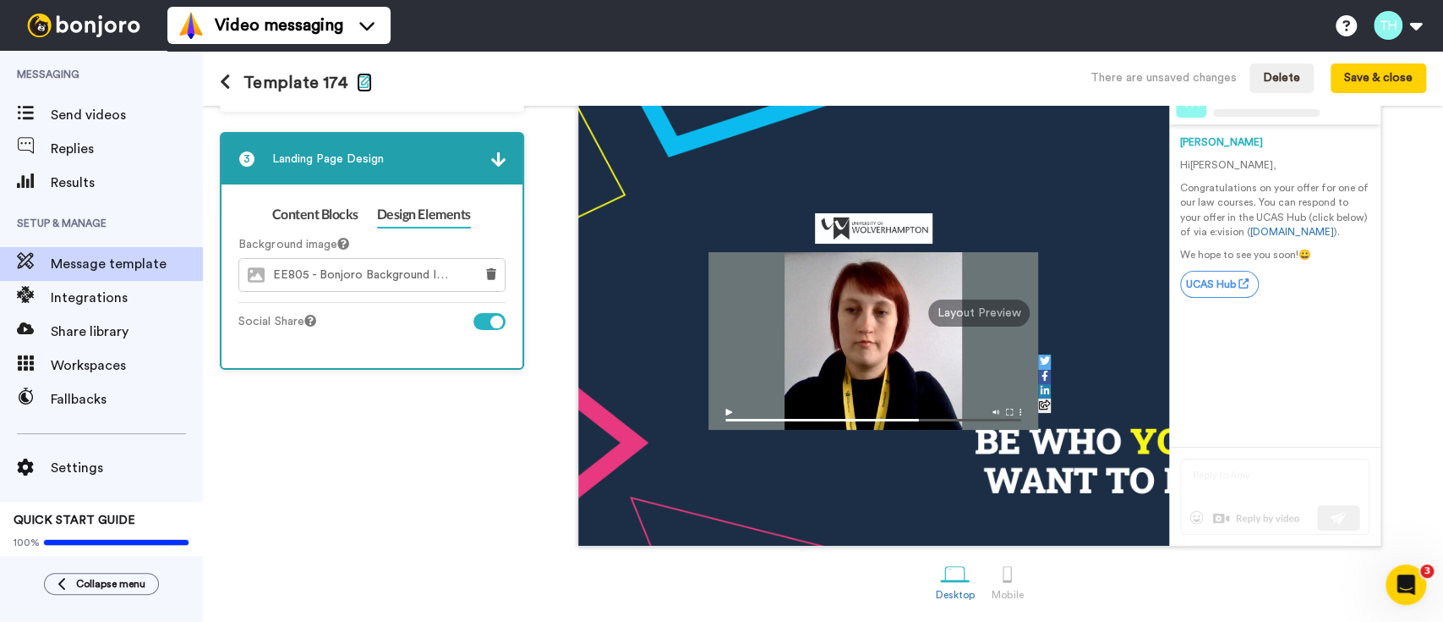
click at [359, 79] on icon "button" at bounding box center [364, 81] width 15 height 14
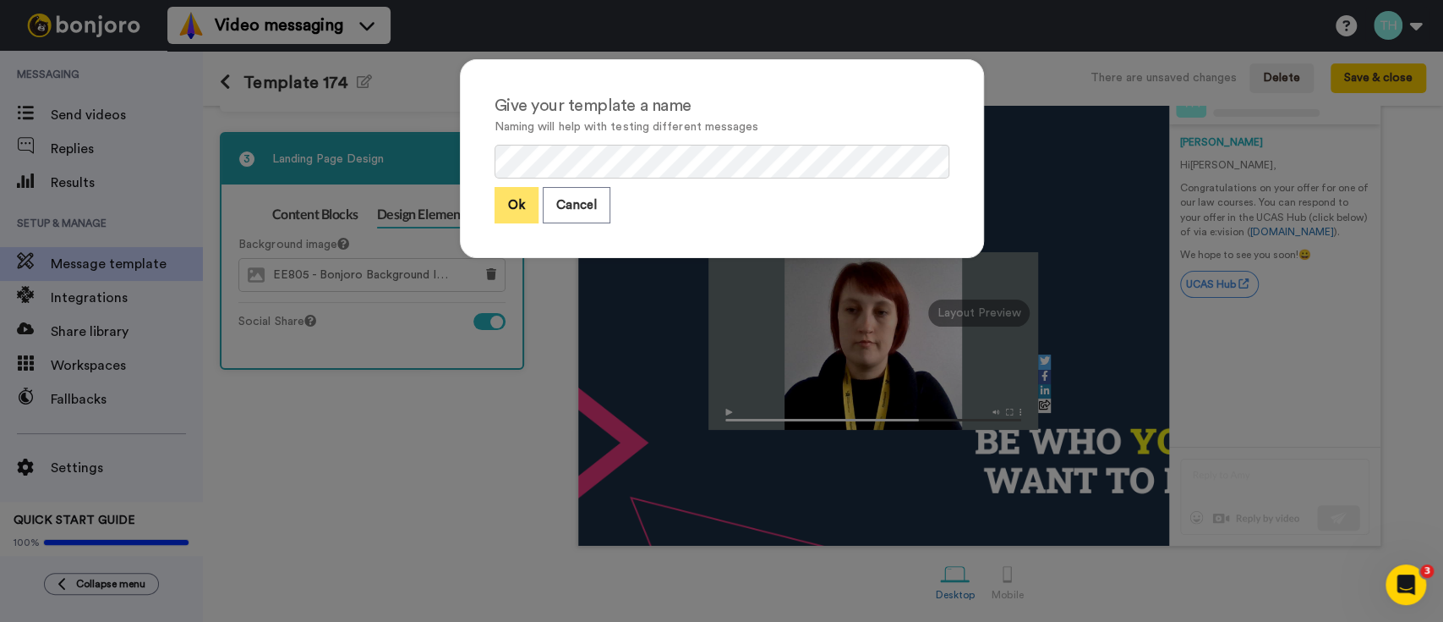
click at [501, 206] on button "Ok" at bounding box center [517, 205] width 44 height 36
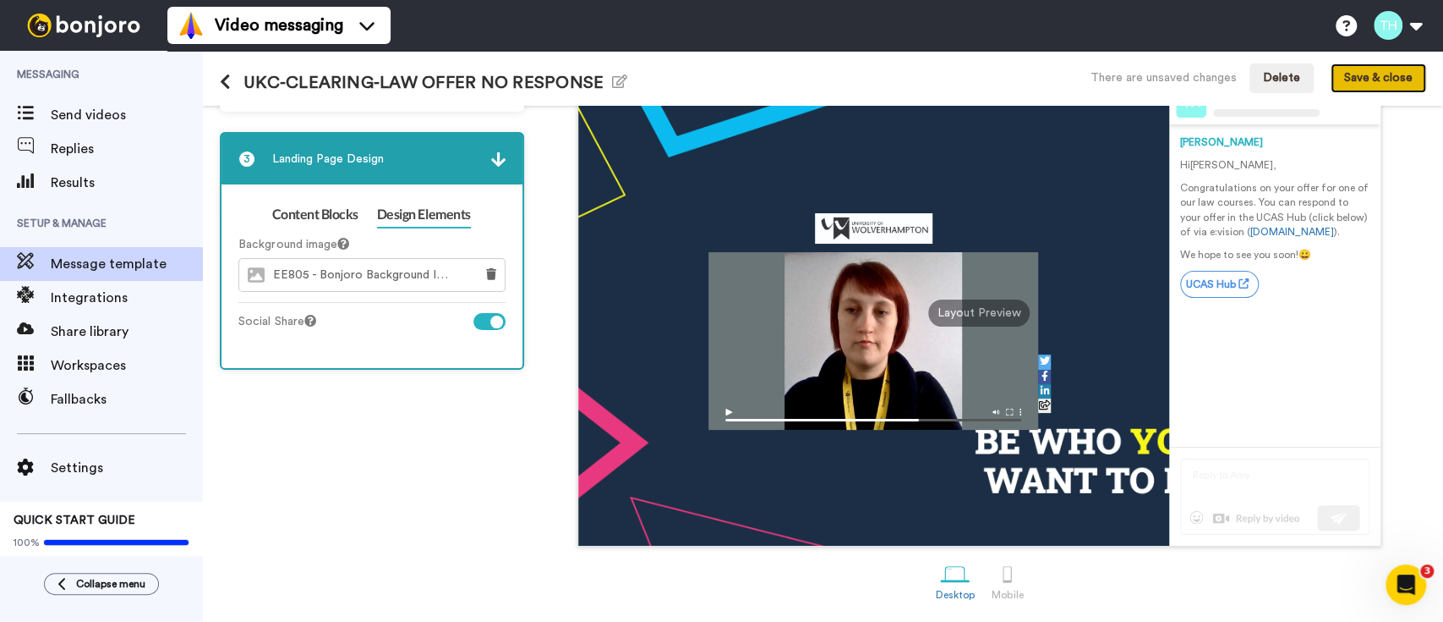
click at [1372, 74] on button "Save & close" at bounding box center [1379, 78] width 96 height 30
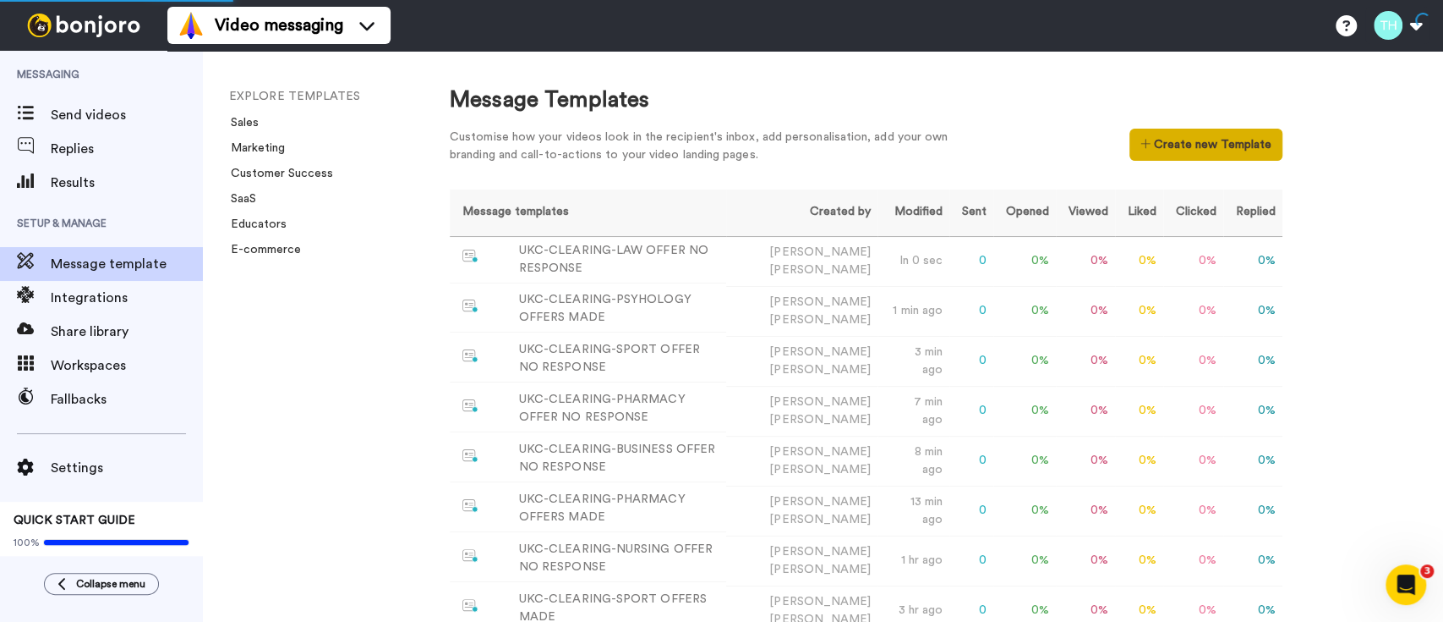
click at [1218, 157] on button "Create new Template" at bounding box center [1206, 145] width 153 height 32
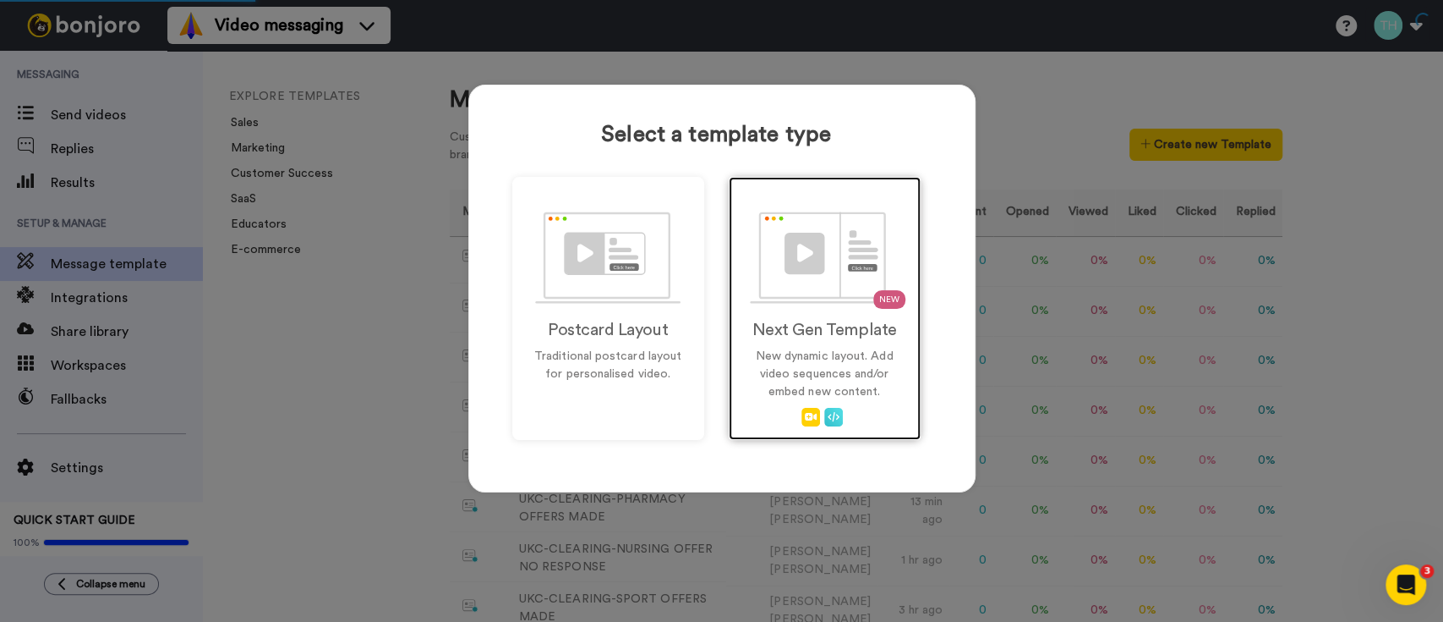
click at [786, 250] on img at bounding box center [824, 257] width 149 height 92
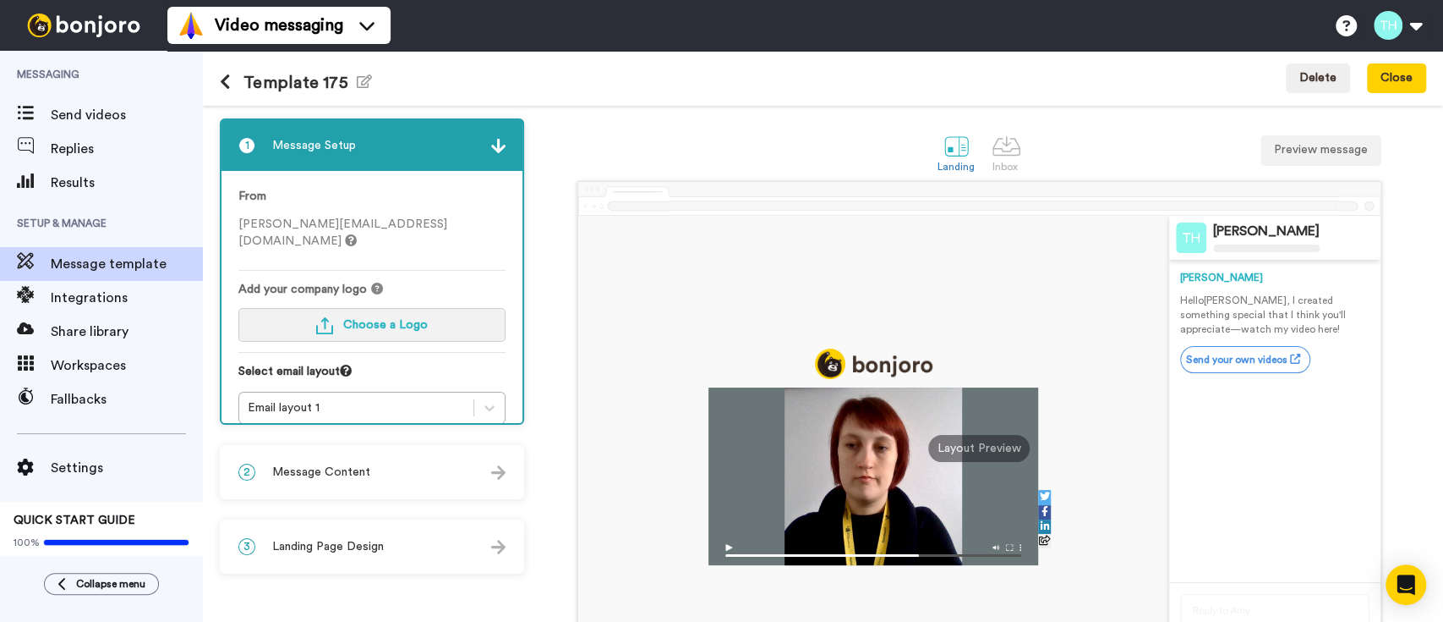
click at [333, 317] on img "button" at bounding box center [324, 325] width 17 height 17
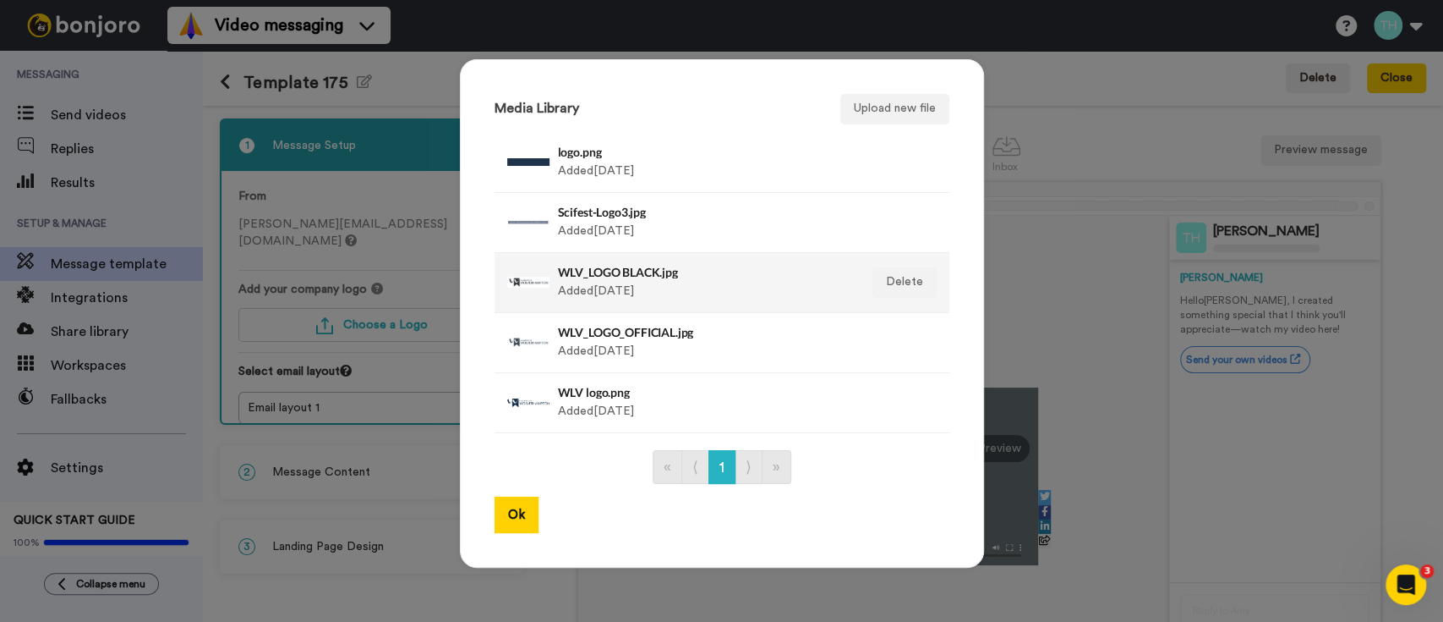
click at [620, 274] on h4 "WLV_LOGO BLACK.jpg" at bounding box center [704, 272] width 292 height 13
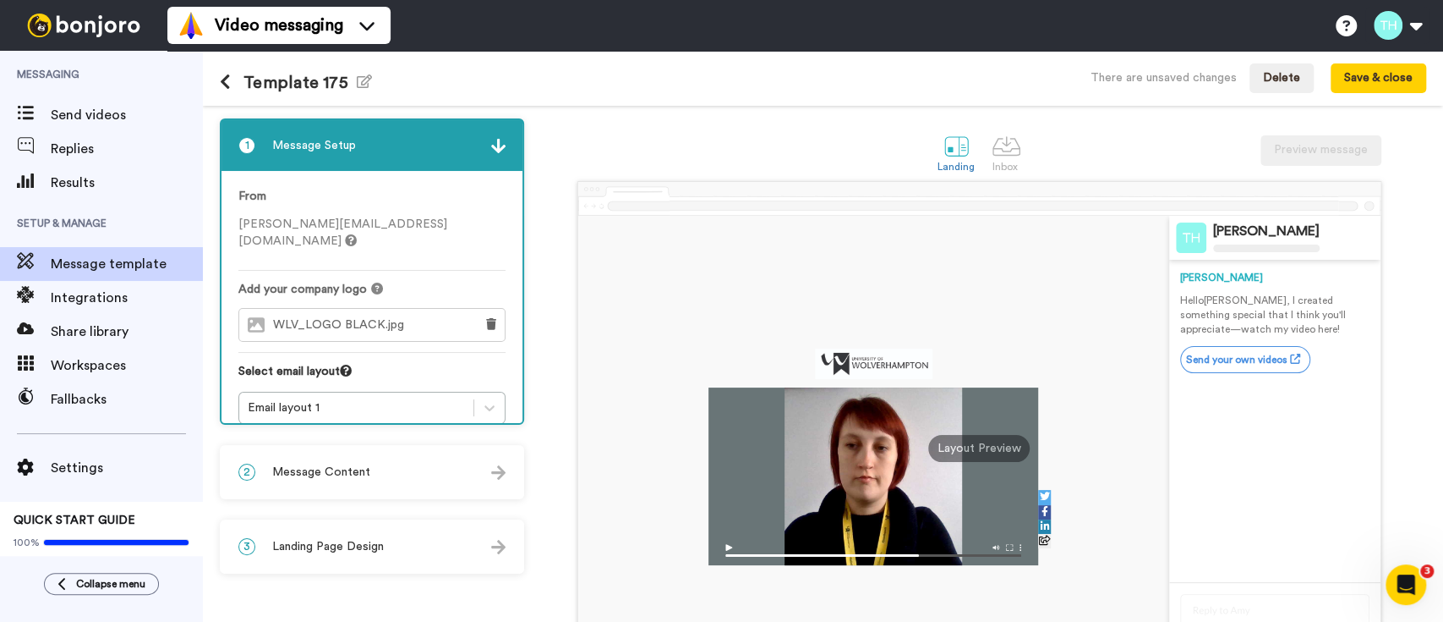
scroll to position [136, 0]
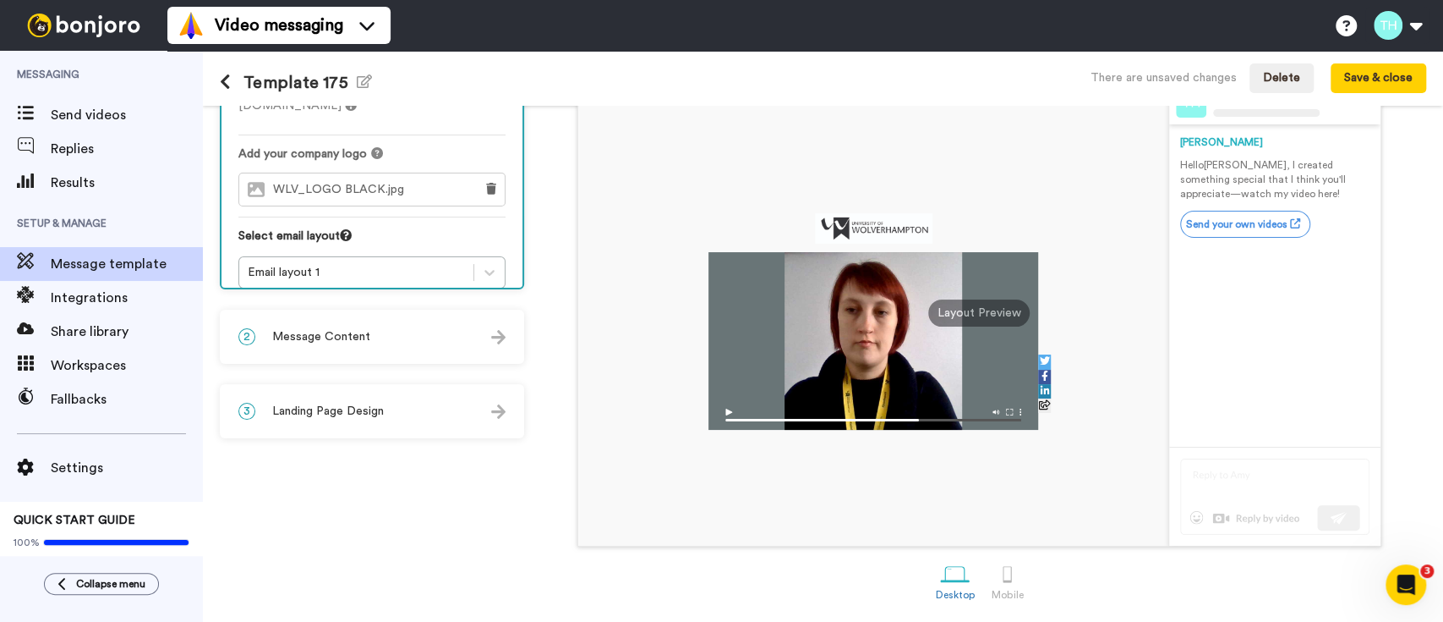
click at [360, 342] on span "Message Content" at bounding box center [321, 336] width 98 height 17
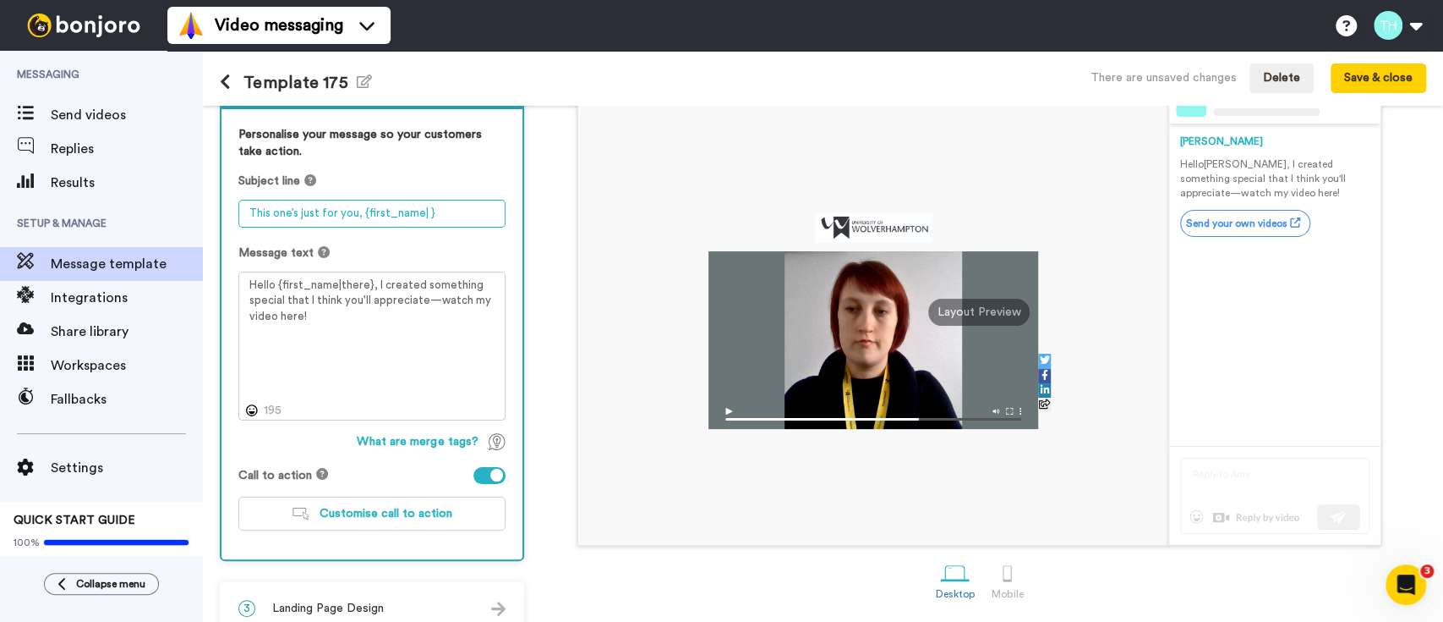
click at [354, 226] on textarea "This one’s just for you, {first_name| }" at bounding box center [371, 214] width 267 height 28
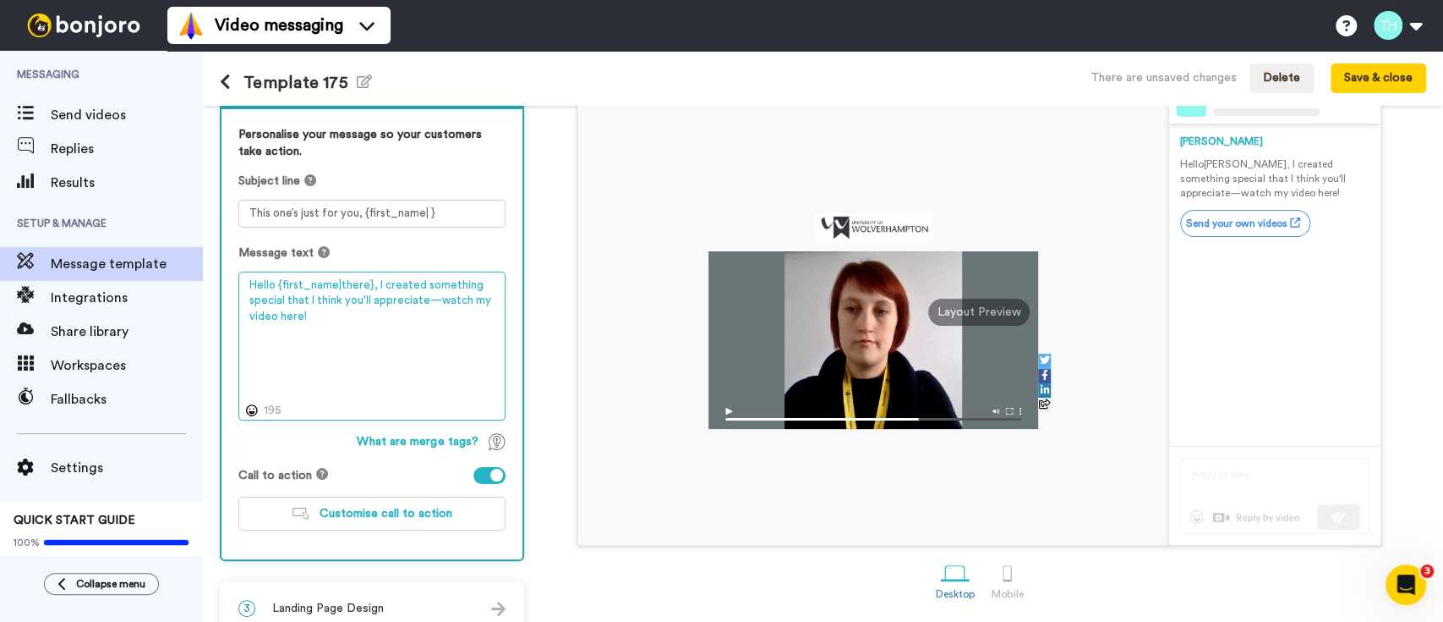
click at [389, 300] on textarea "Hello {first_name|there}, I created something special that I think you'll appre…" at bounding box center [371, 345] width 267 height 149
paste textarea "Congratulations on your offer! Hi {first_name|there}, Congratulations on your o…"
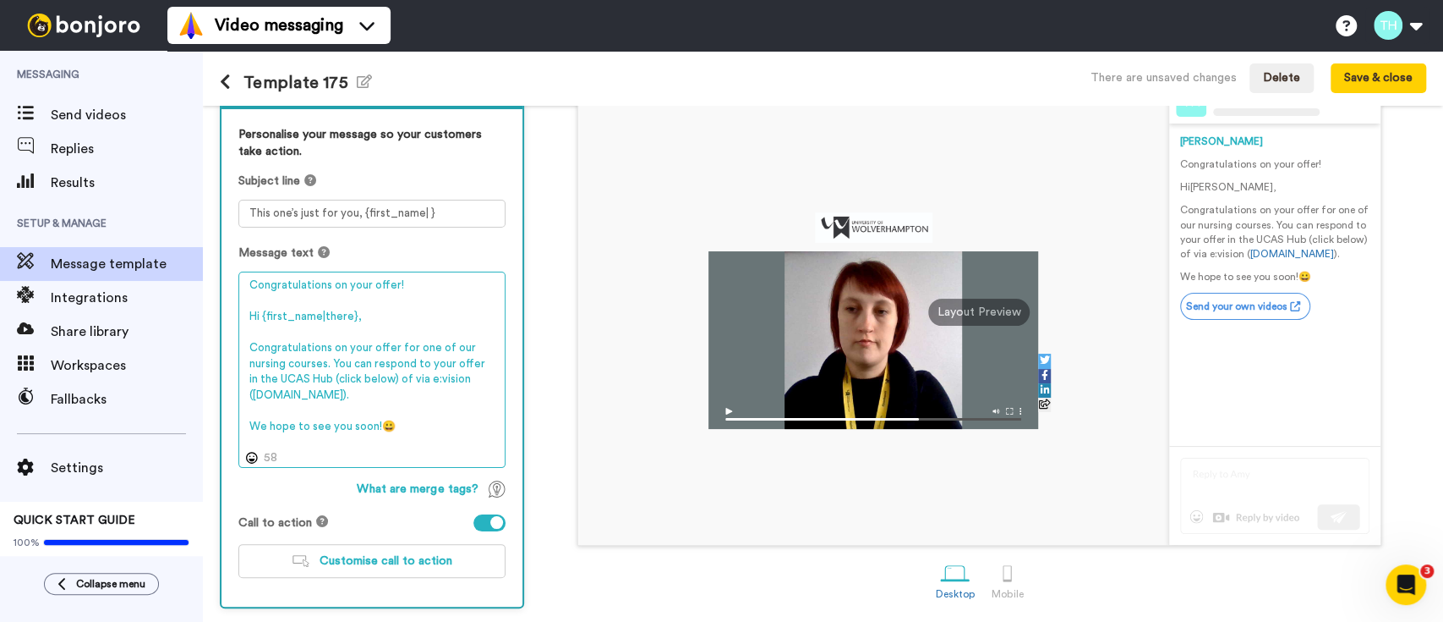
drag, startPoint x: 411, startPoint y: 283, endPoint x: 205, endPoint y: 288, distance: 205.5
click at [205, 288] on div "1 Message Setup From t.hagen@wlv.ac.uk Add your company logo WLV_LOGO BLACK.jpg…" at bounding box center [823, 364] width 1240 height 516
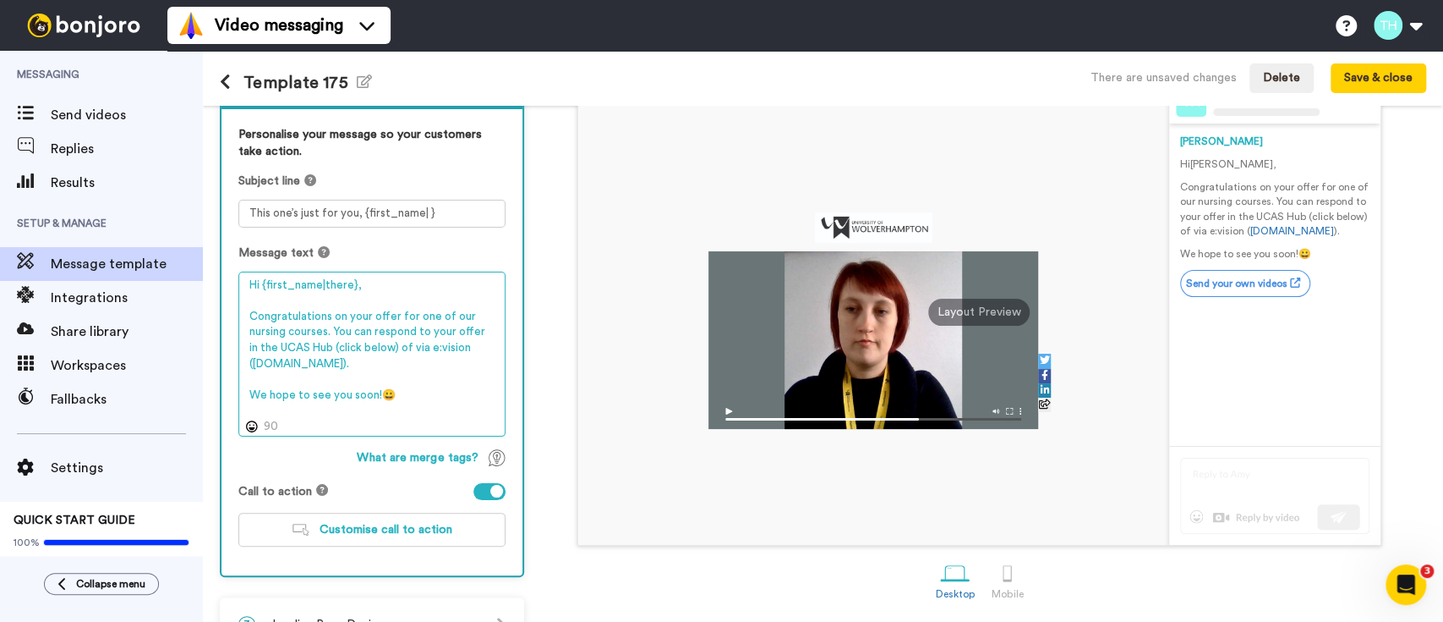
type textarea "Hi {first_name|there}, Congratulations on your offer for one of our nursing cou…"
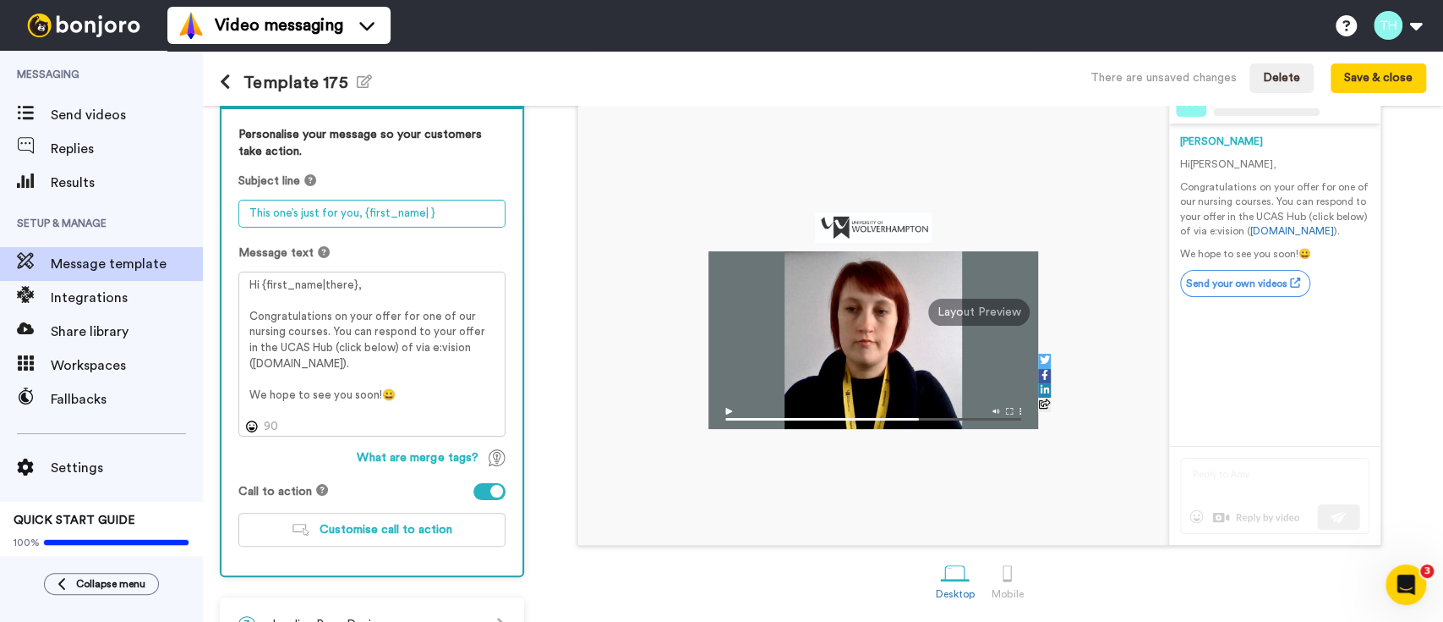
click at [298, 207] on textarea "This one’s just for you, {first_name| }" at bounding box center [371, 214] width 267 height 28
paste textarea "Congratulations on your offer!"
type textarea "Congratulations on your offer!"
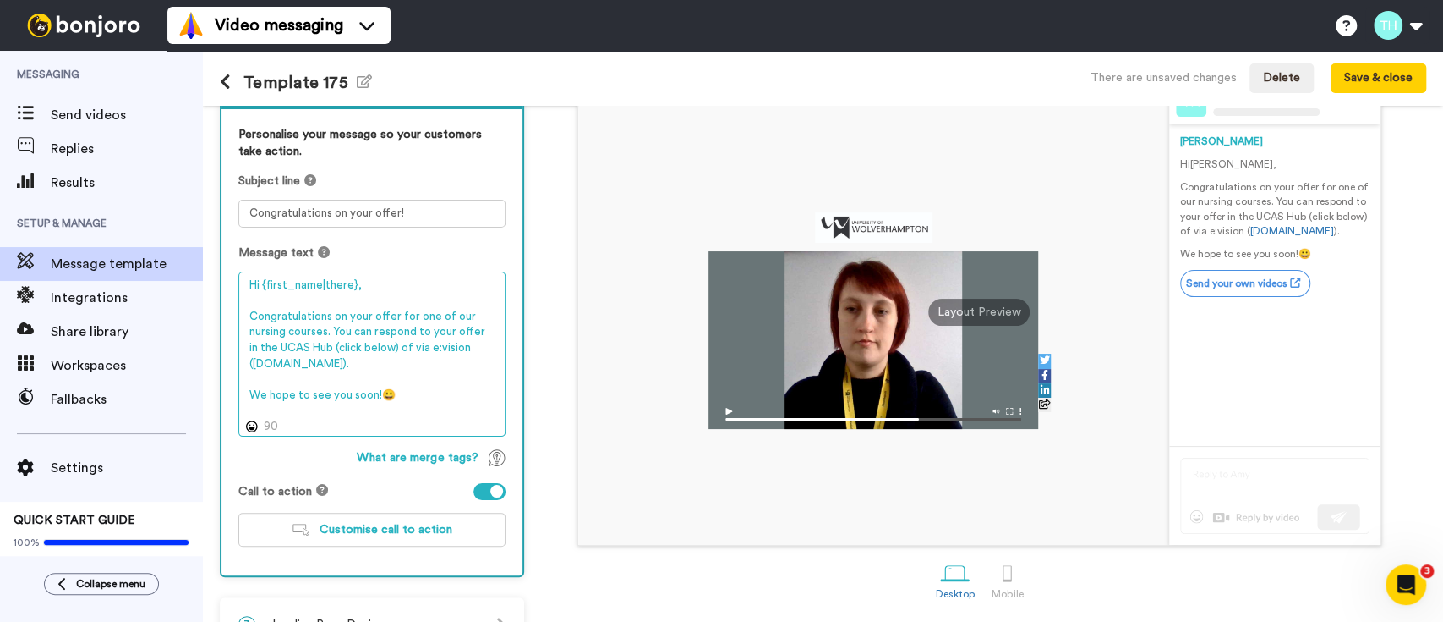
click at [262, 328] on textarea "Hi {first_name|there}, Congratulations on your offer for one of our nursing cou…" at bounding box center [371, 353] width 267 height 165
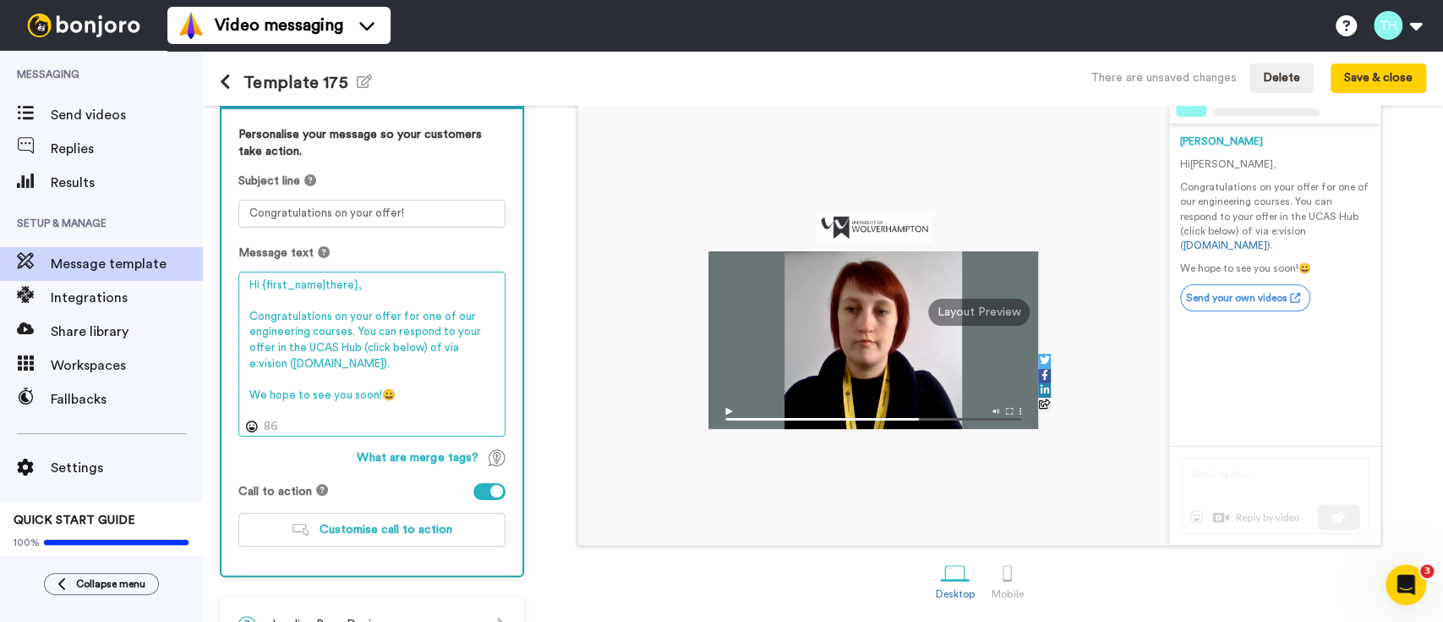
type textarea "Hi {first_name|there}, Congratulations on your offer for one of our engineering…"
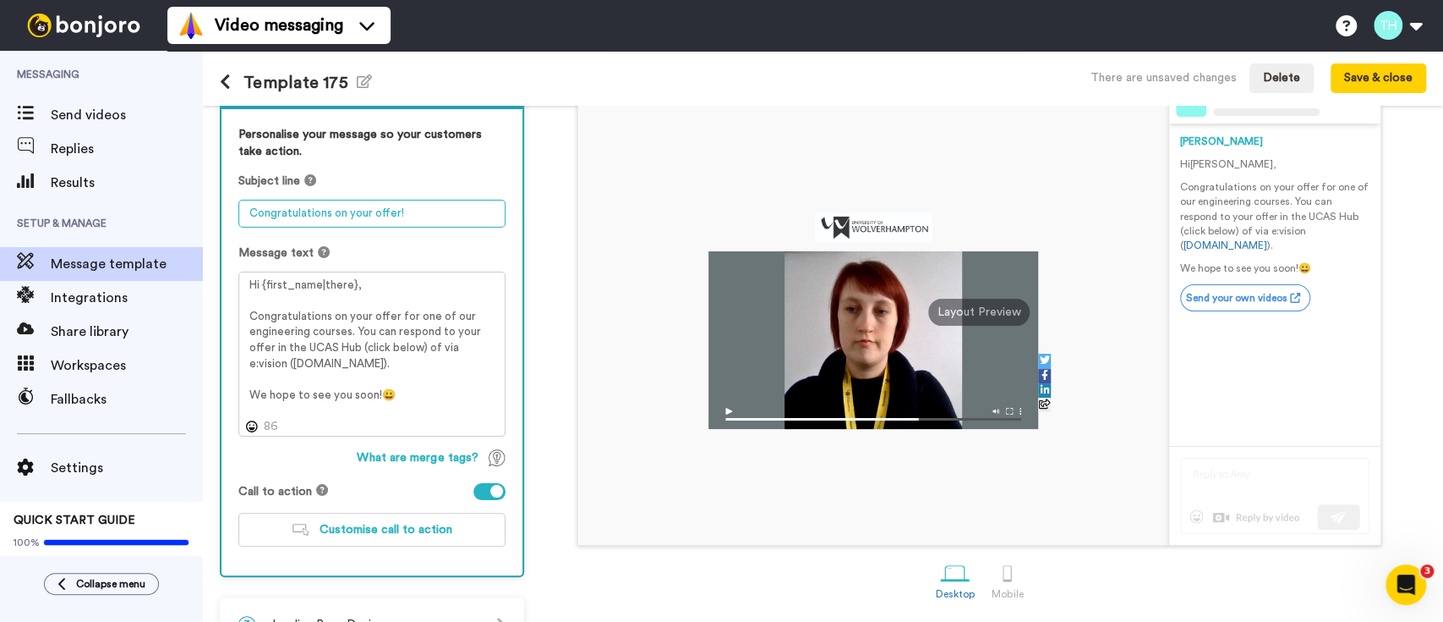
click at [403, 211] on textarea "Congratulations on your offer!" at bounding box center [371, 214] width 267 height 28
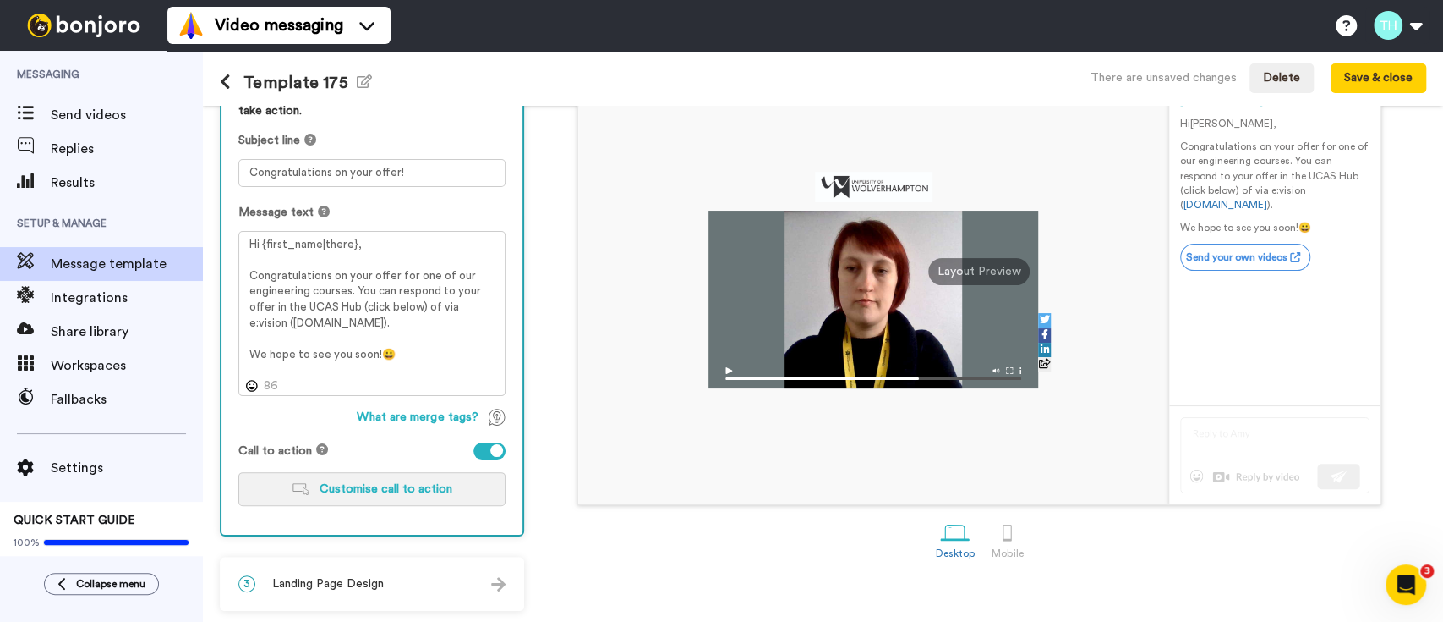
click at [386, 496] on button "Customise call to action" at bounding box center [371, 489] width 267 height 34
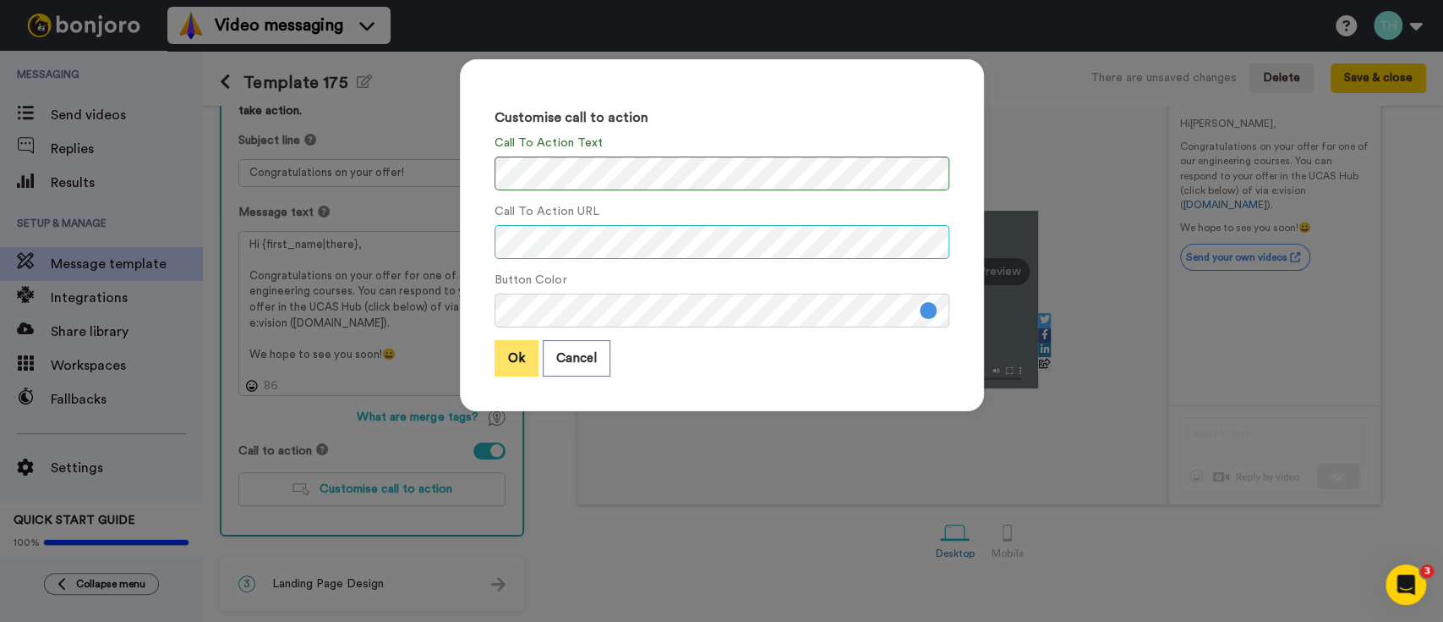
scroll to position [0, 38]
click at [510, 367] on button "Ok" at bounding box center [517, 358] width 44 height 36
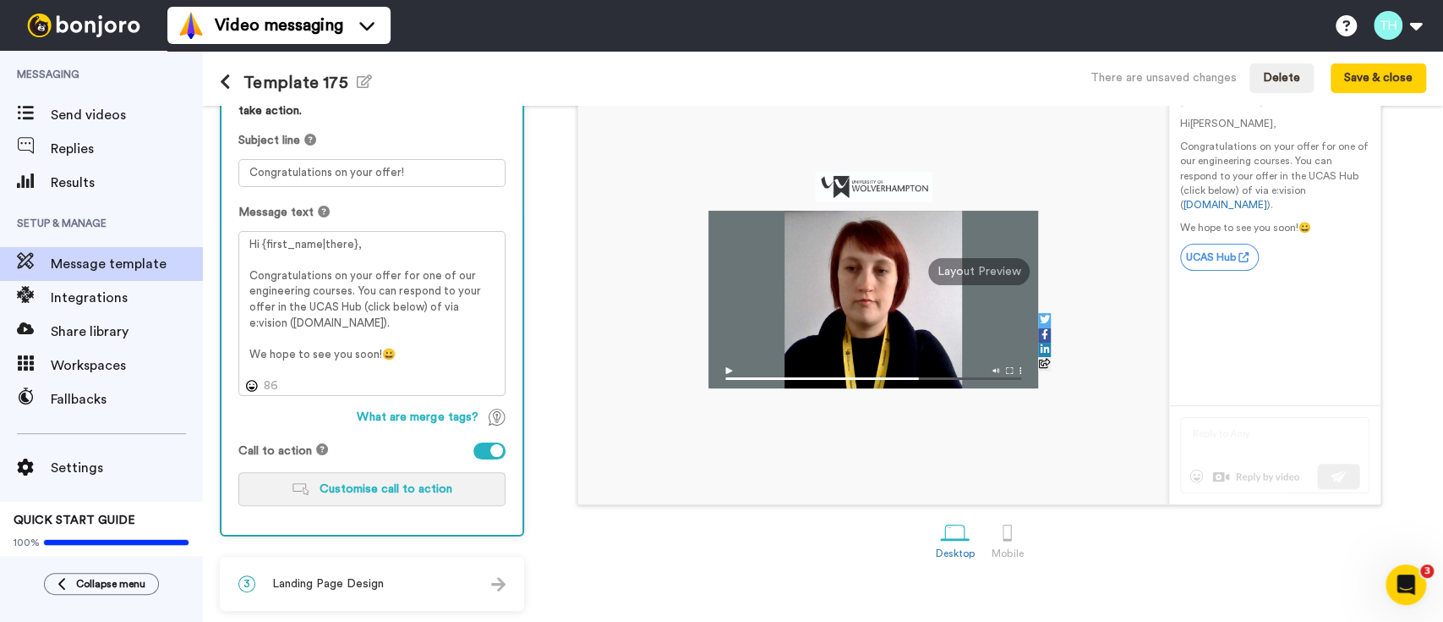
scroll to position [0, 0]
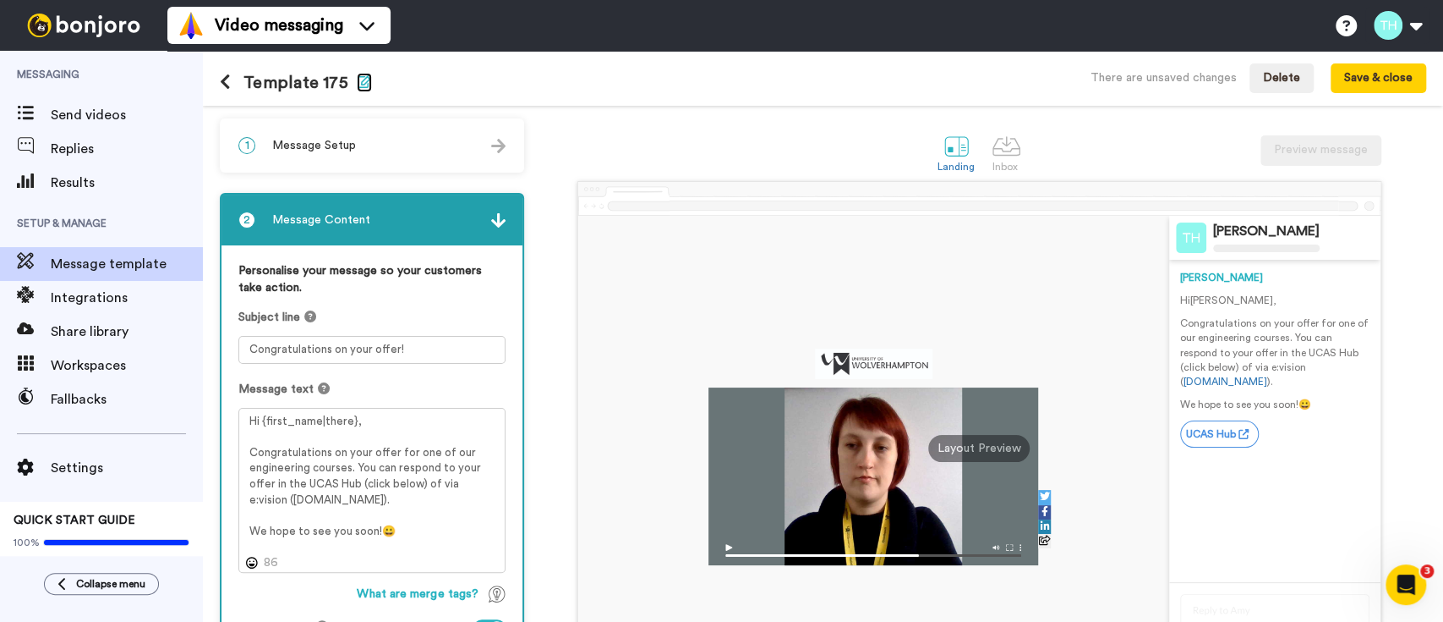
click at [362, 82] on icon "button" at bounding box center [364, 81] width 15 height 14
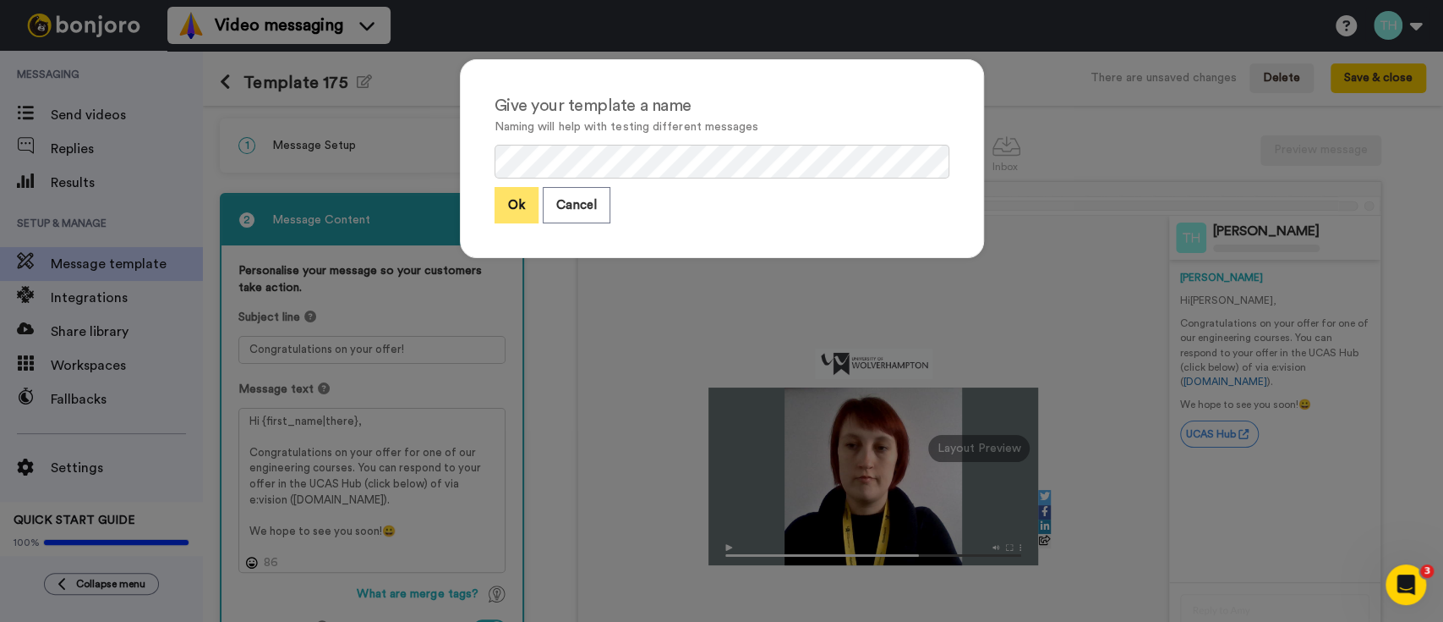
click at [521, 189] on button "Ok" at bounding box center [517, 205] width 44 height 36
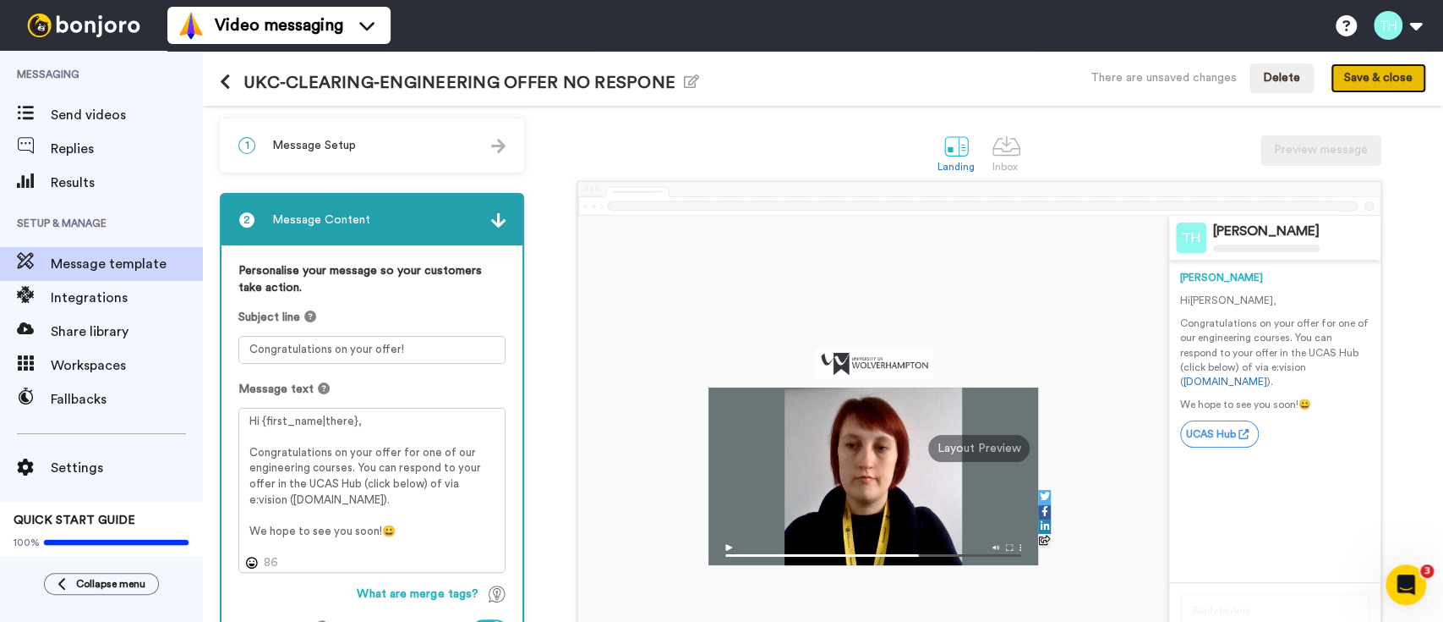
click at [1368, 85] on button "Save & close" at bounding box center [1379, 78] width 96 height 30
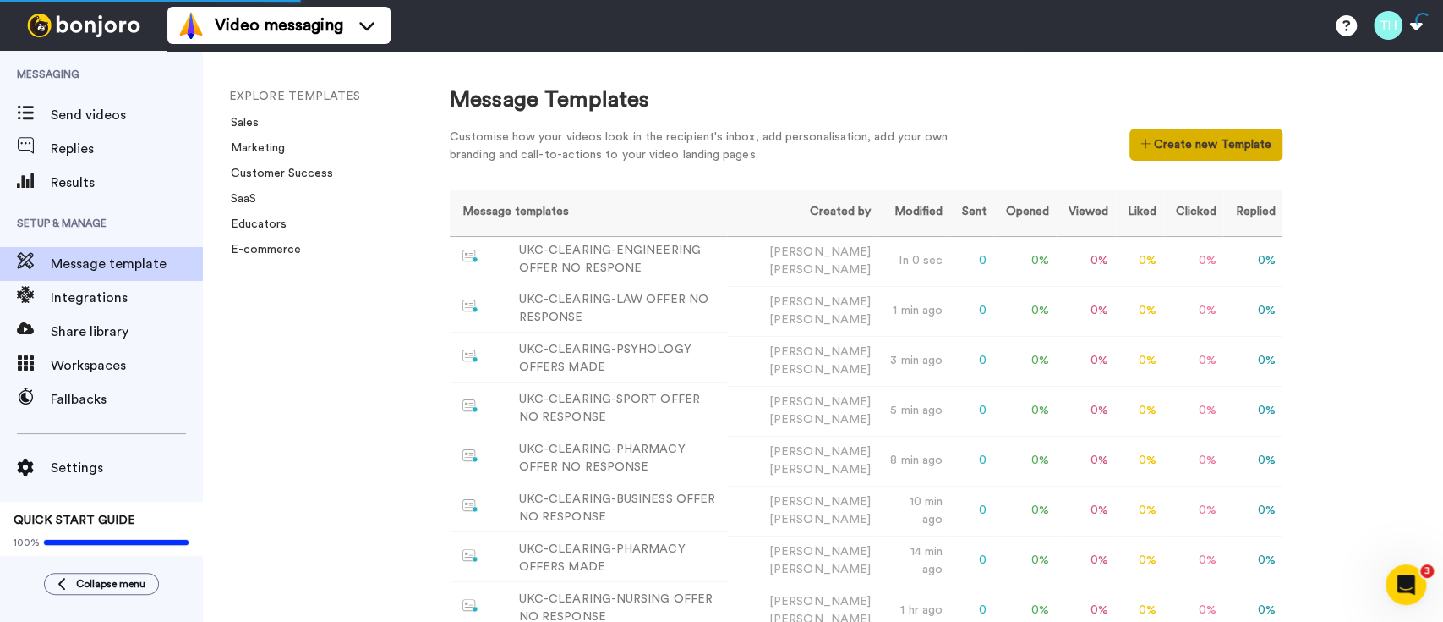
click at [1207, 139] on button "Create new Template" at bounding box center [1206, 145] width 153 height 32
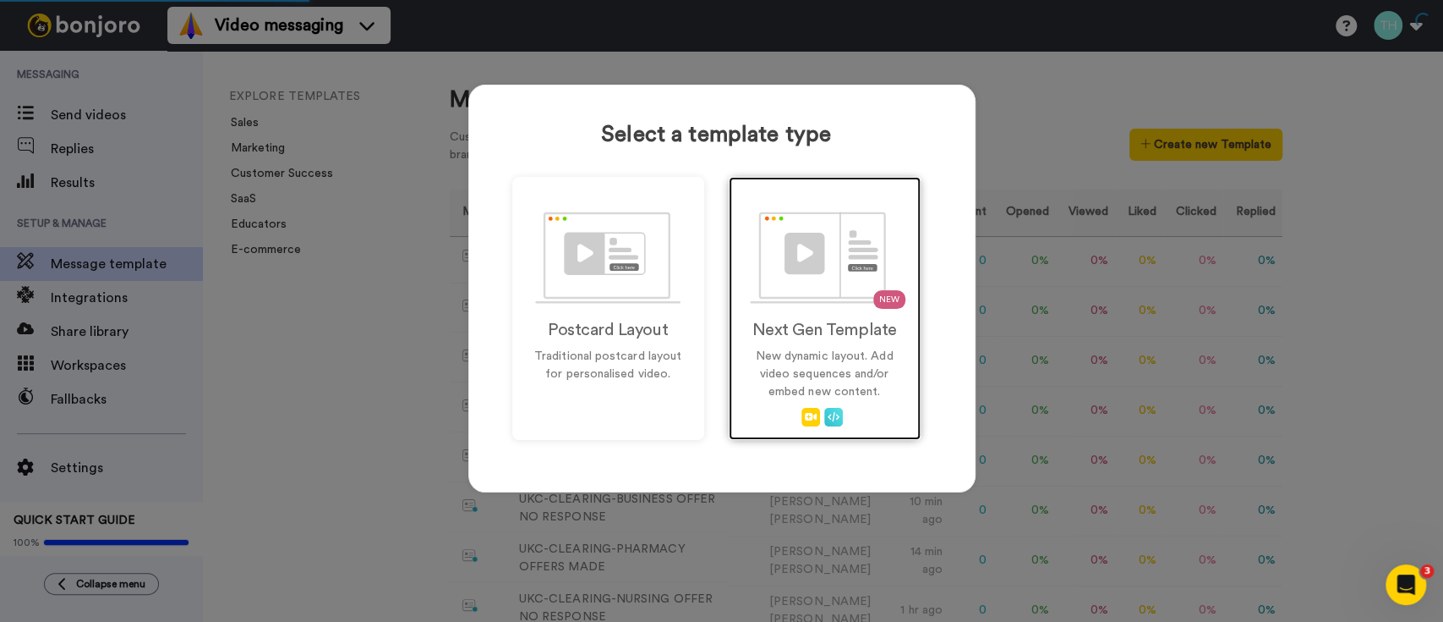
click at [750, 293] on img at bounding box center [824, 257] width 149 height 92
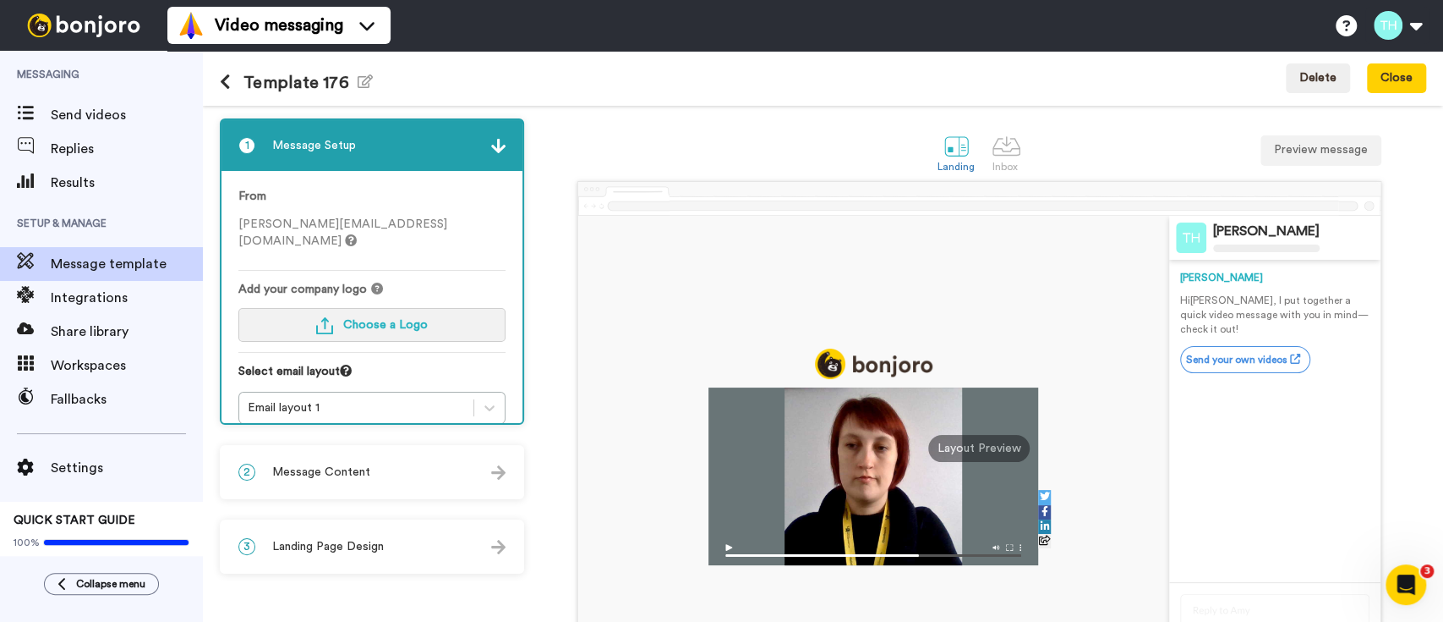
click at [375, 319] on span "Choose a Logo" at bounding box center [385, 325] width 85 height 12
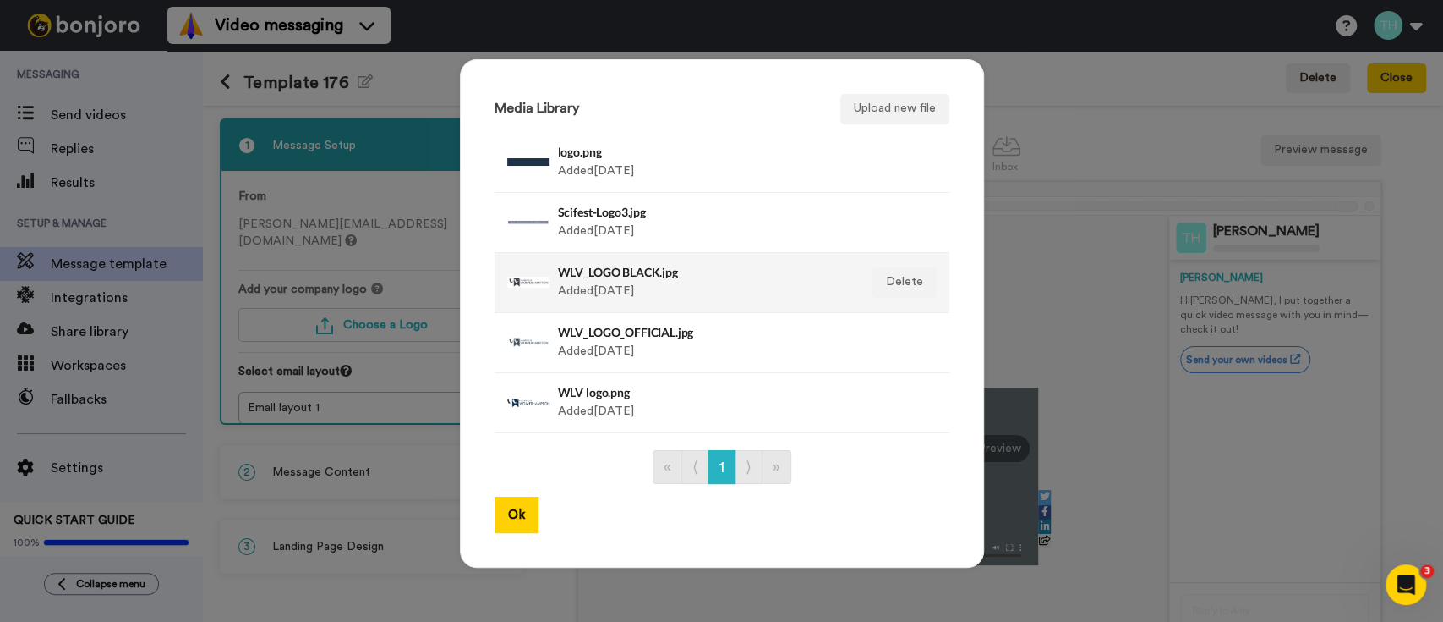
click at [605, 273] on h4 "WLV_LOGO BLACK.jpg" at bounding box center [704, 272] width 292 height 13
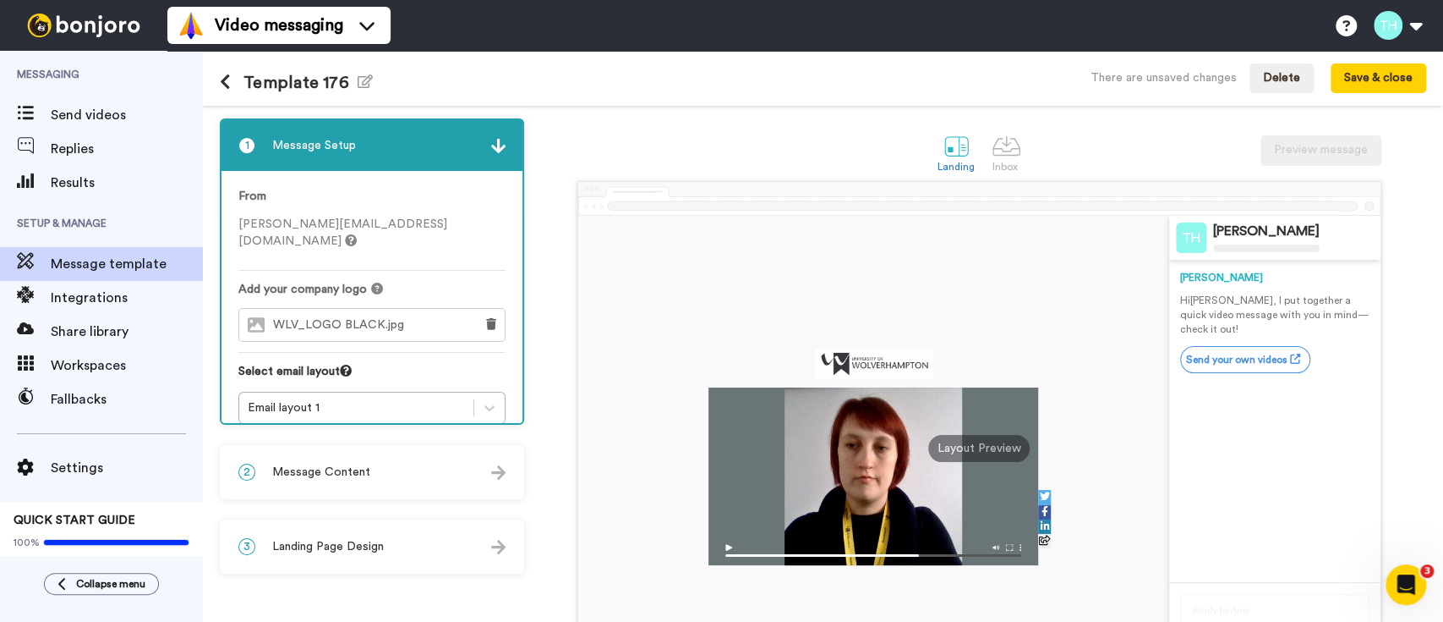
scroll to position [112, 0]
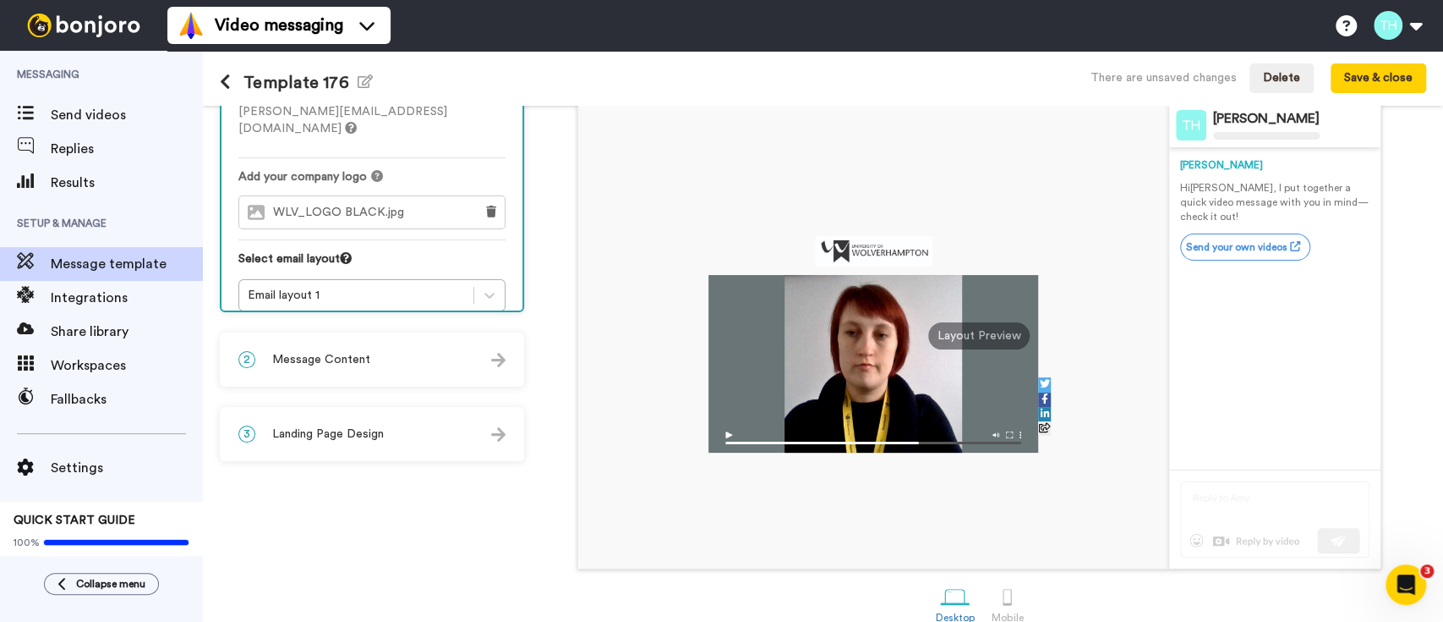
click at [379, 341] on div "2 Message Content" at bounding box center [372, 359] width 301 height 51
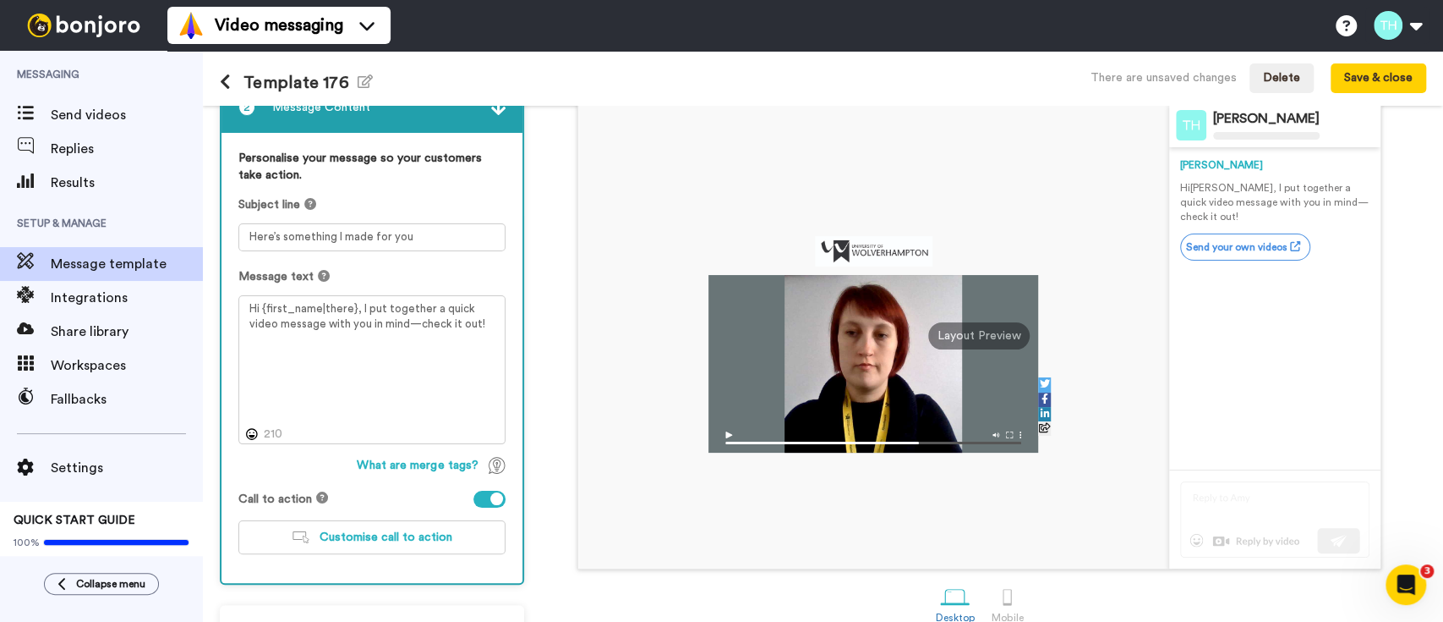
click at [348, 219] on div "Subject line Here’s something I made for you" at bounding box center [371, 223] width 267 height 55
click at [379, 334] on textarea "Hi {first_name|there}, I put together a quick video message with you in mind—ch…" at bounding box center [371, 369] width 267 height 149
paste textarea "Congratulations on your offer! Hi {first_name|there}, Congratulations on your o…"
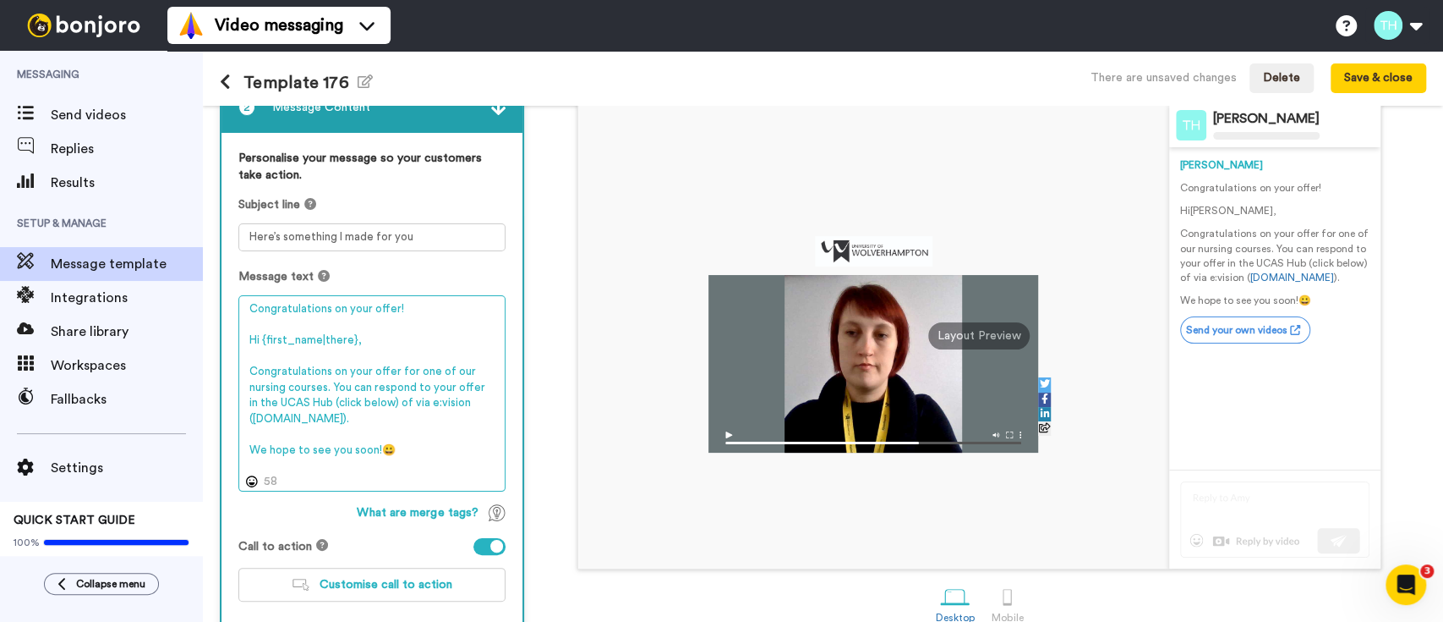
click at [345, 309] on textarea "Congratulations on your offer! Hi {first_name|there}, Congratulations on your o…" at bounding box center [371, 393] width 267 height 196
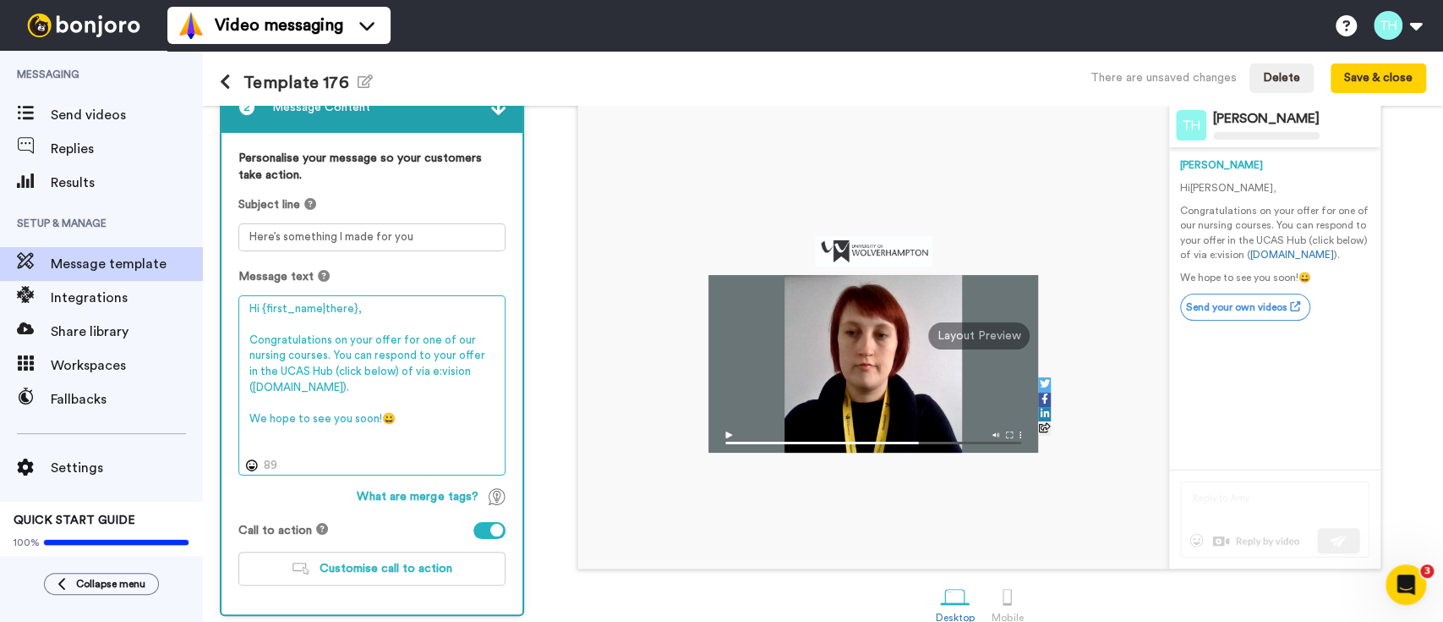
type textarea "Hi {first_name|there}, Congratulations on your offer for one of our nursing cou…"
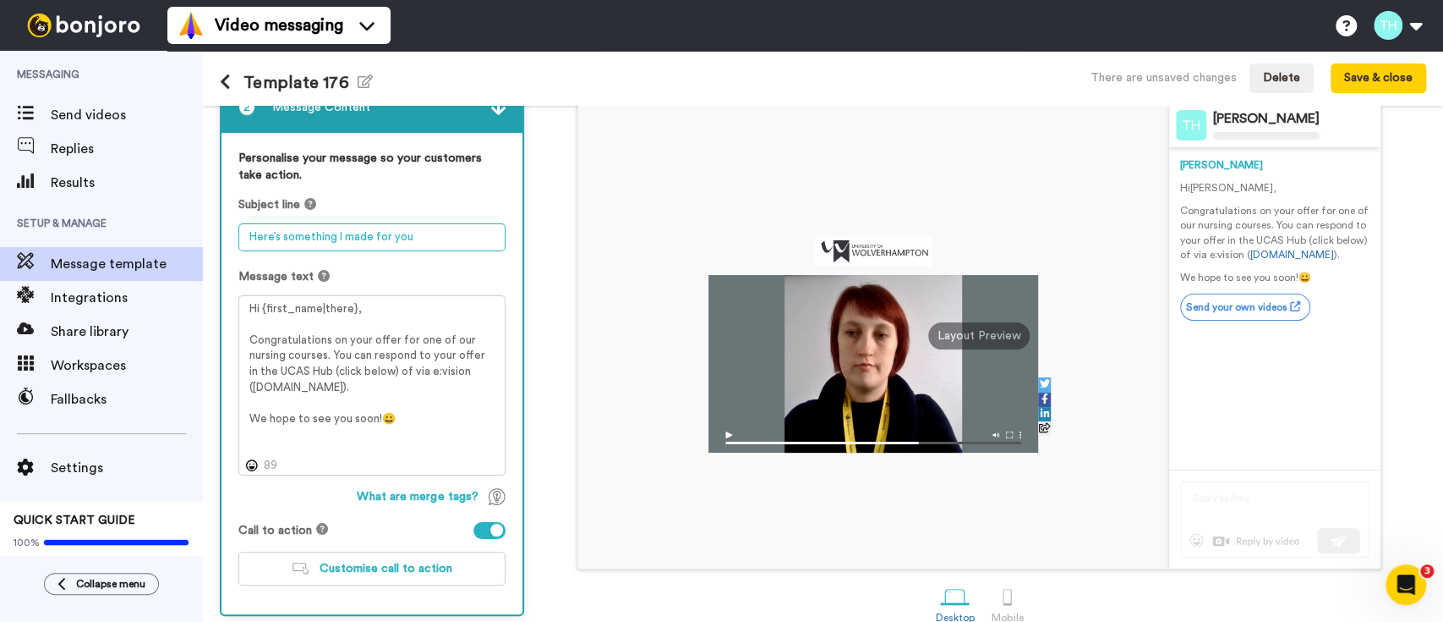
click at [333, 240] on textarea "Here’s something I made for you" at bounding box center [371, 237] width 267 height 28
paste textarea "Congratulations on your offer!"
type textarea "Congratulations on your offer!"
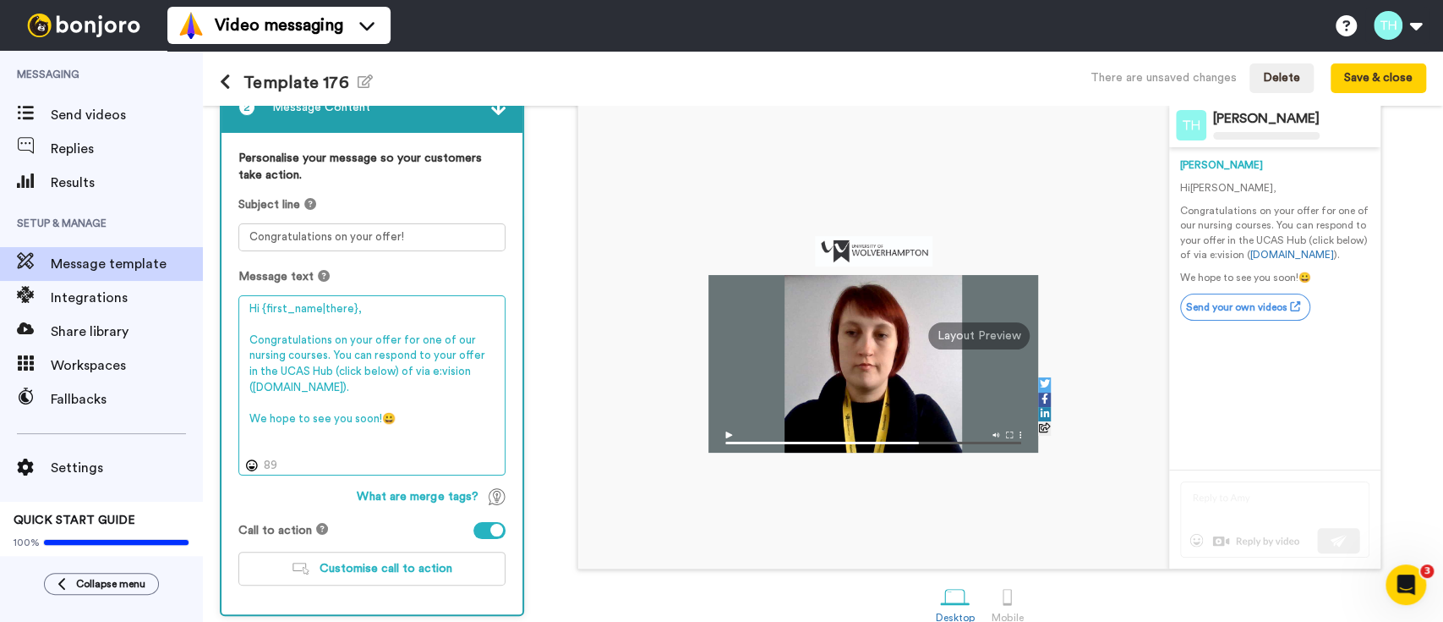
click at [309, 308] on textarea "Hi {first_name|there}, Congratulations on your offer for one of our nursing cou…" at bounding box center [371, 385] width 267 height 180
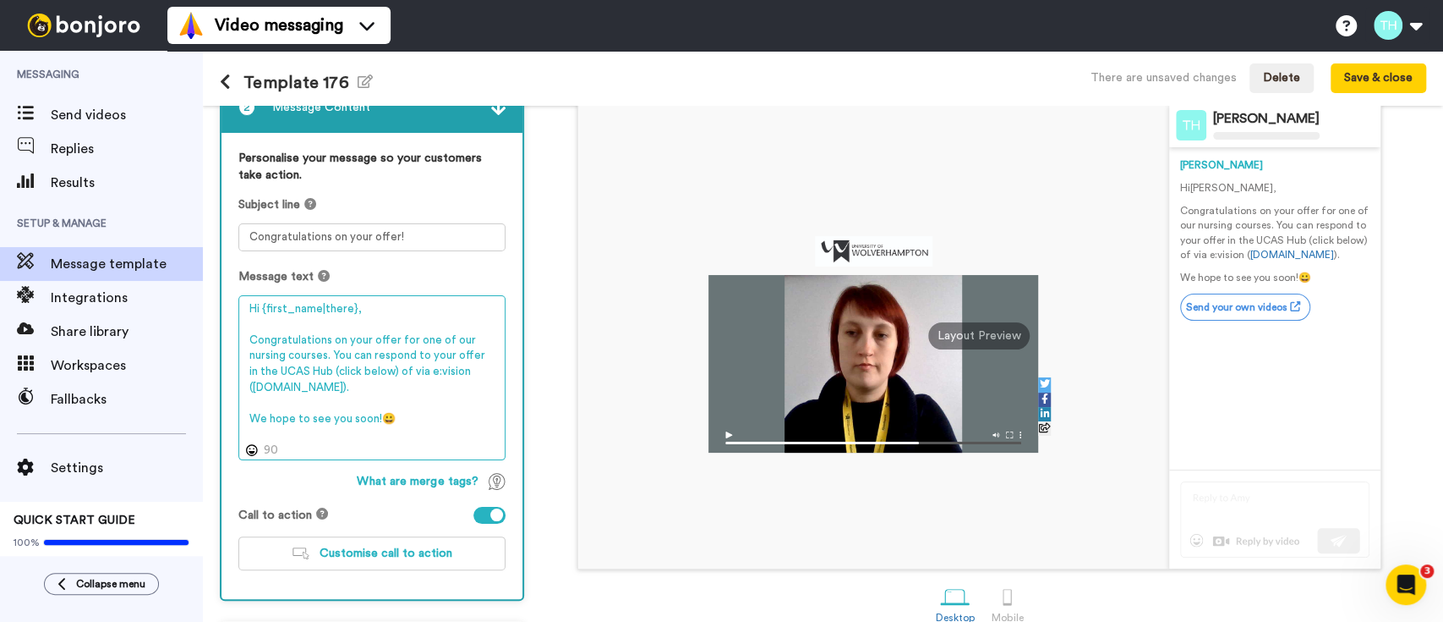
click at [304, 357] on textarea "Hi {first_name|there}, Congratulations on your offer for one of our nursing cou…" at bounding box center [371, 377] width 267 height 165
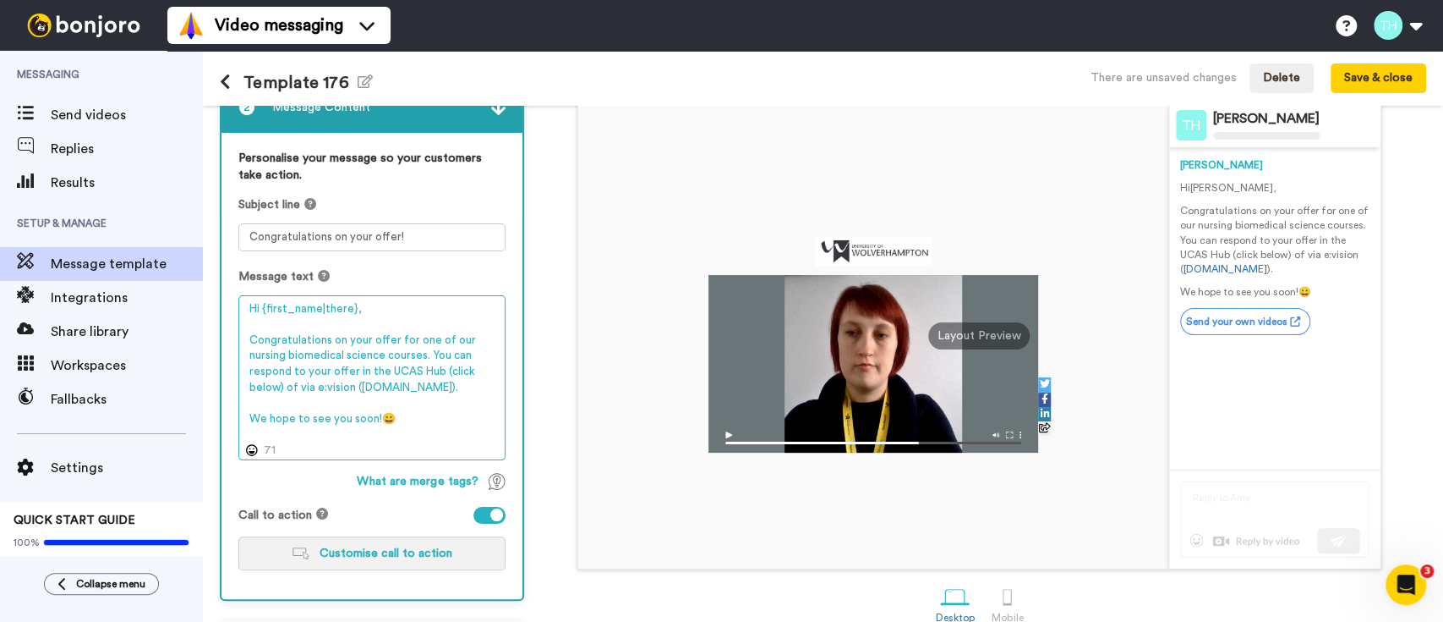
scroll to position [177, 0]
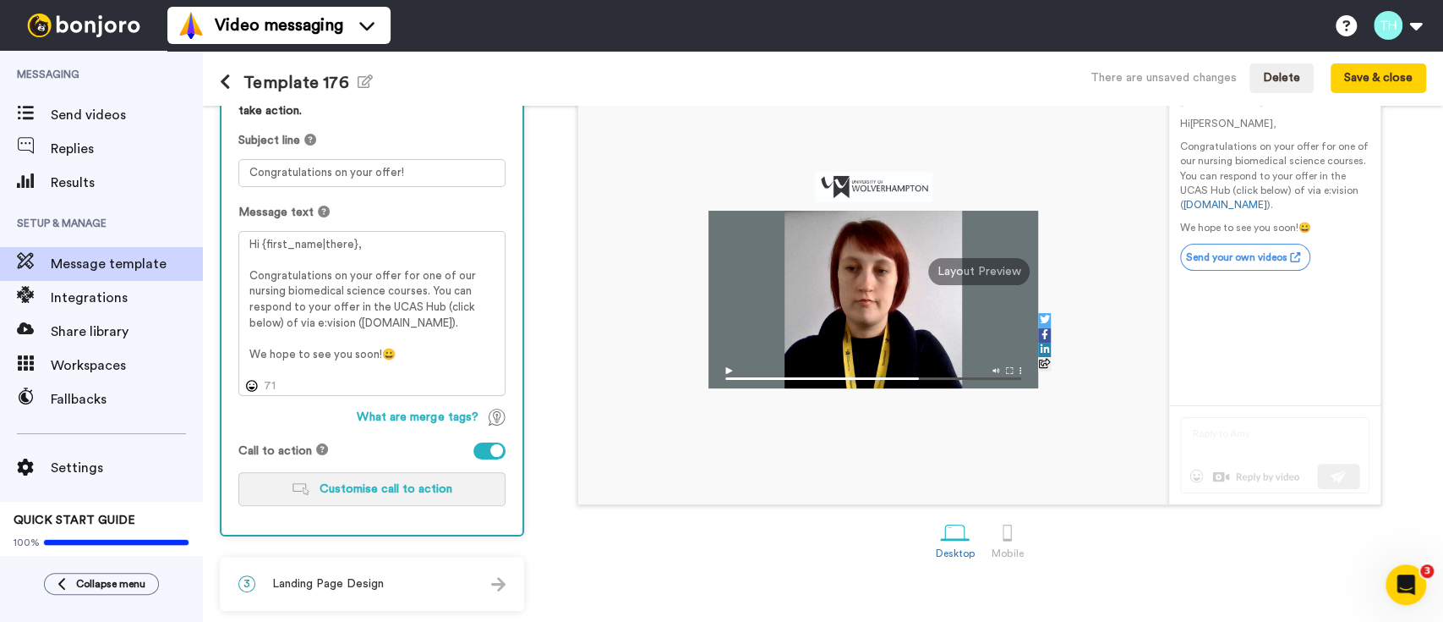
click at [385, 477] on button "Customise call to action" at bounding box center [371, 489] width 267 height 34
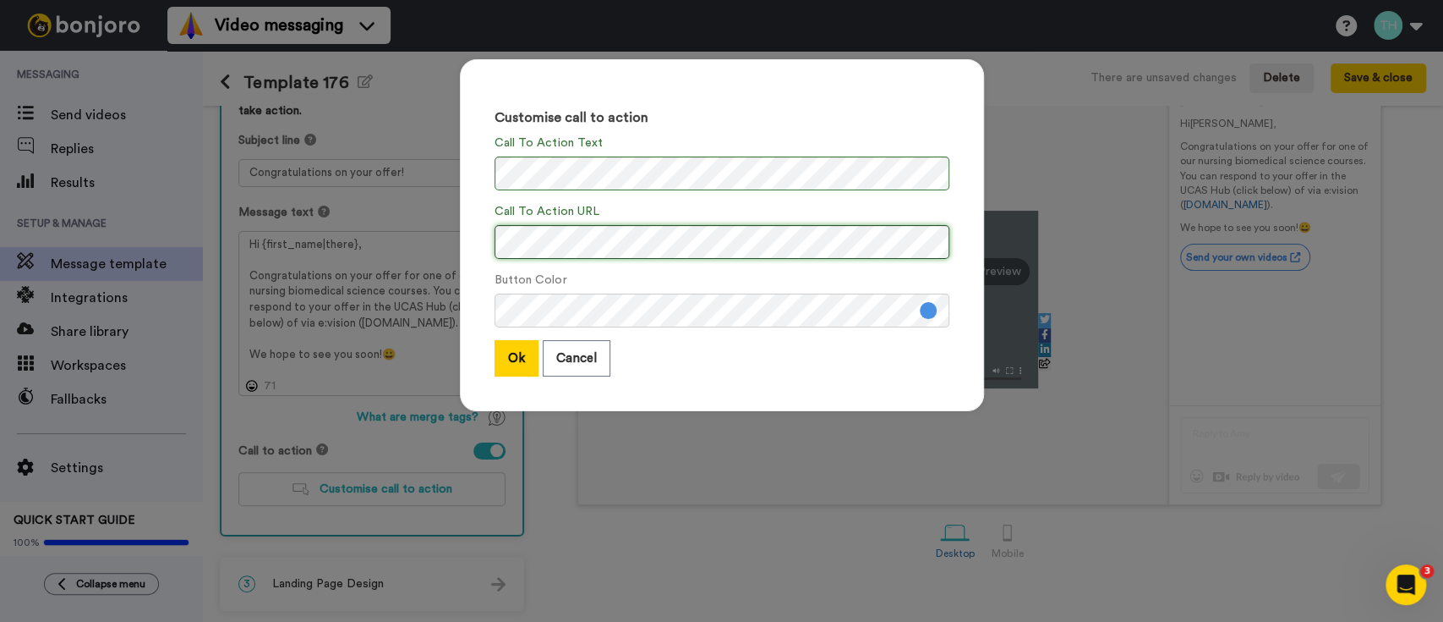
scroll to position [0, 38]
click at [511, 357] on button "Ok" at bounding box center [517, 358] width 44 height 36
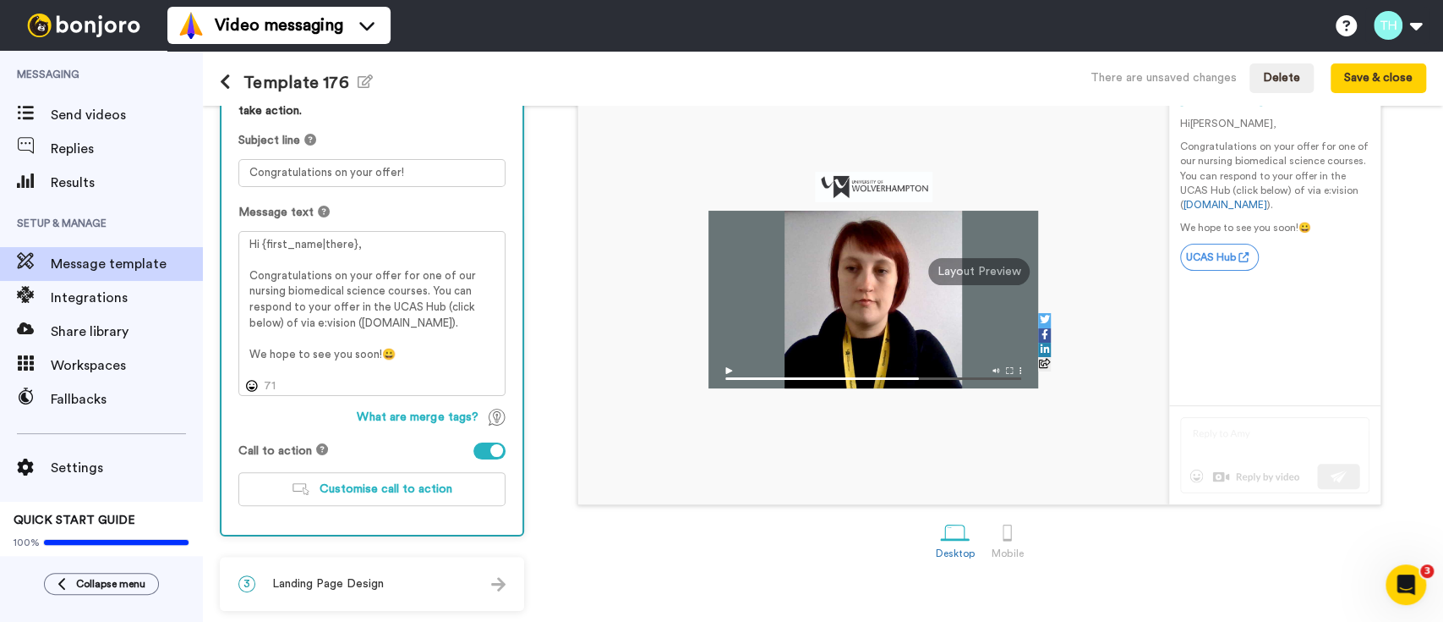
click at [356, 583] on span "Landing Page Design" at bounding box center [328, 583] width 112 height 17
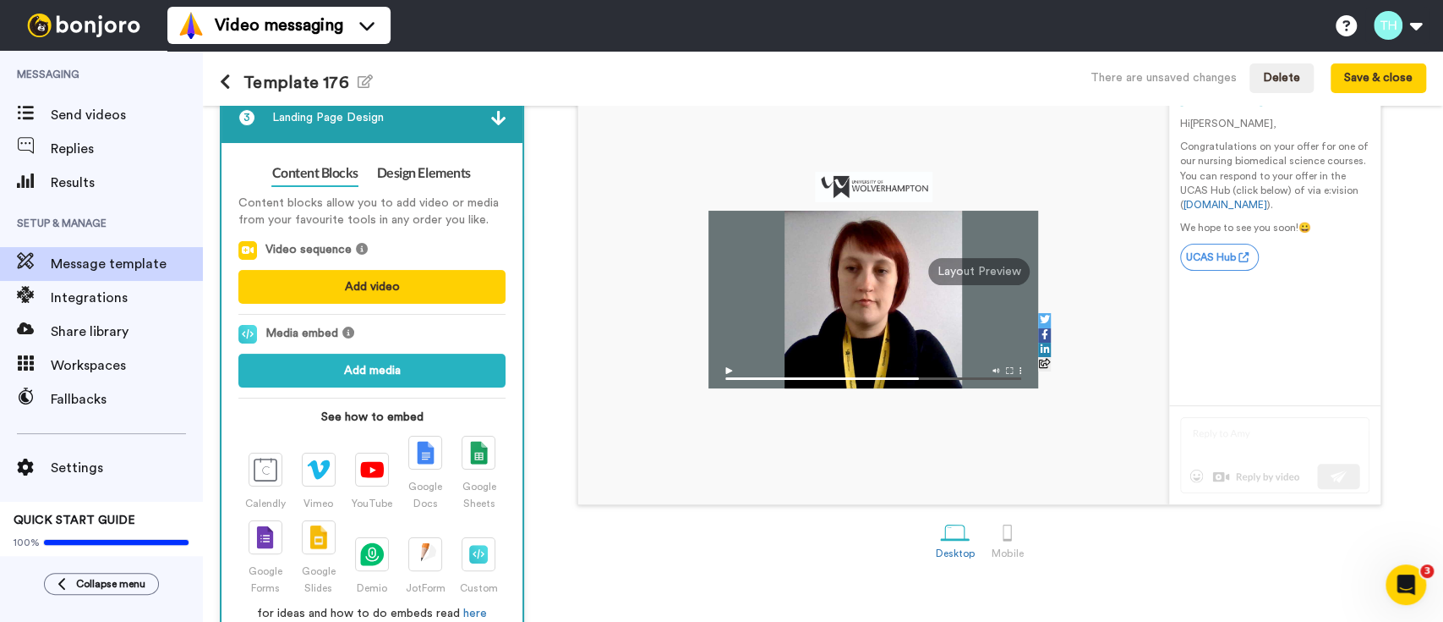
scroll to position [137, 0]
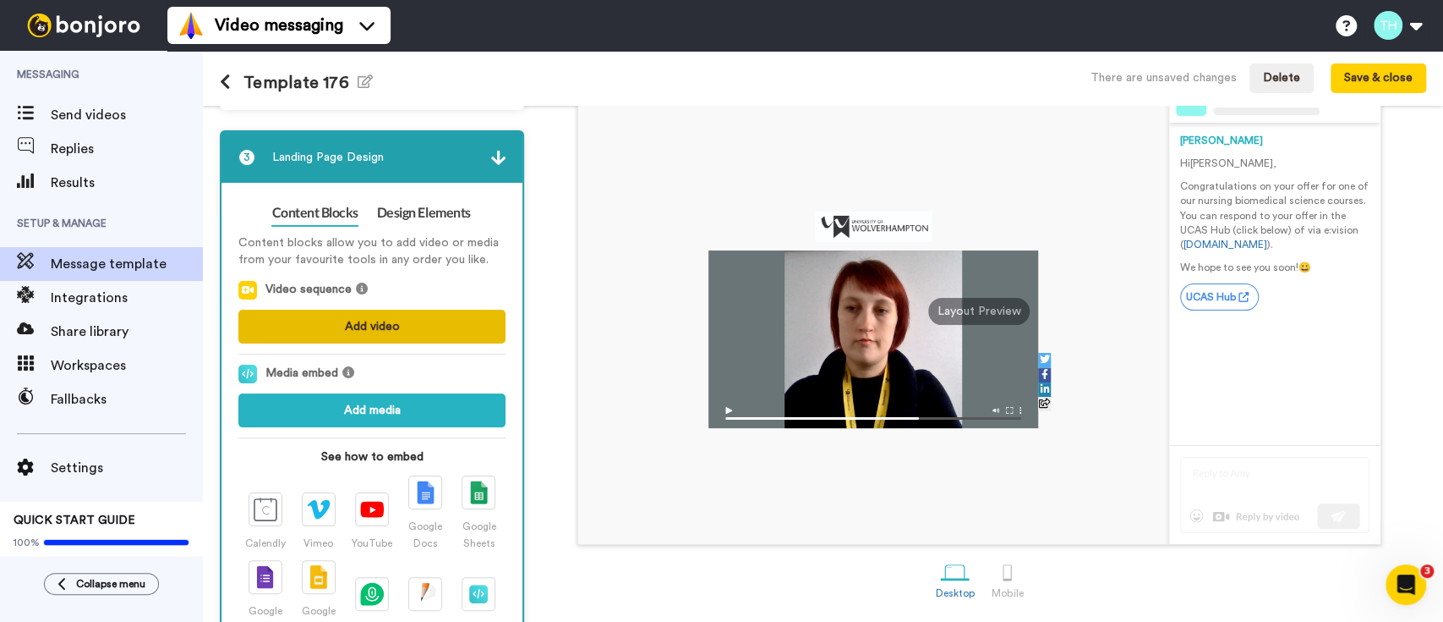
click at [321, 339] on button "Add video" at bounding box center [371, 326] width 267 height 34
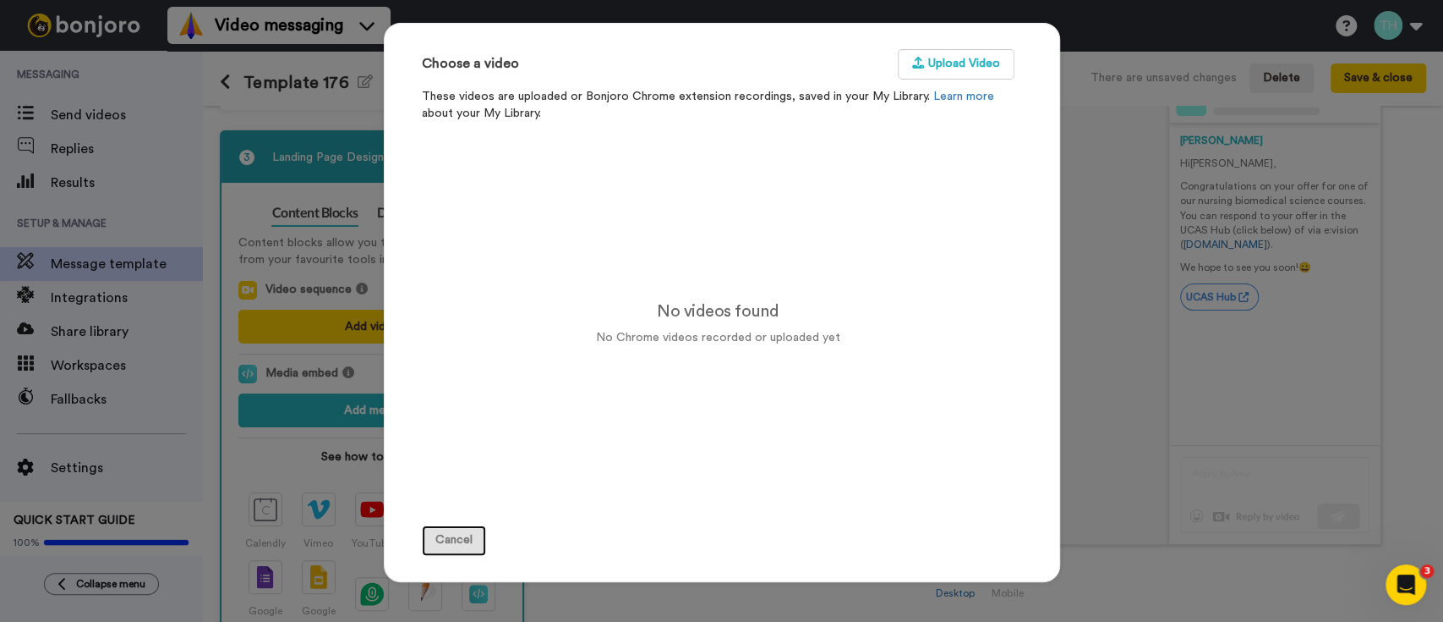
click at [447, 538] on button "Cancel" at bounding box center [454, 540] width 64 height 30
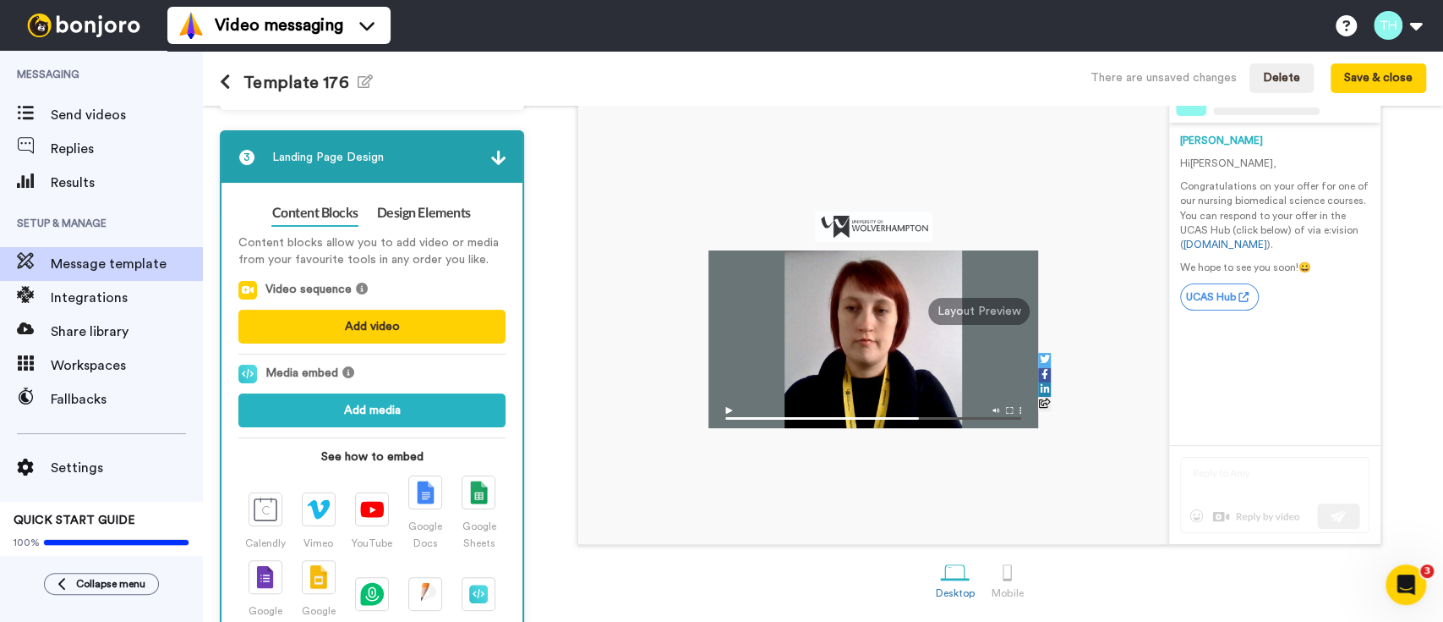
click at [411, 227] on div "Content blocks allow you to add video or media from your favourite tools in any…" at bounding box center [371, 443] width 267 height 435
click at [416, 218] on link "Design Elements" at bounding box center [424, 213] width 94 height 27
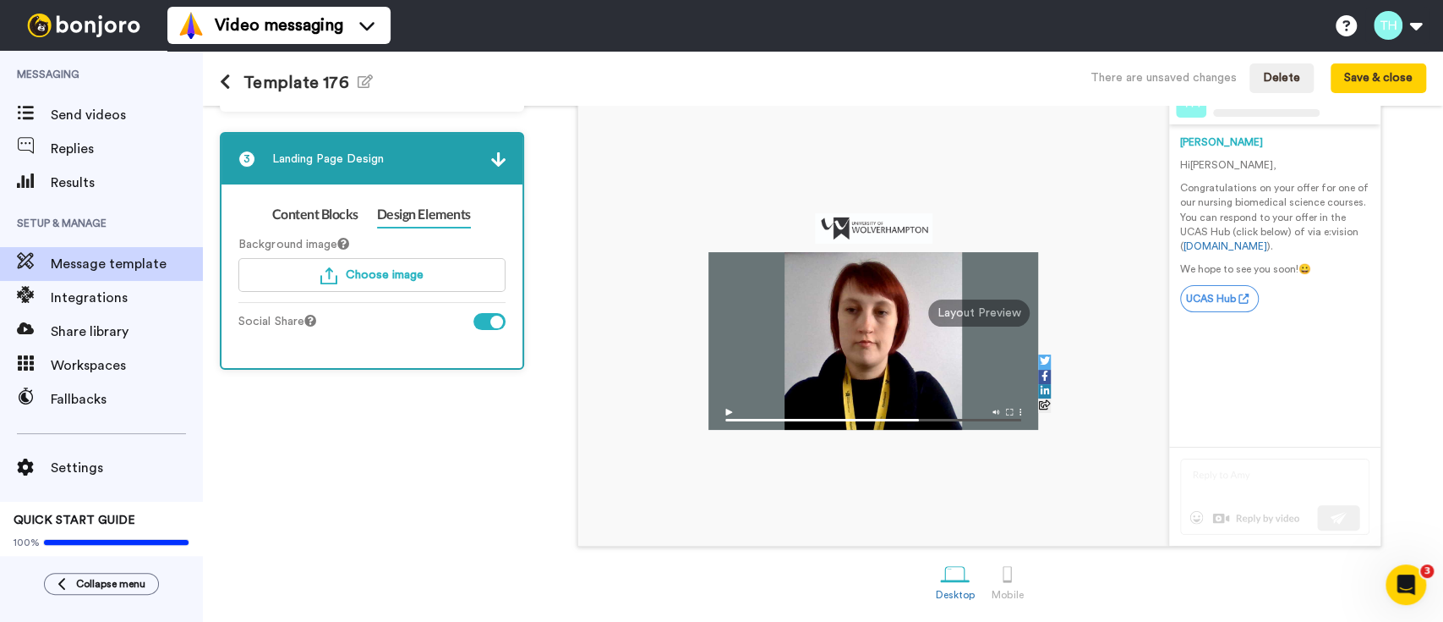
click at [349, 243] on icon at bounding box center [343, 244] width 12 height 12
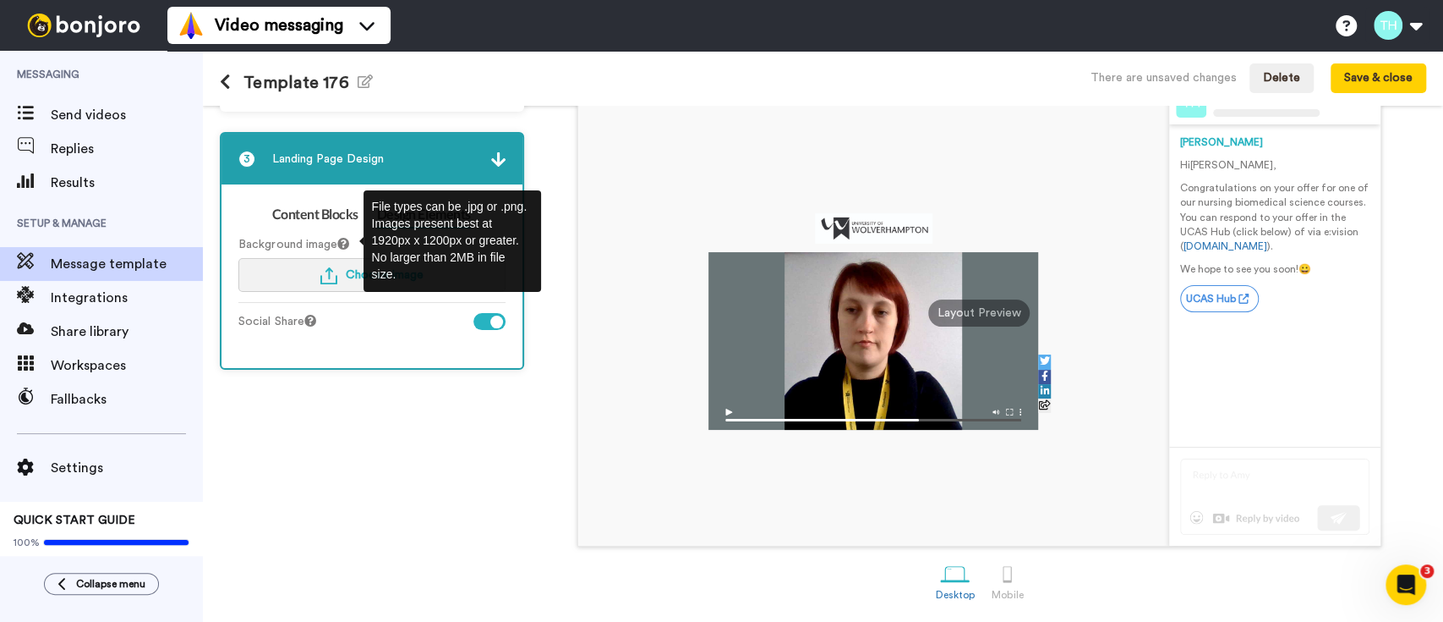
click at [353, 269] on span "Choose image" at bounding box center [385, 275] width 78 height 12
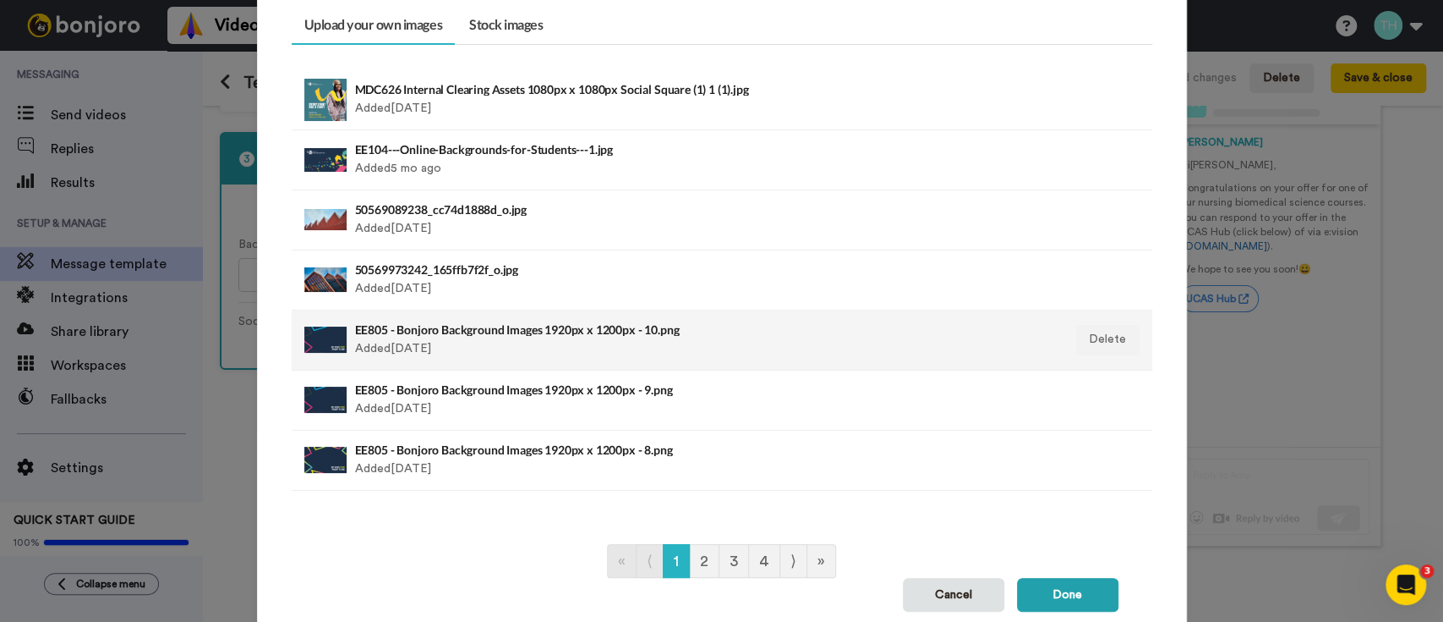
click at [418, 337] on div "EE805 - Bonjoro Background Images 1920px x 1200px - 10.png Added [DATE]" at bounding box center [639, 340] width 568 height 42
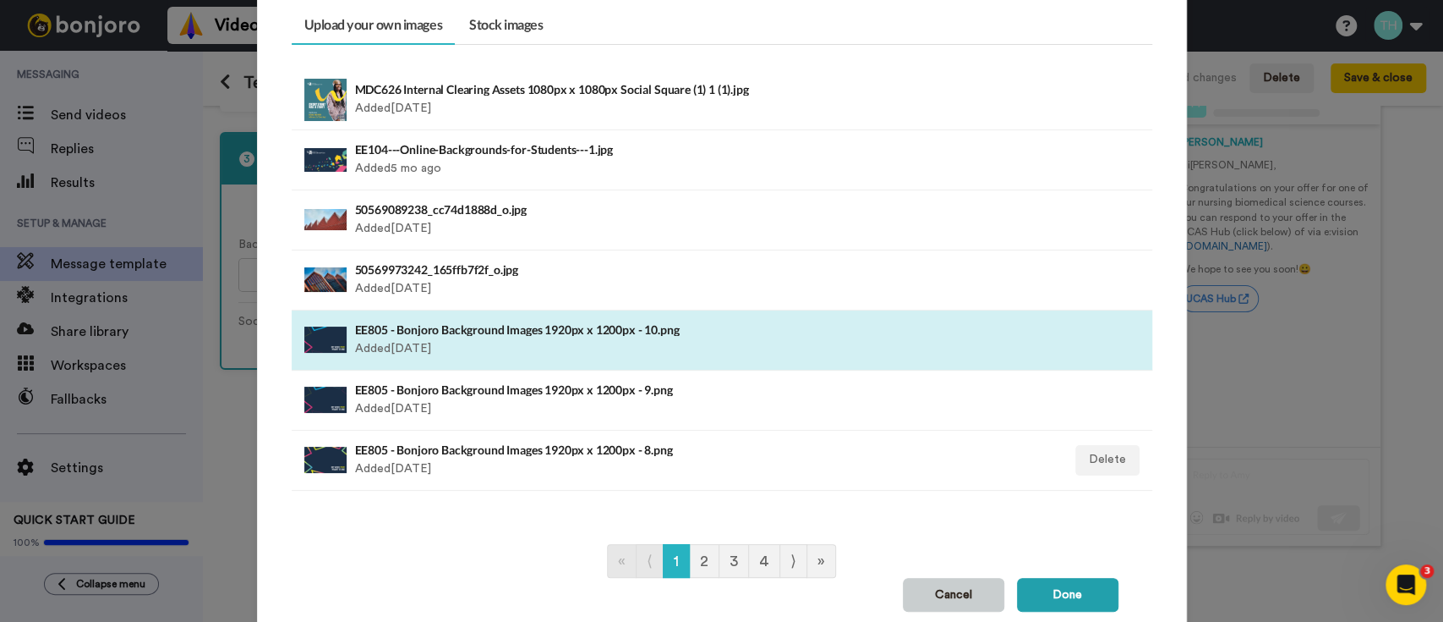
scroll to position [178, 0]
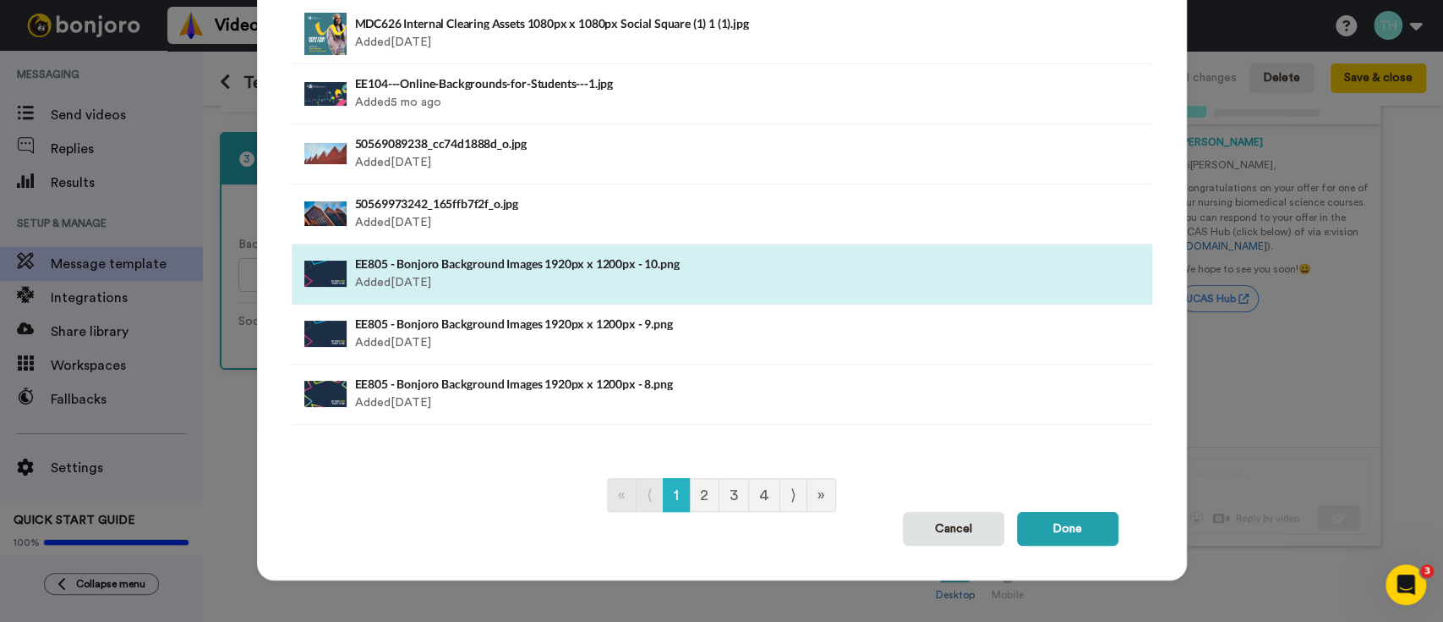
click at [1055, 509] on div "« ⟨ 1 2 3 4 ⟩ »" at bounding box center [722, 495] width 861 height 34
click at [1056, 522] on button "Done" at bounding box center [1067, 529] width 101 height 34
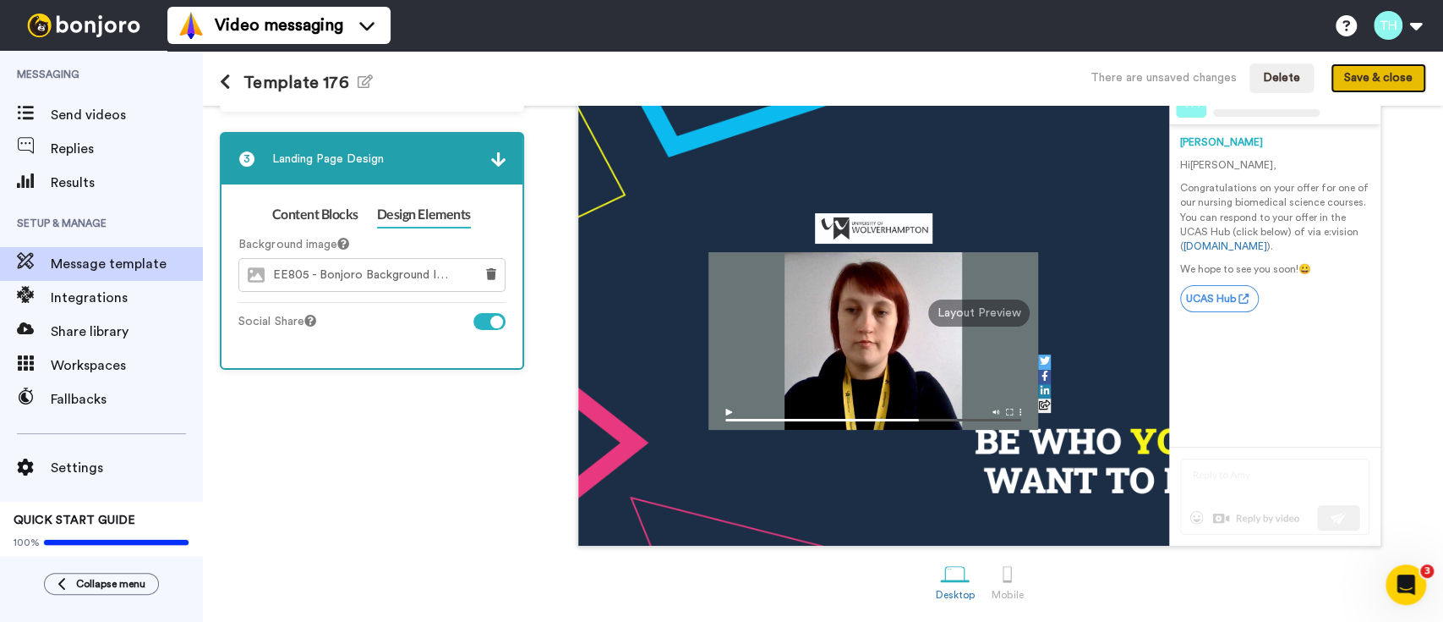
drag, startPoint x: 1390, startPoint y: 90, endPoint x: 343, endPoint y: 265, distance: 1061.2
click at [379, 289] on div "Template 176 Edit name There are unsaved changes Delete Save & close 1 Message …" at bounding box center [823, 336] width 1240 height 571
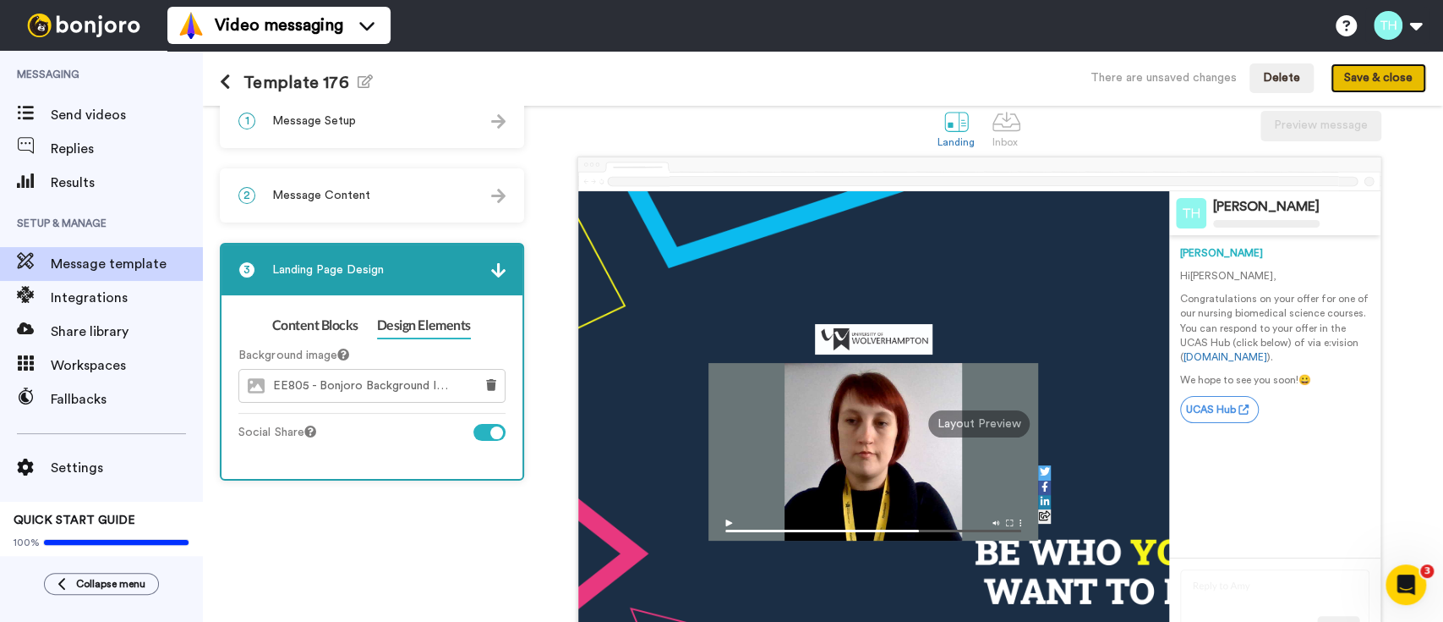
scroll to position [0, 0]
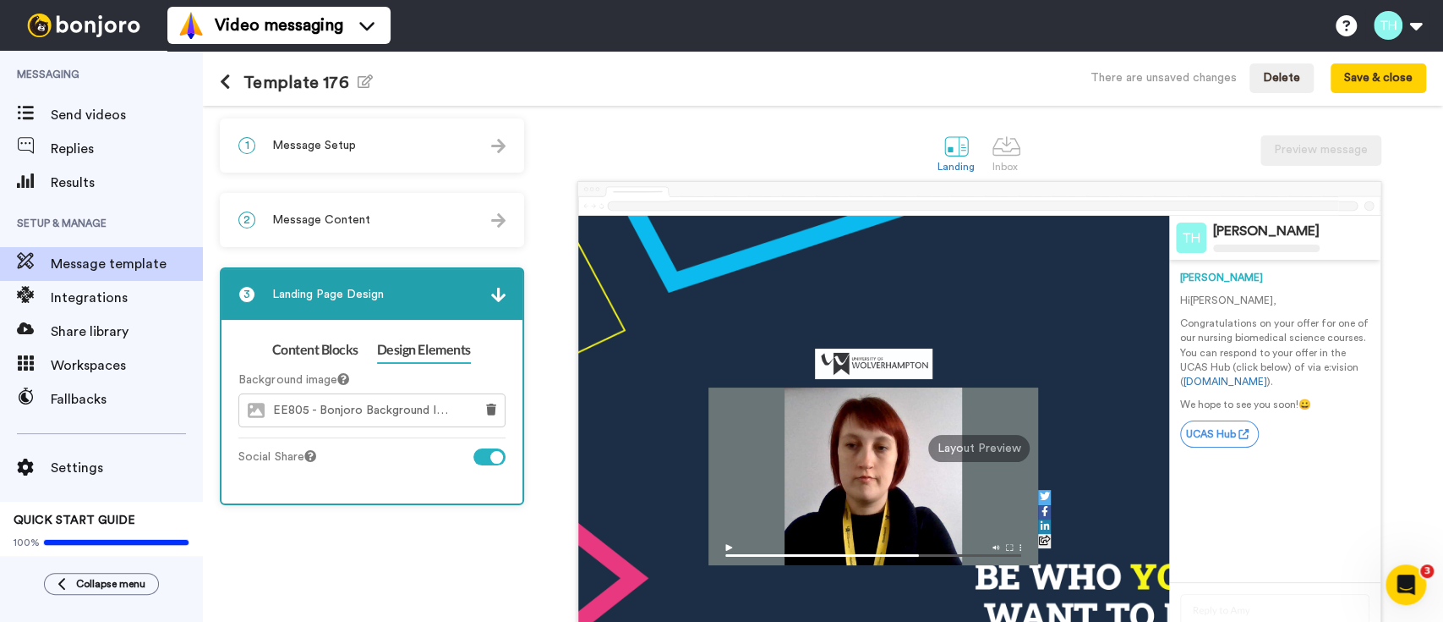
click at [322, 212] on span "Message Content" at bounding box center [321, 219] width 98 height 17
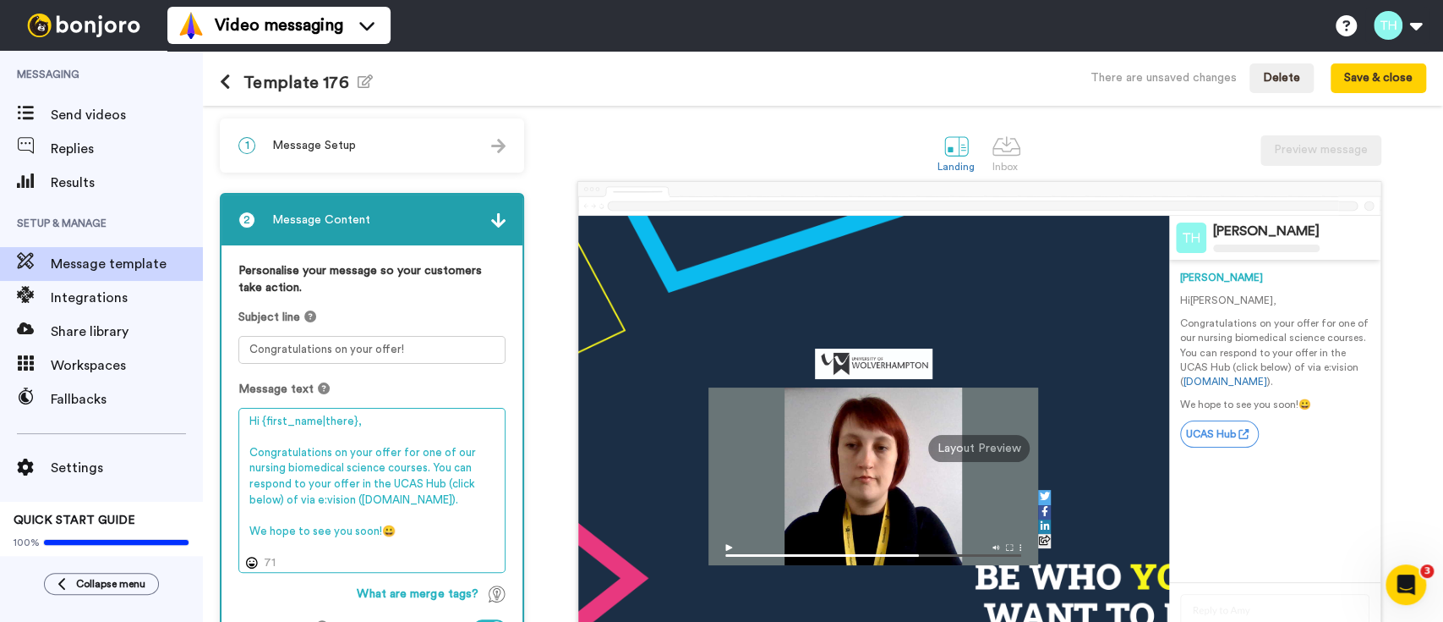
click at [264, 471] on textarea "Hi {first_name|there}, Congratulations on your offer for one of our nursing bio…" at bounding box center [371, 490] width 267 height 165
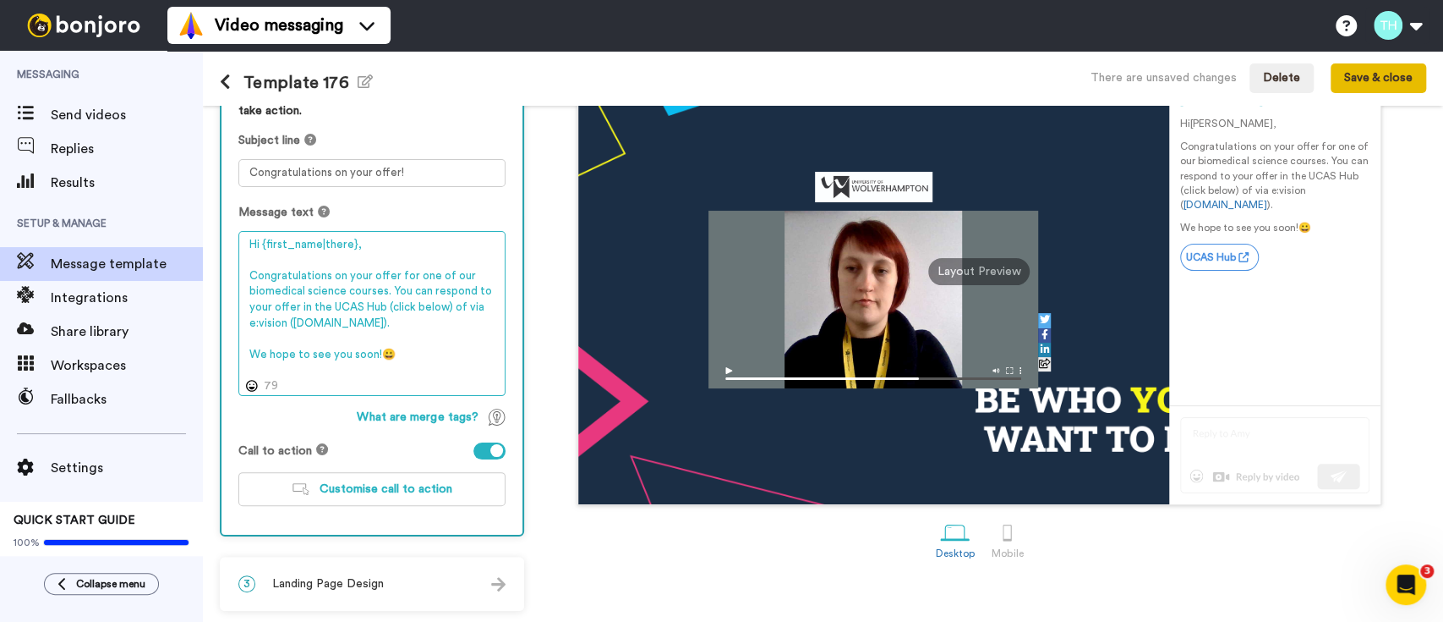
type textarea "Hi {first_name|there}, Congratulations on your offer for one of our biomedical …"
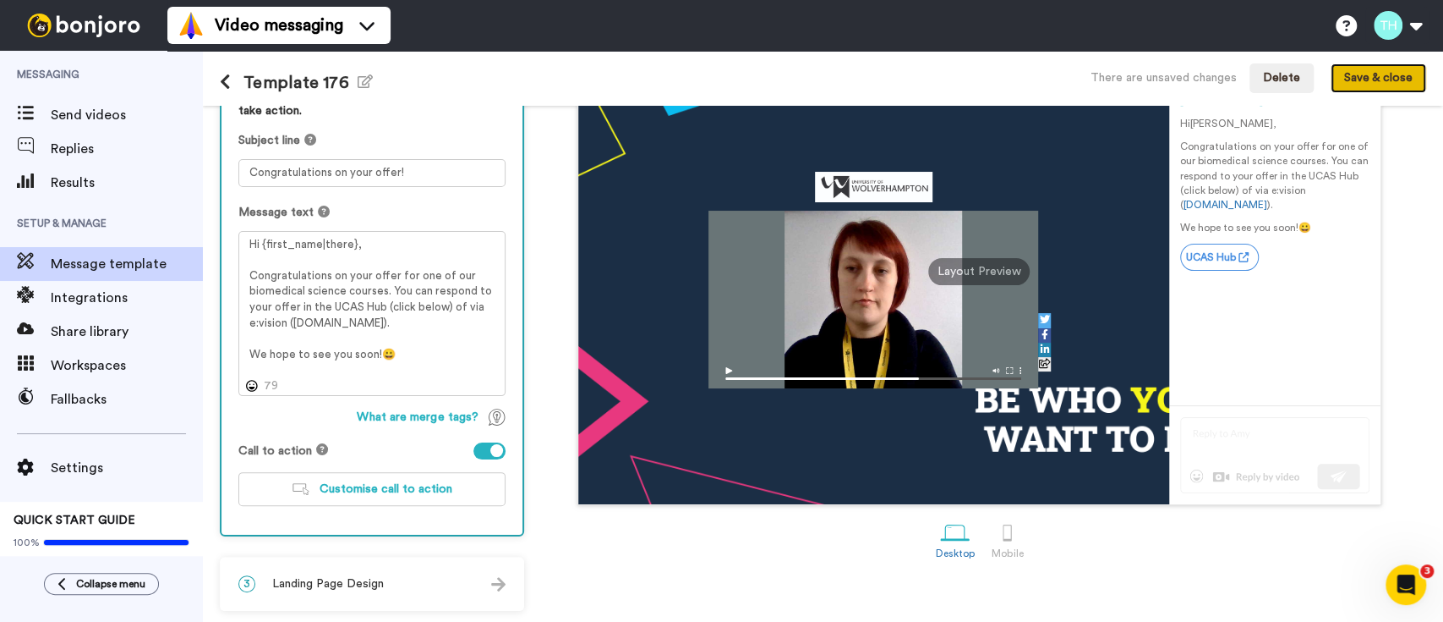
click at [1357, 82] on button "Save & close" at bounding box center [1379, 78] width 96 height 30
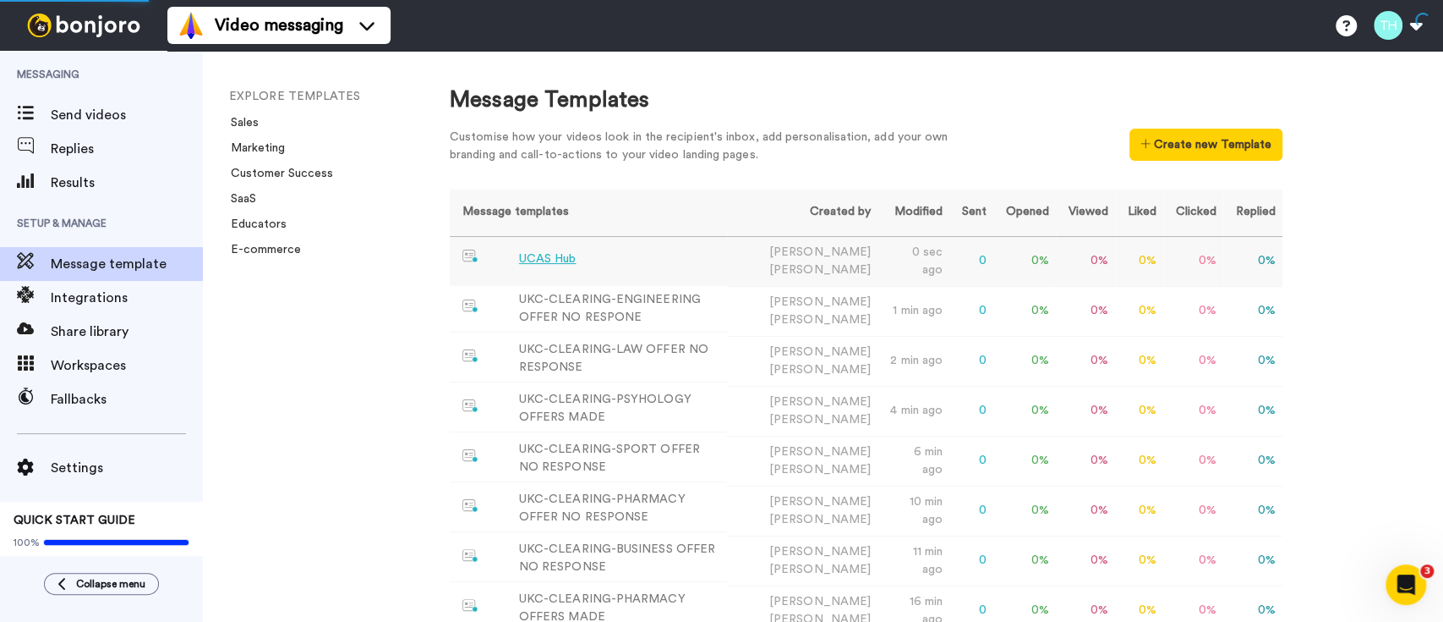
click at [550, 254] on div "UCAS Hub" at bounding box center [548, 259] width 58 height 18
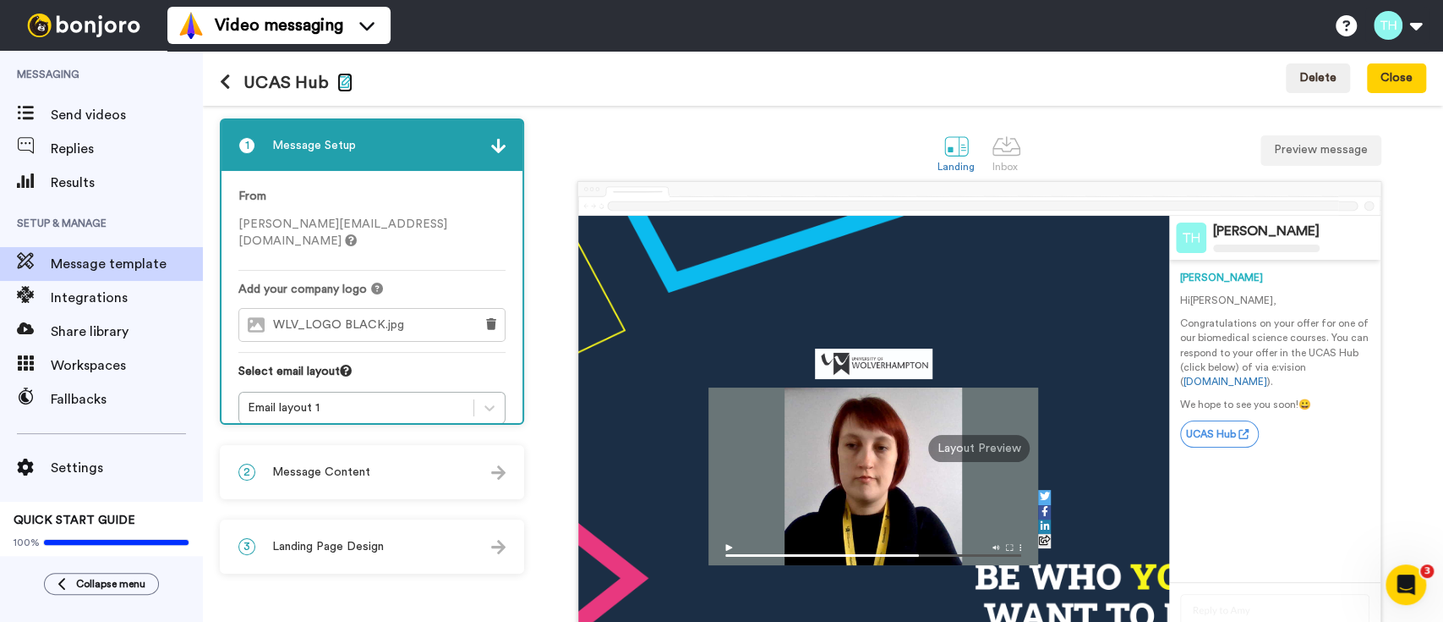
click at [338, 79] on icon "button" at bounding box center [344, 81] width 15 height 14
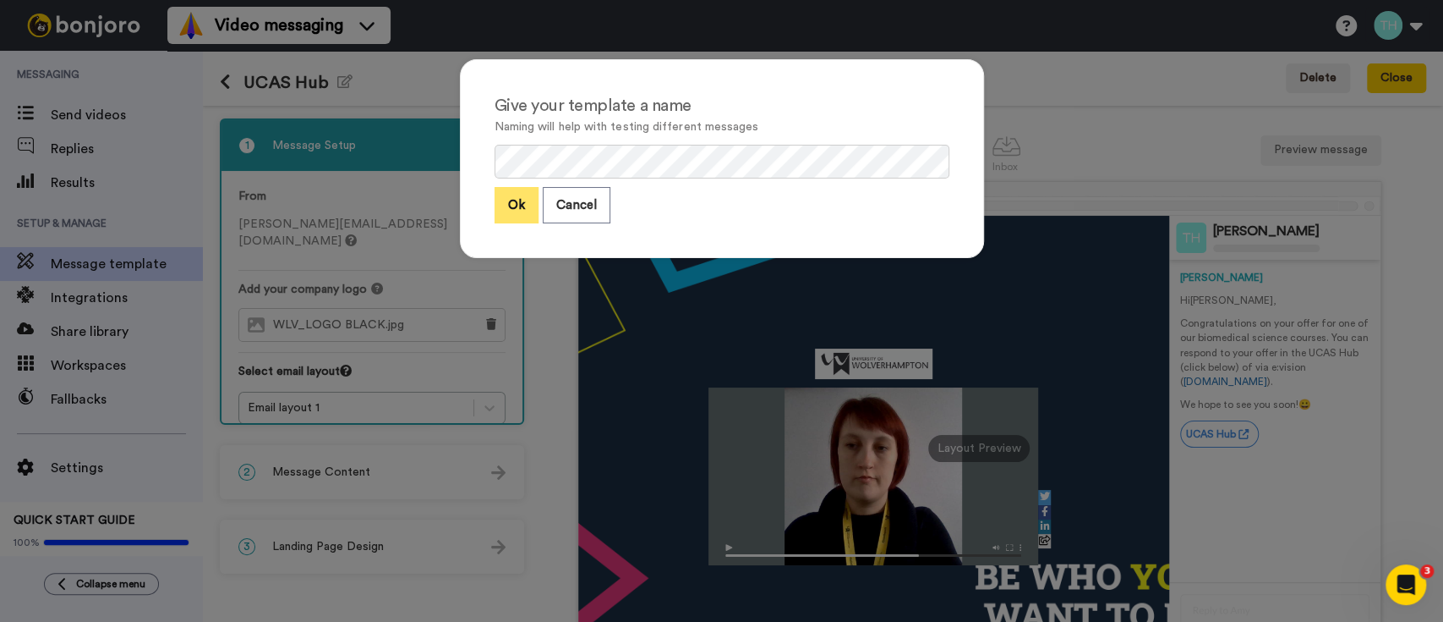
click at [495, 195] on button "Ok" at bounding box center [517, 205] width 44 height 36
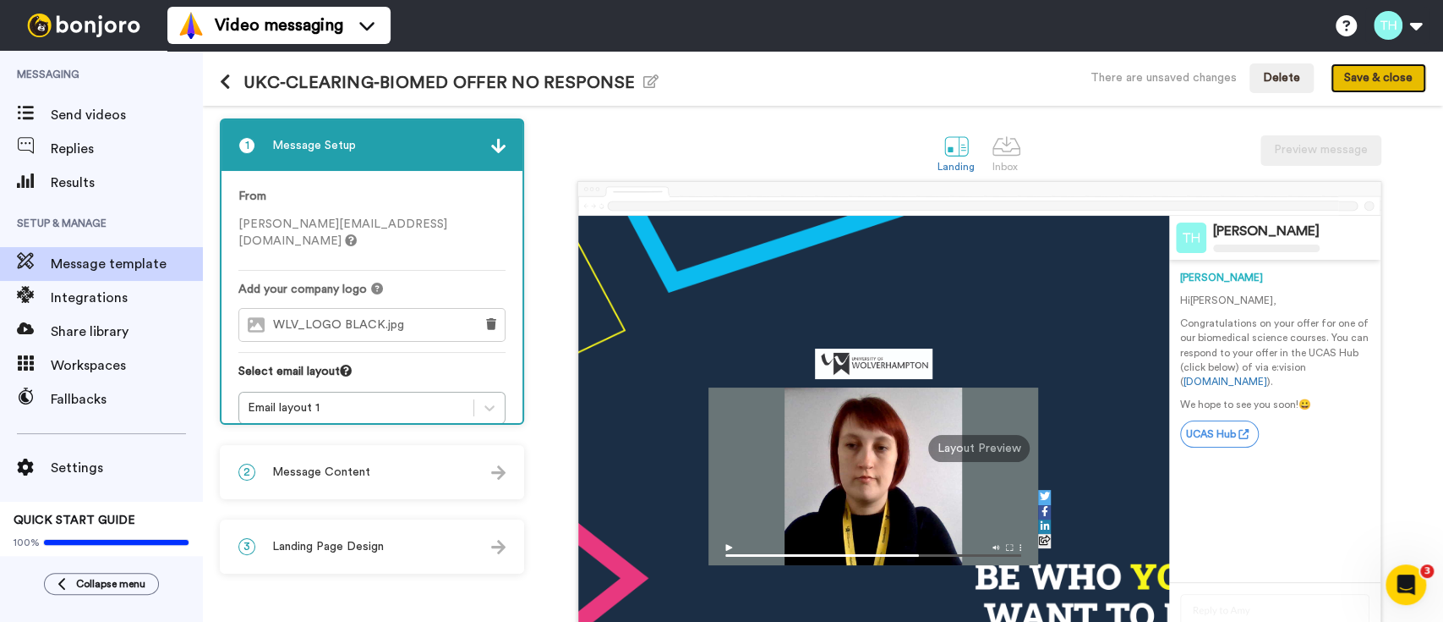
click at [1387, 85] on button "Save & close" at bounding box center [1379, 78] width 96 height 30
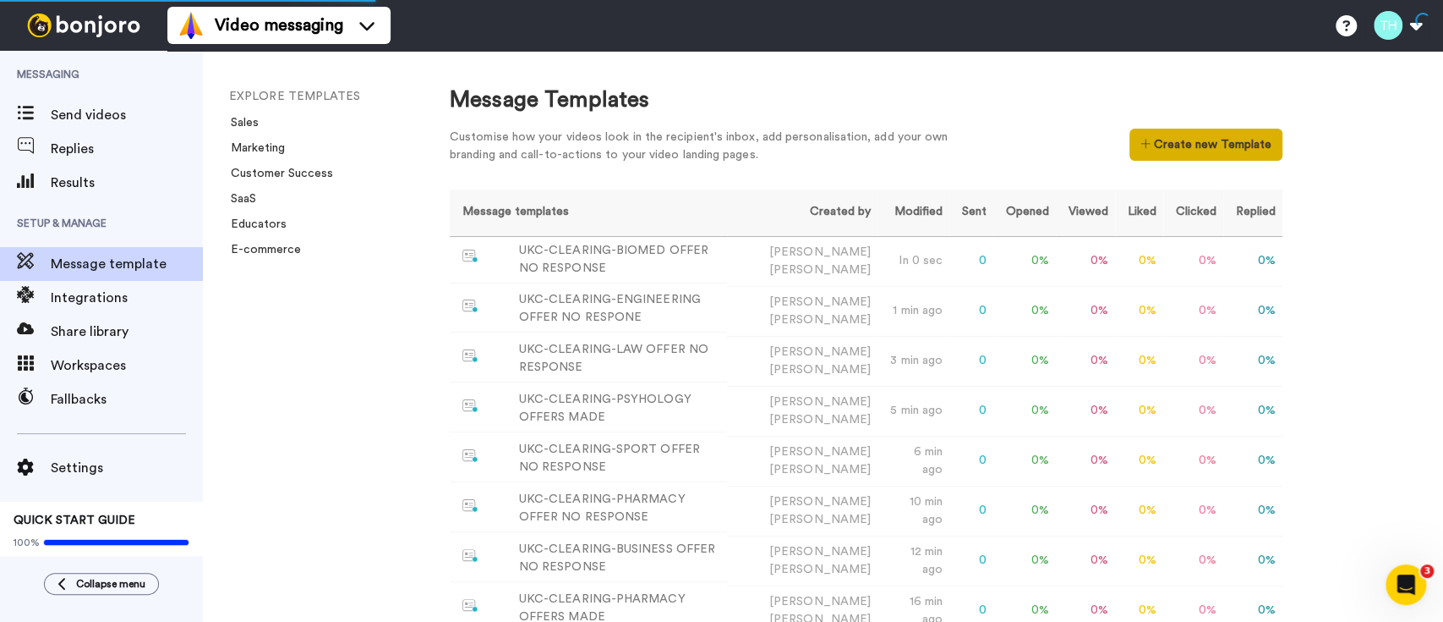
click at [1186, 139] on button "Create new Template" at bounding box center [1206, 145] width 153 height 32
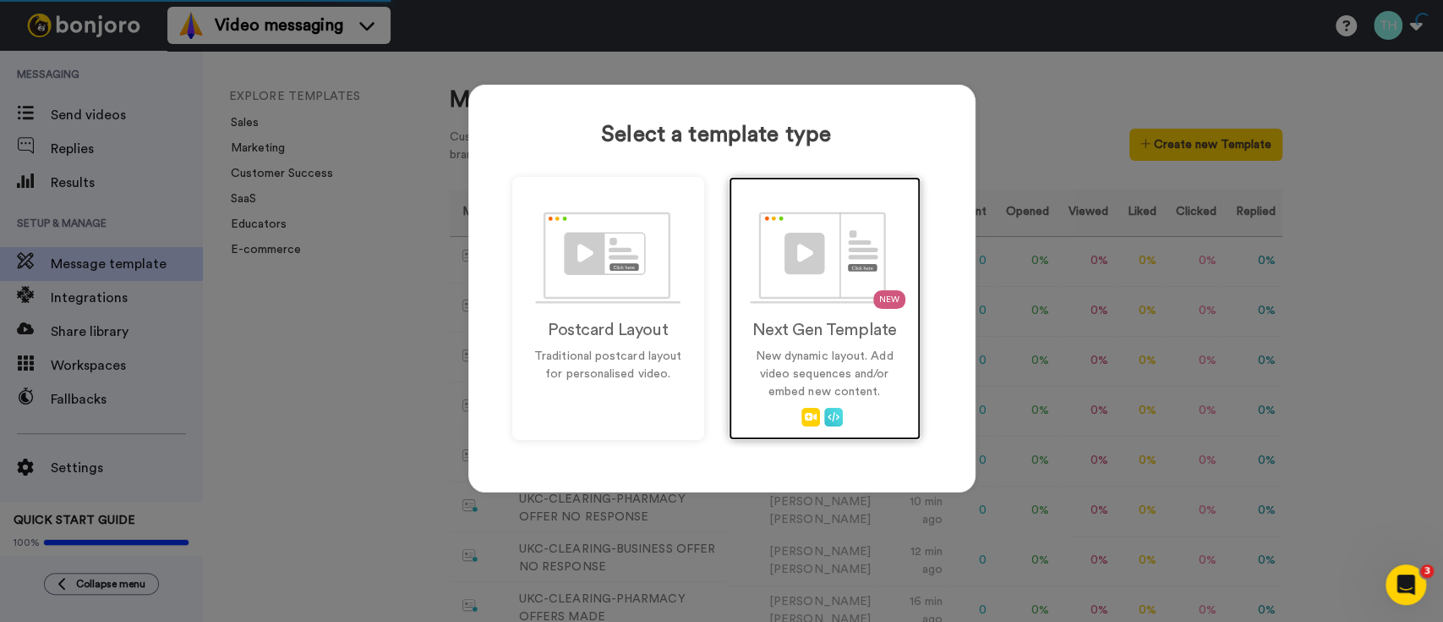
click at [836, 305] on div "NEW Next Gen Template New dynamic layout. Add video sequences and/or embed new …" at bounding box center [825, 308] width 192 height 263
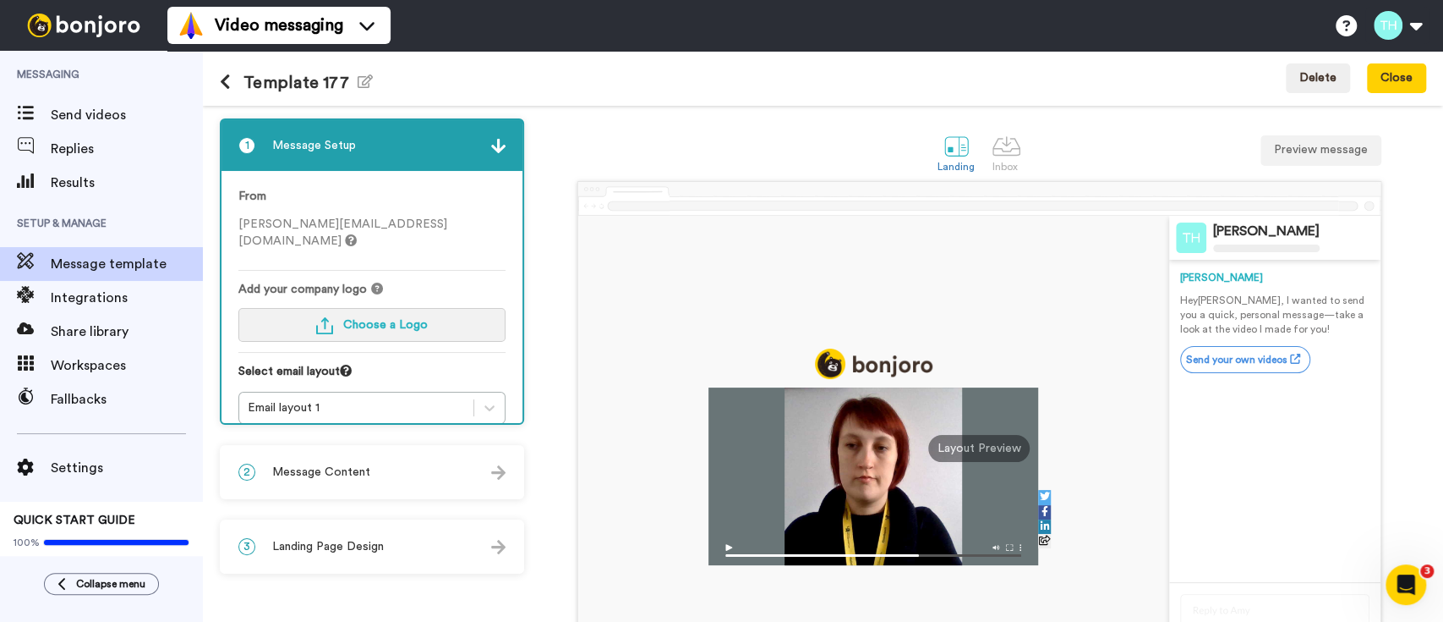
click at [352, 308] on button "Choose a Logo" at bounding box center [371, 325] width 267 height 34
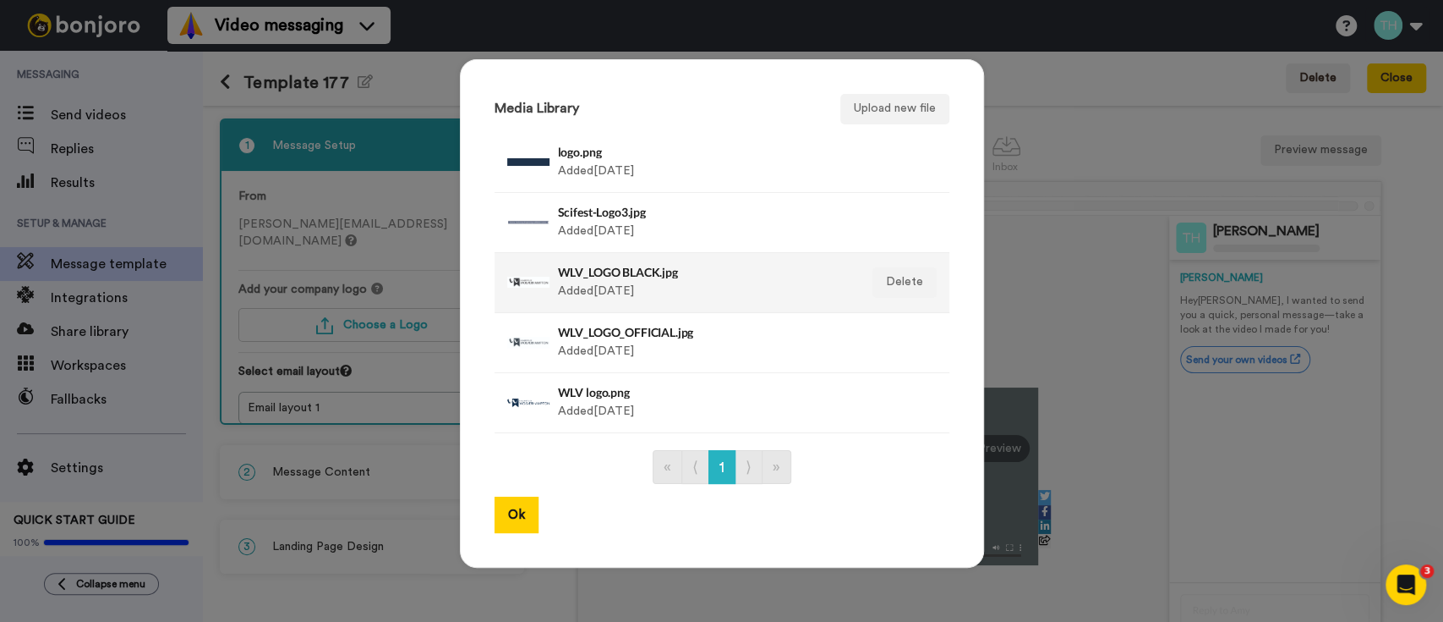
click at [592, 269] on h4 "WLV_LOGO BLACK.jpg" at bounding box center [704, 272] width 292 height 13
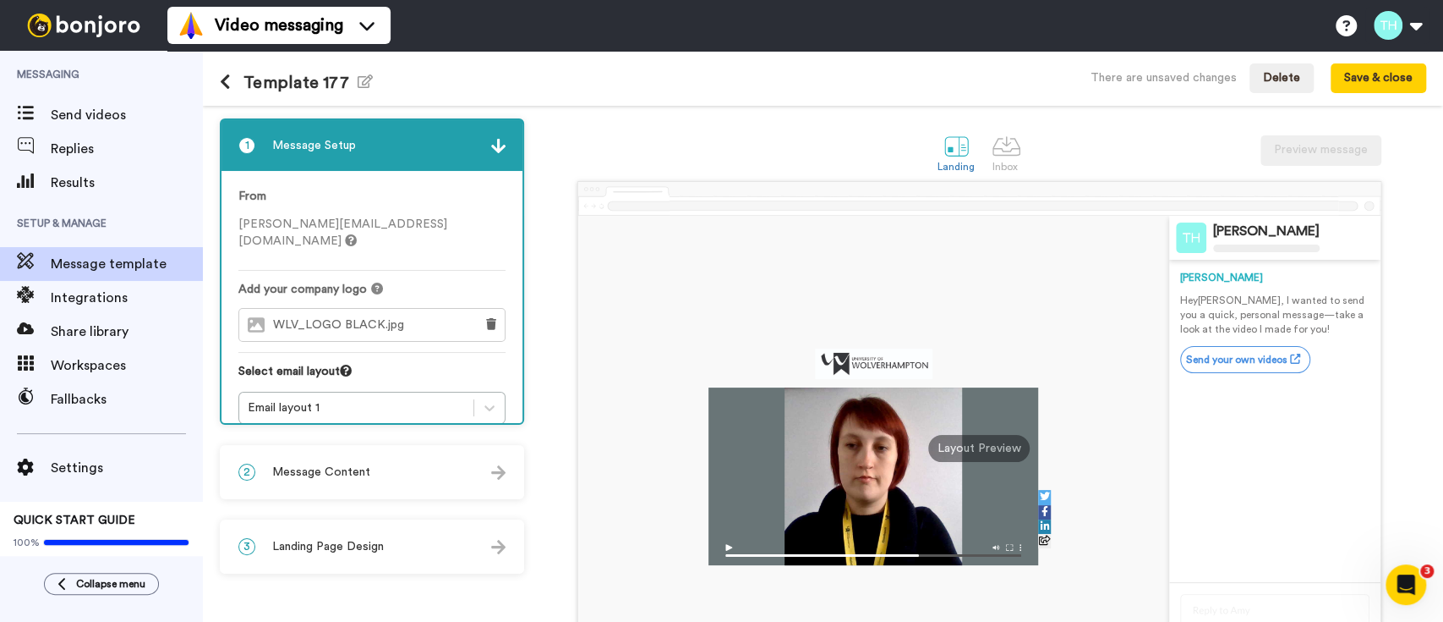
click at [396, 443] on div "1 Message Setup From [PERSON_NAME][EMAIL_ADDRESS][DOMAIN_NAME] Add your company…" at bounding box center [376, 431] width 313 height 626
click at [398, 451] on div "2 Message Content" at bounding box center [372, 471] width 301 height 51
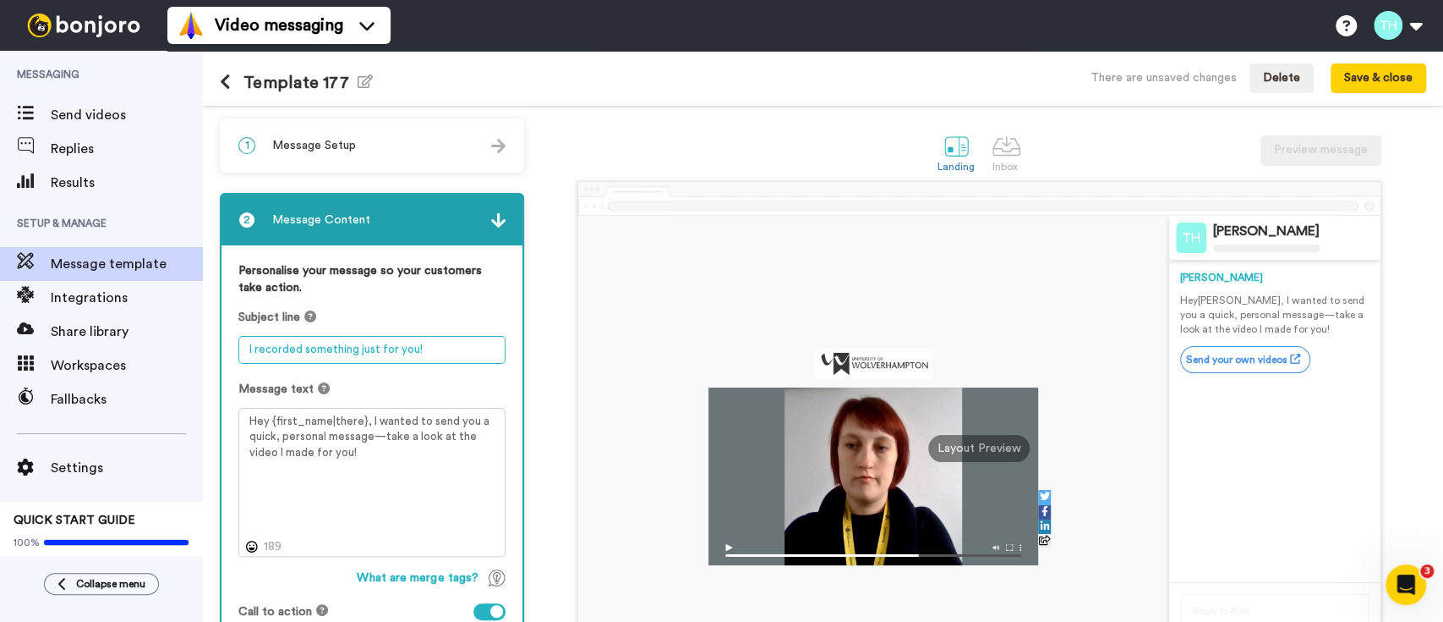
drag, startPoint x: 390, startPoint y: 348, endPoint x: 1063, endPoint y: 507, distance: 691.6
click at [392, 348] on textarea "I recorded something just for you!" at bounding box center [371, 350] width 267 height 28
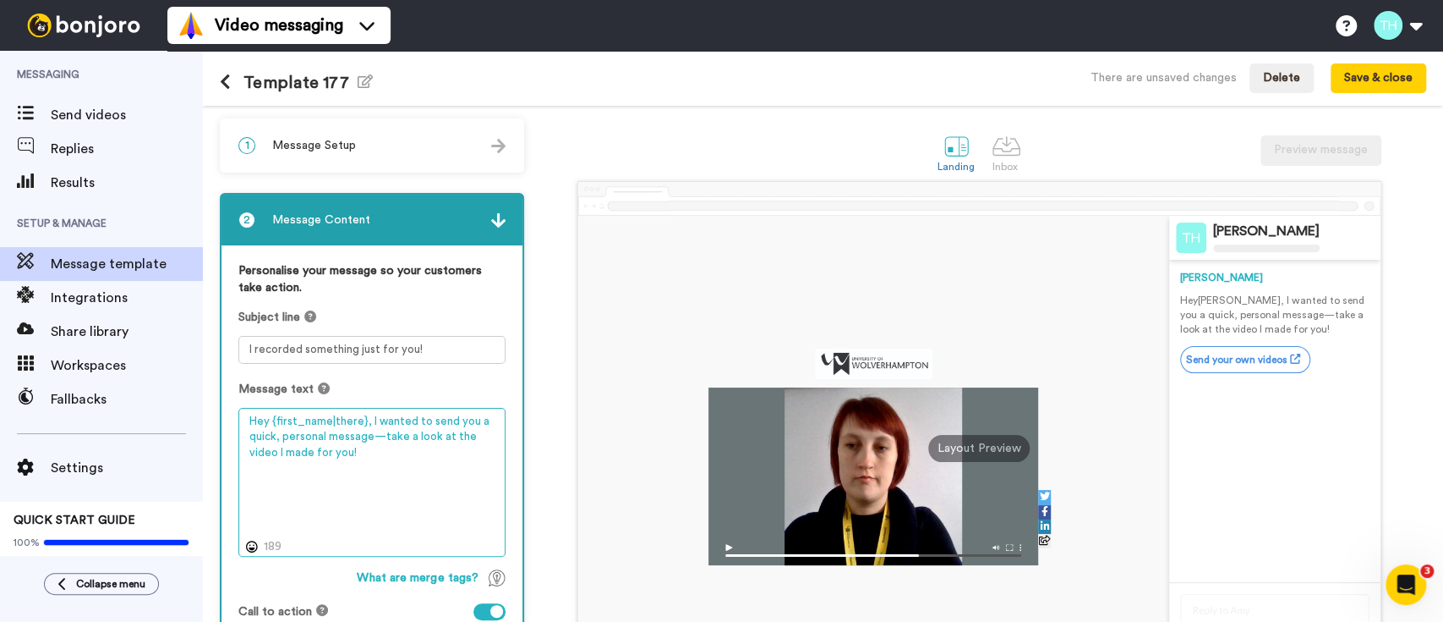
click at [306, 460] on textarea "Hey {first_name|there}, I wanted to send you a quick, personal message—take a l…" at bounding box center [371, 482] width 267 height 149
paste textarea "Congratulations on your offer! Hi {first_name|there}, Congratulations on your o…"
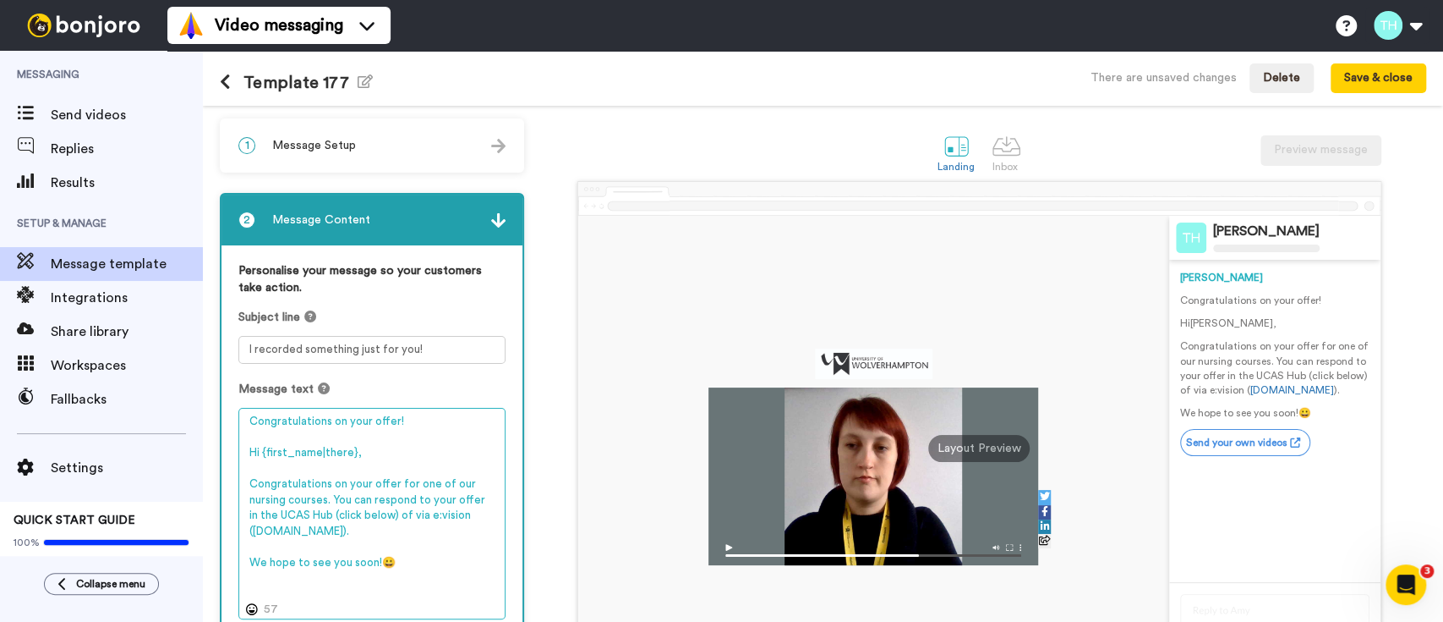
click at [364, 420] on textarea "Congratulations on your offer! Hi {first_name|there}, Congratulations on your o…" at bounding box center [371, 513] width 267 height 211
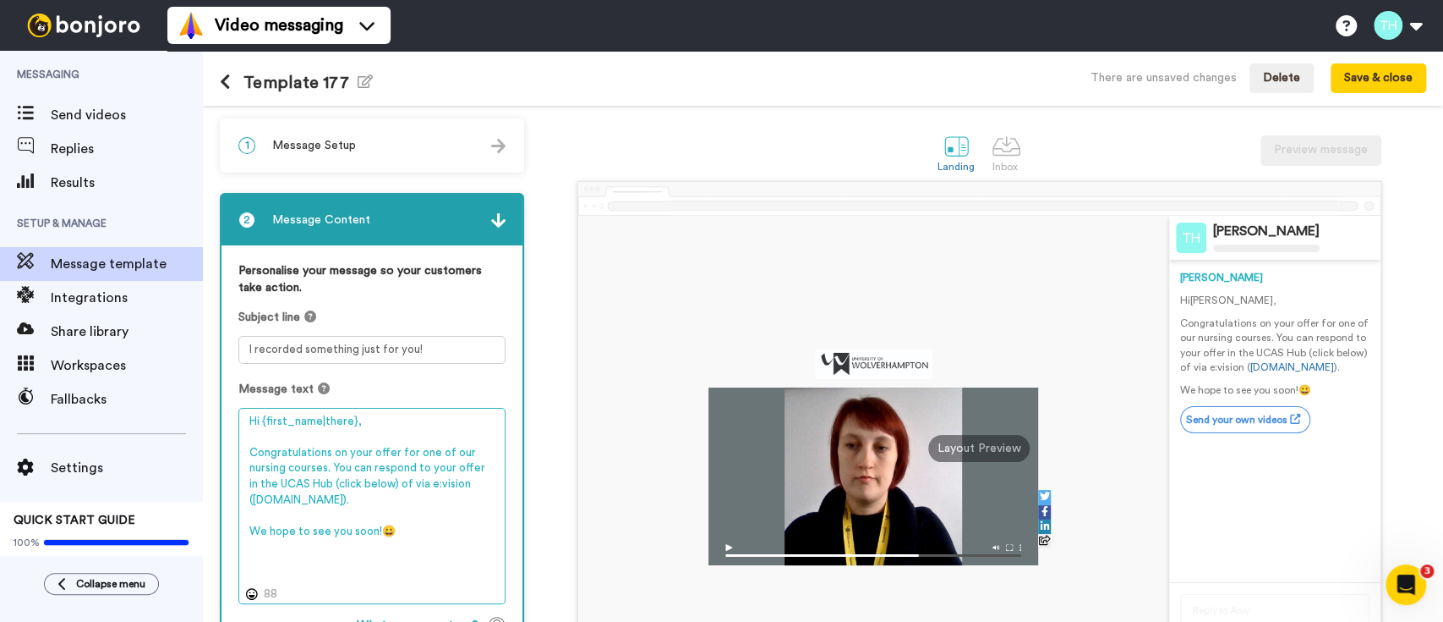
type textarea "Hi {first_name|there}, Congratulations on your offer for one of our nursing cou…"
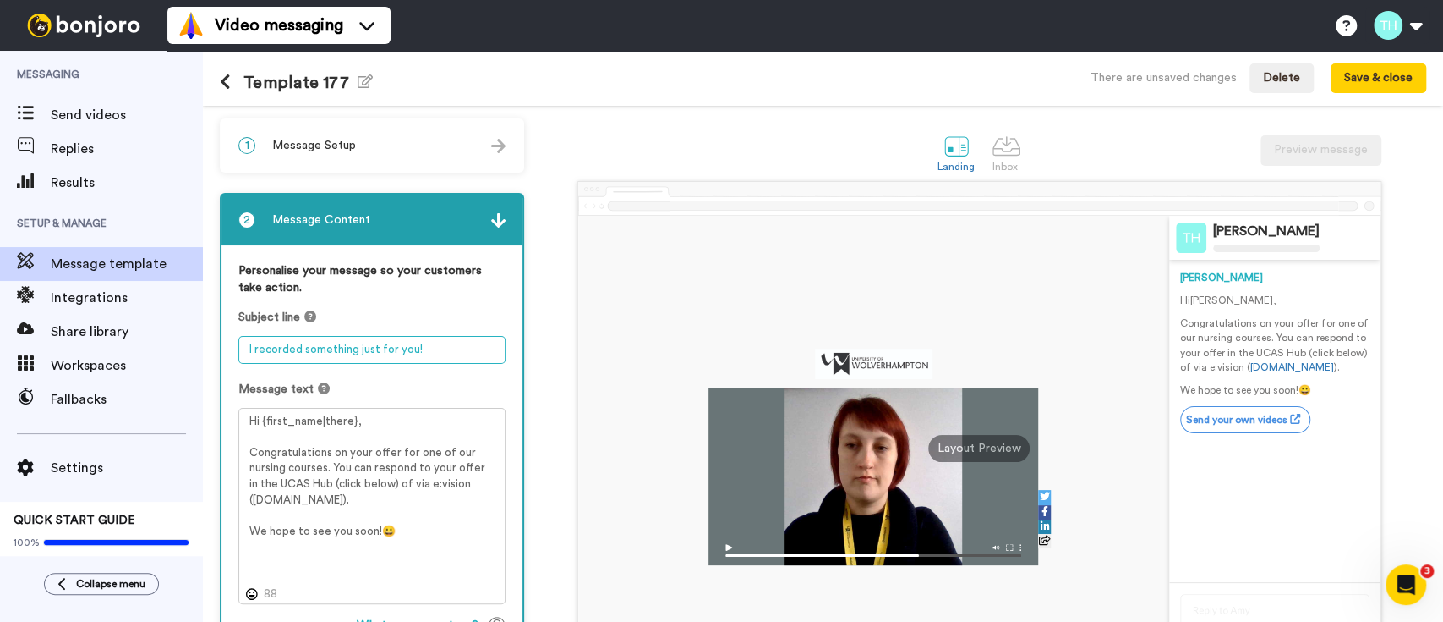
click at [345, 352] on textarea "I recorded something just for you!" at bounding box center [371, 350] width 267 height 28
paste textarea "Congratulations on your offer!"
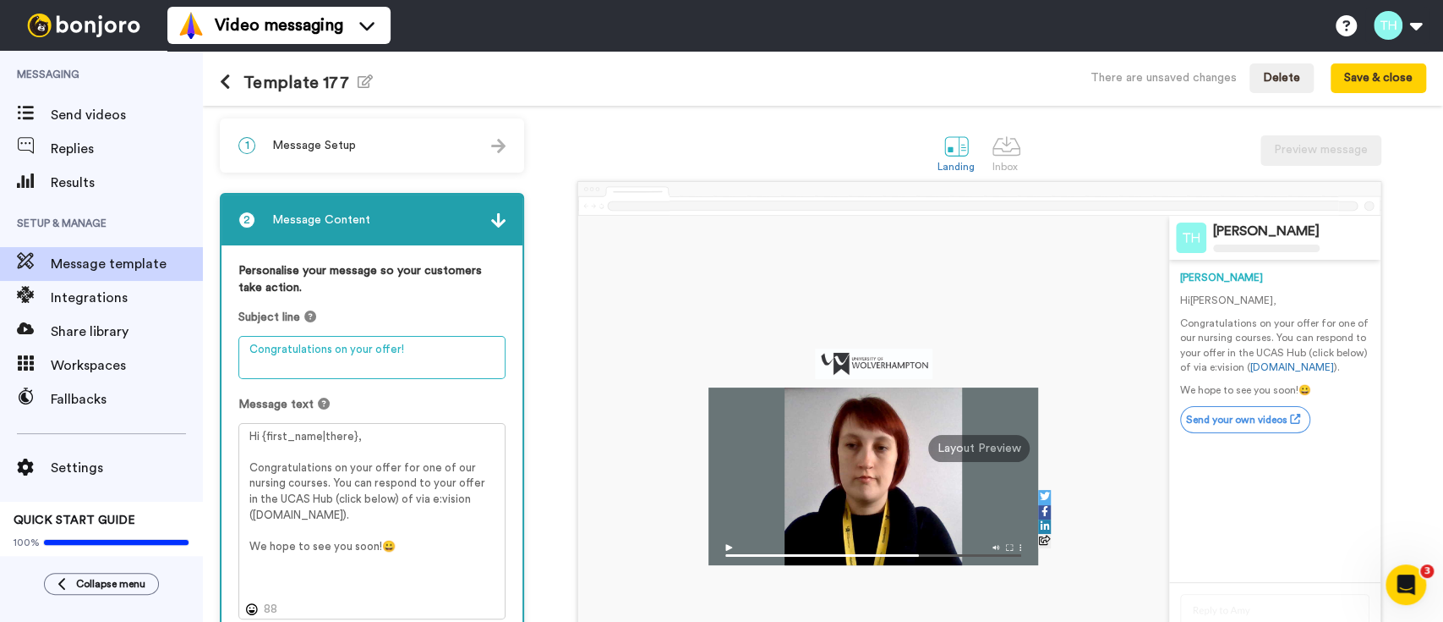
type textarea "Congratulations on your offer!"
click at [306, 420] on div "Message text Hi {first_name|there}, Congratulations on your offer for one of ou…" at bounding box center [371, 507] width 267 height 223
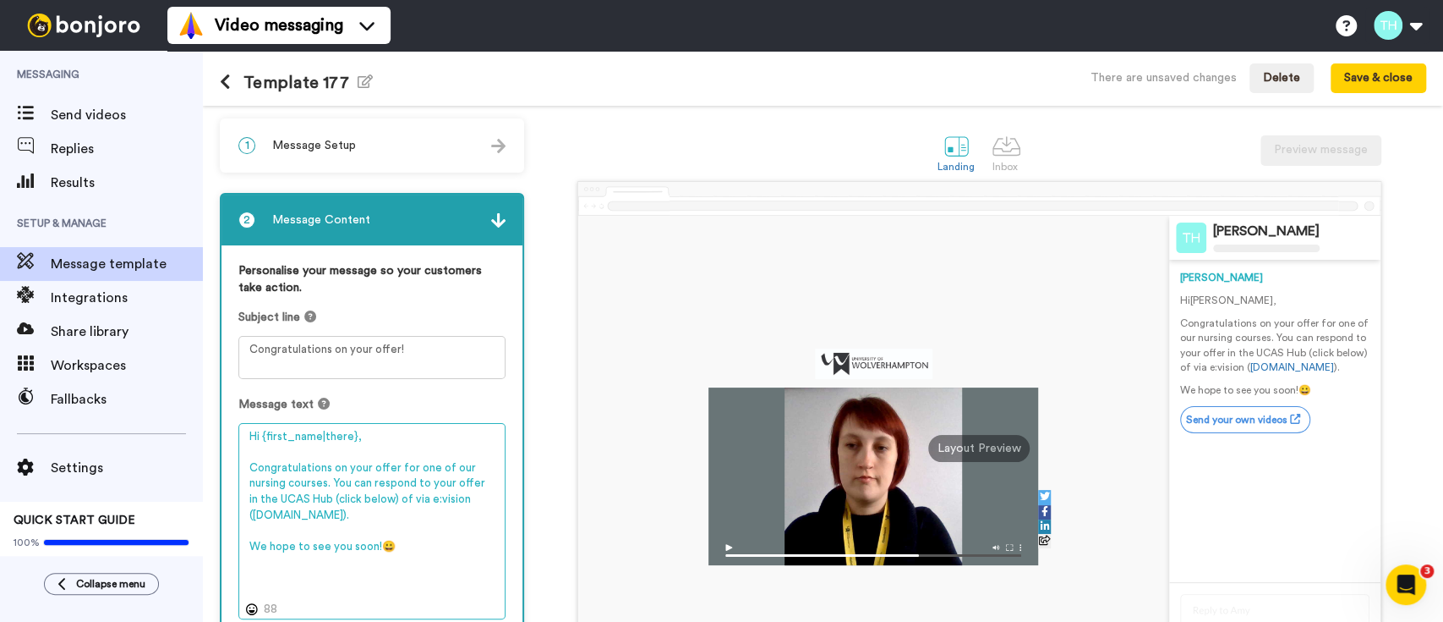
click at [301, 435] on textarea "Hi {first_name|there}, Congratulations on your offer for one of our nursing cou…" at bounding box center [371, 521] width 267 height 196
type textarea "Hi {first_name|there}, Congratulations on your offer for one of our nursing cou…"
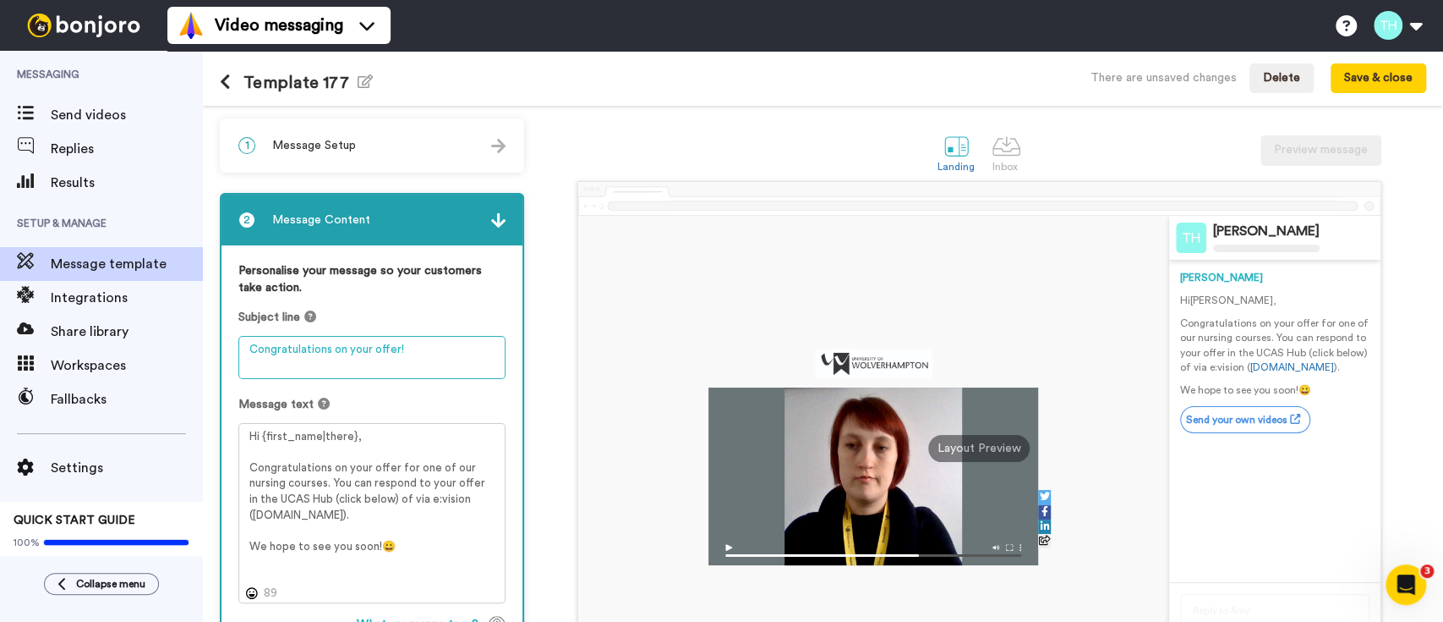
click at [277, 364] on textarea "Congratulations on your offer!" at bounding box center [371, 357] width 267 height 43
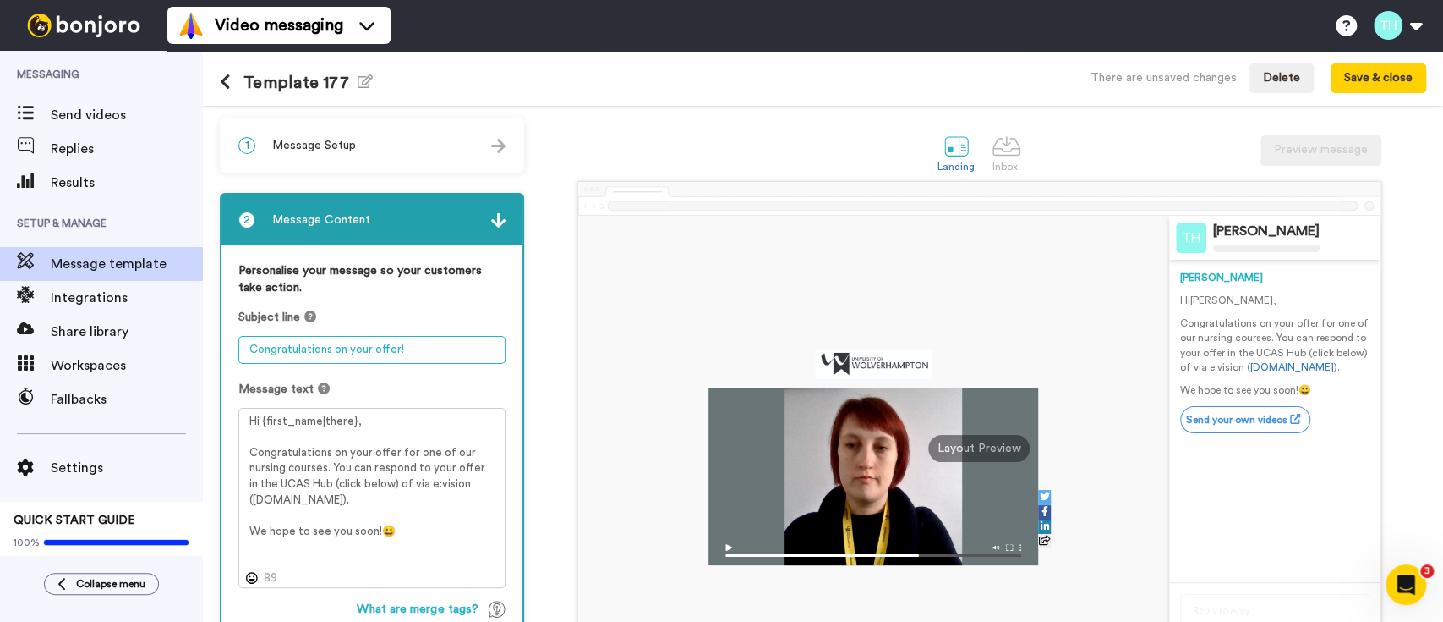
type textarea "Congratulations on your offer!"
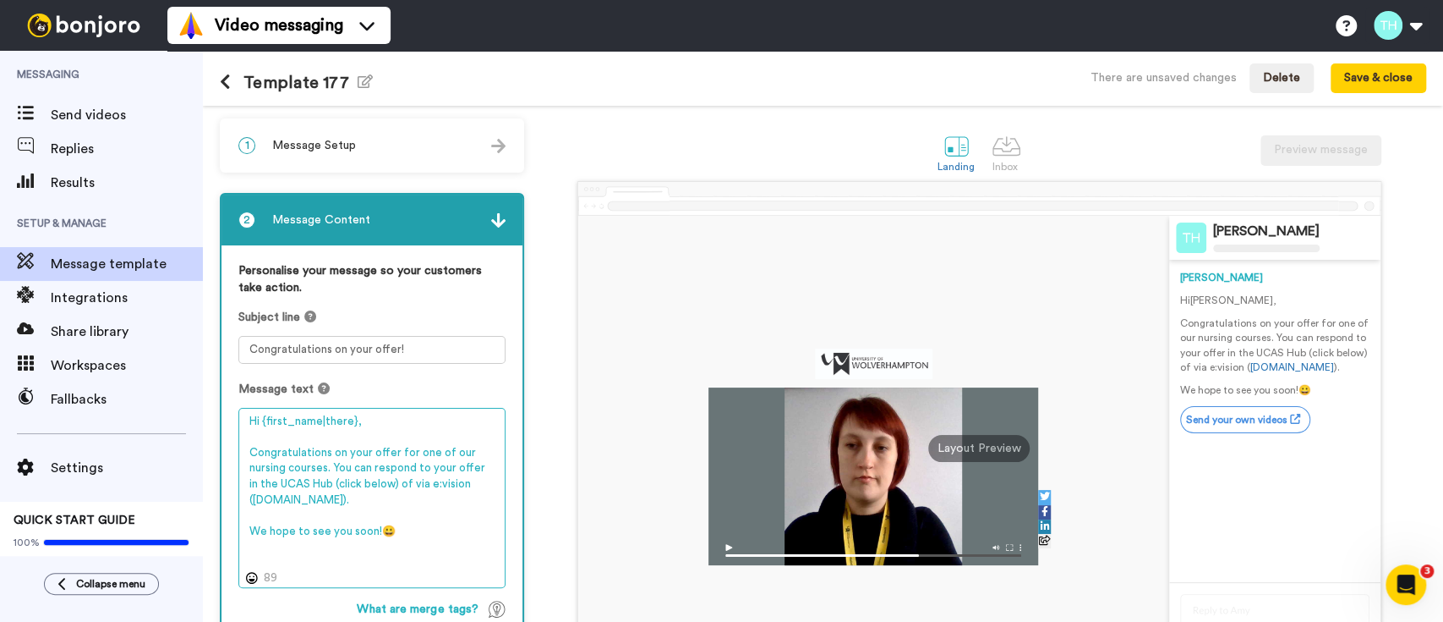
click at [266, 463] on textarea "Hi {first_name|there}, Congratulations on your offer for one of our nursing cou…" at bounding box center [371, 498] width 267 height 180
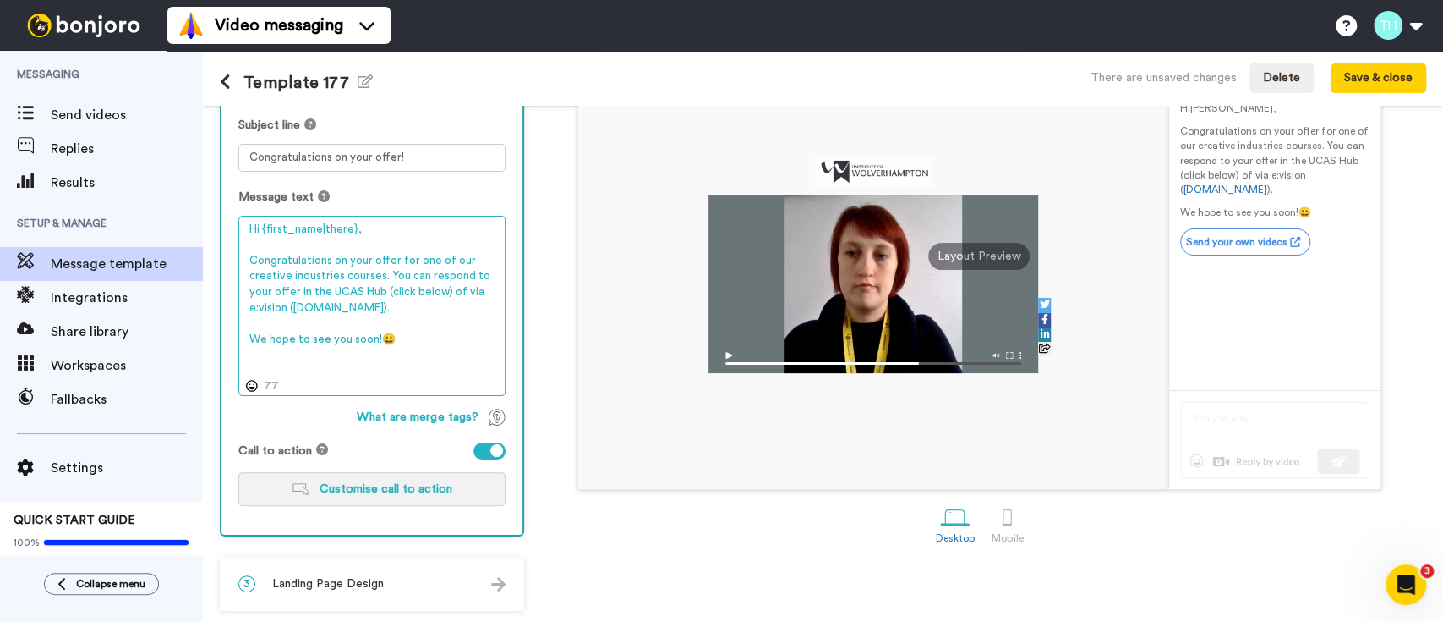
type textarea "Hi {first_name|there}, Congratulations on your offer for one of our creative in…"
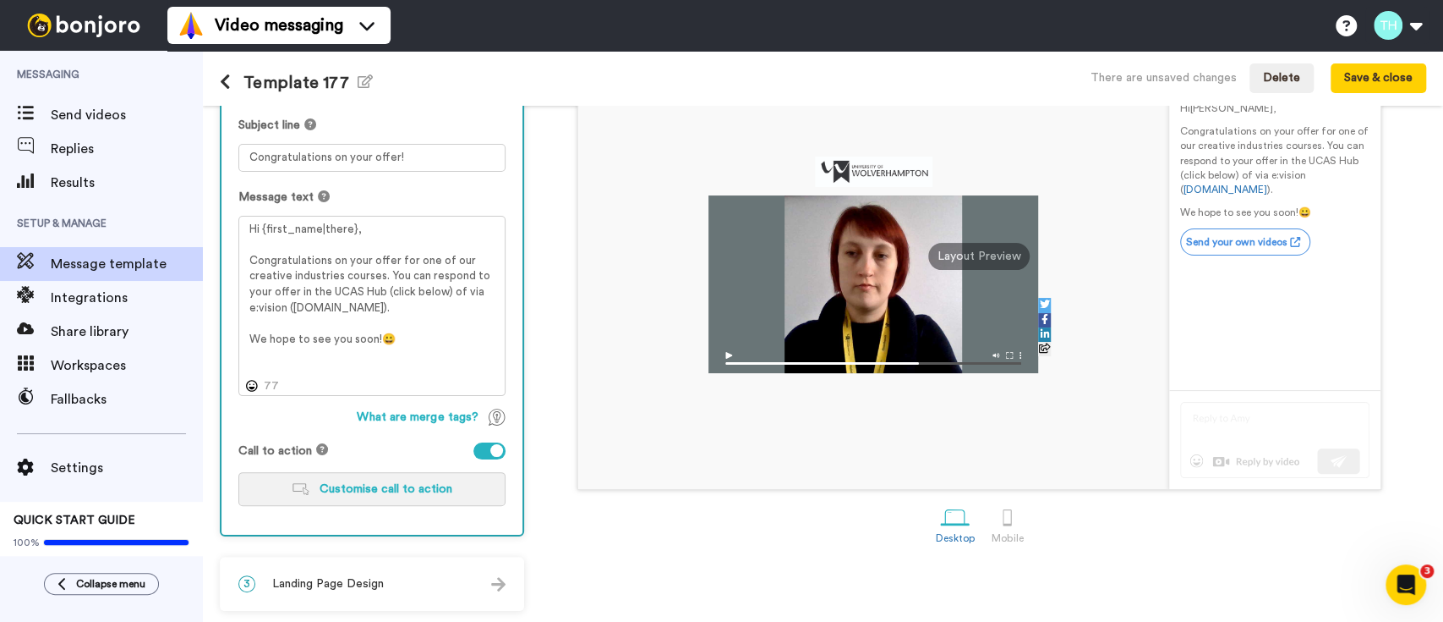
click at [372, 488] on span "Customise call to action" at bounding box center [386, 489] width 133 height 12
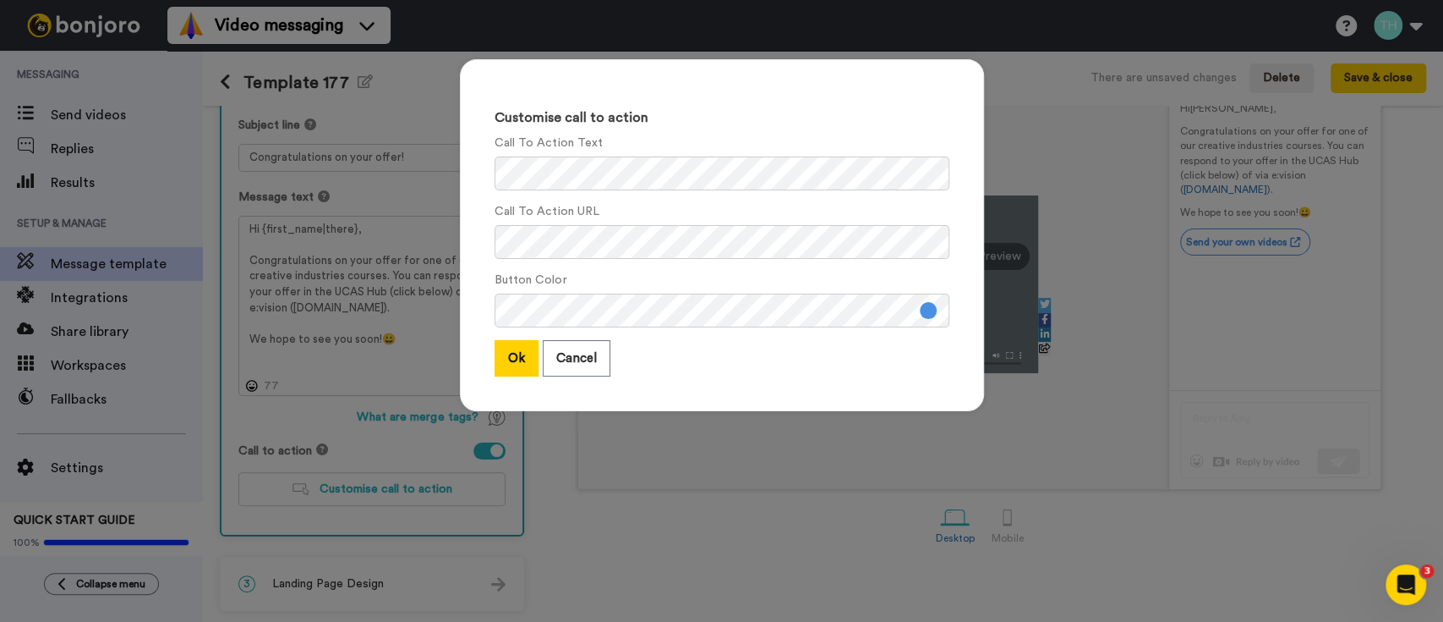
click at [534, 191] on div "Customise call to action Call To Action Text Call To Action URL Button Color Ok…" at bounding box center [722, 235] width 524 height 352
click at [505, 362] on button "Ok" at bounding box center [517, 358] width 44 height 36
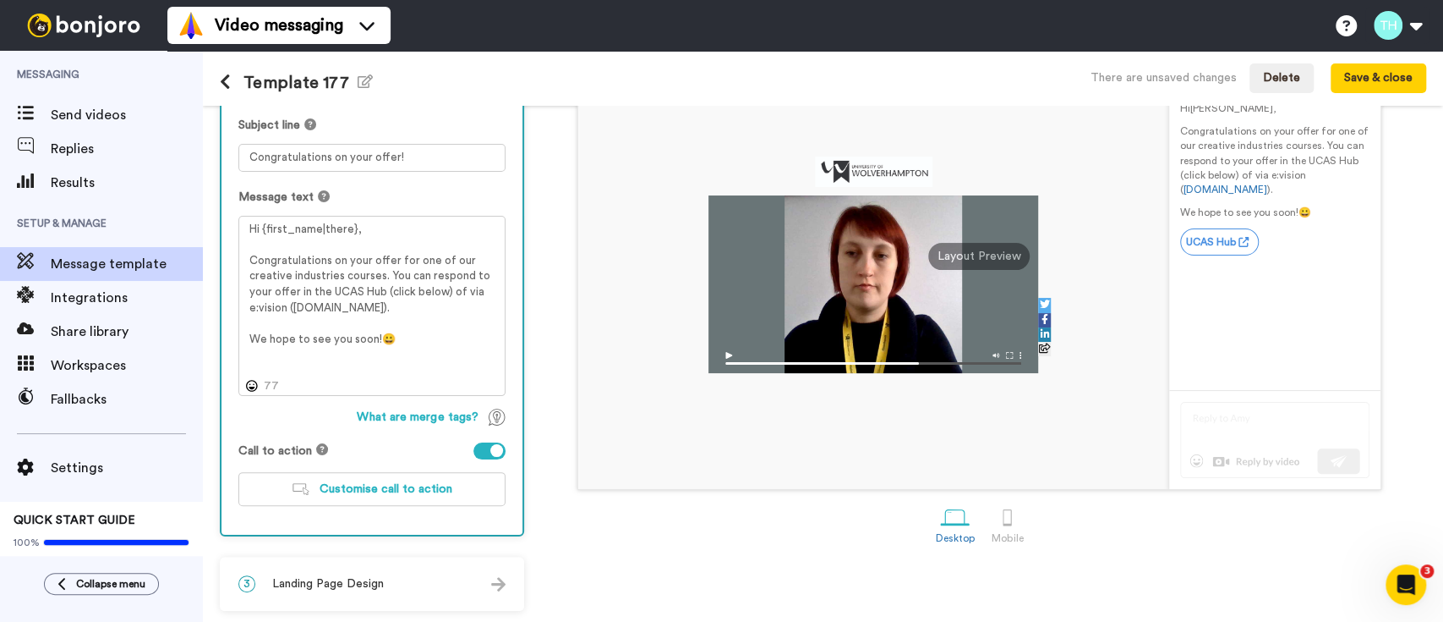
click at [378, 583] on span "Landing Page Design" at bounding box center [328, 583] width 112 height 17
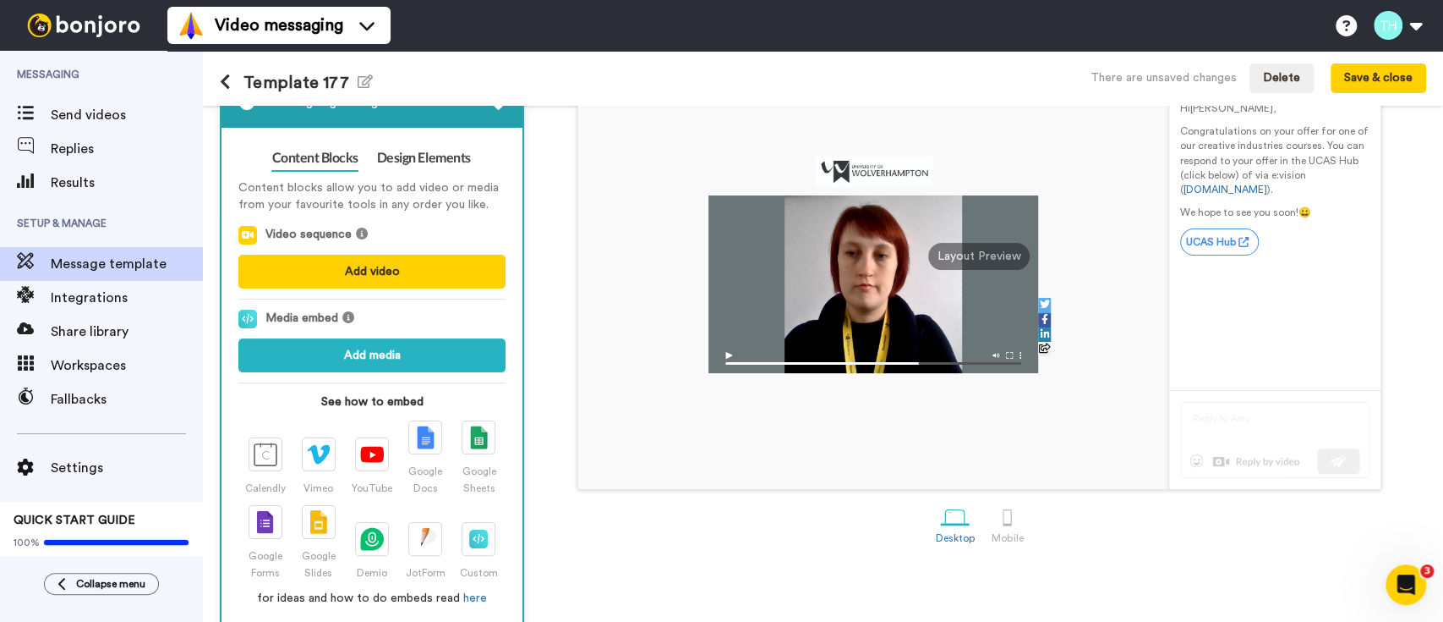
scroll to position [137, 0]
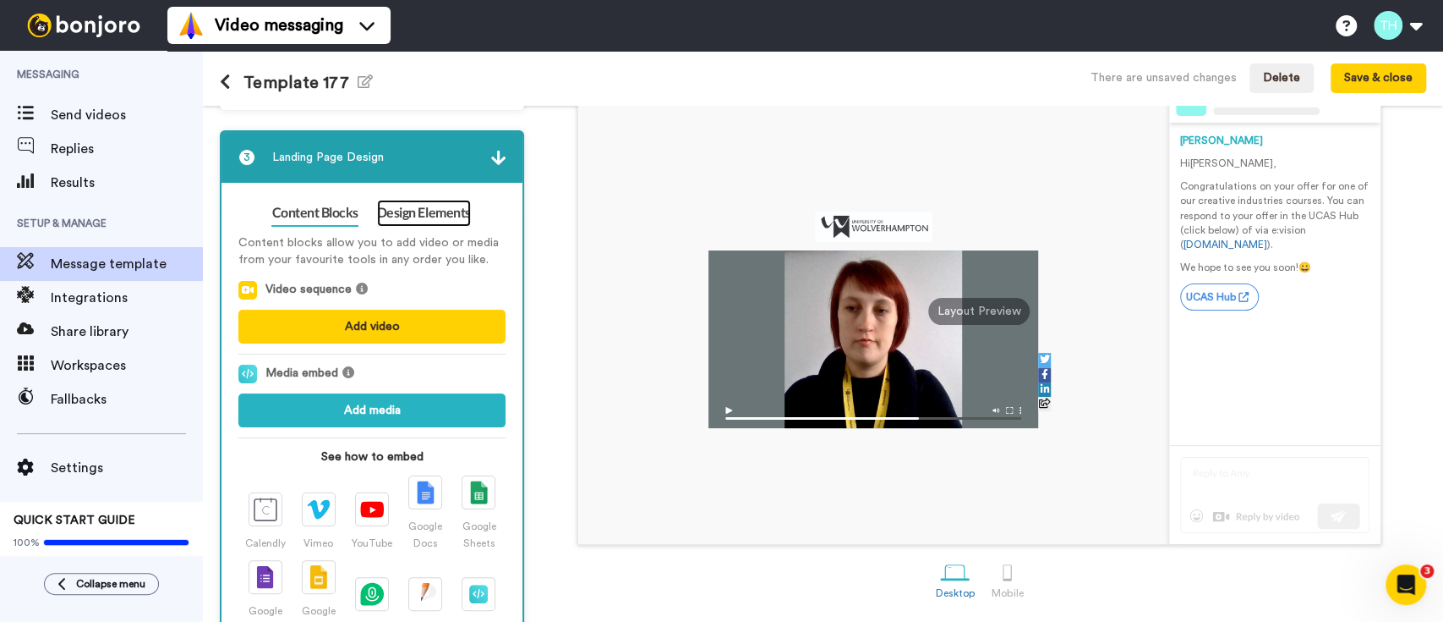
click at [422, 216] on link "Design Elements" at bounding box center [424, 213] width 94 height 27
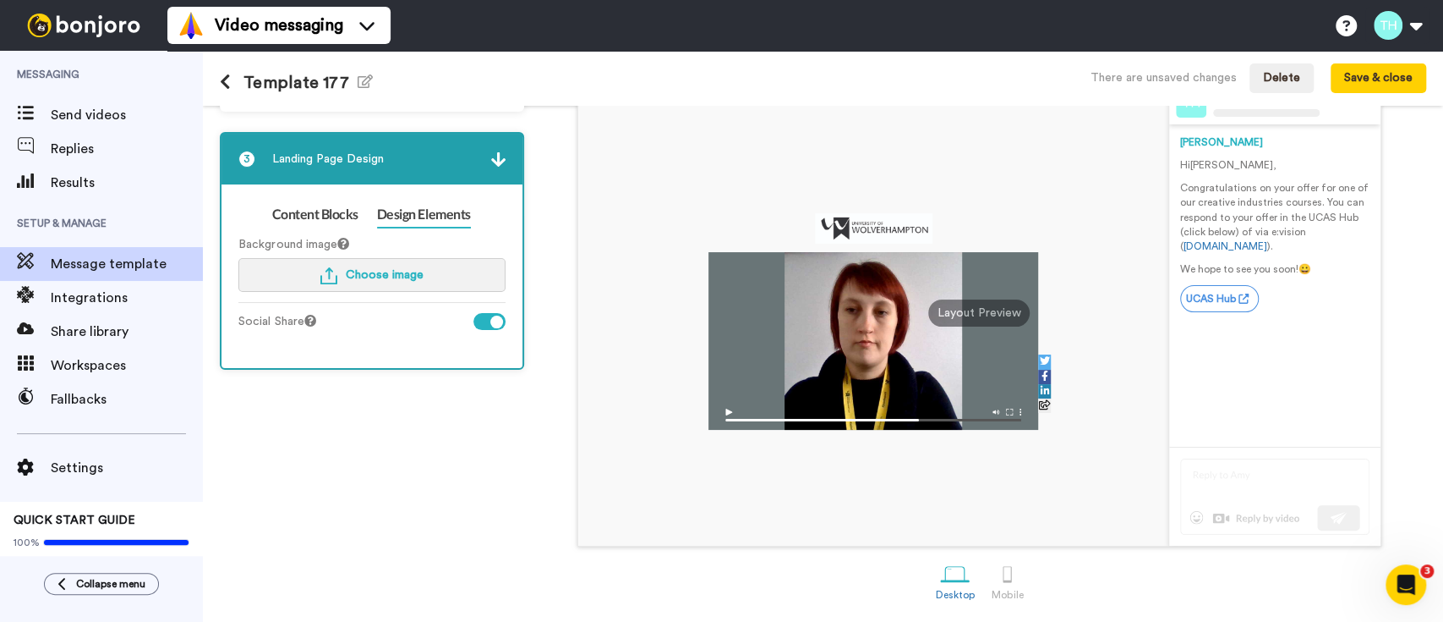
click at [381, 269] on span "Choose image" at bounding box center [385, 275] width 78 height 12
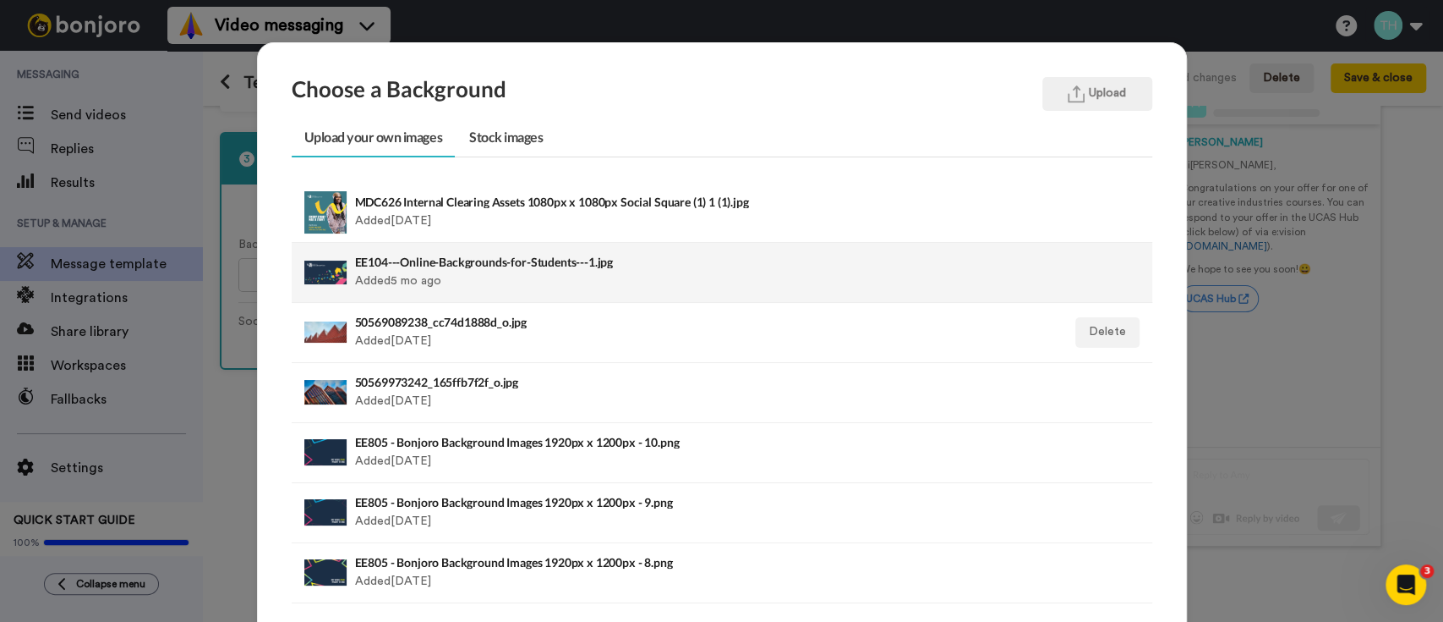
click at [550, 270] on div "EE104---Online-Backgrounds-for-Students---1.jpg Added 5 mo ago" at bounding box center [639, 272] width 568 height 42
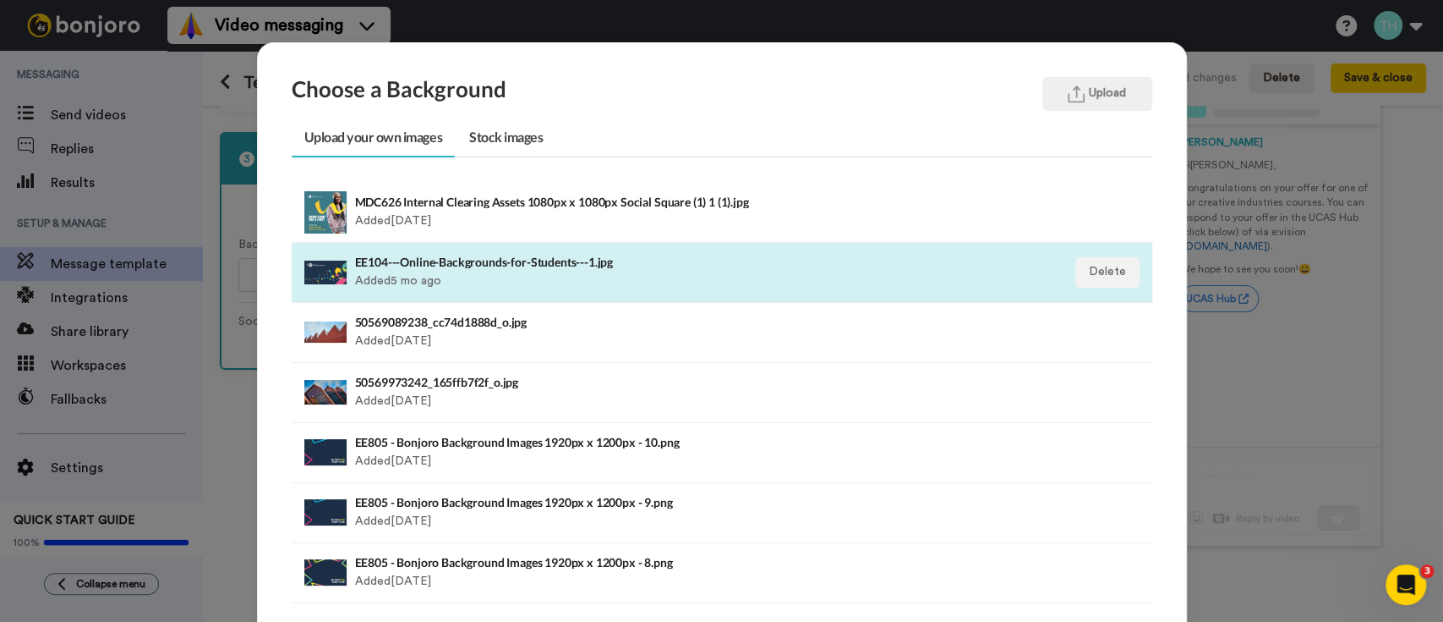
click at [553, 269] on div "EE104---Online-Backgrounds-for-Students---1.jpg Added 5 mo ago" at bounding box center [639, 272] width 568 height 42
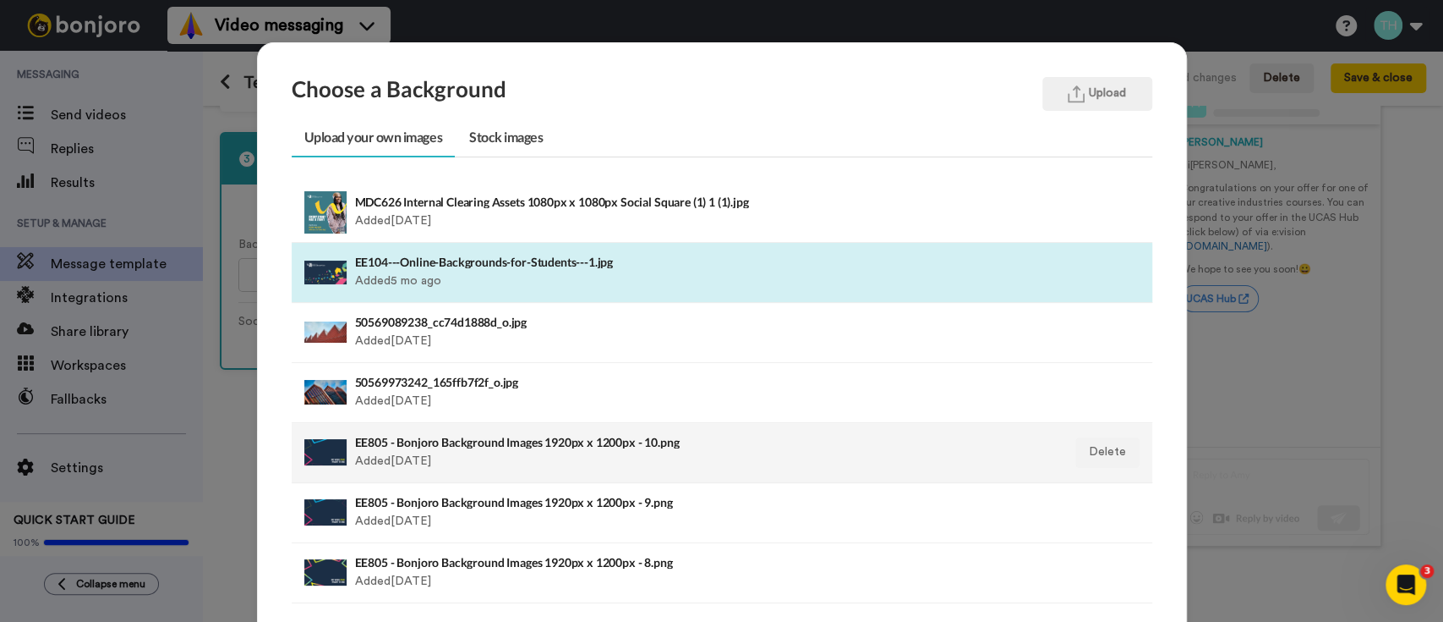
click at [545, 446] on h4 "EE805 - Bonjoro Background Images 1920px x 1200px - 10.png" at bounding box center [639, 441] width 568 height 13
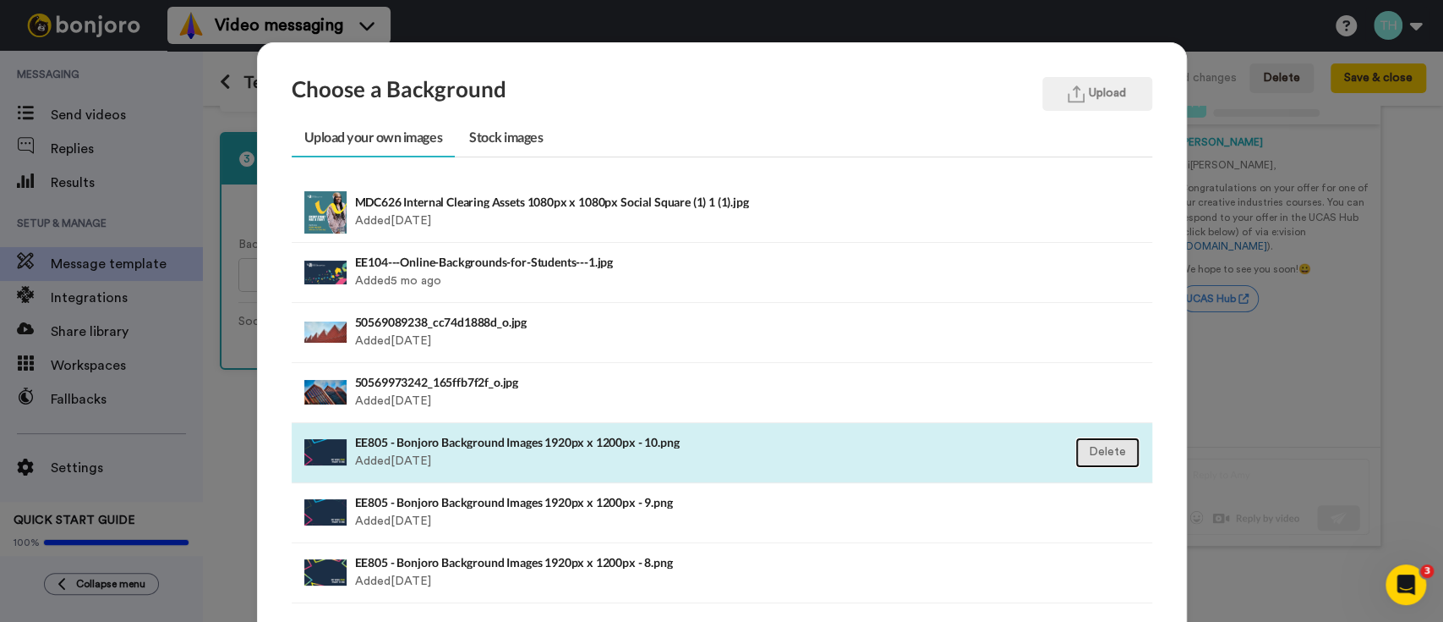
click at [1110, 453] on button "Delete" at bounding box center [1108, 452] width 64 height 30
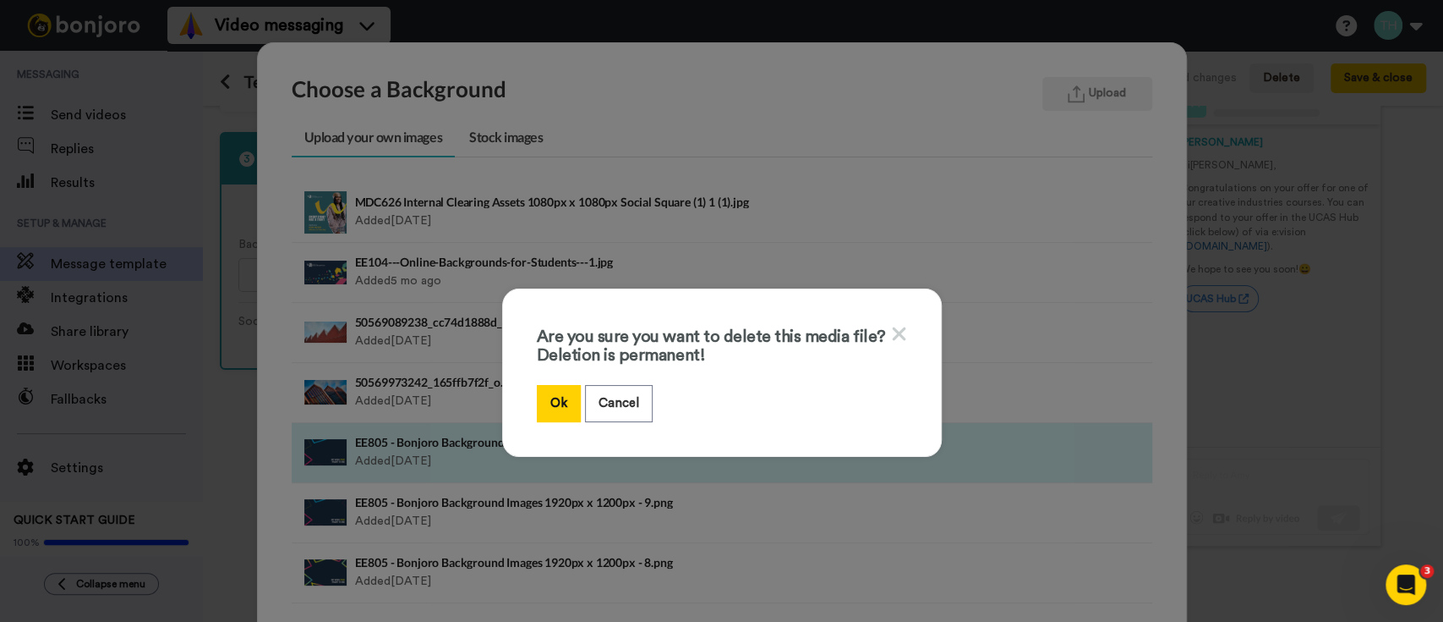
click at [895, 337] on icon at bounding box center [899, 333] width 16 height 21
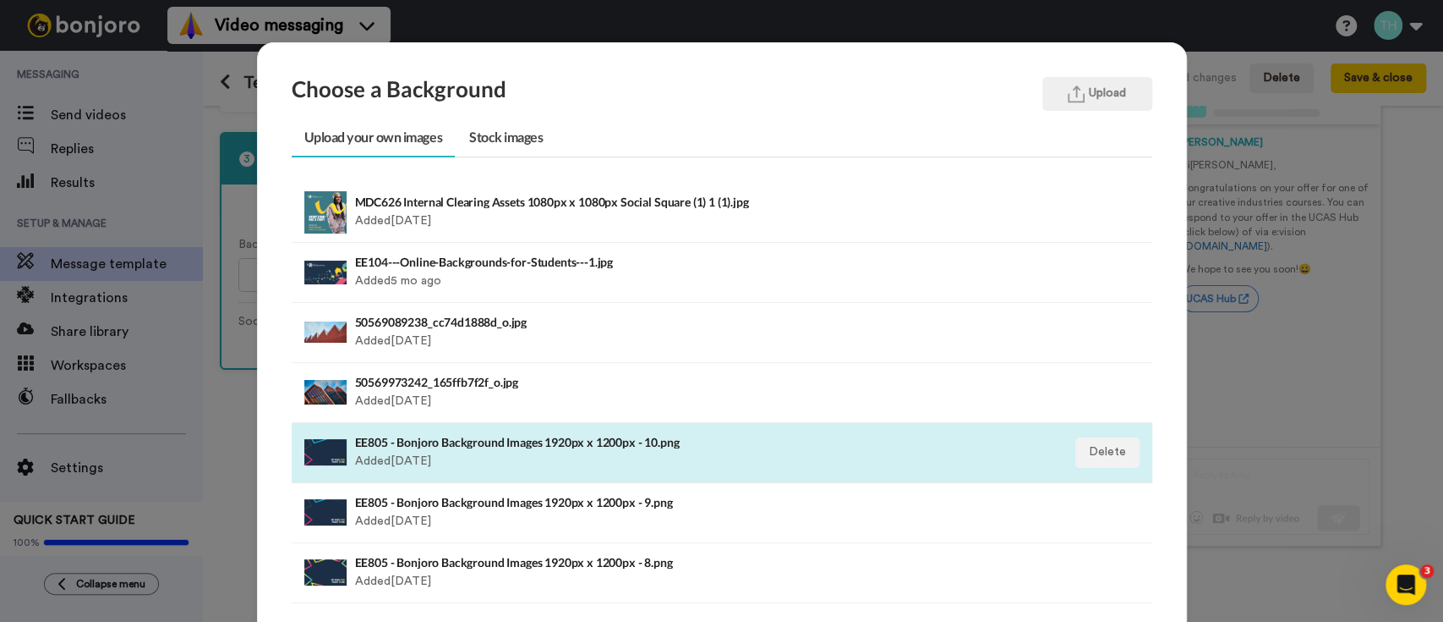
click at [533, 454] on div "EE805 - Bonjoro Background Images 1920px x 1200px - 10.png Added [DATE]" at bounding box center [639, 452] width 568 height 42
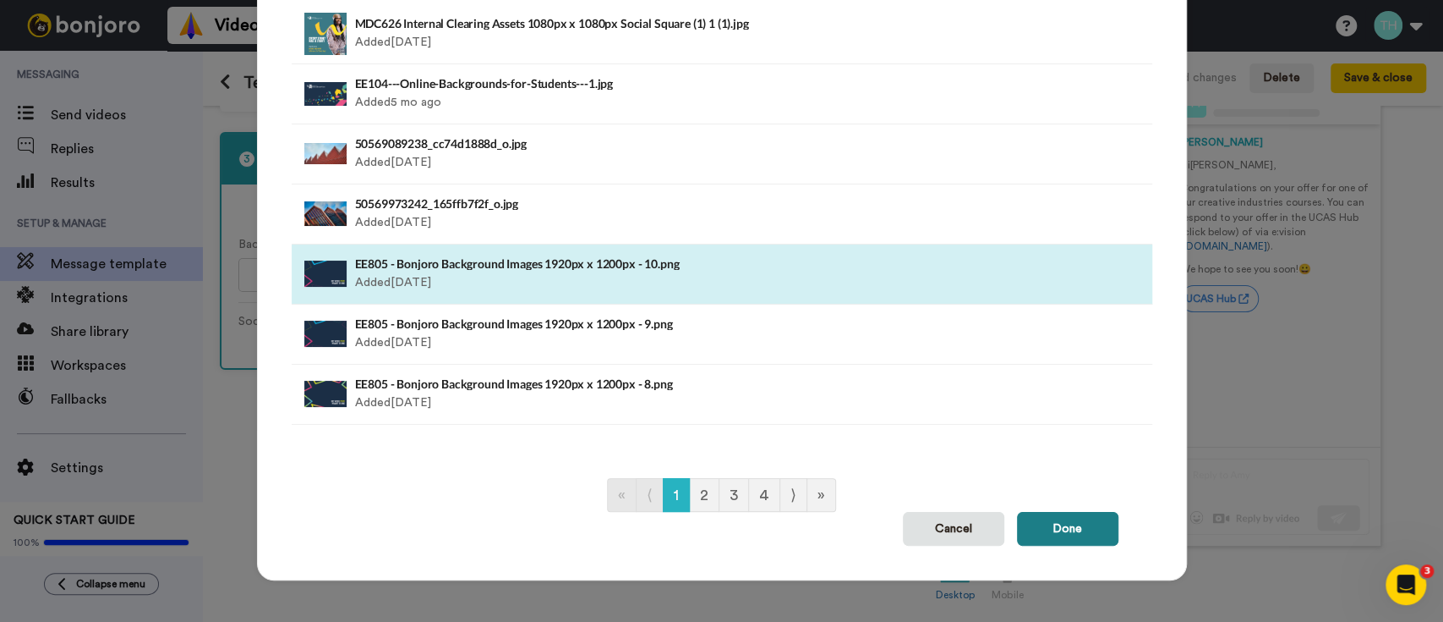
click at [1038, 524] on button "Done" at bounding box center [1067, 529] width 101 height 34
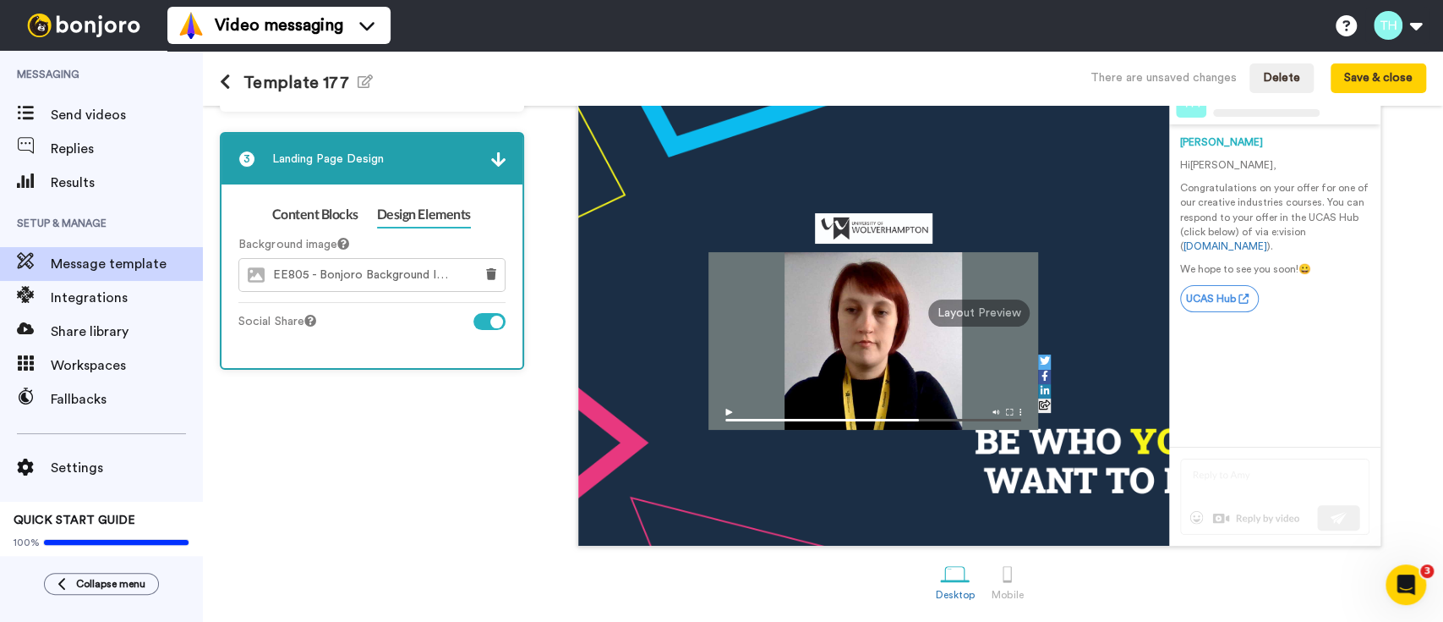
scroll to position [136, 0]
click at [358, 77] on icon "button" at bounding box center [365, 81] width 15 height 14
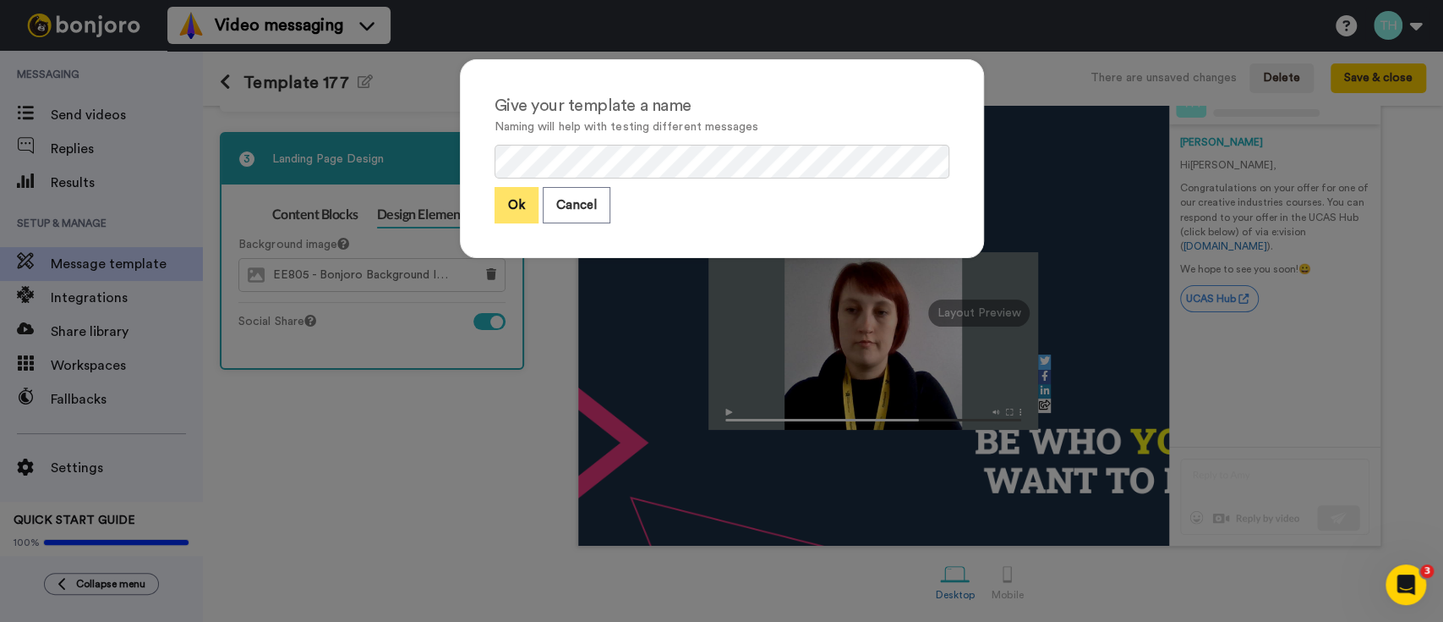
click at [511, 197] on button "Ok" at bounding box center [517, 205] width 44 height 36
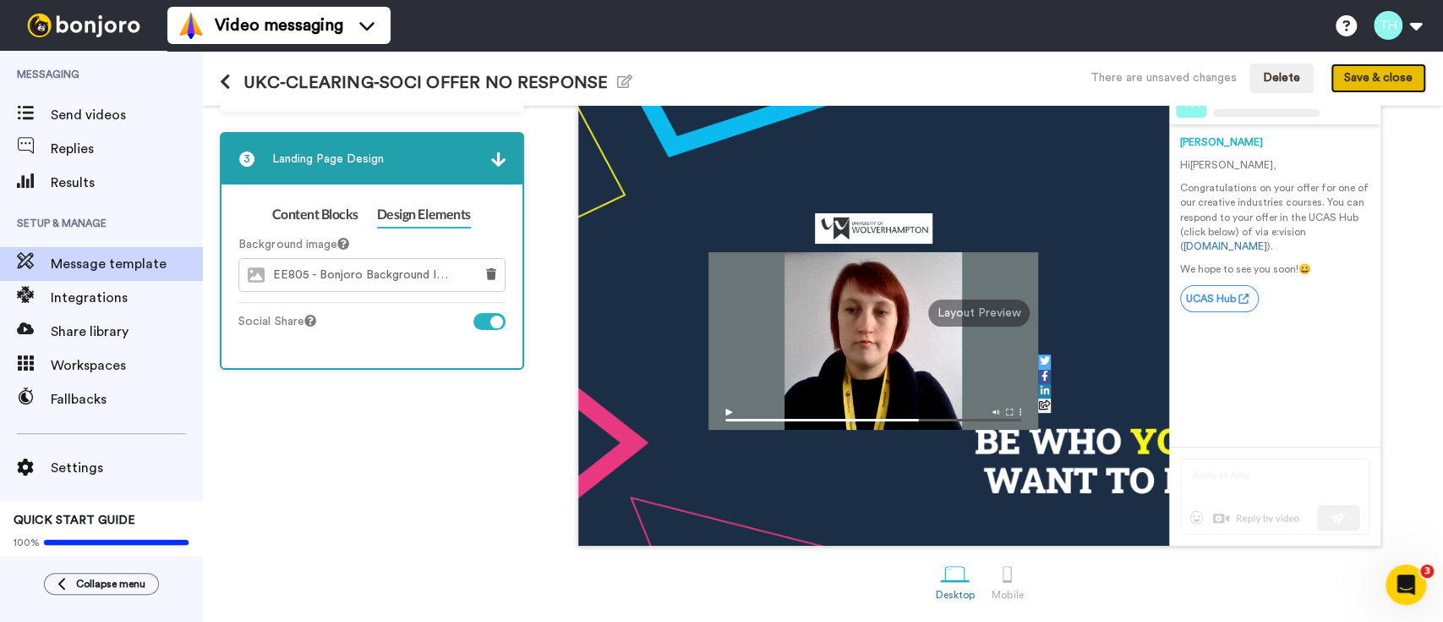
click at [1410, 76] on button "Save & close" at bounding box center [1379, 78] width 96 height 30
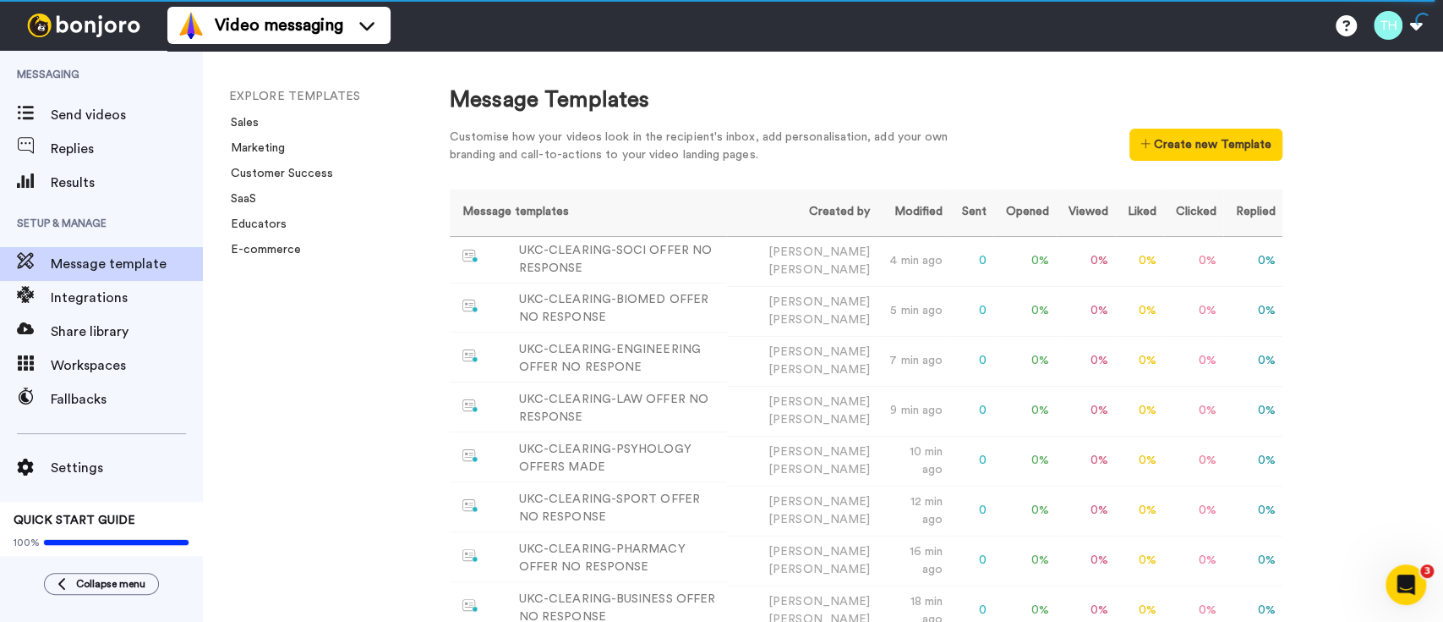
click at [358, 403] on div "EXPLORE TEMPLATES Sales Marketing Customer Success SaaS Educators E-commerce" at bounding box center [309, 336] width 213 height 571
click at [733, 120] on div "Message Templates Customise how your videos look in the recipient's inbox, add …" at bounding box center [866, 129] width 833 height 88
click at [335, 485] on div "EXPLORE TEMPLATES Sales Marketing Customer Success SaaS Educators E-commerce" at bounding box center [309, 336] width 213 height 571
